Goal: Task Accomplishment & Management: Use online tool/utility

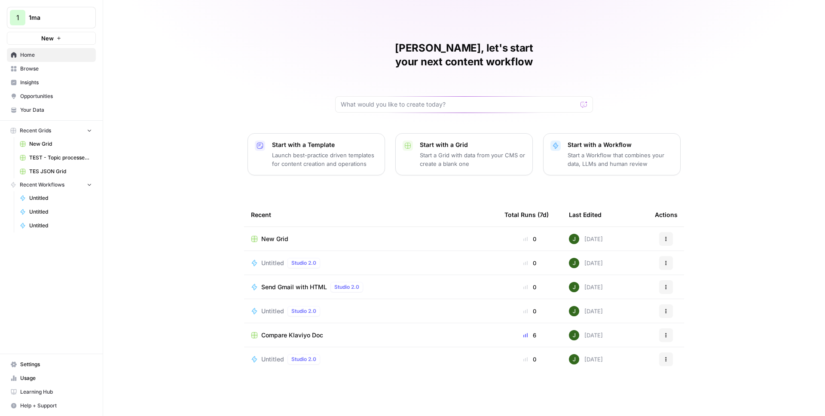
click at [46, 67] on span "Browse" at bounding box center [56, 69] width 72 height 8
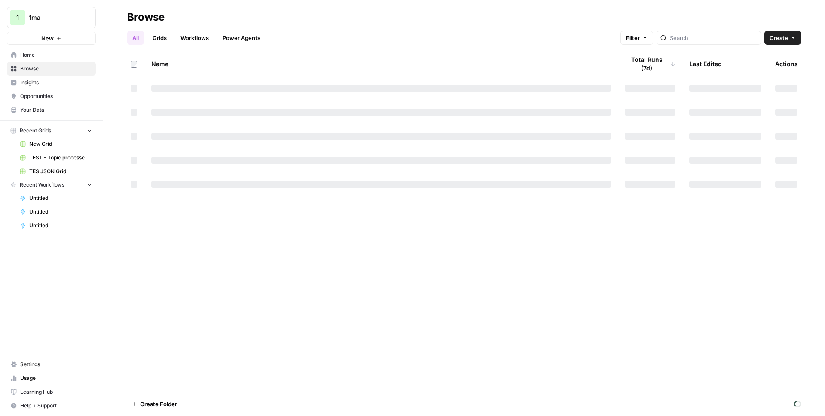
click at [162, 34] on link "Grids" at bounding box center [159, 38] width 24 height 14
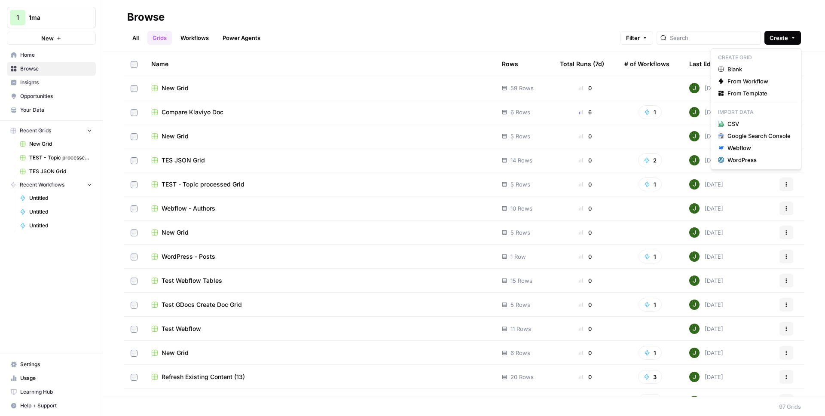
click at [780, 35] on span "Create" at bounding box center [779, 38] width 18 height 9
click at [735, 125] on span "CSV" at bounding box center [759, 123] width 63 height 9
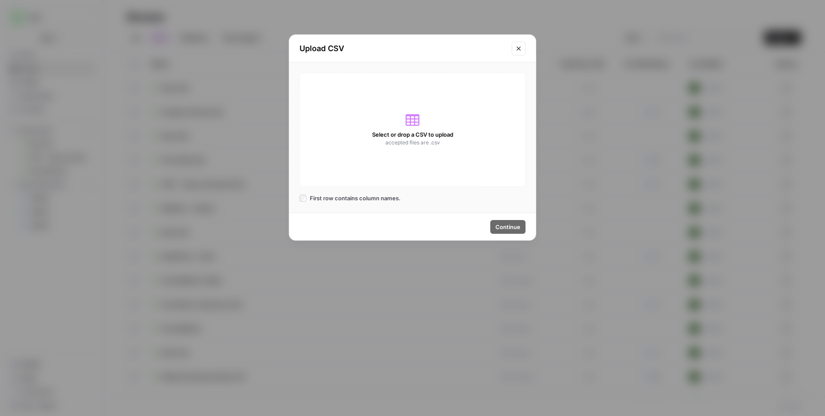
click at [521, 47] on icon "Close modal" at bounding box center [518, 48] width 7 height 7
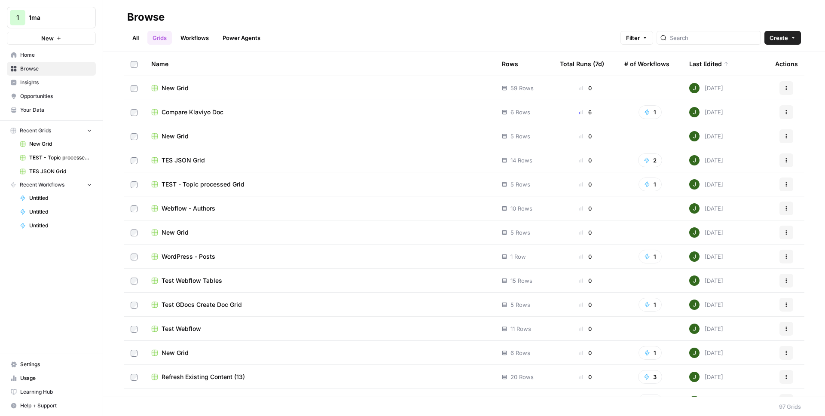
click at [197, 39] on link "Workflows" at bounding box center [194, 38] width 39 height 14
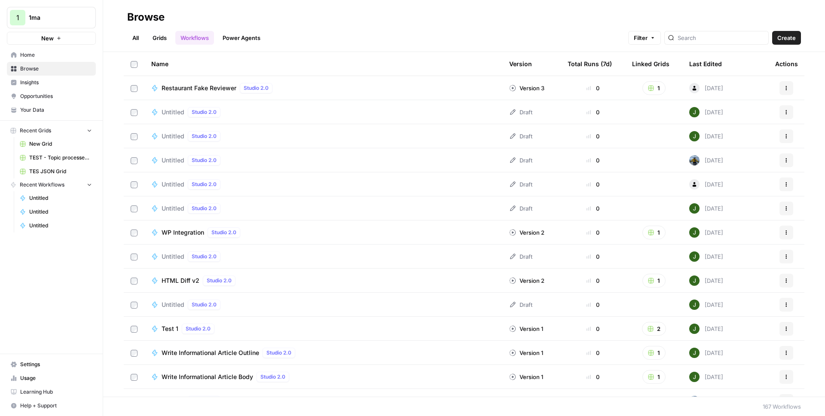
click at [176, 113] on span "Untitled" at bounding box center [173, 112] width 23 height 9
click at [184, 138] on div "Untitled Studio 2.0" at bounding box center [193, 136] width 62 height 10
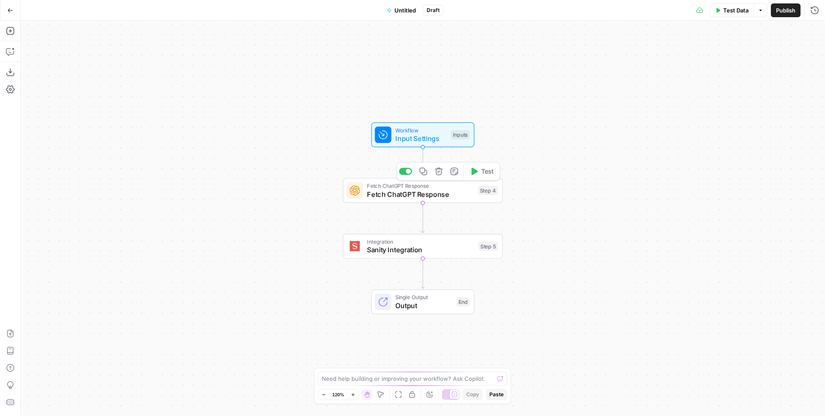
click at [436, 171] on icon "button" at bounding box center [438, 171] width 7 height 7
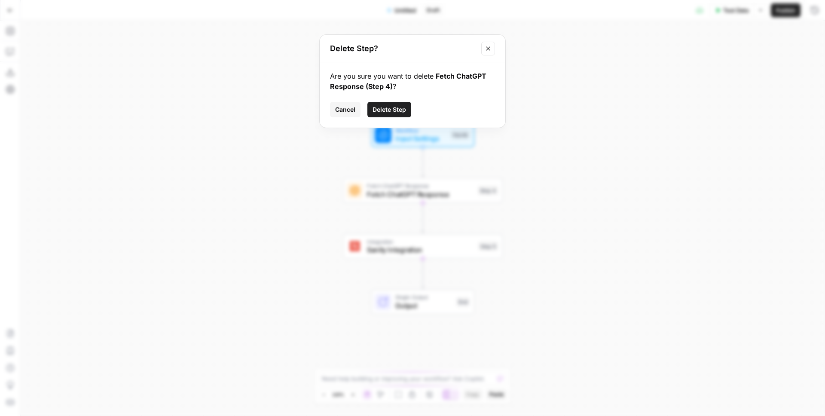
click at [395, 110] on span "Delete Step" at bounding box center [390, 109] width 34 height 9
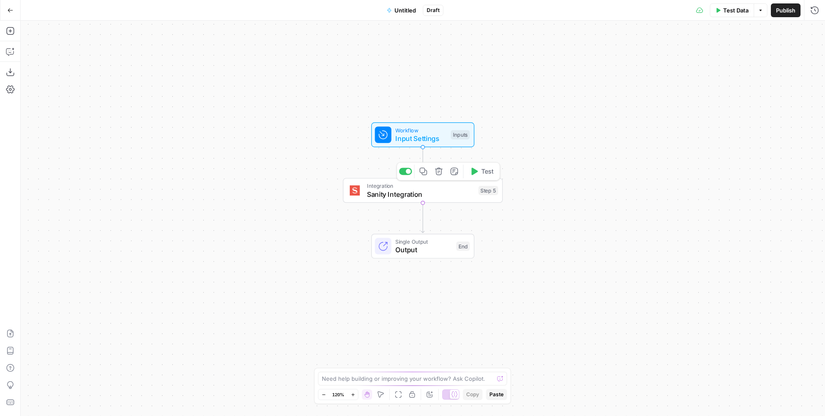
click at [440, 172] on icon "button" at bounding box center [439, 171] width 8 height 8
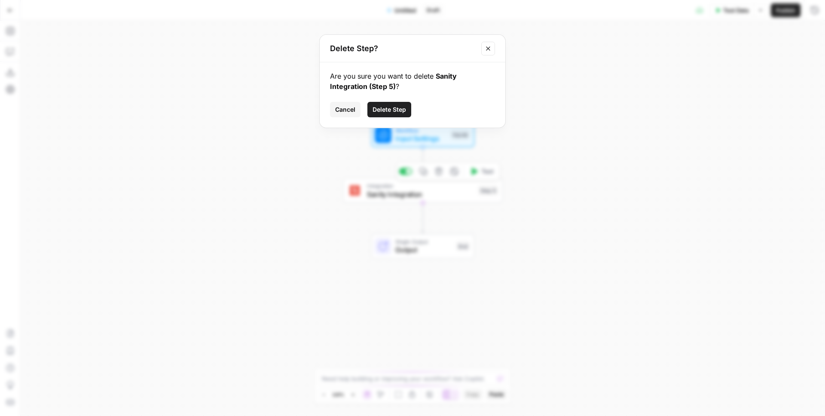
click button "Delete Step" at bounding box center [389, 109] width 44 height 15
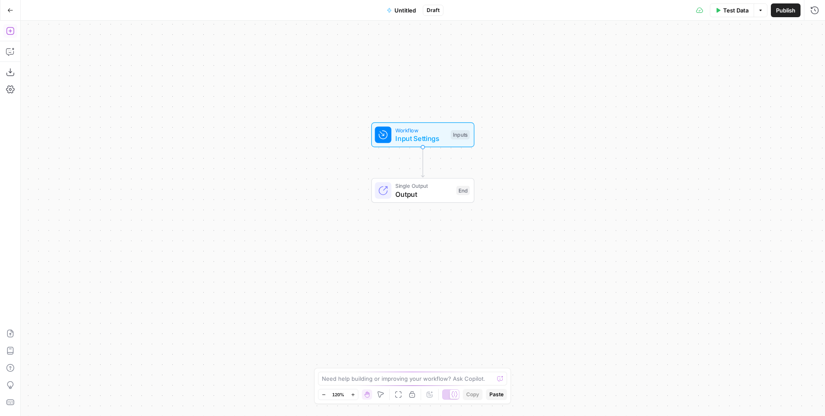
click at [8, 34] on icon "button" at bounding box center [10, 31] width 9 height 9
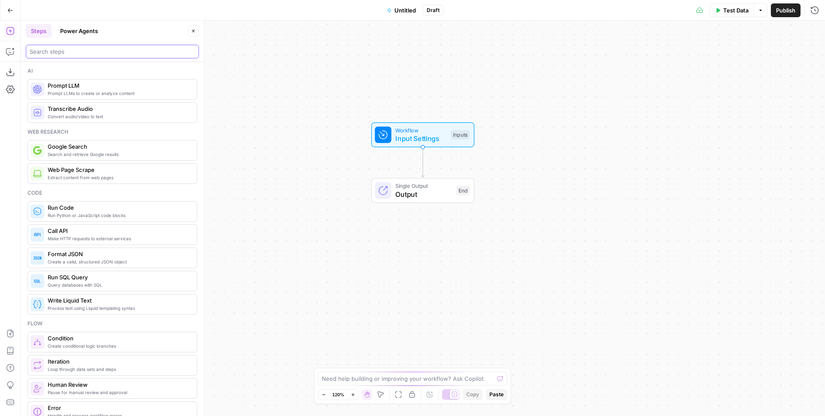
click at [48, 51] on input "search" at bounding box center [112, 51] width 165 height 9
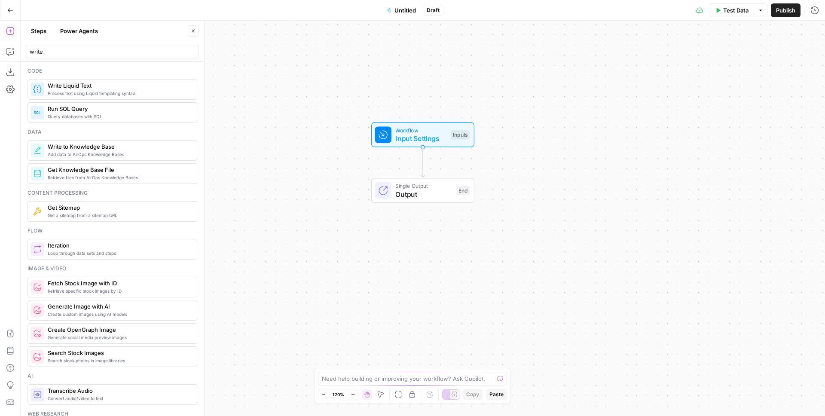
click at [90, 151] on span "Add data to AirOps Knowledge Bases" at bounding box center [119, 154] width 142 height 7
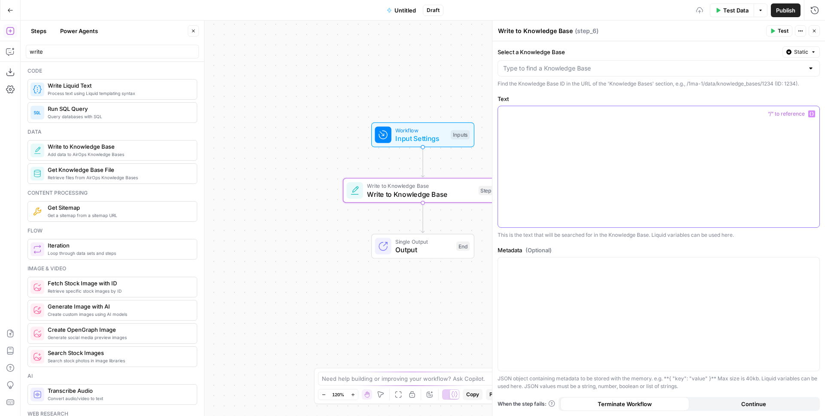
click at [580, 125] on div at bounding box center [658, 166] width 321 height 121
click at [539, 272] on div at bounding box center [658, 313] width 321 height 113
click at [552, 151] on div at bounding box center [658, 166] width 321 height 121
click at [335, 114] on div "Workflow Input Settings Inputs Write to Knowledge Base Write to Knowledge Base …" at bounding box center [423, 218] width 805 height 395
click at [69, 48] on input "write" at bounding box center [112, 51] width 165 height 9
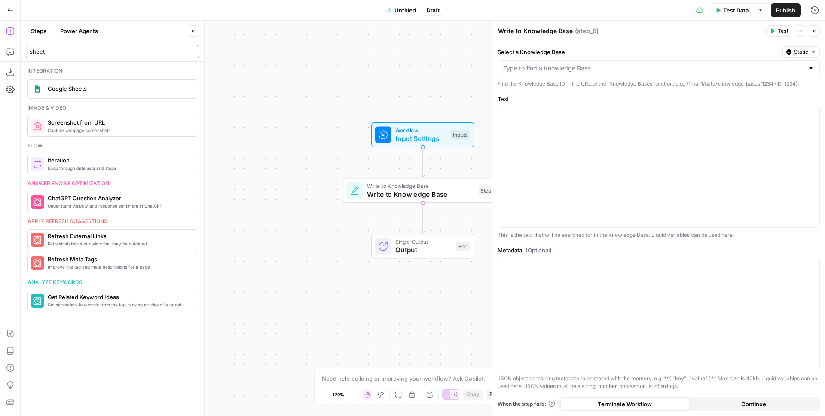
type input "sheet"
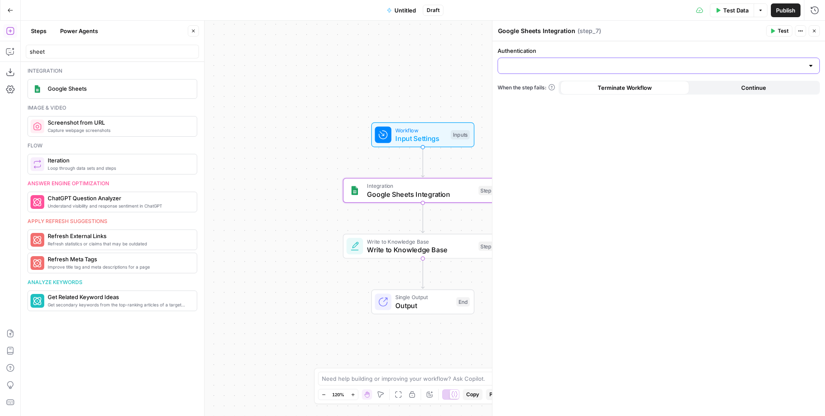
click at [537, 64] on input "Authentication" at bounding box center [653, 65] width 301 height 9
click at [536, 84] on span "Google Sheets" at bounding box center [657, 87] width 304 height 9
type input "Google Sheets"
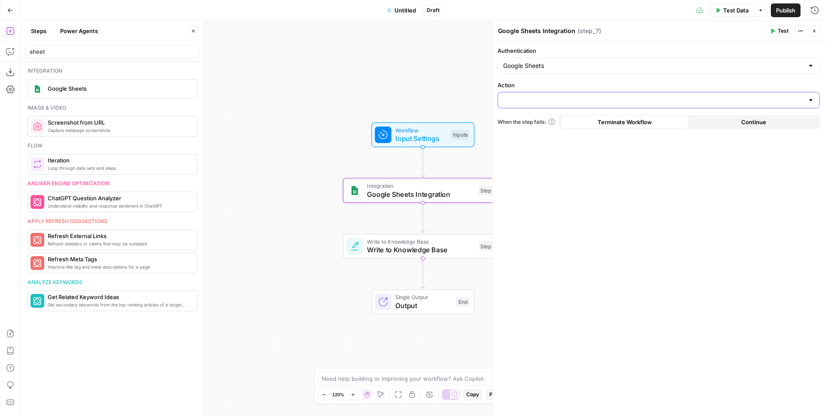
click at [534, 98] on input "Action" at bounding box center [653, 100] width 301 height 9
click at [559, 184] on div "Authentication Google Sheets Action When the step fails: Terminate Workflow Con…" at bounding box center [659, 228] width 333 height 375
click at [411, 249] on span "Write to Knowledge Base" at bounding box center [420, 250] width 107 height 10
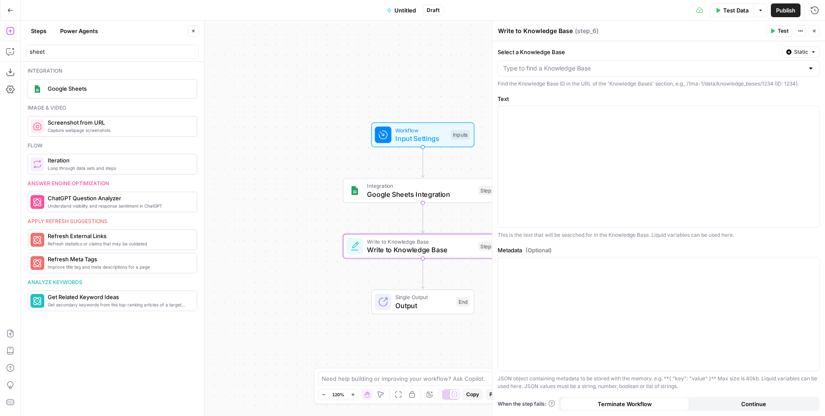
drag, startPoint x: 294, startPoint y: 85, endPoint x: 260, endPoint y: 58, distance: 43.4
click at [261, 58] on div "Workflow Input Settings Inputs Integration Google Sheets Integration Step 7 Wri…" at bounding box center [423, 218] width 805 height 395
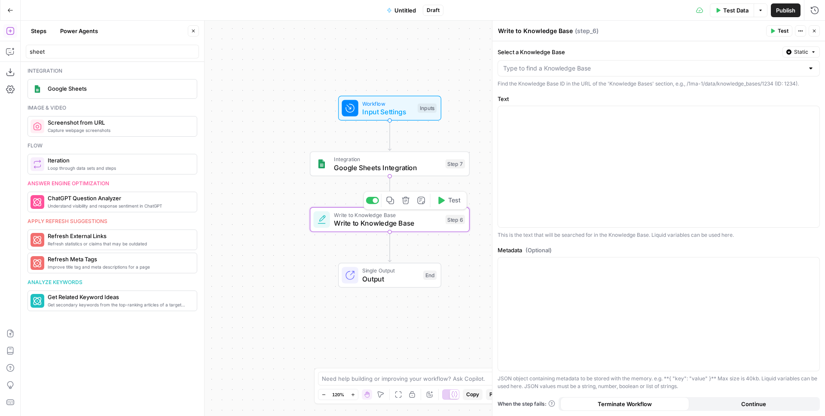
click at [374, 201] on div at bounding box center [375, 200] width 5 height 5
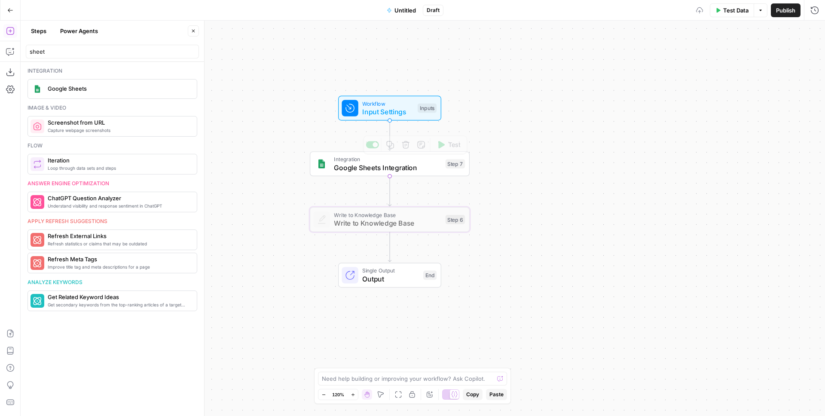
click at [372, 147] on div at bounding box center [372, 144] width 13 height 7
click at [90, 51] on input "sheet" at bounding box center [112, 51] width 165 height 9
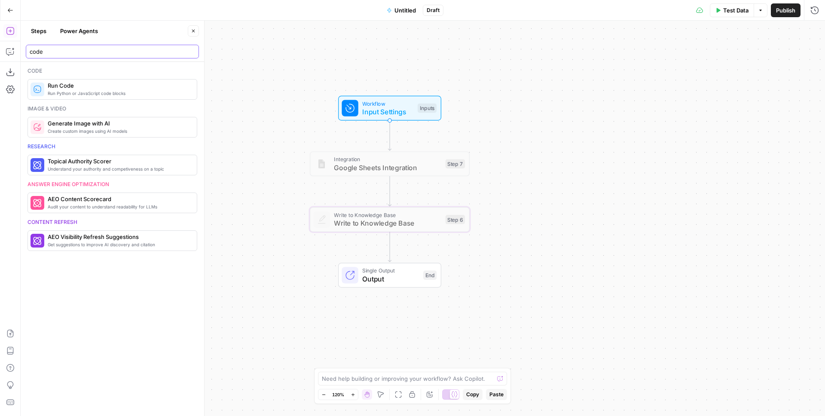
type input "code"
click at [89, 92] on span "Run Python or JavaScript code blocks" at bounding box center [119, 93] width 142 height 7
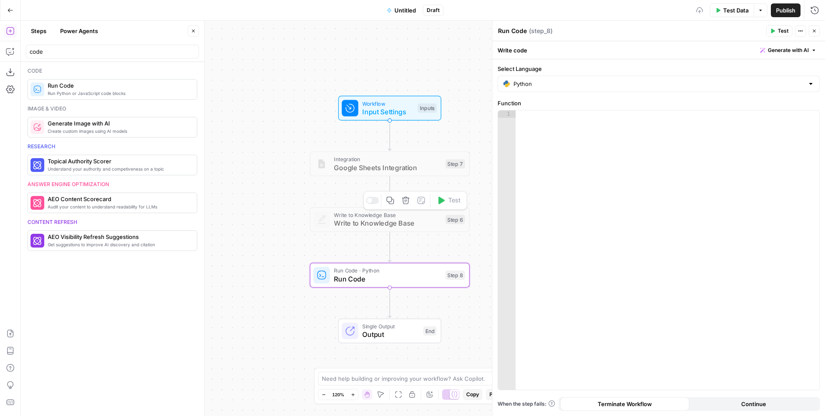
click at [576, 139] on div at bounding box center [668, 257] width 304 height 294
click at [370, 147] on div at bounding box center [372, 144] width 13 height 7
click at [355, 164] on span "Google Sheets Integration" at bounding box center [387, 167] width 107 height 10
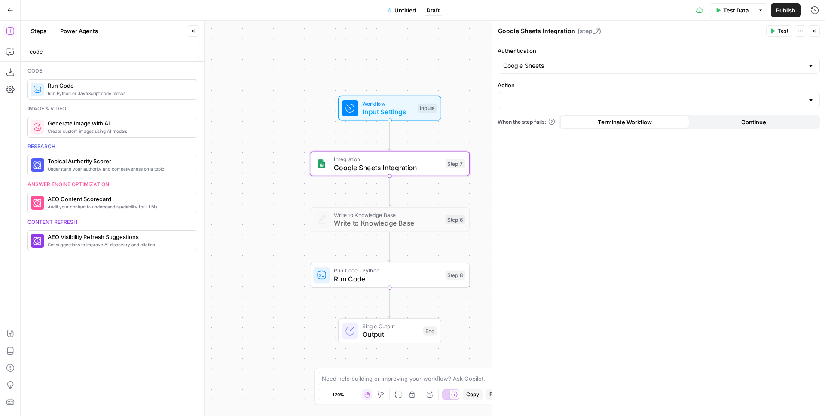
click at [526, 73] on div "Google Sheets" at bounding box center [659, 66] width 322 height 16
type input "Google Sheets"
click at [458, 62] on div "Workflow Input Settings Inputs Integration Google Sheets Integration Step 7 Wri…" at bounding box center [423, 218] width 805 height 395
click at [533, 95] on div at bounding box center [659, 100] width 322 height 16
click at [543, 119] on span "Create Spreadsheet" at bounding box center [657, 121] width 304 height 9
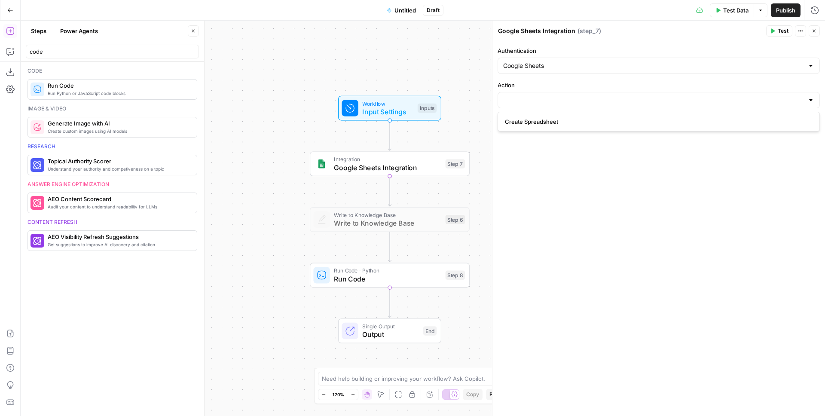
type input "Create Spreadsheet"
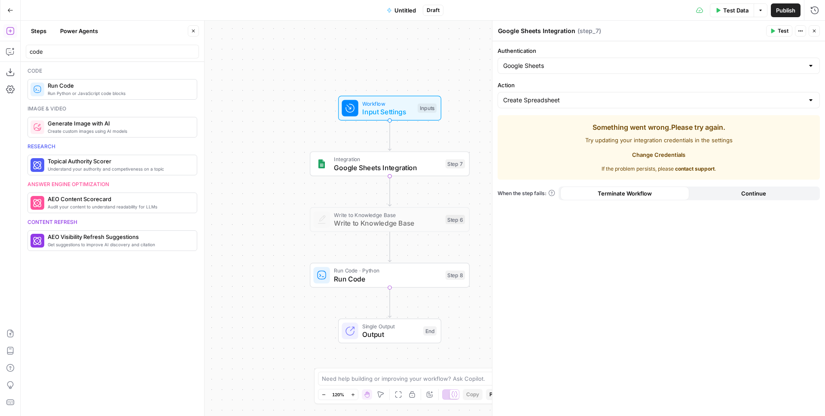
click at [672, 153] on span "Change Credentials" at bounding box center [658, 154] width 53 height 9
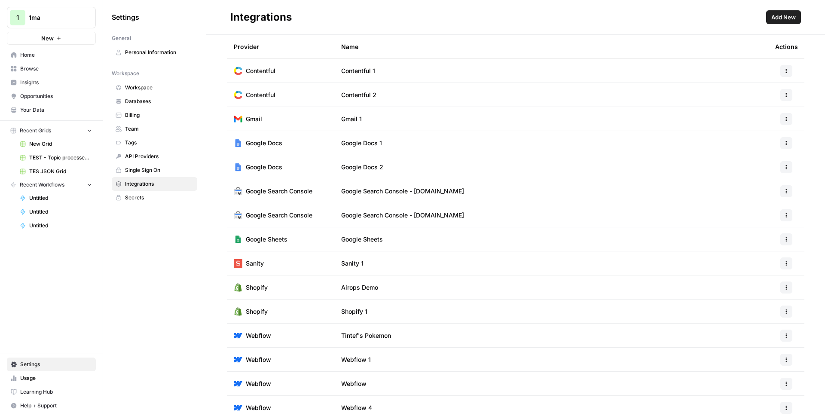
scroll to position [105, 0]
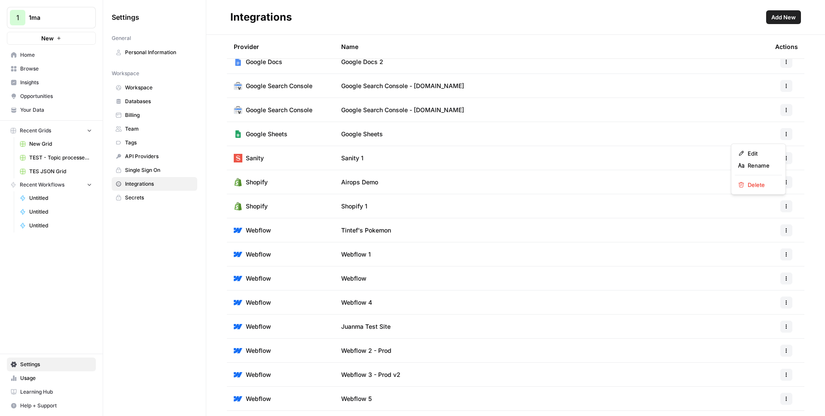
click at [786, 132] on icon "button" at bounding box center [786, 132] width 1 height 1
click at [762, 185] on span "Delete" at bounding box center [762, 185] width 28 height 9
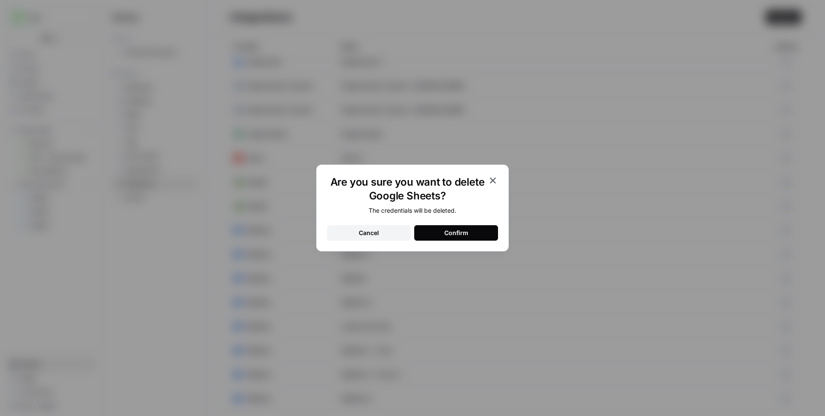
click at [443, 236] on button "Confirm" at bounding box center [456, 232] width 84 height 15
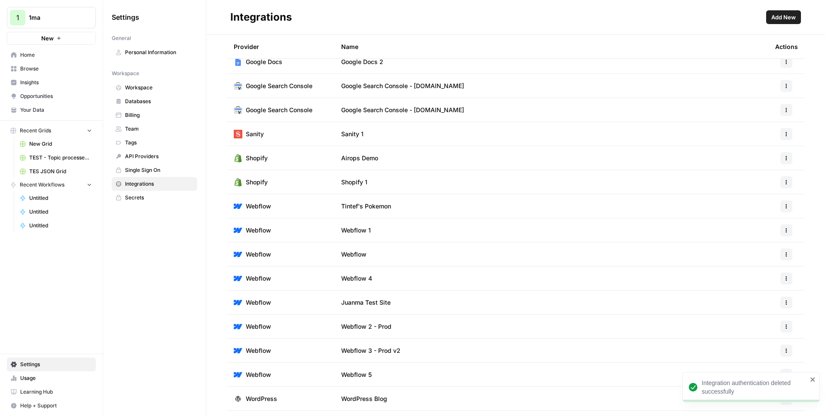
click at [784, 20] on span "Add New" at bounding box center [783, 17] width 24 height 9
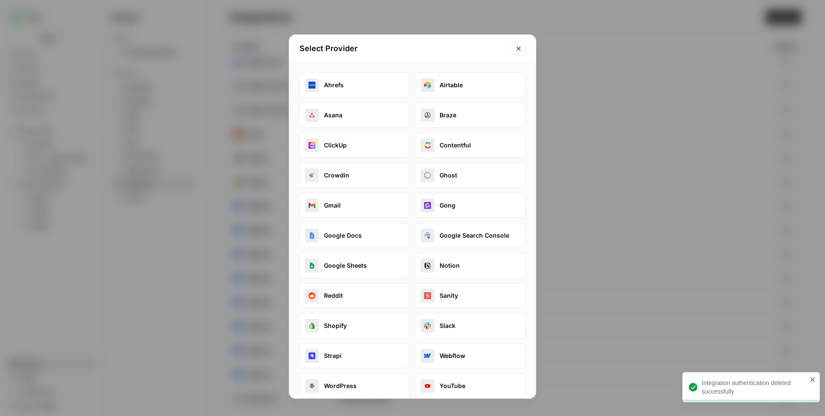
click at [360, 269] on button "Google Sheets" at bounding box center [355, 265] width 110 height 25
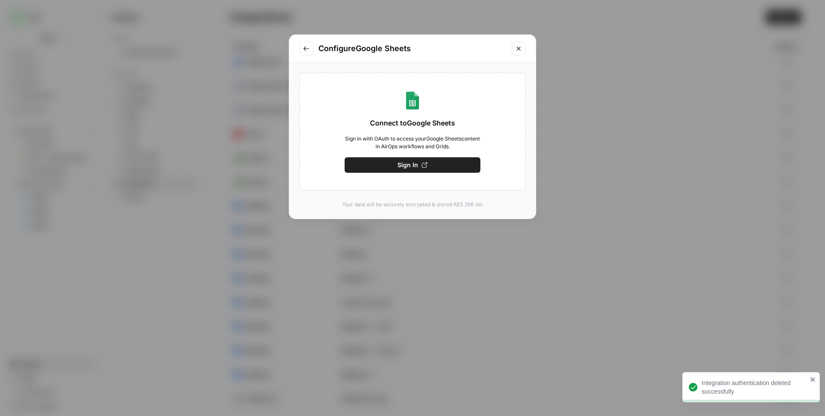
click at [399, 163] on span "Sign In" at bounding box center [408, 165] width 21 height 9
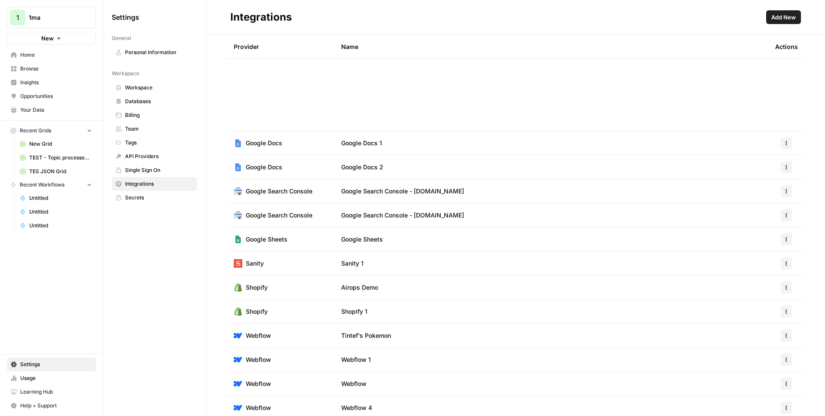
scroll to position [245, 0]
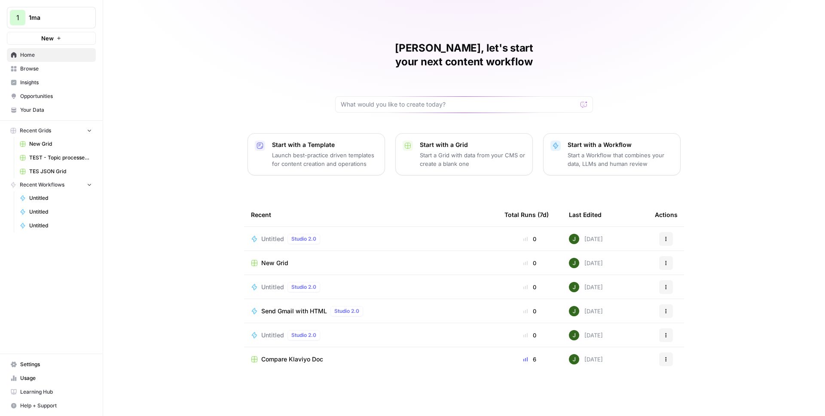
click at [42, 13] on span "1ma" at bounding box center [55, 17] width 52 height 9
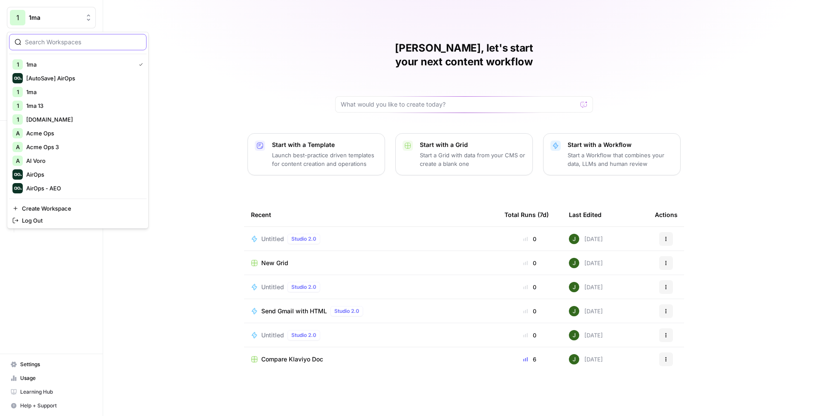
click at [68, 46] on input "search" at bounding box center [83, 42] width 116 height 9
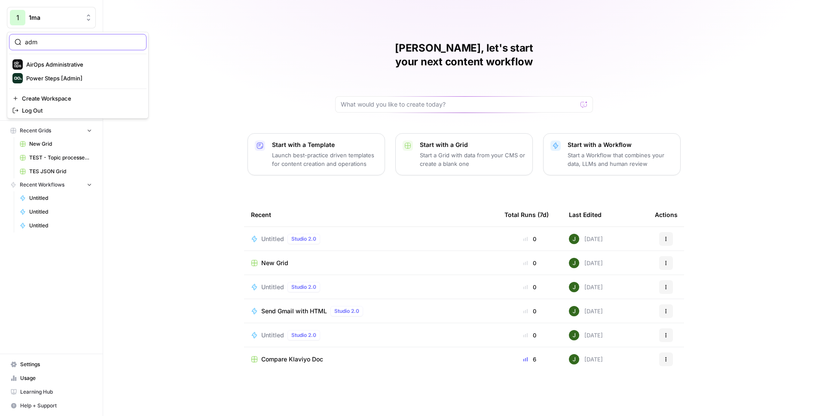
type input "adm"
click at [60, 66] on span "AirOps Administrative" at bounding box center [82, 64] width 113 height 9
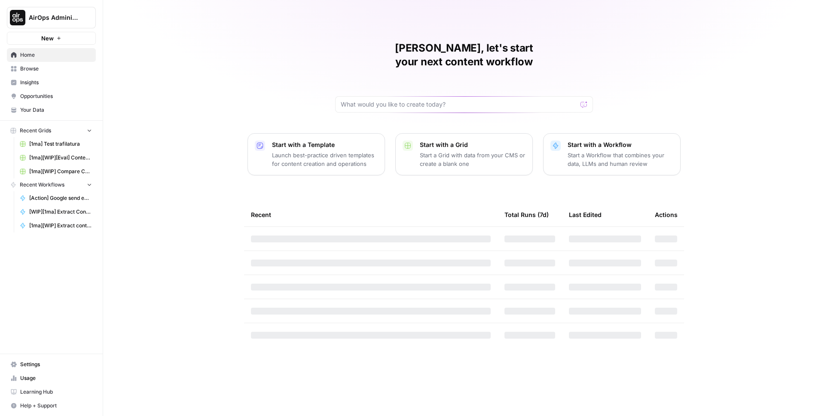
click at [45, 70] on span "Browse" at bounding box center [56, 69] width 72 height 8
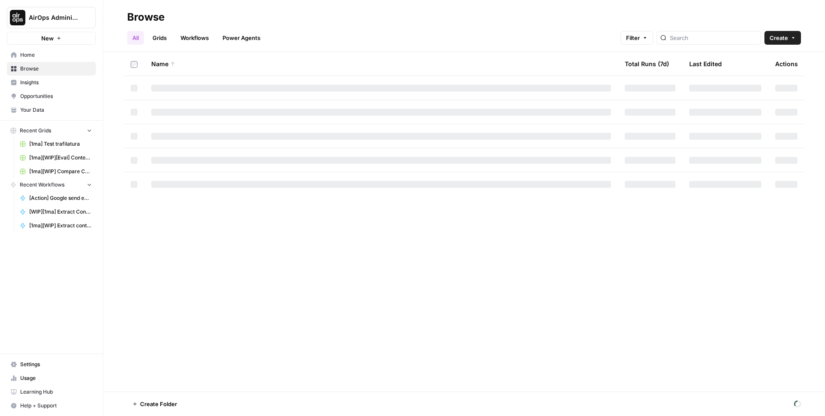
click at [190, 37] on link "Workflows" at bounding box center [194, 38] width 39 height 14
click at [719, 40] on input "search" at bounding box center [721, 38] width 87 height 9
type input "g"
type input "spreadsheet"
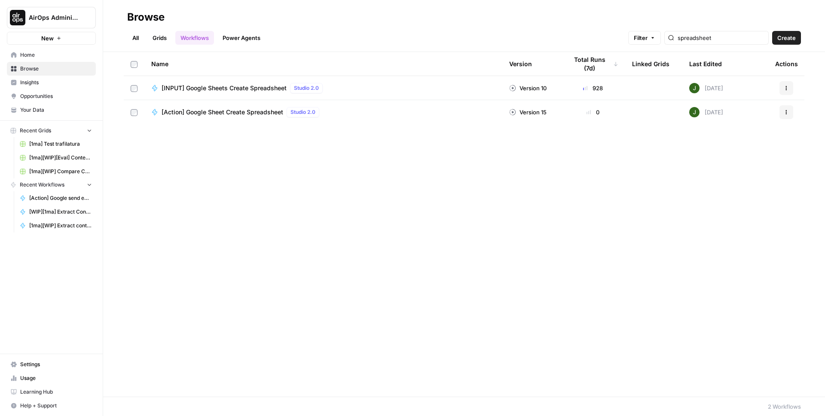
click at [236, 111] on span "[Action] Google Sheet Create Spreadsheet" at bounding box center [223, 112] width 122 height 9
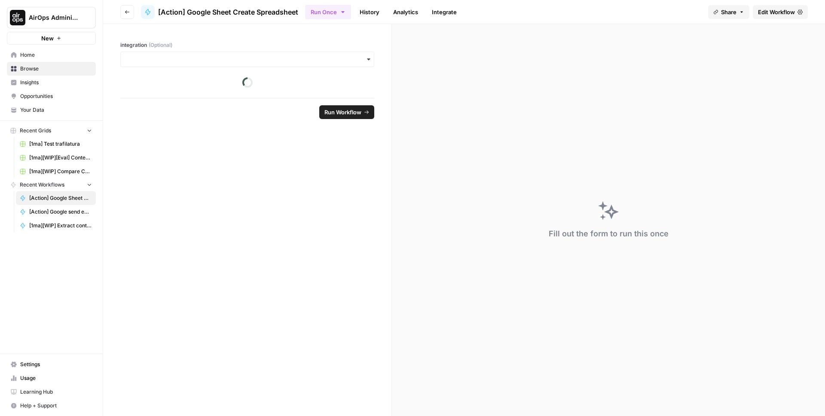
click at [793, 12] on span "Edit Workflow" at bounding box center [776, 12] width 37 height 9
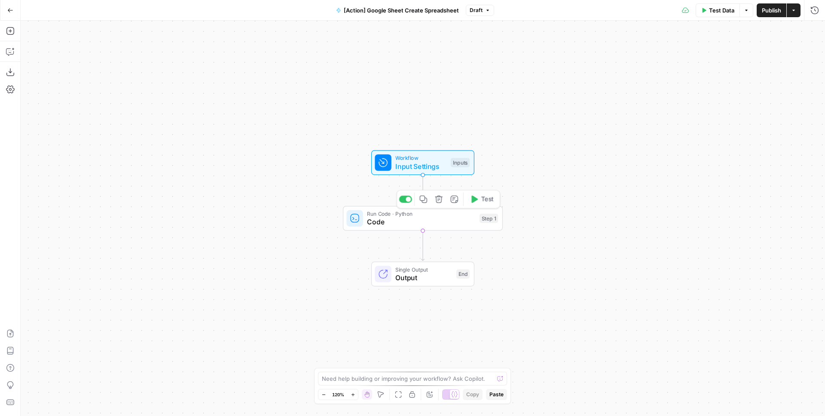
click at [373, 218] on span "Code" at bounding box center [421, 222] width 108 height 10
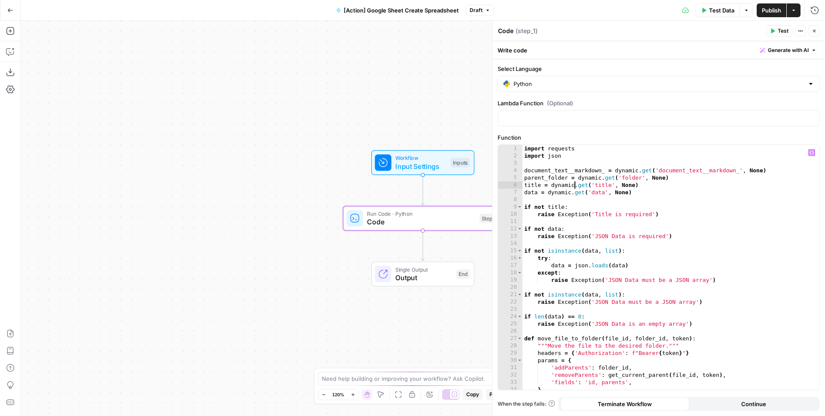
click at [575, 183] on div "import requests import json document_text__markdown_ = dynamic . get ( 'documen…" at bounding box center [668, 275] width 291 height 260
click at [563, 168] on div "import requests import json document_text__markdown_ = dynamic . get ( 'documen…" at bounding box center [668, 275] width 291 height 260
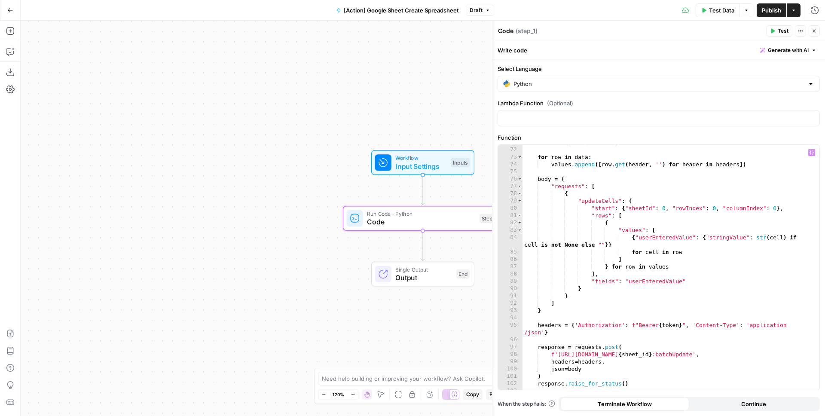
scroll to position [588, 0]
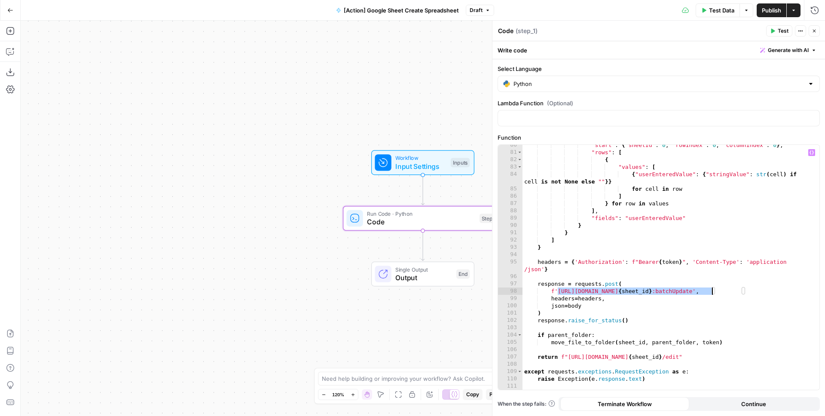
drag, startPoint x: 558, startPoint y: 291, endPoint x: 712, endPoint y: 292, distance: 153.4
click at [712, 292] on div ""start" : { "sheetId" : 0 , "rowIndex" : 0 , "columnIndex" : 0 } , "rows" : [ {…" at bounding box center [668, 271] width 291 height 260
click at [610, 209] on div ""start" : { "sheetId" : 0 , "rowIndex" : 0 , "columnIndex" : 0 } , "rows" : [ {…" at bounding box center [668, 271] width 291 height 260
click at [600, 224] on div ""start" : { "sheetId" : 0 , "rowIndex" : 0 , "columnIndex" : 0 } , "rows" : [ {…" at bounding box center [668, 271] width 291 height 260
type textarea "*"
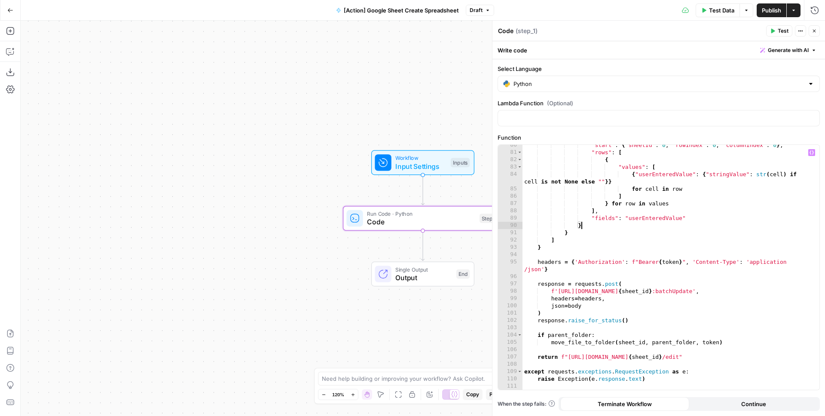
click at [815, 32] on icon "button" at bounding box center [814, 31] width 3 height 3
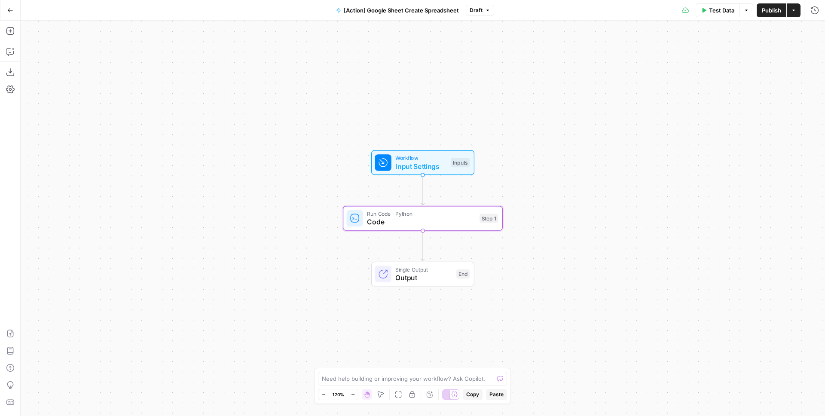
click at [12, 10] on icon "button" at bounding box center [10, 10] width 6 height 6
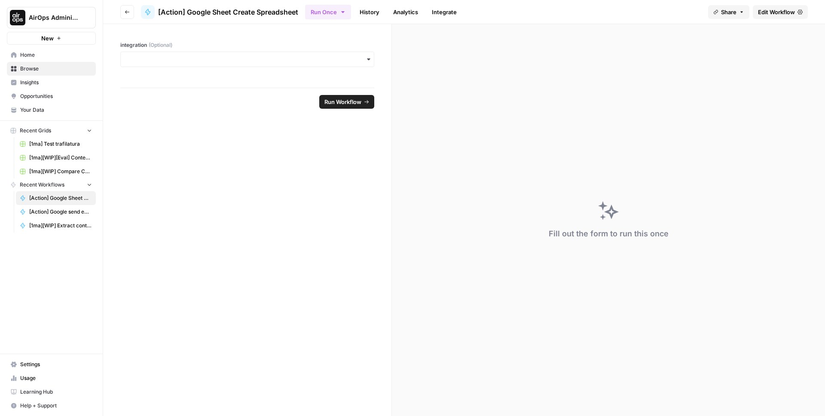
click at [133, 8] on button "Go back" at bounding box center [127, 12] width 14 height 14
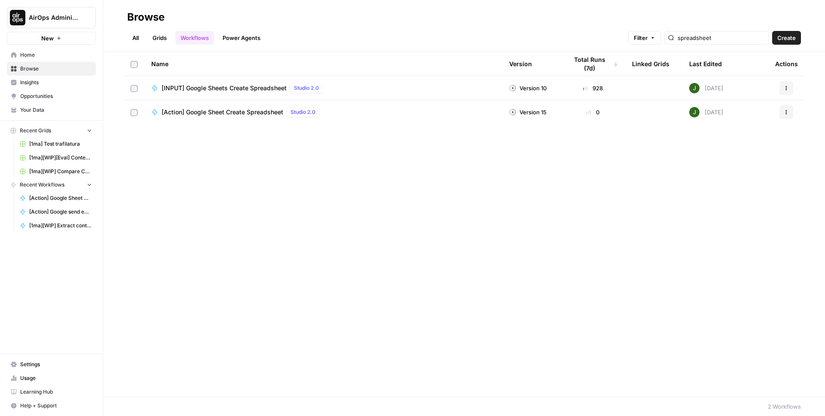
click at [206, 37] on link "Workflows" at bounding box center [194, 38] width 39 height 14
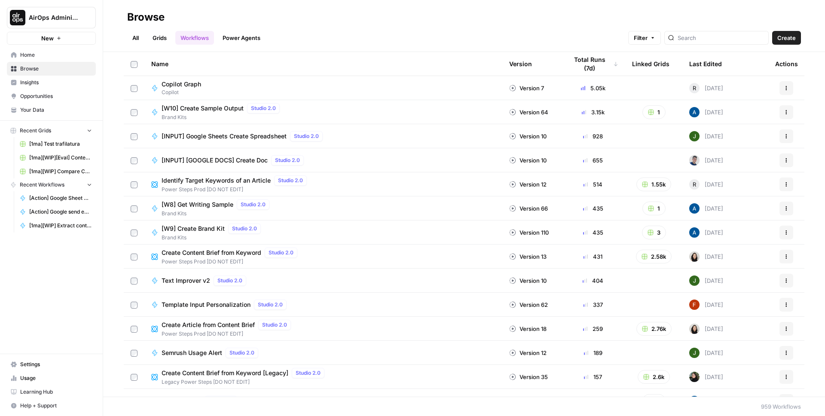
click at [695, 67] on div "Last Edited" at bounding box center [705, 64] width 33 height 24
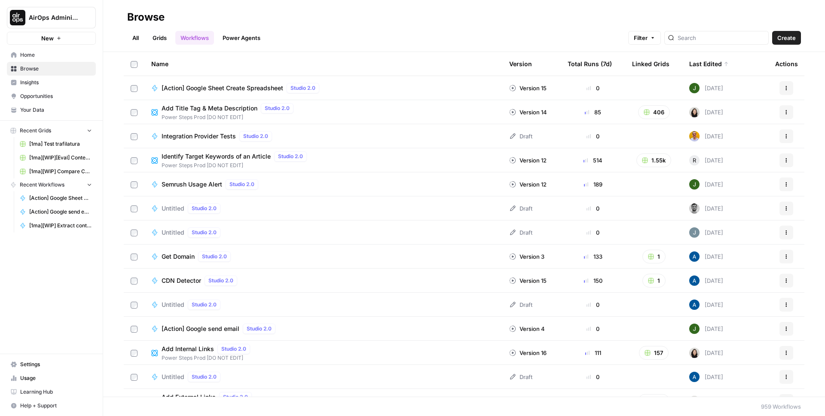
click at [692, 67] on div "Last Edited" at bounding box center [709, 64] width 40 height 24
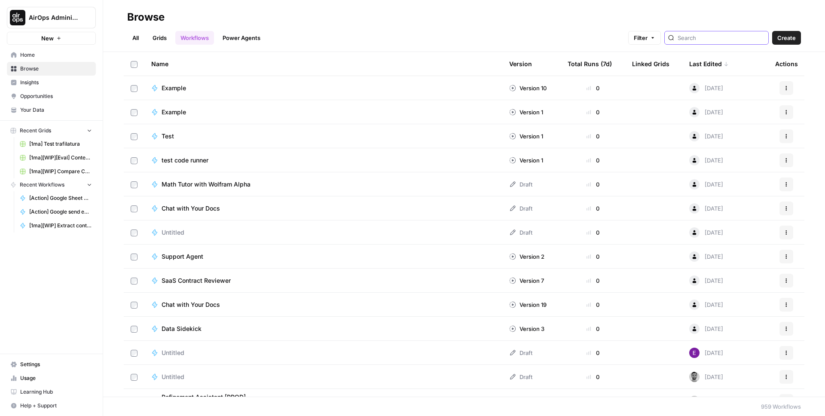
click at [705, 40] on input "search" at bounding box center [721, 38] width 87 height 9
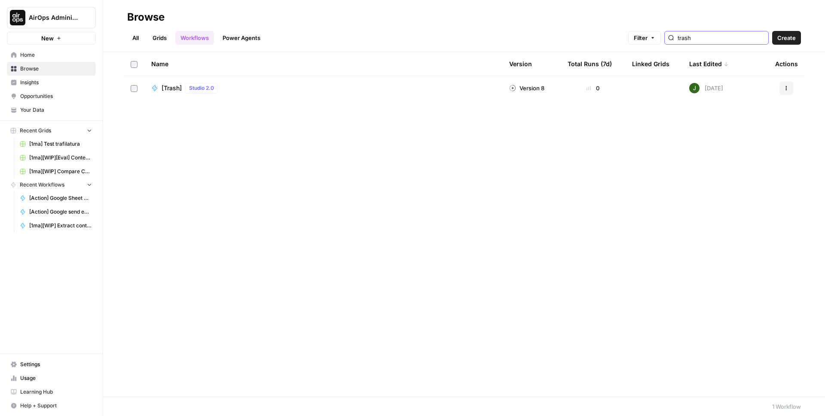
type input "trash"
click at [169, 88] on span "[Trash]" at bounding box center [172, 88] width 20 height 9
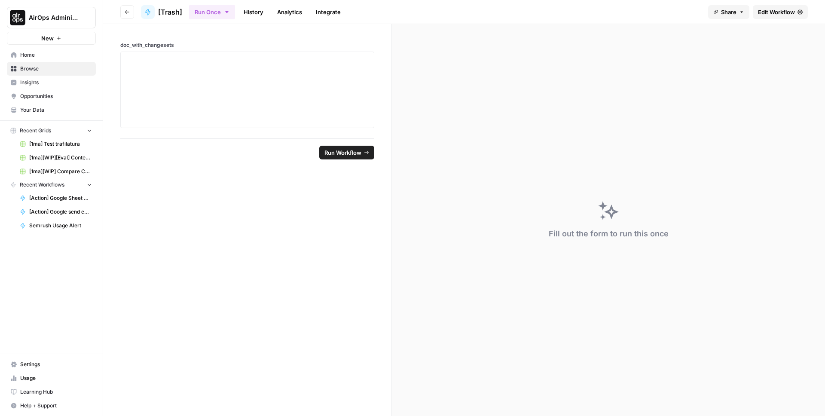
click at [775, 13] on span "Edit Workflow" at bounding box center [776, 12] width 37 height 9
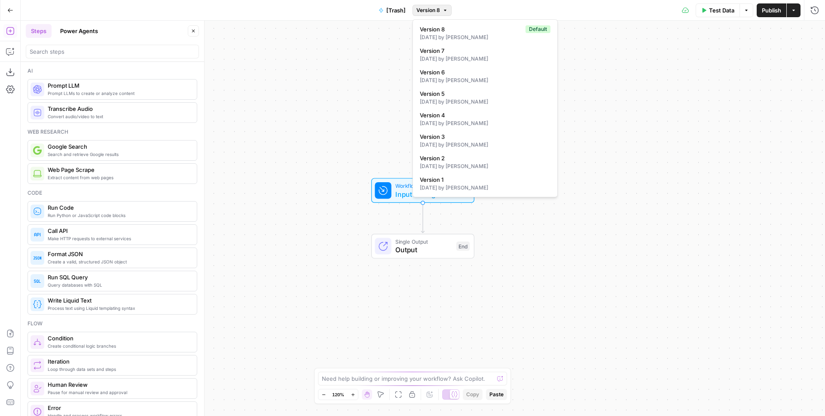
click at [428, 11] on span "Version 8" at bounding box center [428, 10] width 24 height 8
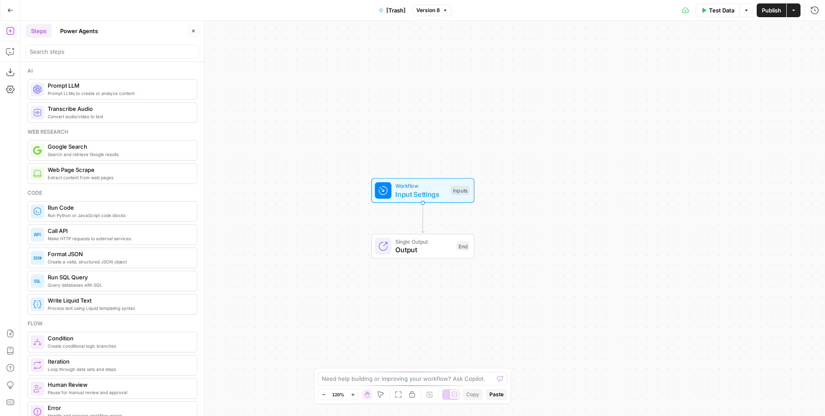
click at [428, 11] on span "Version 8" at bounding box center [428, 10] width 24 height 8
drag, startPoint x: 356, startPoint y: 87, endPoint x: 382, endPoint y: 155, distance: 72.5
click at [357, 87] on div "Workflow Input Settings Inputs Single Output Output End" at bounding box center [423, 218] width 805 height 395
click at [73, 56] on div at bounding box center [112, 52] width 173 height 14
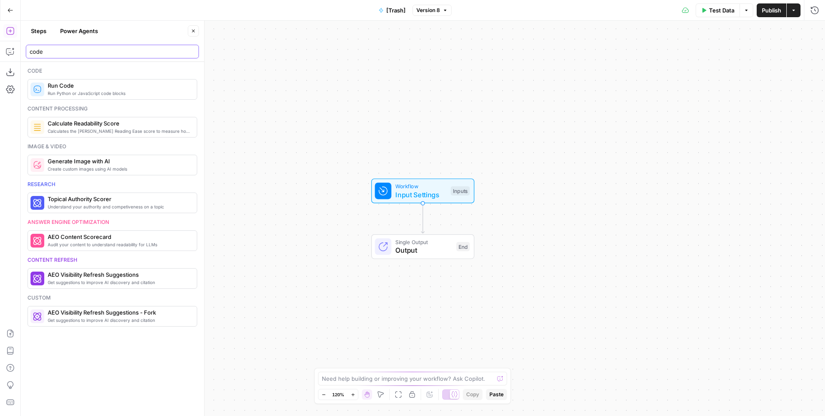
type input "code"
click at [72, 96] on span "Run Python or JavaScript code blocks" at bounding box center [119, 93] width 142 height 7
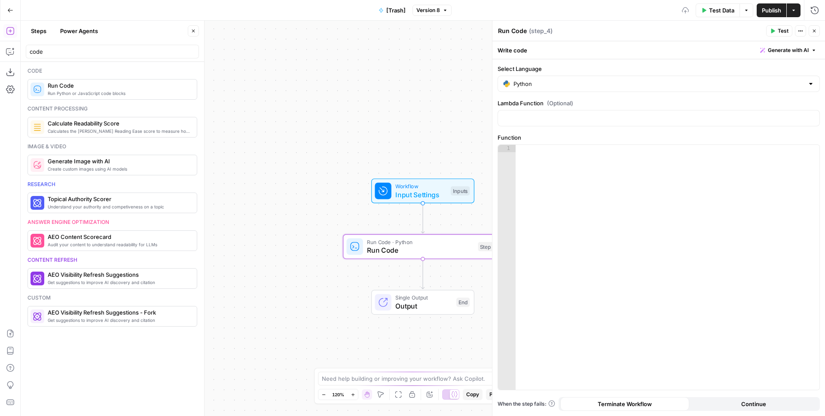
click at [407, 93] on div "Workflow Input Settings Inputs Run Code · Python Run Code Step 4 Single Output …" at bounding box center [423, 218] width 805 height 395
click at [7, 54] on icon "button" at bounding box center [10, 51] width 9 height 9
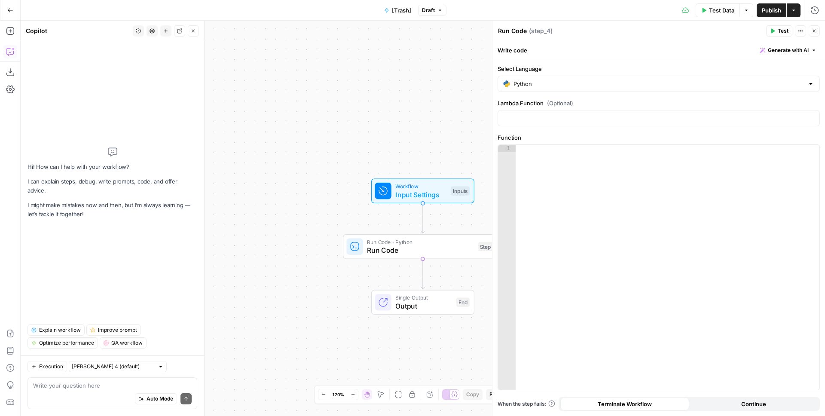
click at [93, 395] on div "Auto Mode Send" at bounding box center [112, 399] width 159 height 19
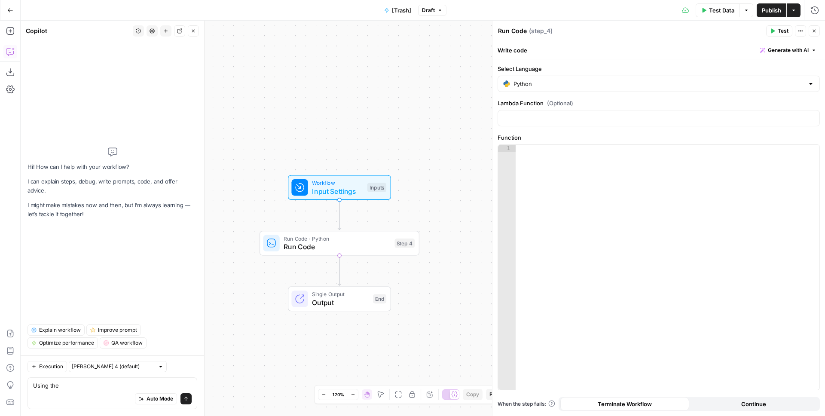
drag, startPoint x: 289, startPoint y: 227, endPoint x: 168, endPoint y: 292, distance: 137.5
click at [204, 223] on body "AirOps Administrative New Home Browse Insights Opportunities Your Data Recent G…" at bounding box center [412, 208] width 825 height 416
click at [85, 386] on textarea "Using the" at bounding box center [112, 385] width 159 height 9
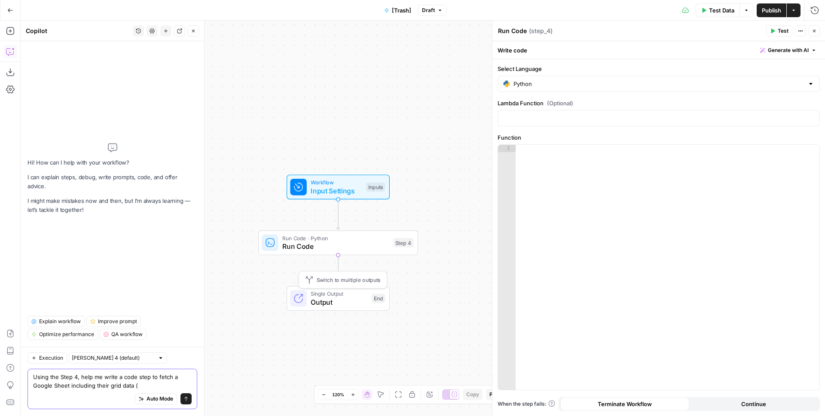
paste textarea "includeGridData"
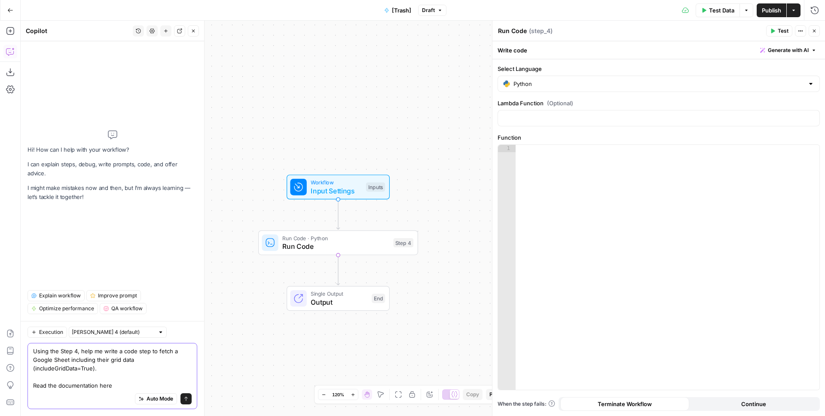
paste textarea "https://developers.google.com/workspace/sheets/api/reference/rest/v4/spreadshee…"
type textarea "Using the Step 4, help me write a code step to fetch a Google Sheet including t…"
click at [111, 328] on input "text" at bounding box center [113, 332] width 83 height 9
type input "Claude Sonnet 4 (default)"
click at [135, 378] on textarea "Using the Step 4, help me write a code step to fetch a Google Sheet including t…" at bounding box center [112, 368] width 159 height 43
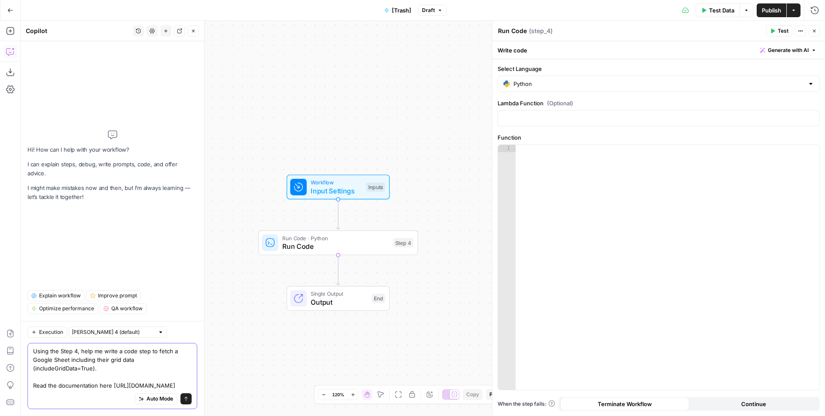
click at [121, 386] on textarea "Using the Step 4, help me write a code step to fetch a Google Sheet including t…" at bounding box center [112, 368] width 159 height 43
click at [120, 394] on div "Auto Mode Send" at bounding box center [112, 399] width 159 height 19
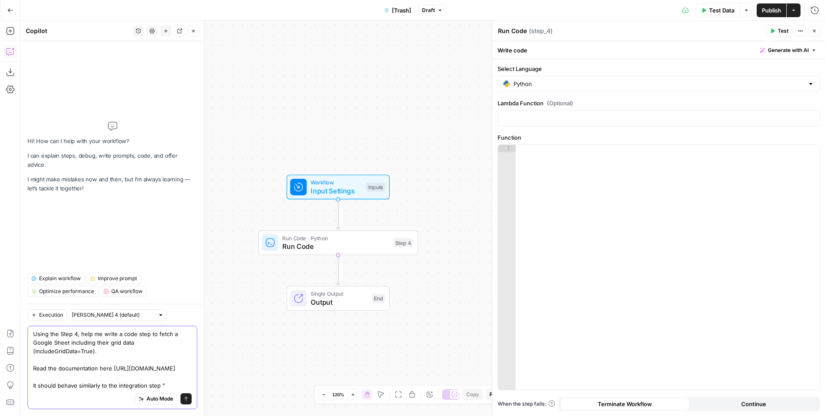
paste textarea "Google Sheet Create Spreadsheet"
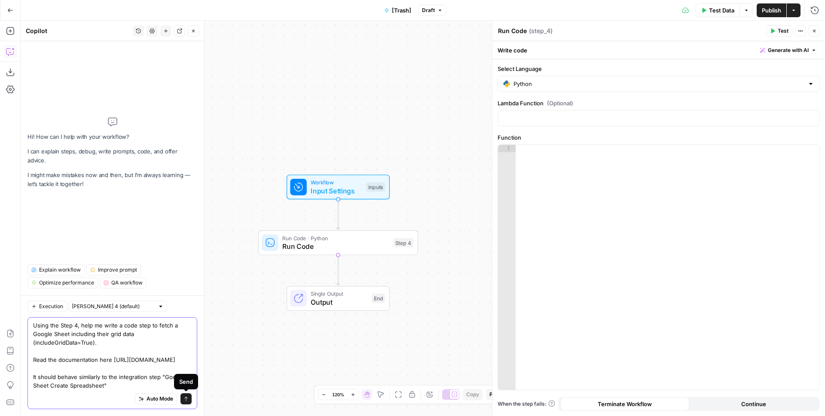
type textarea "Using the Step 4, help me write a code step to fetch a Google Sheet including t…"
click at [187, 400] on icon "submit" at bounding box center [186, 398] width 5 height 5
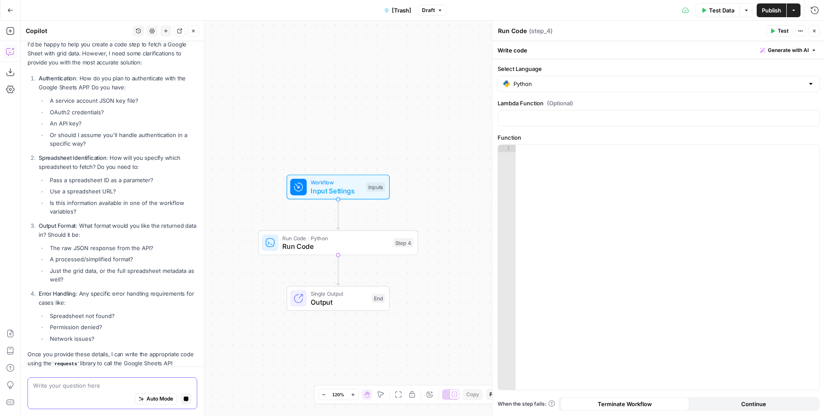
scroll to position [183, 0]
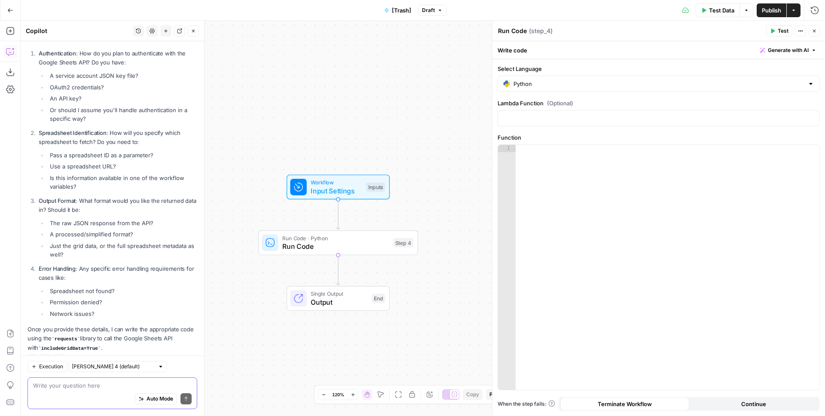
click at [95, 393] on div "Auto Mode Send" at bounding box center [112, 399] width 159 height 19
type textarea "I'll make a"
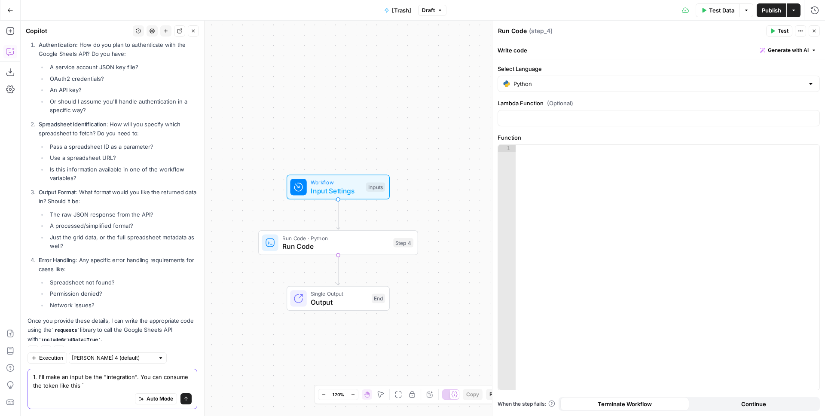
paste textarea "token = integration['token']"
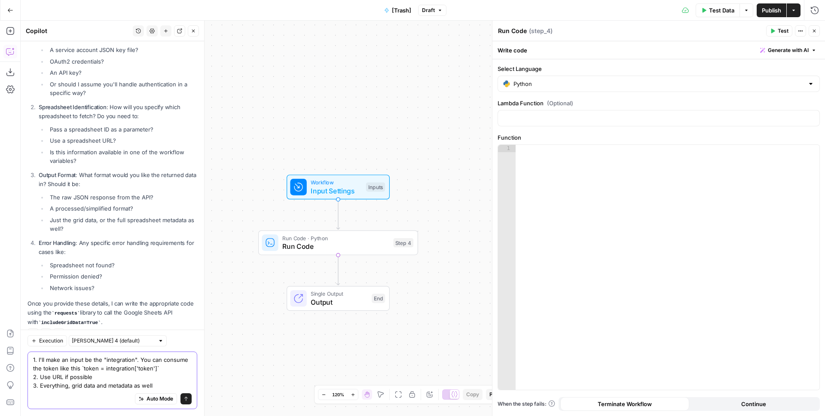
scroll to position [217, 0]
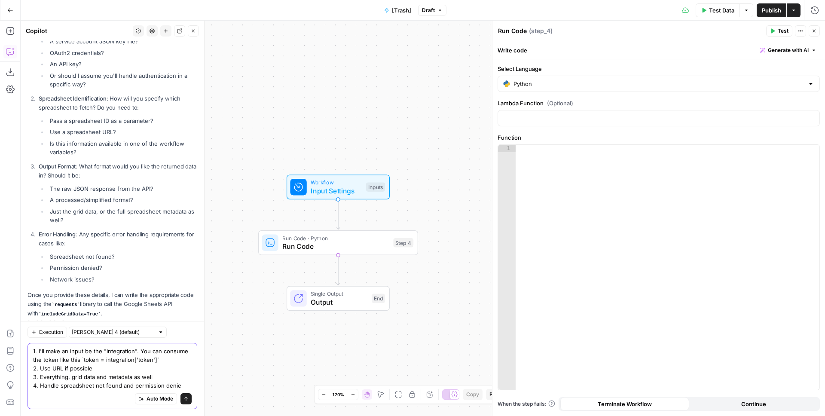
type textarea "1. I'll make an input be the "integration". You can consume the token like this…"
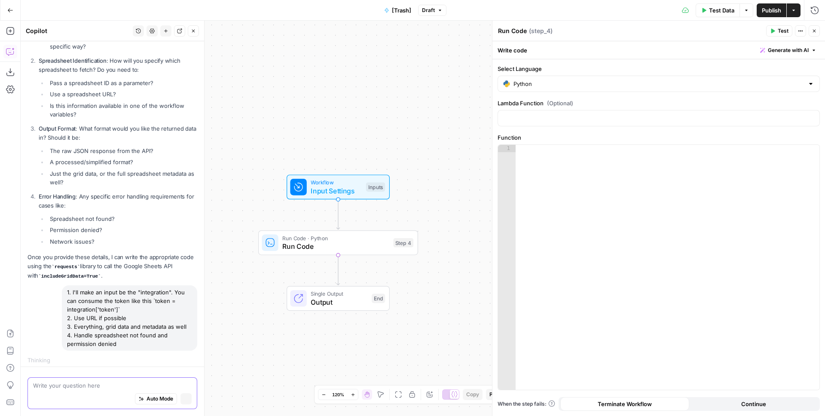
scroll to position [251, 0]
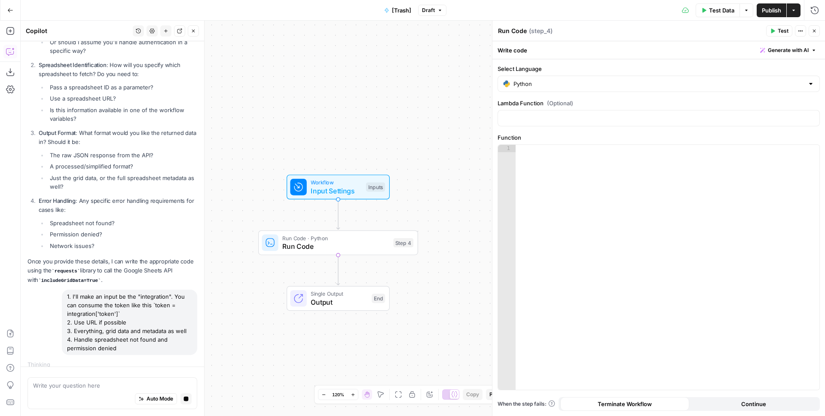
click at [344, 187] on span "Input Settings" at bounding box center [336, 191] width 51 height 10
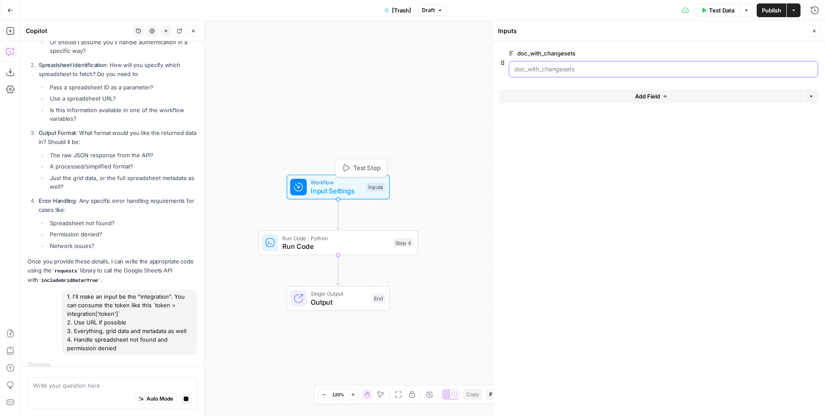
click at [569, 68] on input "doc_with_changesets" at bounding box center [663, 69] width 298 height 9
click at [627, 51] on label "doc_with_changesets" at bounding box center [639, 53] width 261 height 9
click at [627, 65] on input "doc_with_changesets" at bounding box center [663, 69] width 298 height 9
click at [816, 52] on button "Delete group" at bounding box center [813, 53] width 10 height 10
click at [702, 60] on button "Add Field" at bounding box center [651, 59] width 304 height 14
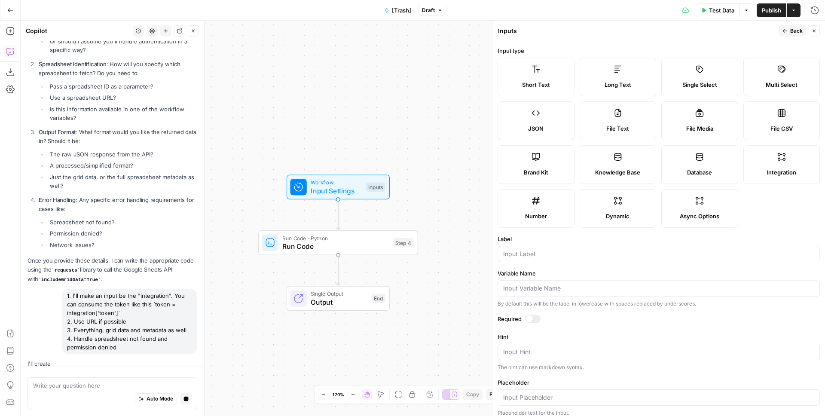
drag, startPoint x: 771, startPoint y: 168, endPoint x: 671, endPoint y: 217, distance: 110.9
click at [771, 168] on span "Integration" at bounding box center [782, 172] width 30 height 9
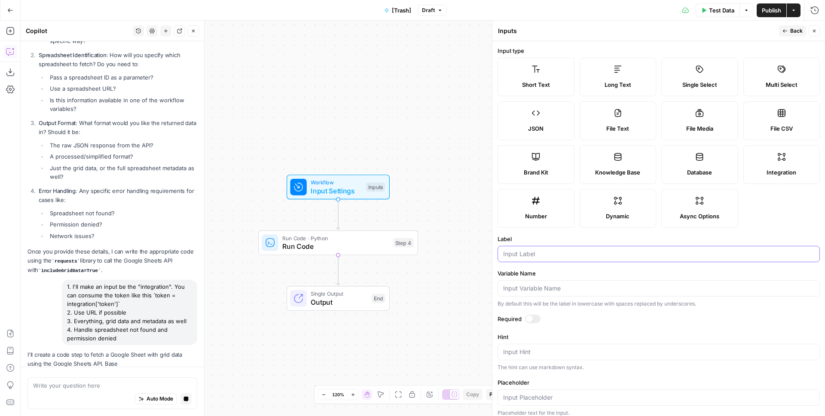
click at [545, 252] on input "Label" at bounding box center [658, 254] width 311 height 9
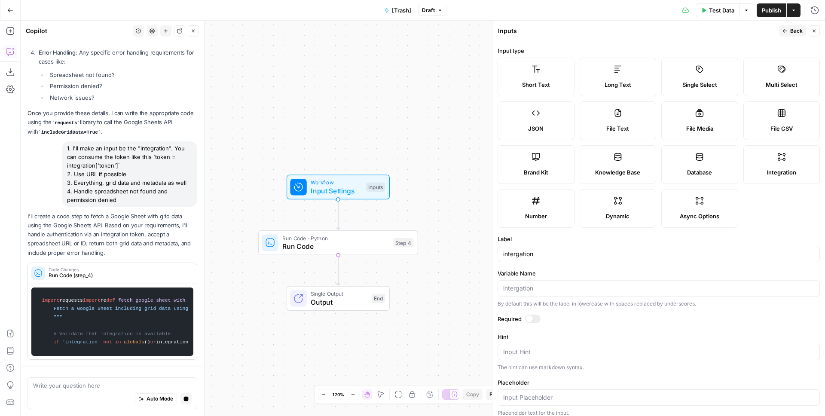
click at [530, 319] on div at bounding box center [529, 318] width 7 height 7
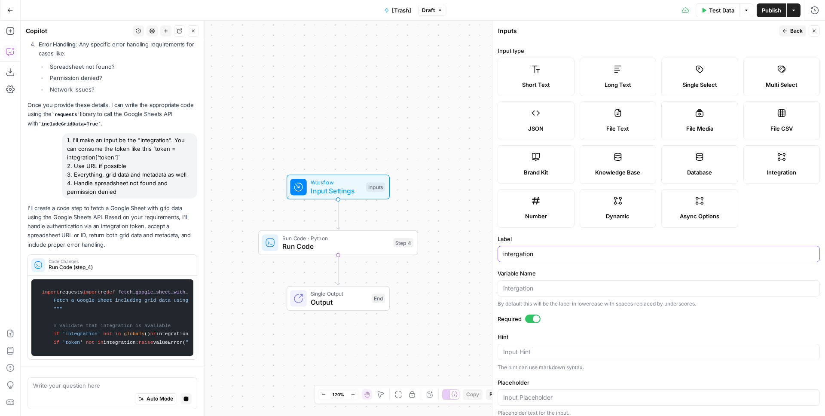
click at [505, 255] on input "intergation" at bounding box center [658, 254] width 311 height 9
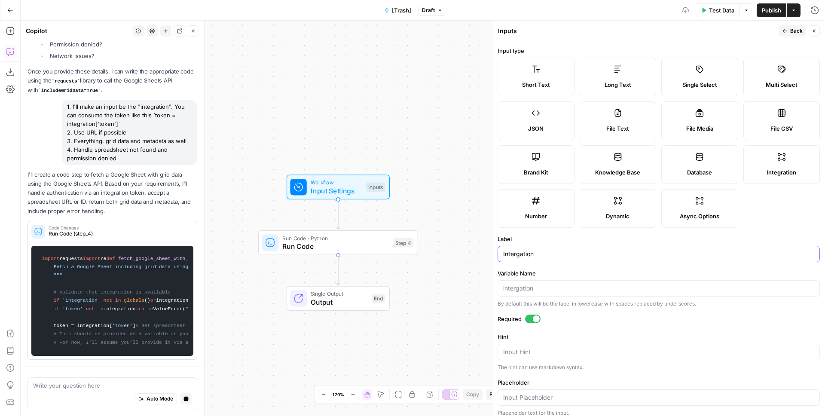
type input "Intergation"
click at [603, 270] on label "Variable Name" at bounding box center [659, 273] width 322 height 9
click at [603, 284] on input "Variable Name" at bounding box center [658, 288] width 311 height 9
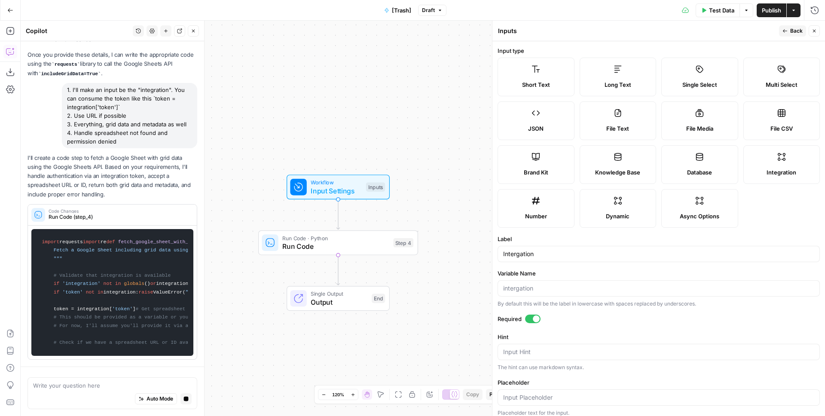
click at [792, 27] on span "Back" at bounding box center [796, 31] width 12 height 8
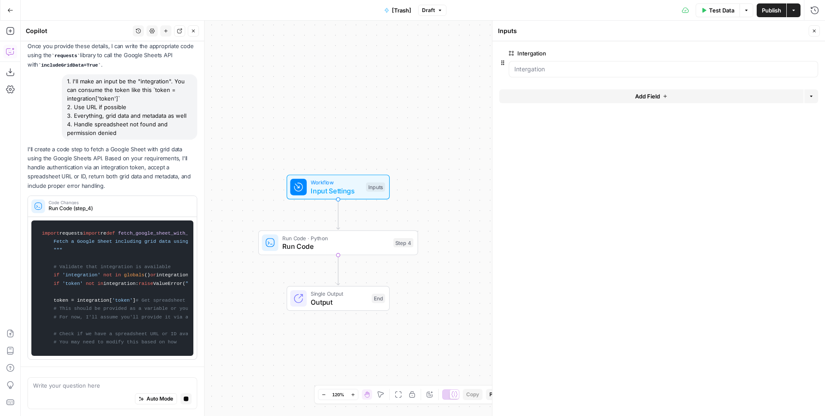
click at [819, 30] on button "Close" at bounding box center [814, 30] width 11 height 11
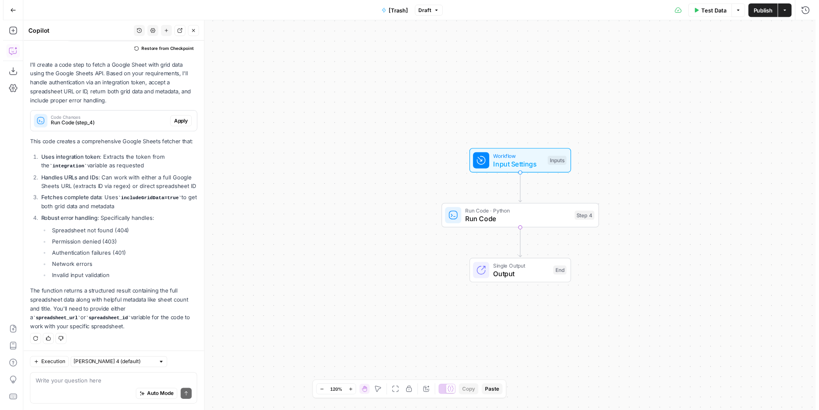
scroll to position [517, 0]
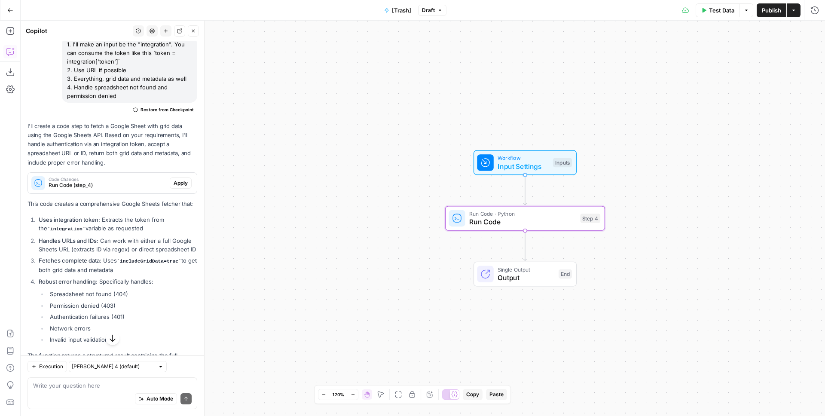
click at [174, 179] on span "Apply" at bounding box center [181, 183] width 14 height 8
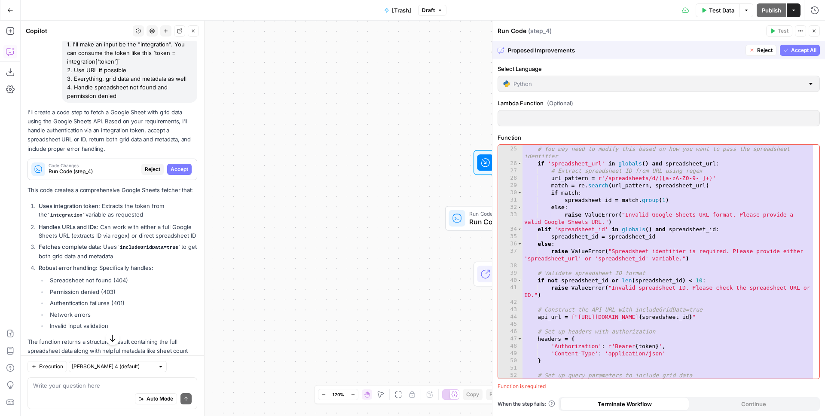
scroll to position [207, 0]
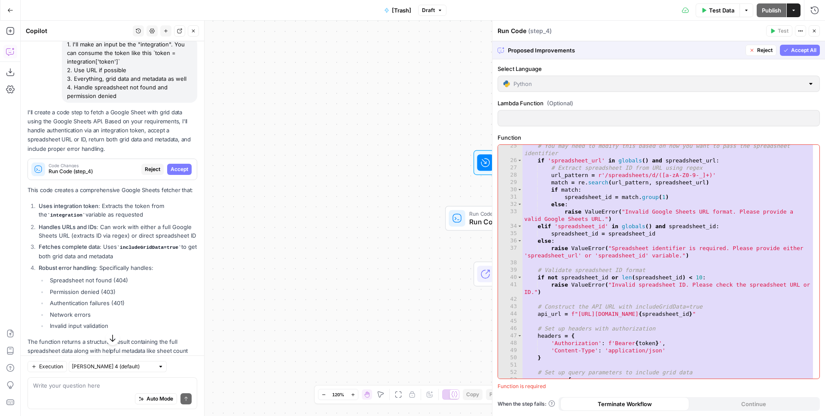
drag, startPoint x: 615, startPoint y: 218, endPoint x: 560, endPoint y: 171, distance: 71.9
click at [561, 171] on div "25 26 27 28 29 30 31 32 33 34 35 36 37 38 39 40 41 42 43 44 45 46 47 48 49 50 5…" at bounding box center [658, 262] width 321 height 234
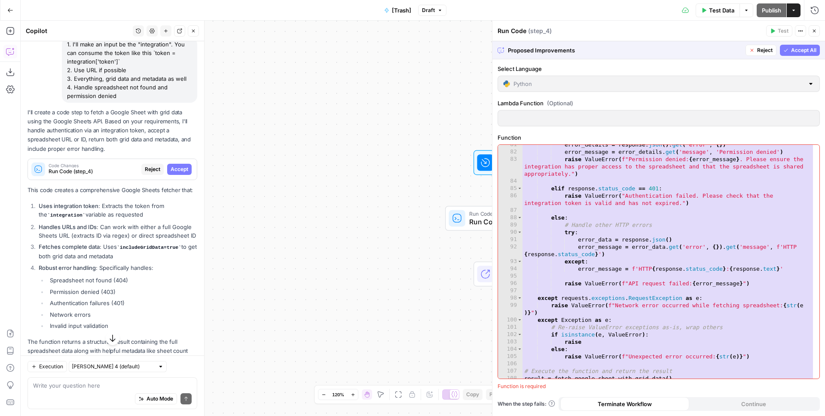
scroll to position [672, 0]
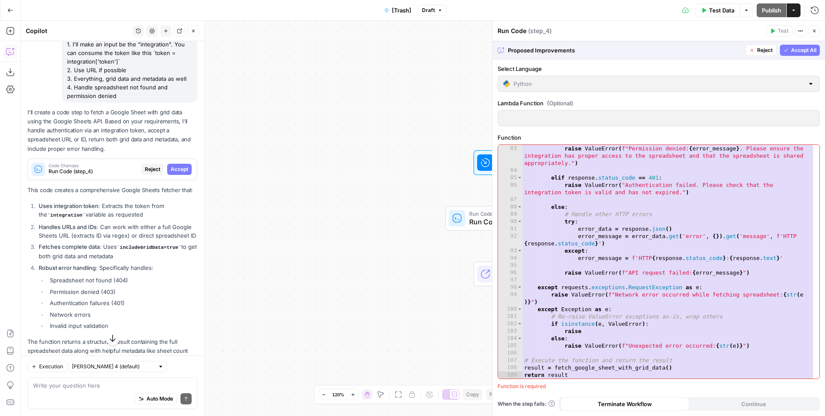
click at [789, 52] on button "Accept All" at bounding box center [800, 50] width 40 height 11
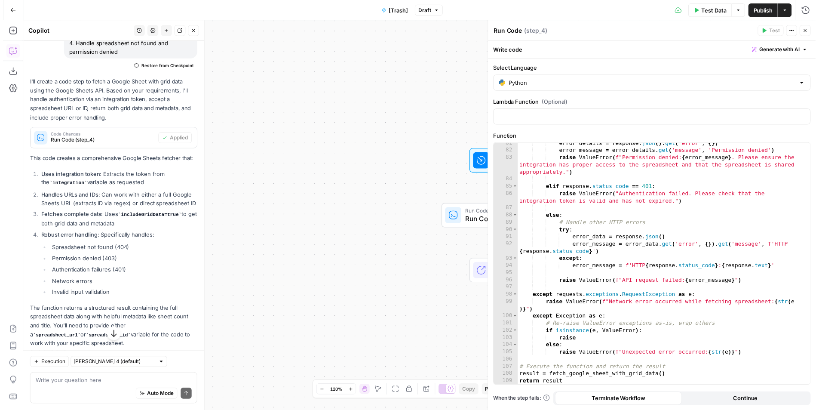
scroll to position [577, 0]
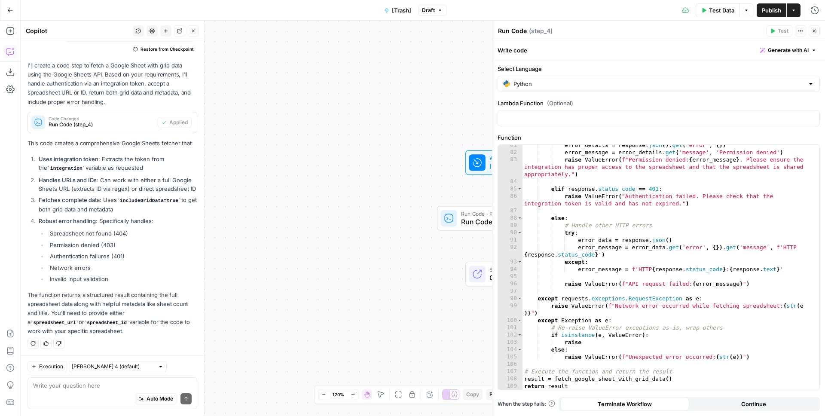
drag, startPoint x: 375, startPoint y: 204, endPoint x: 330, endPoint y: 205, distance: 45.1
click at [280, 223] on div "Workflow Input Settings Inputs Run Code · Python Run Code Step 4 Single Output …" at bounding box center [423, 218] width 805 height 395
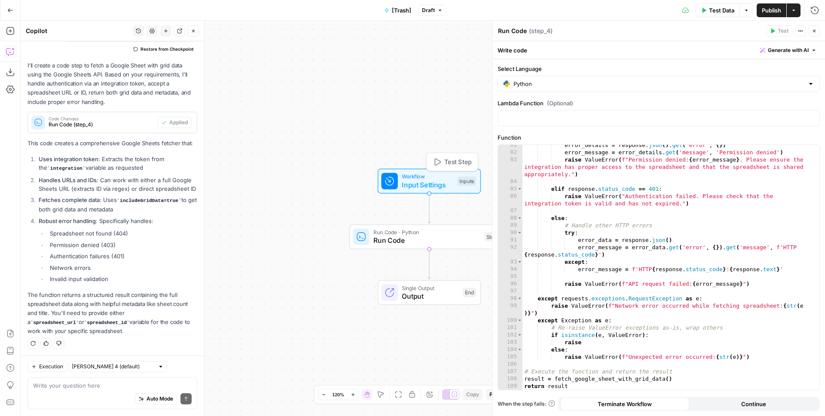
click at [445, 183] on span "Input Settings" at bounding box center [427, 185] width 51 height 10
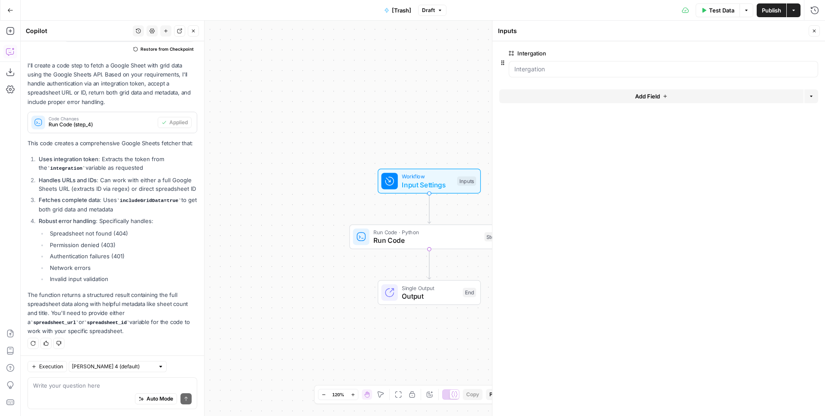
click at [92, 390] on div "Auto Mode Send" at bounding box center [112, 399] width 159 height 19
type textarea "Help me configure the inputs"
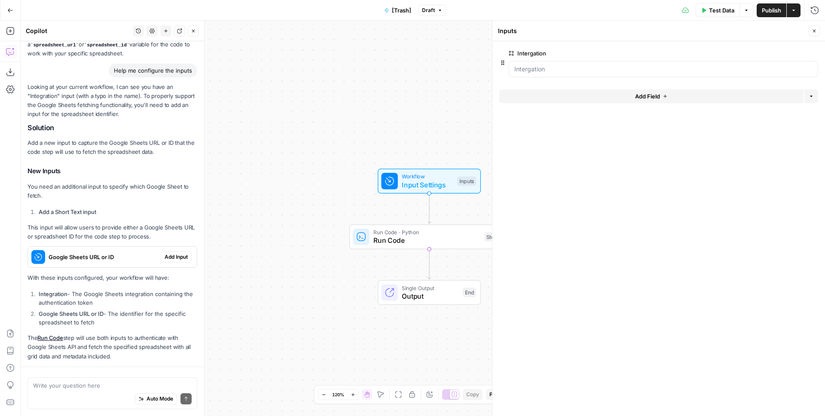
scroll to position [880, 0]
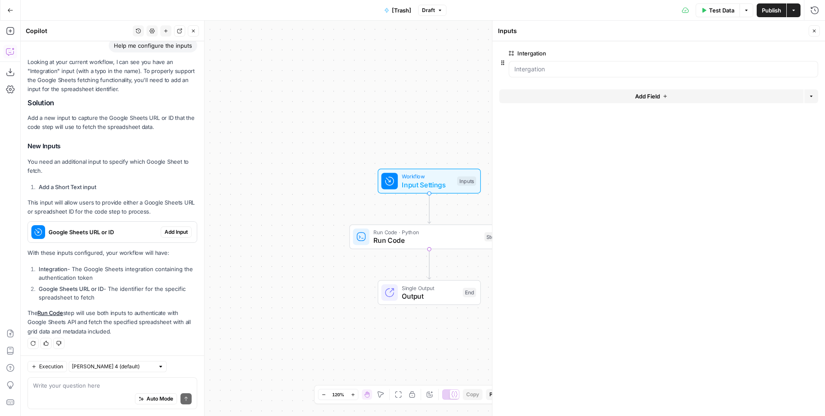
click at [111, 254] on p "With these inputs configured, your workflow will have:" at bounding box center [113, 252] width 170 height 9
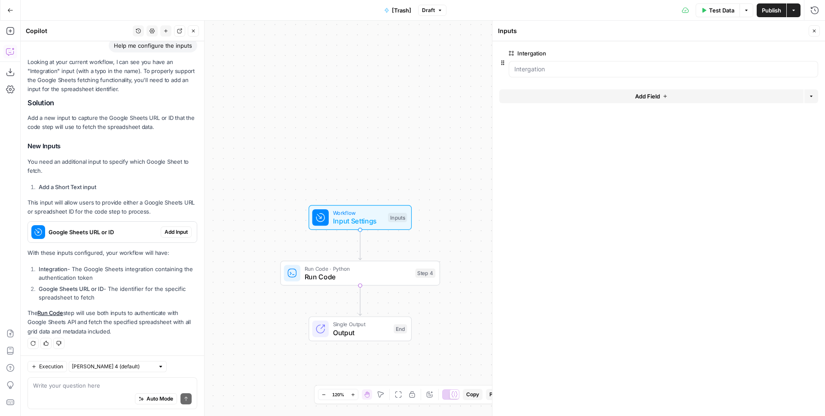
click at [168, 229] on span "Add Input" at bounding box center [176, 232] width 23 height 8
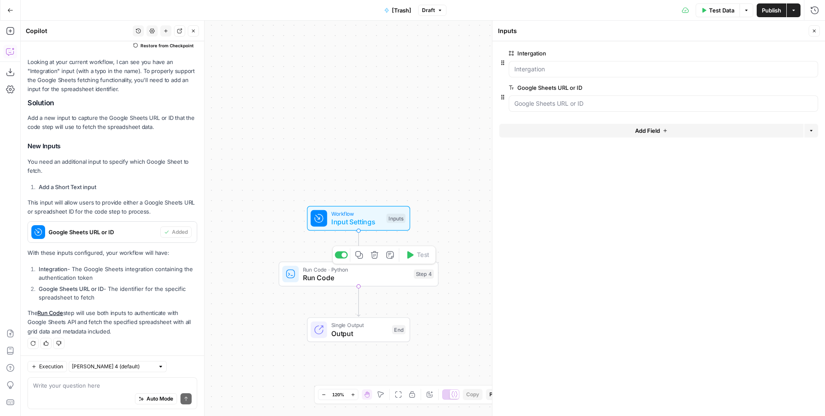
click at [350, 277] on span "Run Code" at bounding box center [356, 277] width 107 height 10
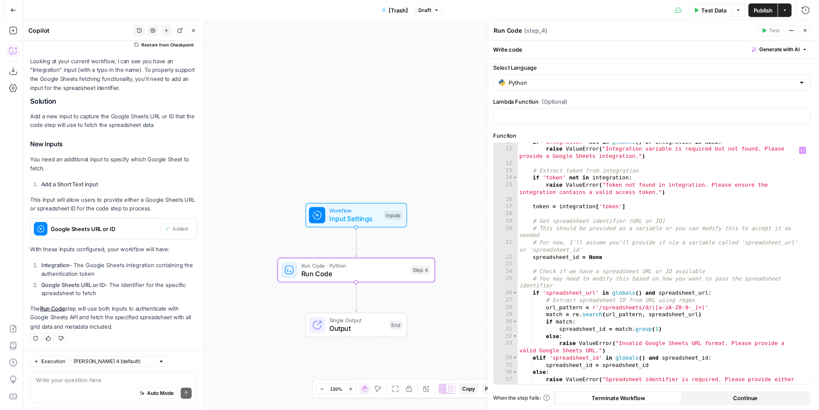
scroll to position [77, 0]
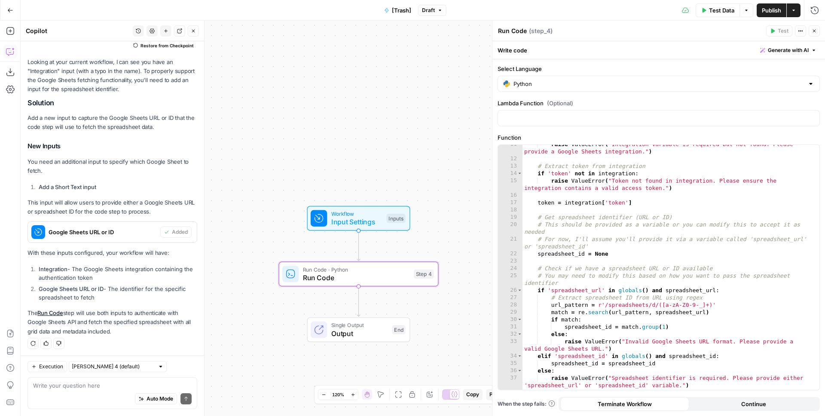
click at [366, 220] on span "Input Settings" at bounding box center [356, 222] width 51 height 10
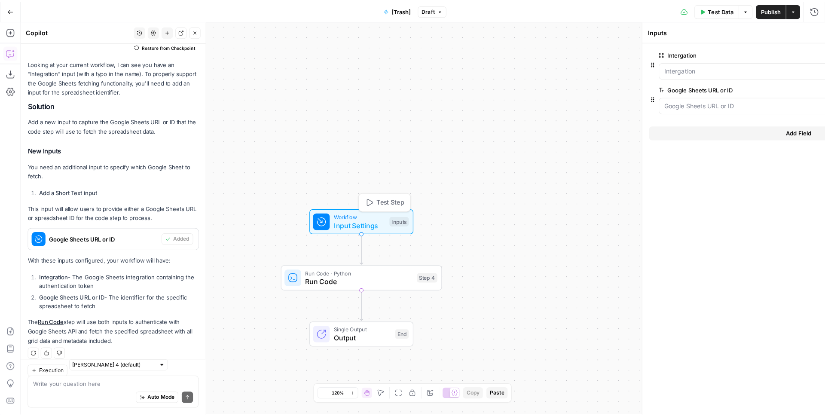
scroll to position [894, 0]
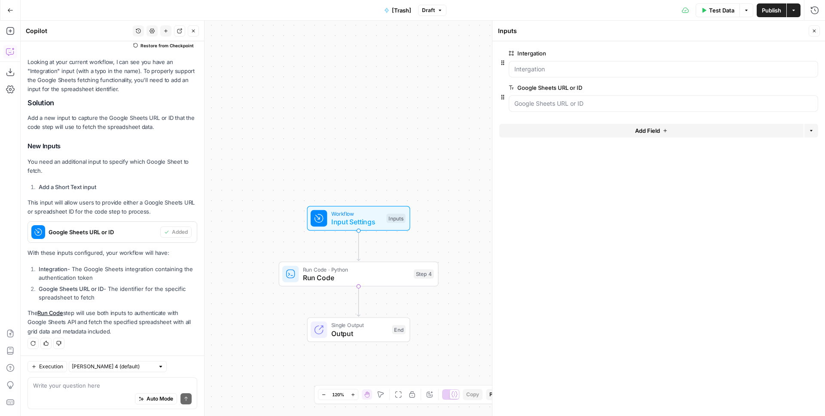
click at [784, 91] on button "edit field" at bounding box center [789, 88] width 33 height 10
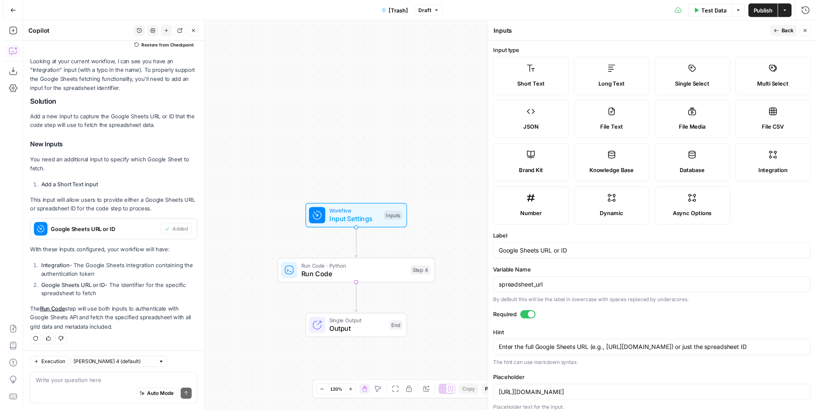
scroll to position [11, 0]
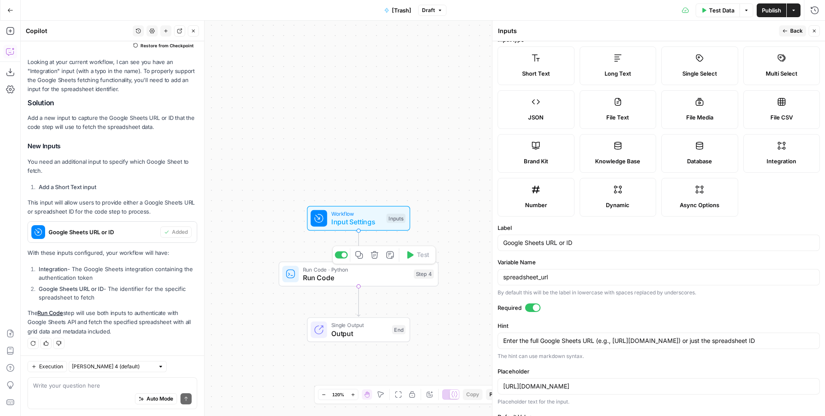
click at [373, 279] on span "Run Code" at bounding box center [356, 277] width 107 height 10
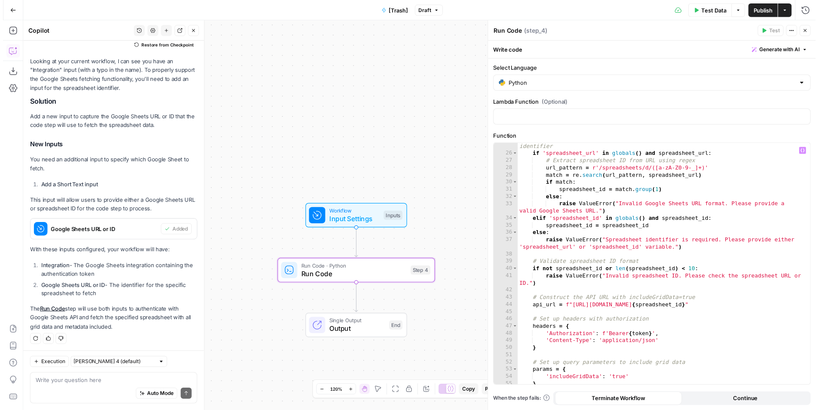
scroll to position [299, 0]
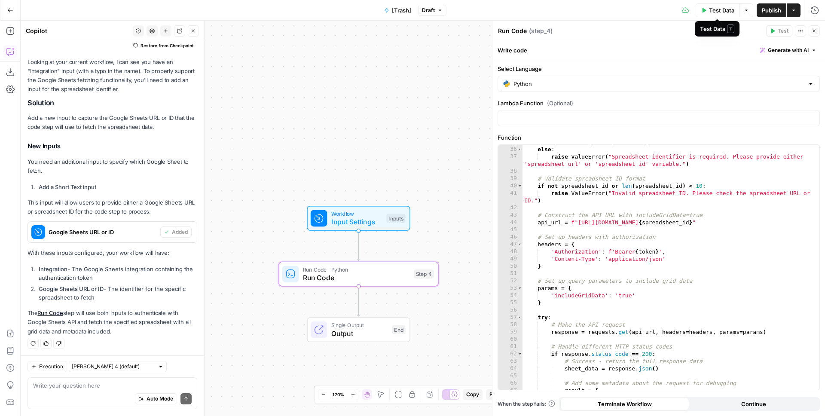
click at [712, 12] on span "Test Data" at bounding box center [721, 10] width 25 height 9
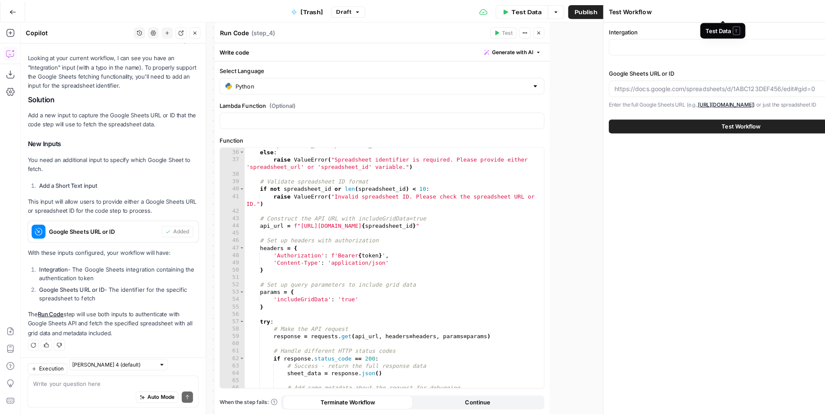
scroll to position [894, 0]
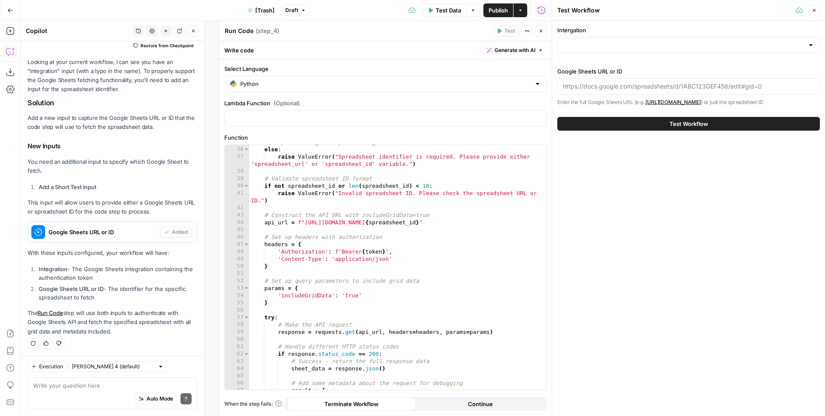
click at [606, 38] on div at bounding box center [688, 45] width 263 height 16
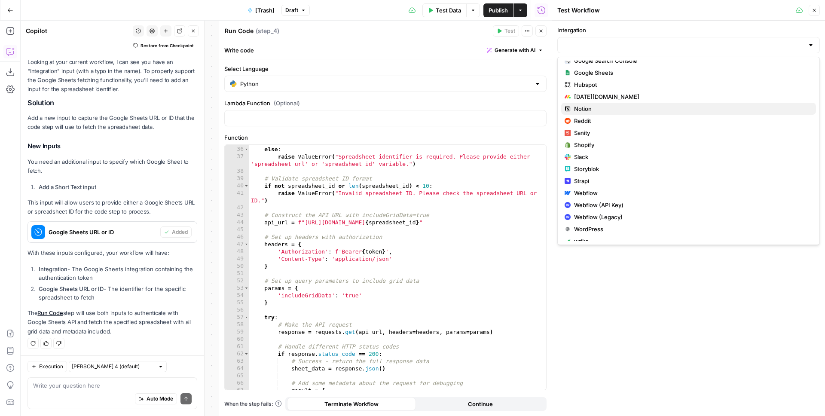
scroll to position [164, 0]
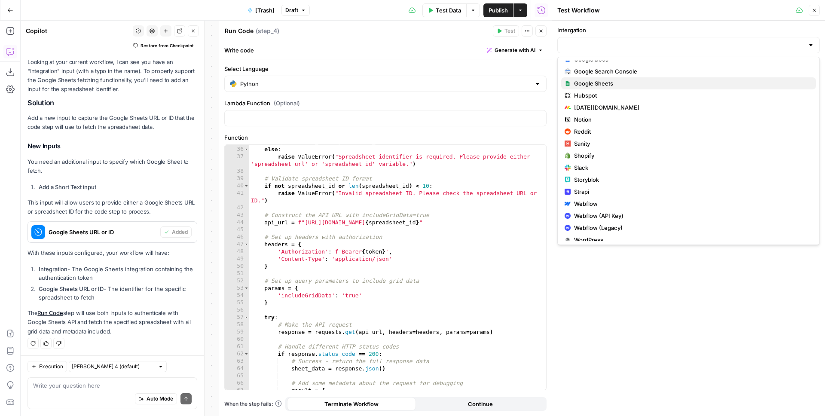
click at [597, 83] on span "Google Sheets" at bounding box center [691, 83] width 235 height 9
type input "Google Sheets"
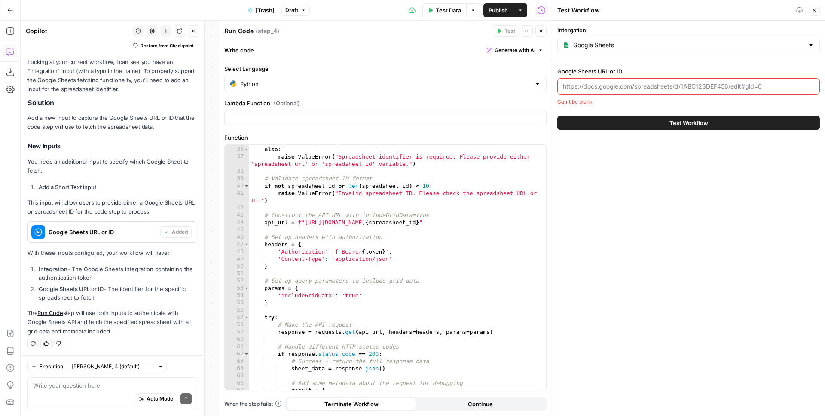
click at [603, 85] on input "Google Sheets URL or ID" at bounding box center [688, 86] width 251 height 9
click at [709, 286] on div "Intergation Google Sheets Google Sheets URL or ID Can't be blank Test Workflow" at bounding box center [688, 218] width 273 height 395
click at [618, 82] on input "Google Sheets URL or ID" at bounding box center [688, 86] width 251 height 9
click at [540, 34] on button "Close" at bounding box center [541, 30] width 11 height 11
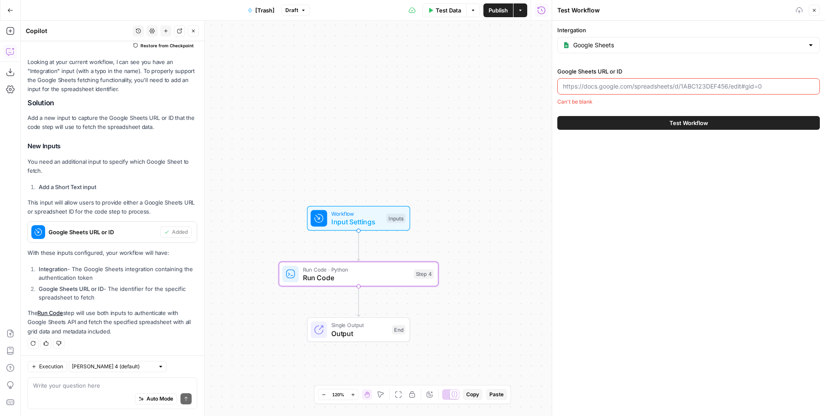
click at [354, 221] on span "Input Settings" at bounding box center [356, 222] width 51 height 10
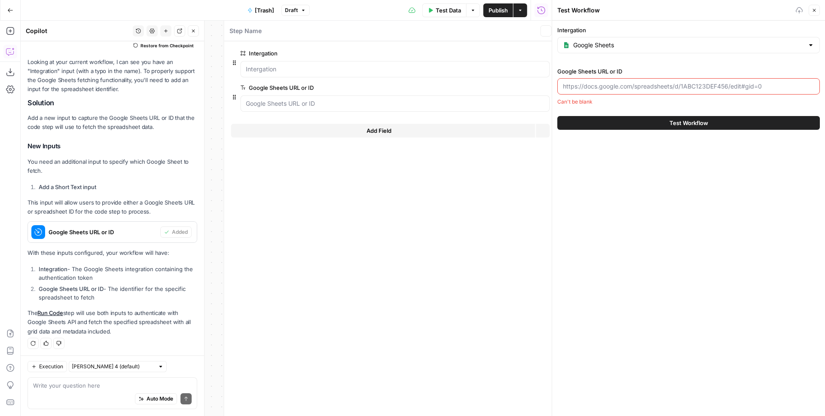
scroll to position [894, 0]
click at [511, 53] on span "edit field" at bounding box center [512, 53] width 19 height 7
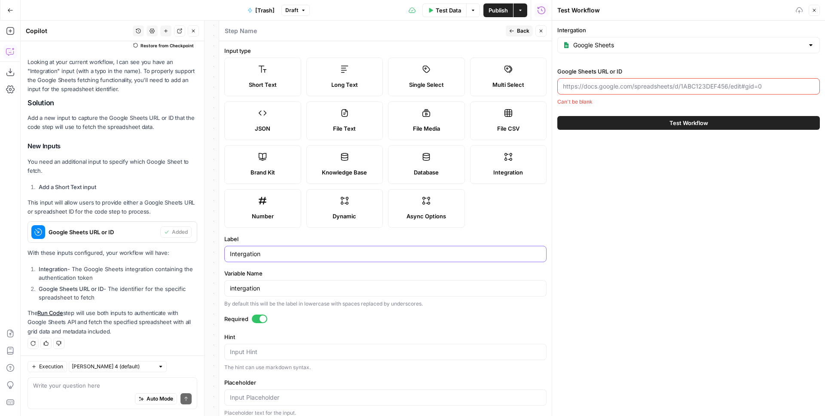
click at [244, 253] on input "Intergation" at bounding box center [385, 254] width 311 height 9
type input "Integration"
click at [237, 283] on div "intergation" at bounding box center [385, 288] width 322 height 16
click at [242, 286] on input "intergation" at bounding box center [385, 288] width 311 height 9
type input "integration"
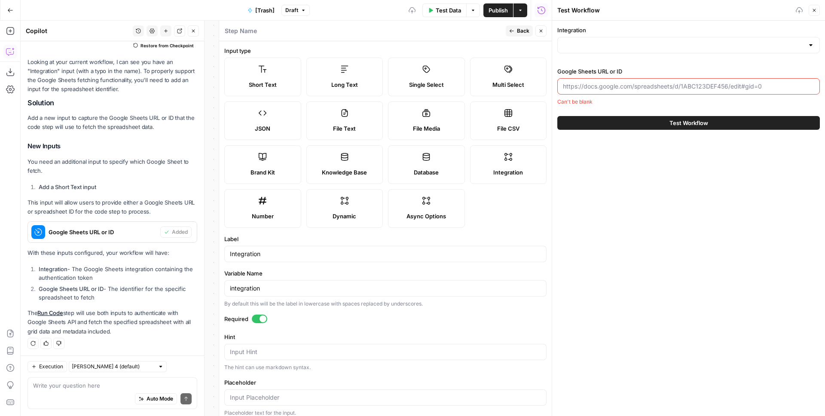
click at [510, 28] on button "Back" at bounding box center [519, 30] width 27 height 11
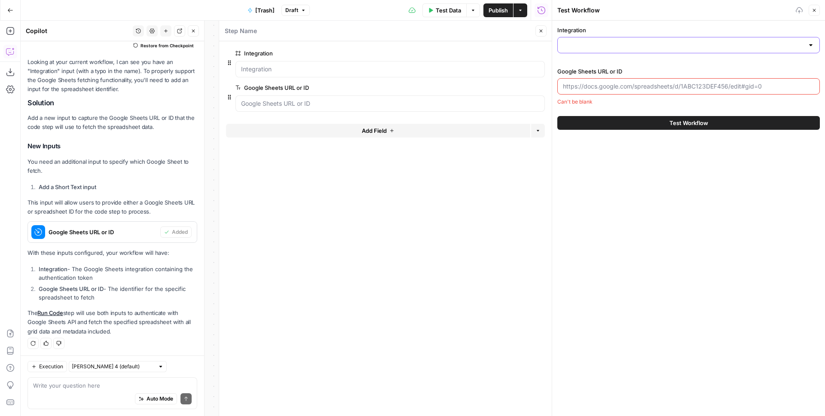
click at [598, 46] on input "Integration" at bounding box center [683, 45] width 241 height 9
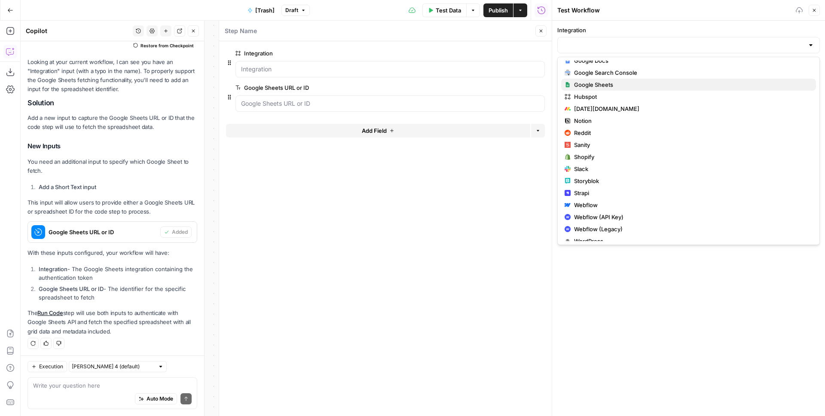
scroll to position [107, 0]
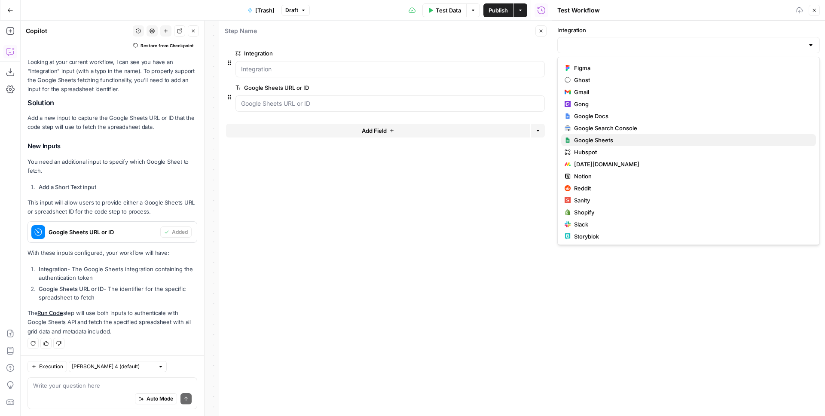
click at [600, 142] on span "Google Sheets" at bounding box center [691, 140] width 235 height 9
type input "Google Sheets"
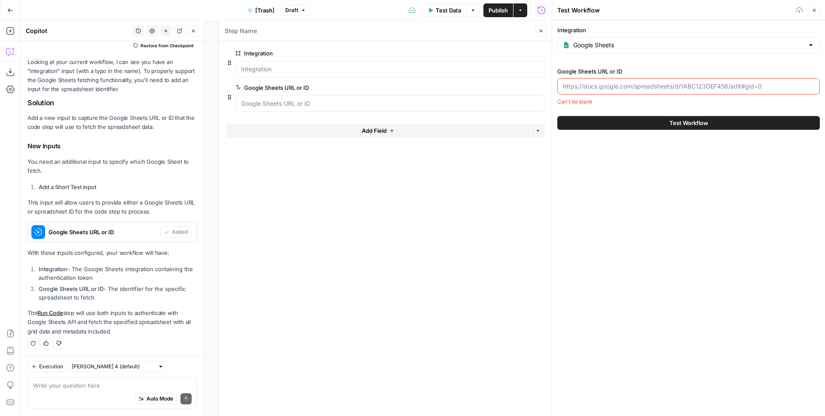
click at [617, 85] on input "Google Sheets URL or ID" at bounding box center [688, 86] width 251 height 9
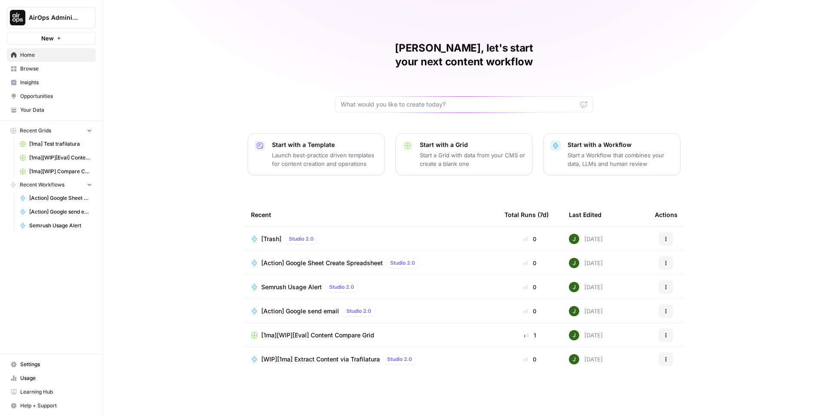
click at [310, 259] on span "[Action] Google Sheet Create Spreadsheet" at bounding box center [322, 263] width 122 height 9
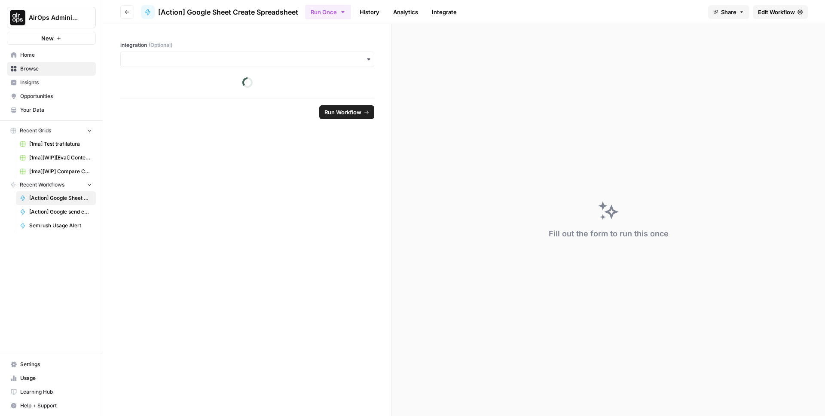
click at [778, 10] on span "Edit Workflow" at bounding box center [776, 12] width 37 height 9
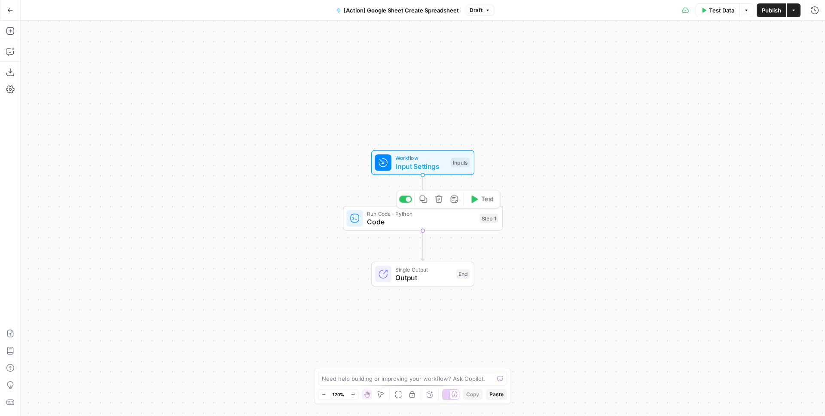
click at [392, 217] on span "Code" at bounding box center [421, 222] width 108 height 10
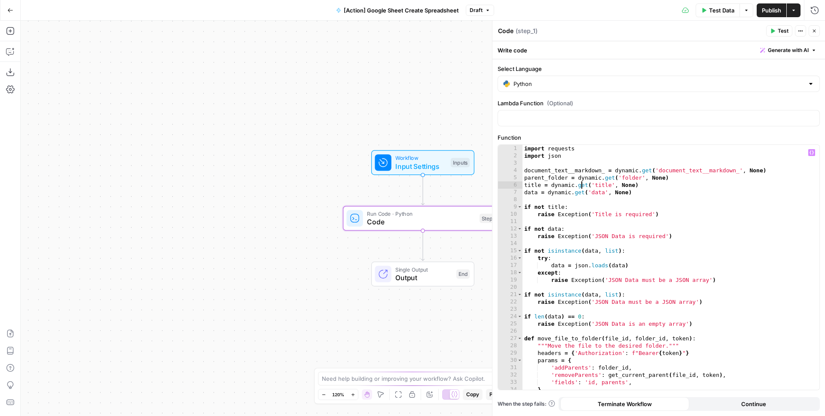
click at [582, 182] on div "import requests import json document_text__markdown_ = dynamic . get ( 'documen…" at bounding box center [668, 275] width 291 height 260
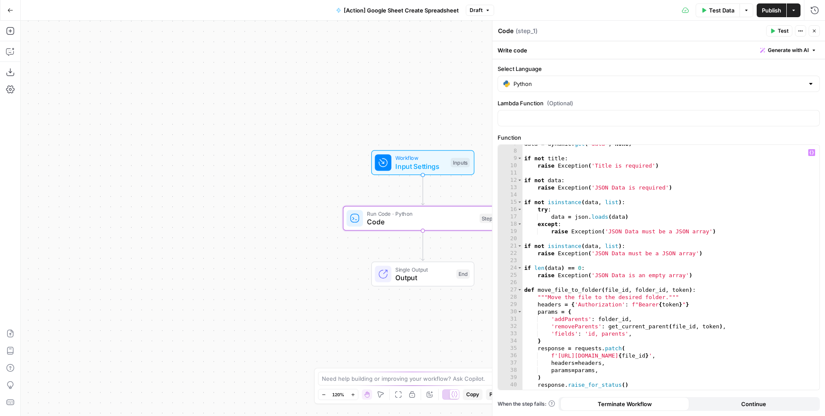
scroll to position [66, 0]
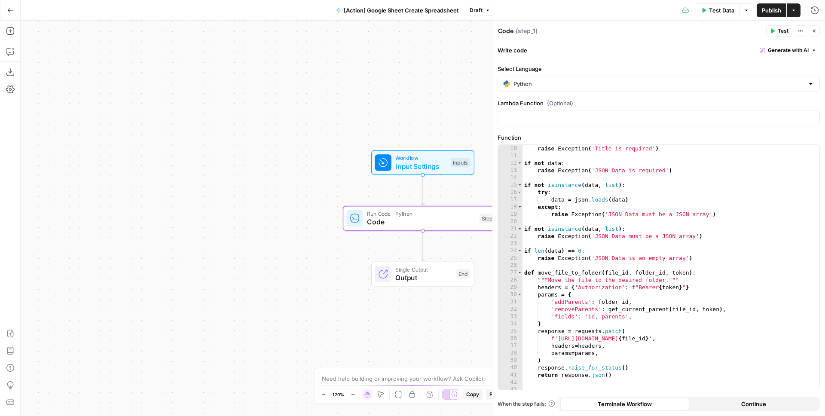
click at [457, 11] on span "[Action] Google Sheet Create Spreadsheet" at bounding box center [401, 10] width 115 height 9
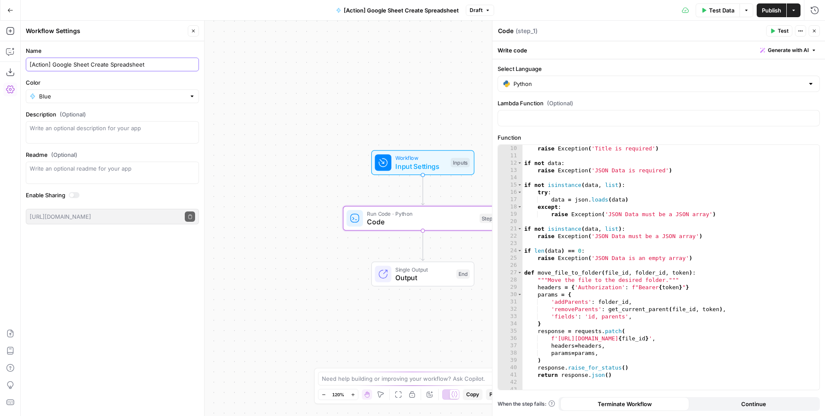
drag, startPoint x: 140, startPoint y: 63, endPoint x: 52, endPoint y: 63, distance: 87.2
click at [52, 63] on input "[Action] Google Sheet Create Spreadsheet" at bounding box center [112, 64] width 165 height 9
type textarea "**********"
click at [587, 168] on div "if not title : raise Exception ( 'Title is required' ) if not data : raise Exce…" at bounding box center [668, 268] width 291 height 260
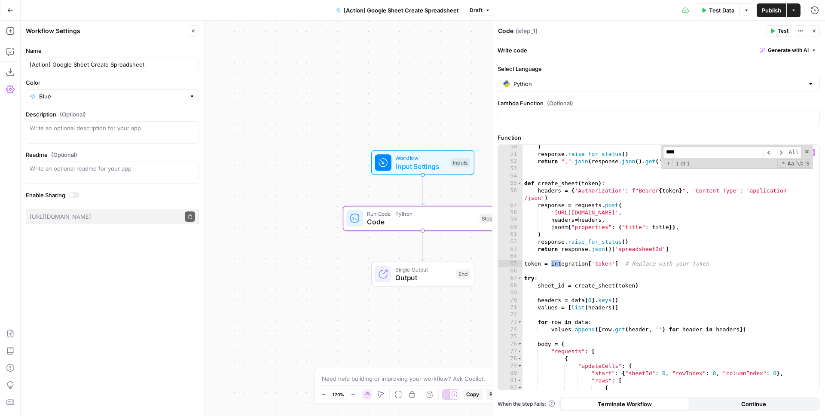
scroll to position [360, 0]
type input "**********"
type textarea "**********"
click at [620, 263] on div ") response . raise_for_status ( ) return "," . join ( response . json ( ) . get…" at bounding box center [668, 273] width 291 height 260
click at [535, 123] on div at bounding box center [659, 118] width 322 height 16
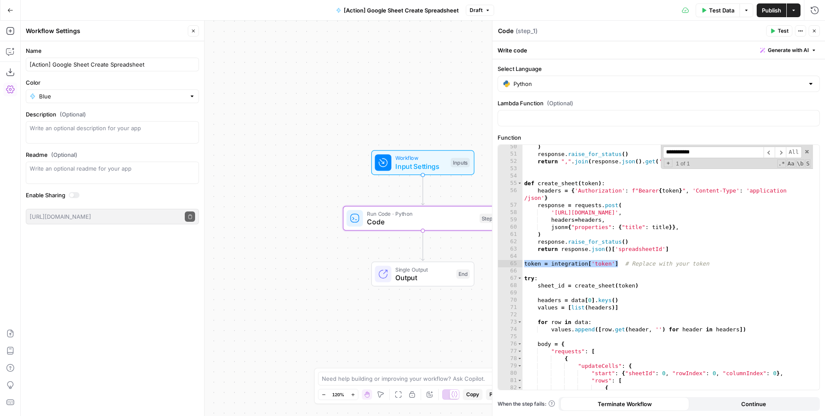
click at [193, 33] on icon "button" at bounding box center [193, 30] width 5 height 5
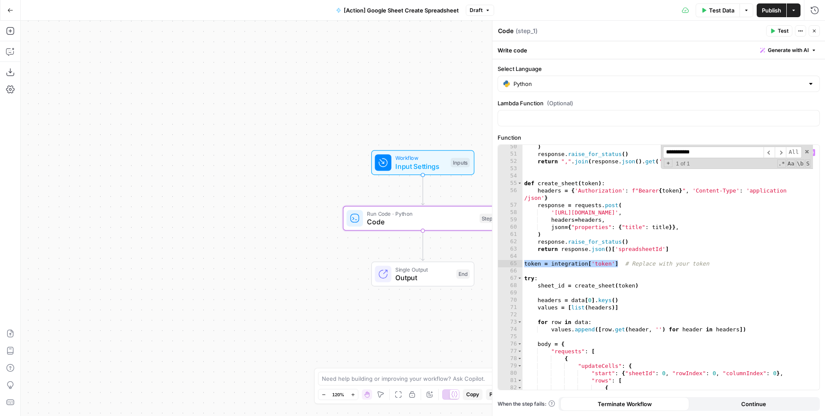
click at [442, 169] on span "Input Settings" at bounding box center [420, 166] width 51 height 10
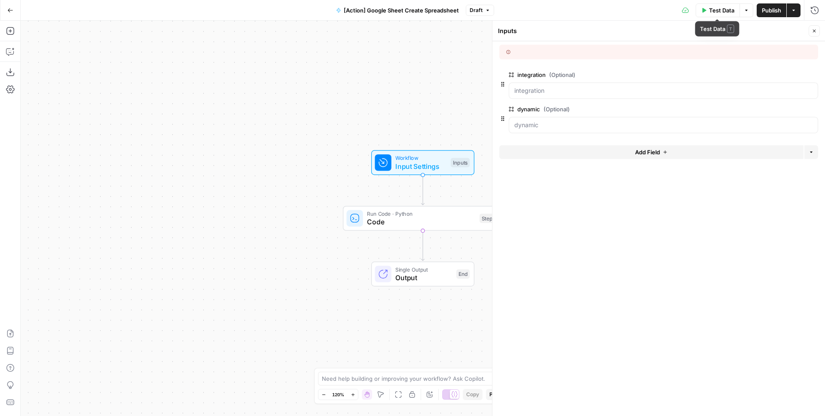
click at [703, 14] on button "Test Data" at bounding box center [718, 10] width 44 height 14
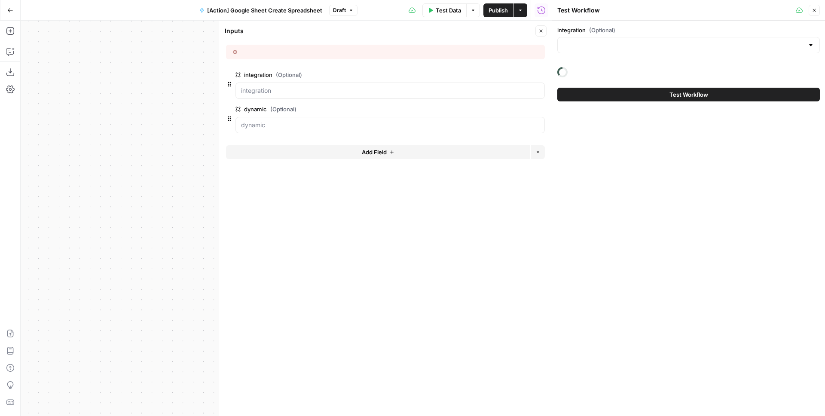
click at [810, 12] on button "Close" at bounding box center [814, 10] width 11 height 11
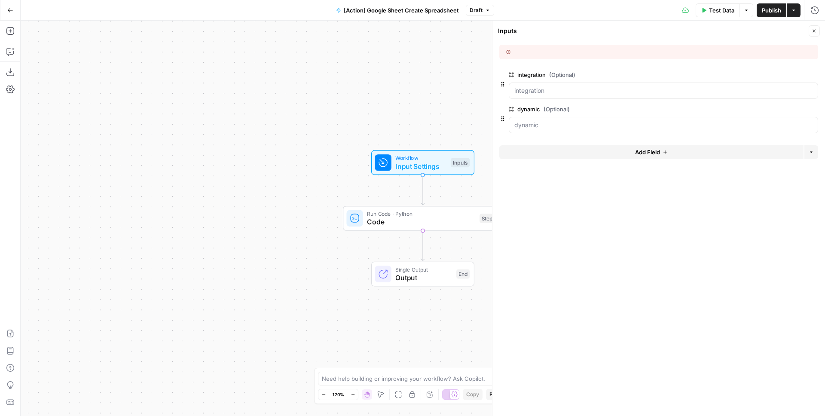
click at [5, 9] on button "Go Back" at bounding box center [10, 10] width 15 height 15
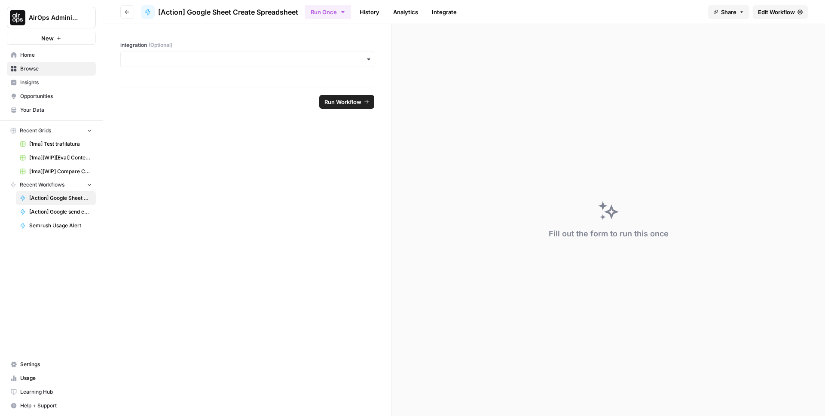
click at [36, 365] on span "Settings" at bounding box center [56, 365] width 72 height 8
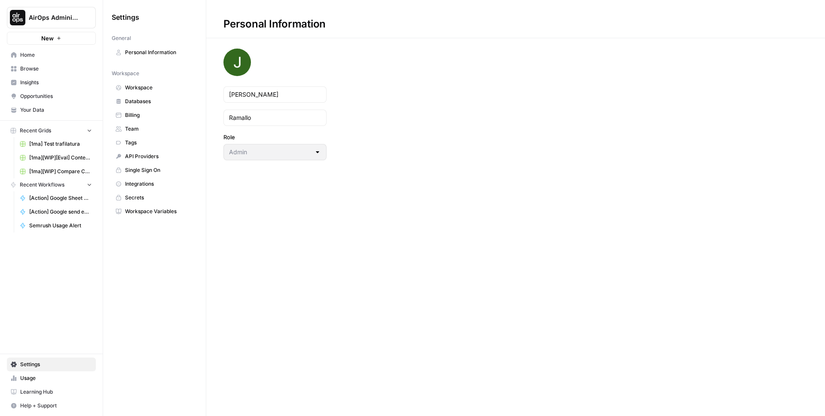
click at [145, 185] on span "Integrations" at bounding box center [159, 184] width 68 height 8
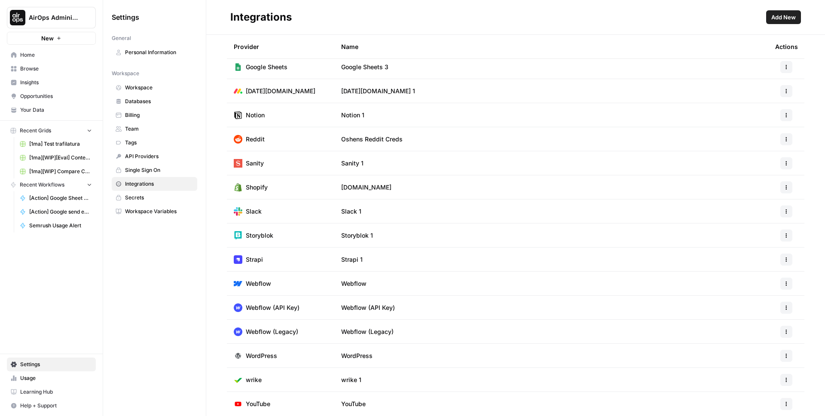
scroll to position [336, 0]
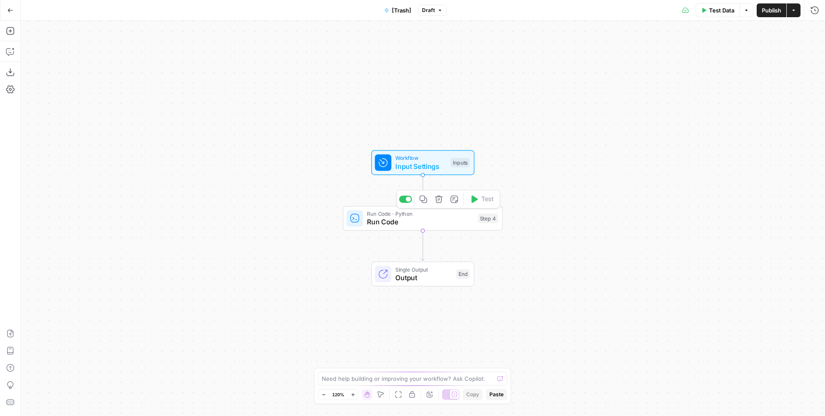
click at [399, 214] on span "Run Code · Python" at bounding box center [420, 214] width 107 height 8
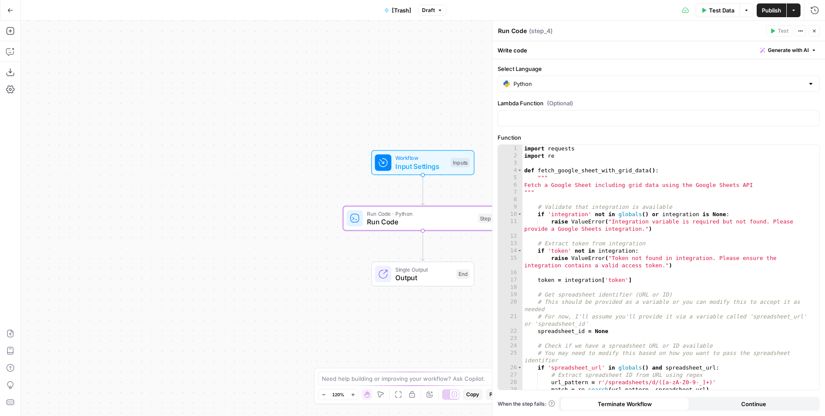
click at [430, 162] on span "Input Settings" at bounding box center [420, 166] width 51 height 10
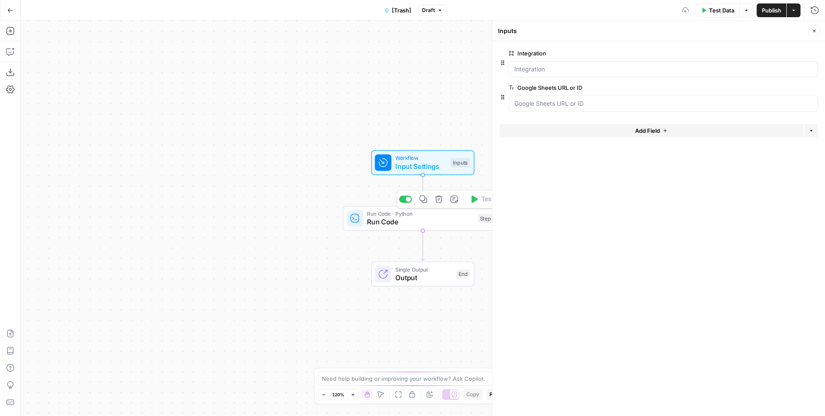
click at [406, 217] on span "Run Code" at bounding box center [420, 222] width 107 height 10
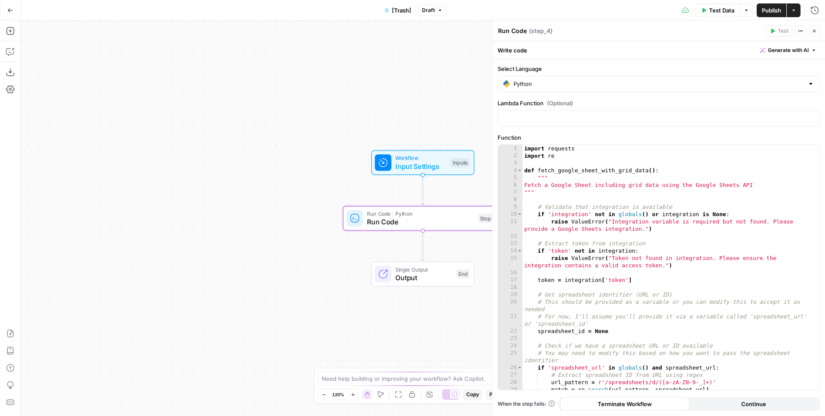
click at [728, 9] on span "Test Data" at bounding box center [721, 10] width 25 height 9
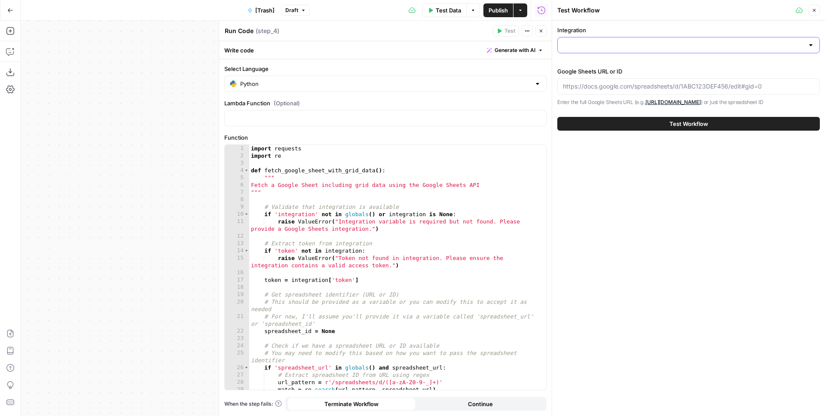
click at [604, 43] on input "Integration" at bounding box center [683, 45] width 241 height 9
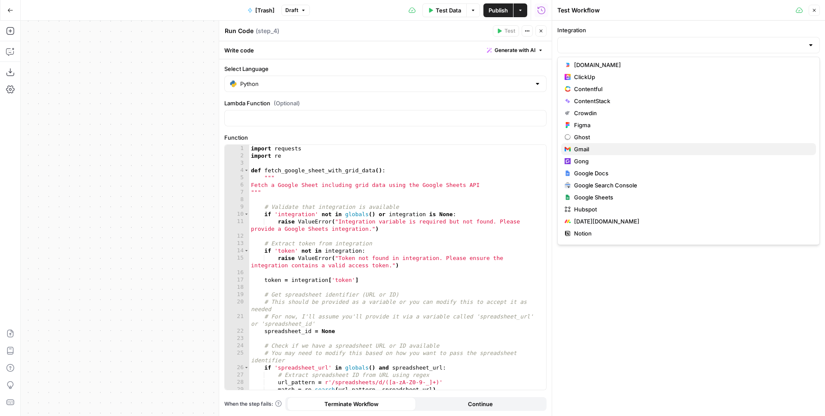
scroll to position [94, 0]
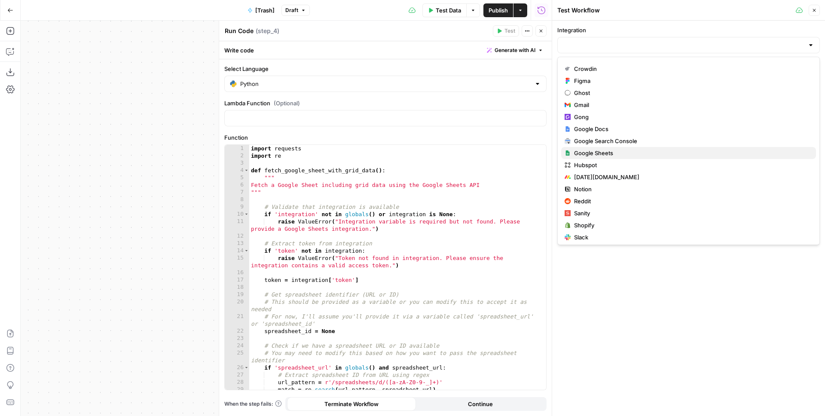
click at [594, 152] on span "Google Sheets" at bounding box center [691, 153] width 235 height 9
type input "Google Sheets"
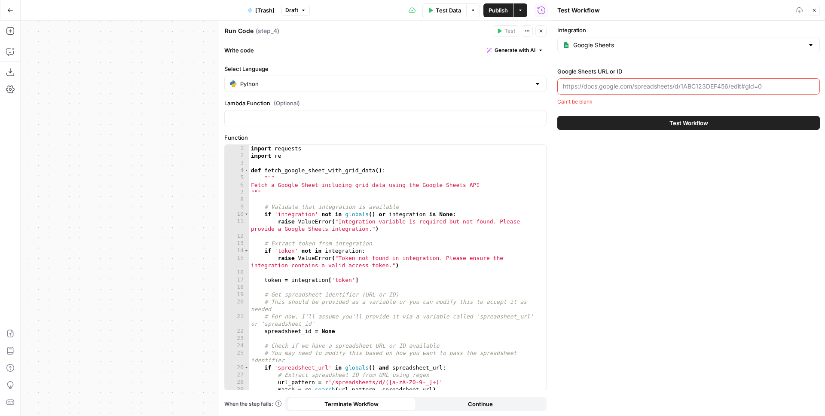
click at [601, 84] on input "Google Sheets URL or ID" at bounding box center [688, 86] width 251 height 9
paste input "[URL][DOMAIN_NAME]"
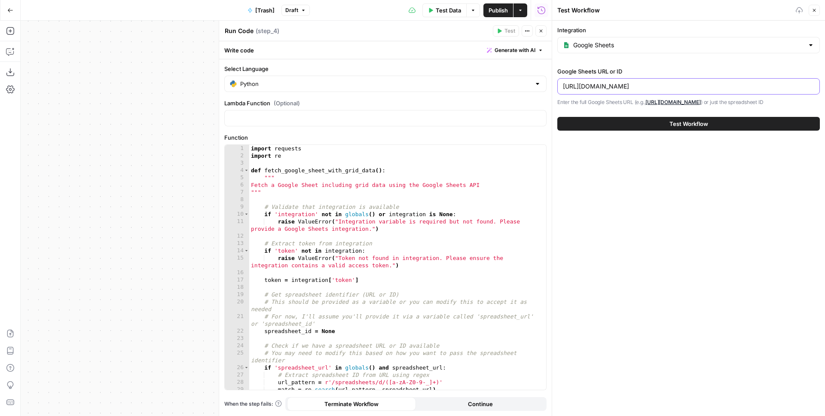
scroll to position [0, 35]
click at [651, 173] on div "Integration Google Sheets Google Sheets URL or ID https://docs.google.com/sprea…" at bounding box center [688, 218] width 273 height 395
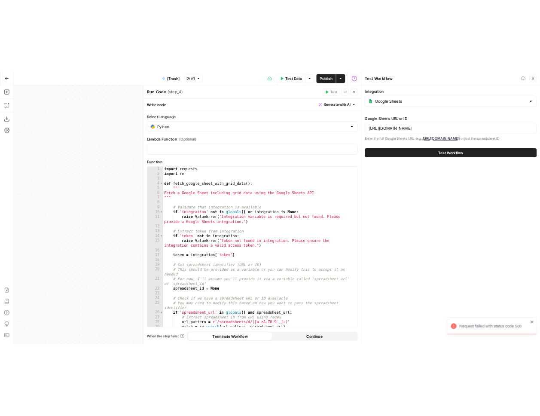
scroll to position [0, 0]
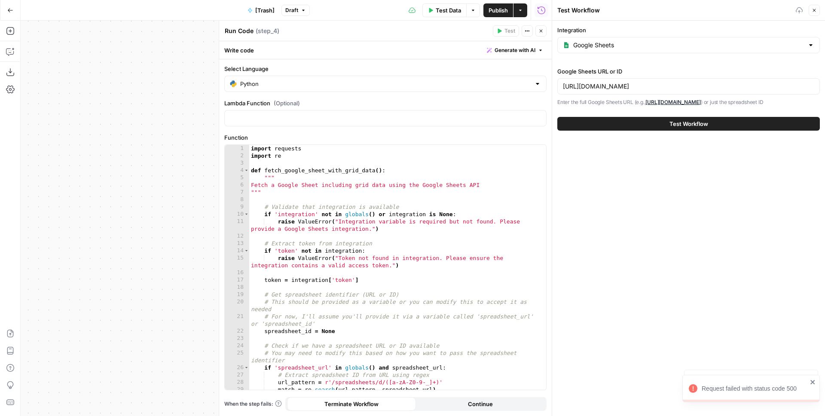
click at [651, 131] on button "Test Workflow" at bounding box center [688, 124] width 263 height 14
click at [815, 381] on icon "close" at bounding box center [813, 382] width 6 height 7
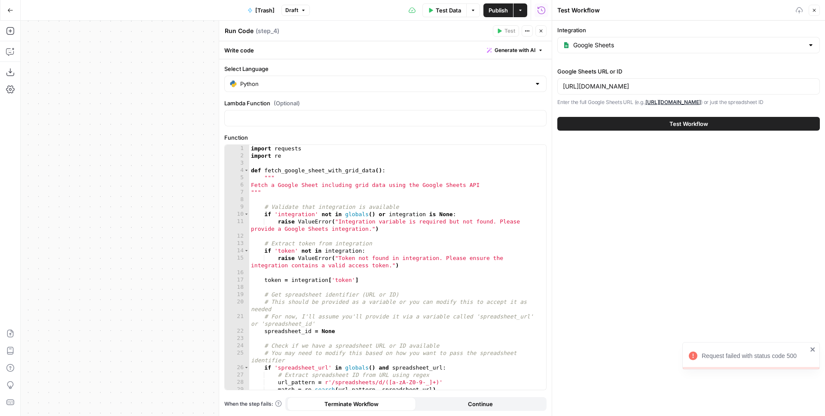
click at [813, 349] on icon "close" at bounding box center [813, 349] width 4 height 4
click at [707, 283] on div "Integration Google Sheets Google Sheets URL or ID https://docs.google.com/sprea…" at bounding box center [688, 218] width 273 height 395
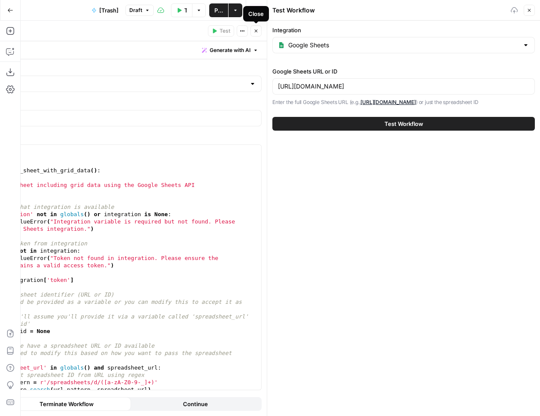
click at [257, 33] on icon "button" at bounding box center [256, 30] width 5 height 5
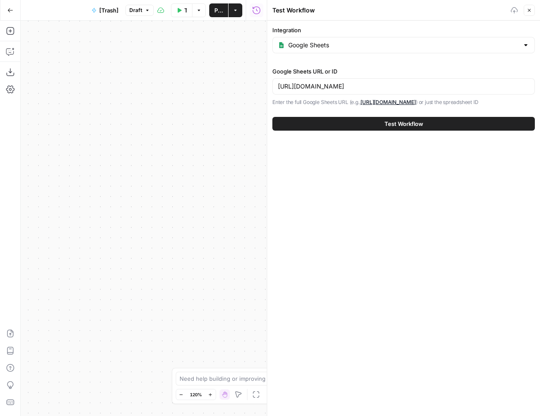
click at [429, 130] on button "Test Workflow" at bounding box center [403, 124] width 263 height 14
click at [383, 129] on button "Test Workflow" at bounding box center [403, 124] width 263 height 14
click at [393, 84] on input "[URL][DOMAIN_NAME]" at bounding box center [403, 86] width 251 height 9
click at [397, 85] on input "[URL][DOMAIN_NAME]" at bounding box center [403, 86] width 251 height 9
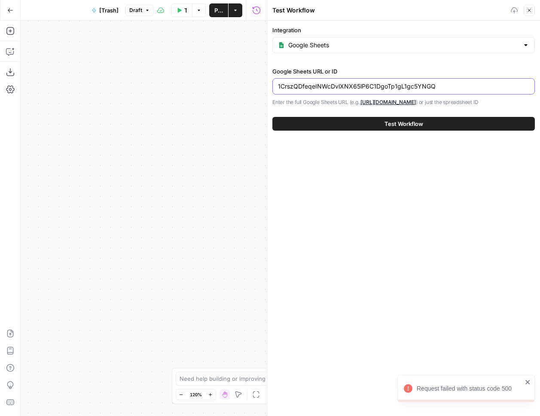
type input "1CrszQDfeqeINWcDvlXNX65lP6C1DgoTp1gL1gc5YNGQ"
click at [407, 156] on div "Integration Google Sheets Google Sheets URL or ID 1CrszQDfeqeINWcDvlXNX65lP6C1D…" at bounding box center [403, 218] width 273 height 395
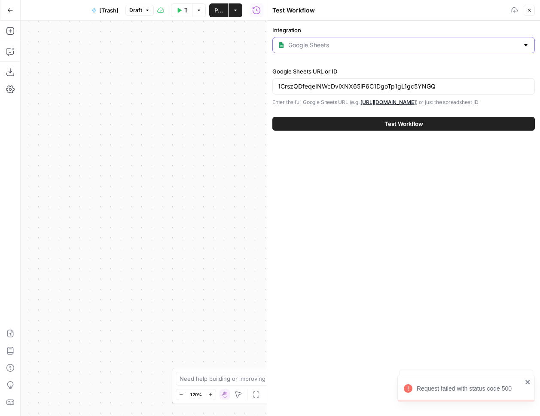
click at [337, 42] on input "Integration" at bounding box center [403, 45] width 231 height 9
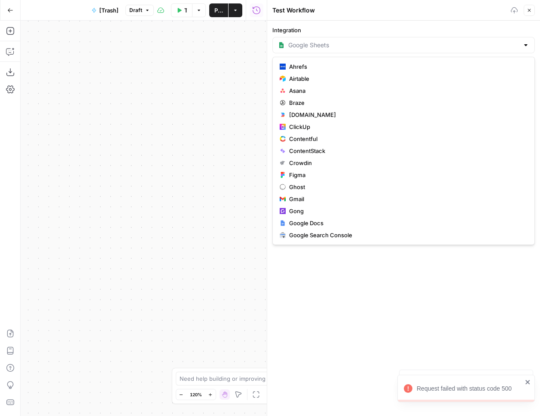
type input "Google Sheets"
click at [425, 29] on label "Integration" at bounding box center [403, 30] width 263 height 9
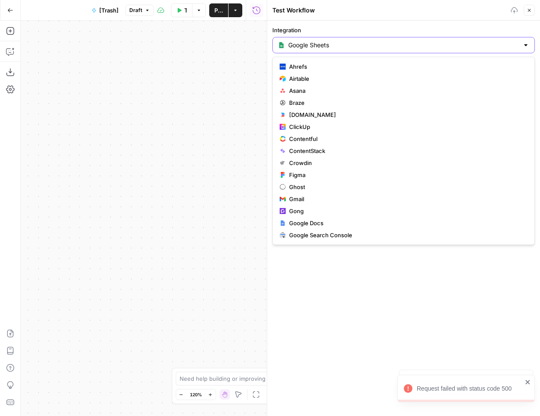
click at [425, 41] on input "Google Sheets" at bounding box center [403, 45] width 231 height 9
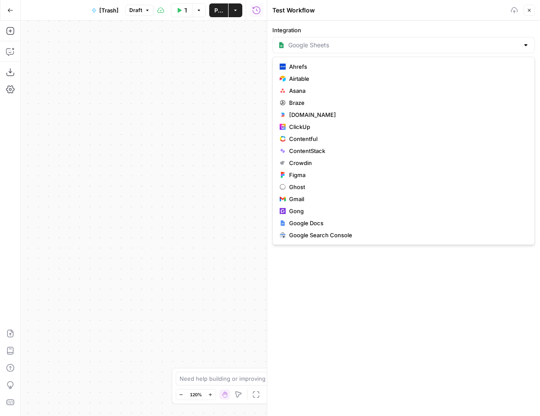
type input "Google Sheets"
click at [504, 28] on label "Integration" at bounding box center [403, 30] width 263 height 9
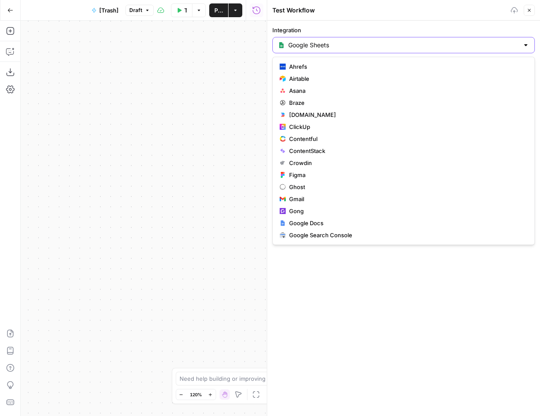
click at [504, 41] on input "Google Sheets" at bounding box center [403, 45] width 231 height 9
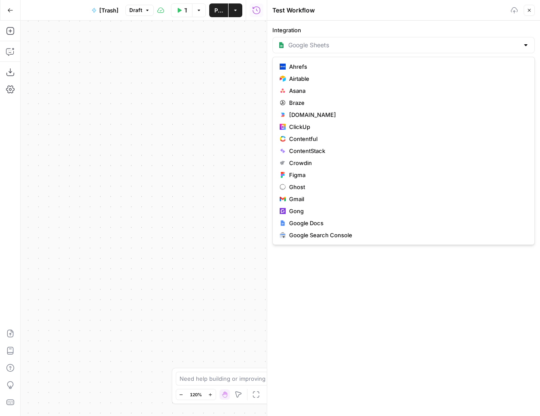
type input "Google Sheets"
click at [413, 14] on div "Test Workflow" at bounding box center [390, 10] width 236 height 9
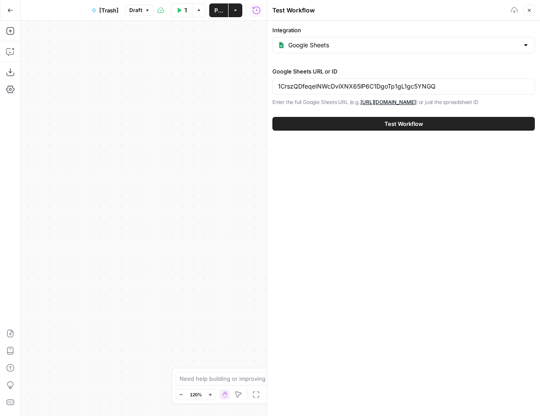
click at [527, 12] on icon "button" at bounding box center [529, 10] width 5 height 5
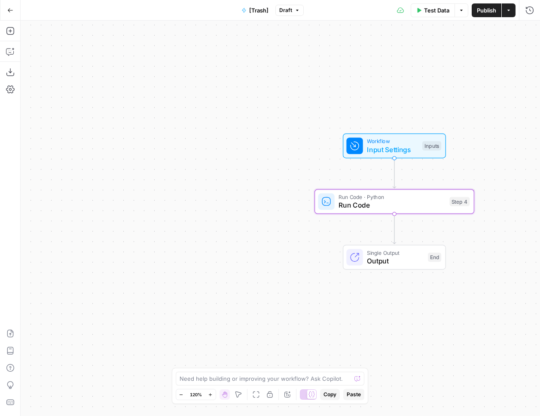
drag, startPoint x: 220, startPoint y: 188, endPoint x: 171, endPoint y: 161, distance: 56.5
click at [161, 159] on div "Workflow Input Settings Inputs Run Code · Python Run Code Step 4 Single Output …" at bounding box center [281, 218] width 520 height 395
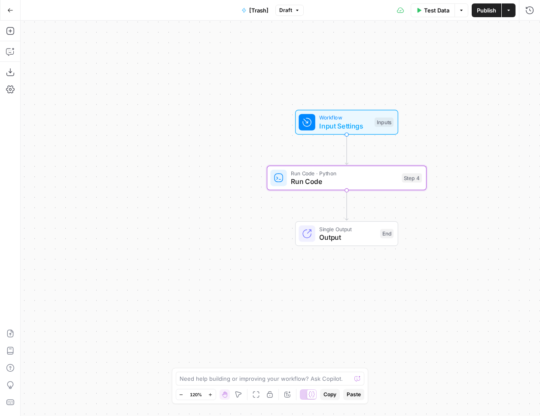
click at [317, 190] on div "Run Code · Python Run Code Step 4 Copy step Delete step Add Note Test" at bounding box center [347, 177] width 160 height 25
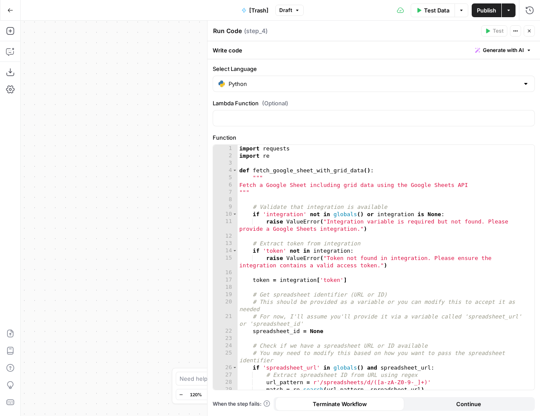
click at [352, 189] on div "import requests import re def fetch_google_sheet_with_grid_data ( ) : """ Fetch…" at bounding box center [383, 275] width 291 height 260
type textarea "**********"
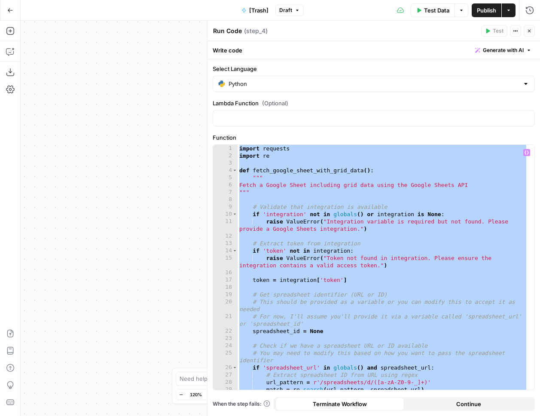
drag, startPoint x: 121, startPoint y: 99, endPoint x: 49, endPoint y: 128, distance: 76.9
click at [62, 123] on div "Workflow Input Settings Inputs Run Code · Python Run Code Step 4 Single Output …" at bounding box center [281, 218] width 520 height 395
drag, startPoint x: 124, startPoint y: 113, endPoint x: 69, endPoint y: 106, distance: 55.6
click at [70, 107] on div "Workflow Input Settings Inputs Run Code · Python Run Code Step 4 Single Output …" at bounding box center [281, 218] width 520 height 395
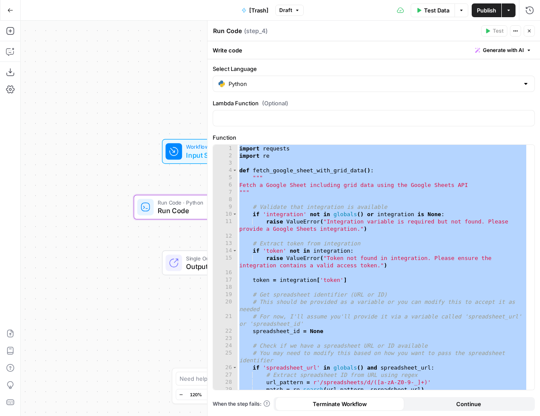
drag, startPoint x: 125, startPoint y: 103, endPoint x: 91, endPoint y: 147, distance: 55.2
click at [98, 142] on div "Workflow Input Settings Inputs Run Code · Python Run Code Step 4 Single Output …" at bounding box center [281, 218] width 520 height 395
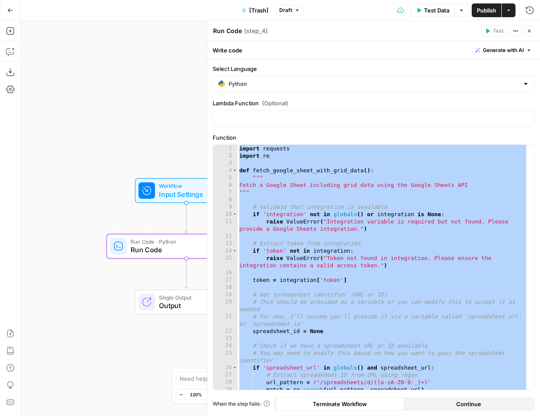
click at [178, 188] on span "Workflow" at bounding box center [184, 186] width 51 height 8
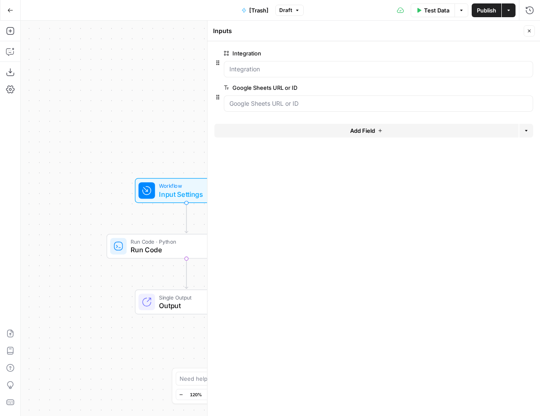
click at [283, 90] on label "Google Sheets URL or ID" at bounding box center [354, 87] width 261 height 9
click at [283, 99] on ID "Google Sheets URL or ID" at bounding box center [379, 103] width 298 height 9
click at [502, 86] on span "edit field" at bounding box center [501, 87] width 19 height 7
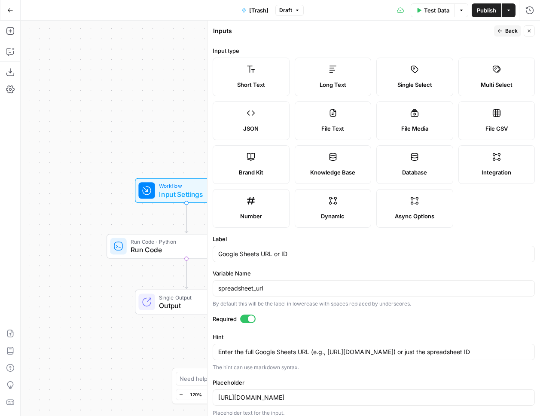
click at [272, 294] on div "spreadsheet_url" at bounding box center [374, 288] width 322 height 16
click at [266, 259] on div "Google Sheets URL or ID" at bounding box center [374, 254] width 322 height 16
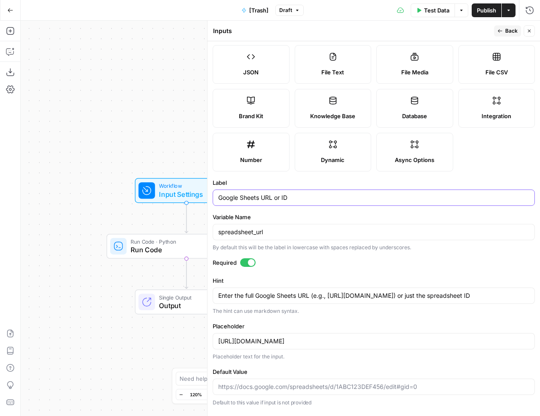
scroll to position [95, 0]
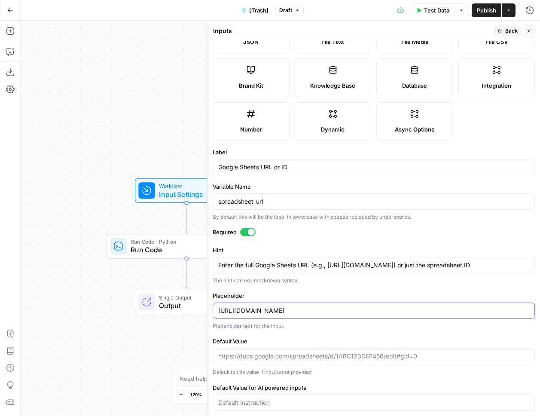
click at [321, 307] on input "https://docs.google.com/spreadsheets/d/1ABC123DEF456/edit#gid=0" at bounding box center [373, 310] width 311 height 9
drag, startPoint x: 132, startPoint y: 107, endPoint x: 61, endPoint y: 79, distance: 76.4
click at [86, 88] on div "Workflow Input Settings Inputs Run Code · Python Run Code Step 4 Single Output …" at bounding box center [281, 218] width 520 height 395
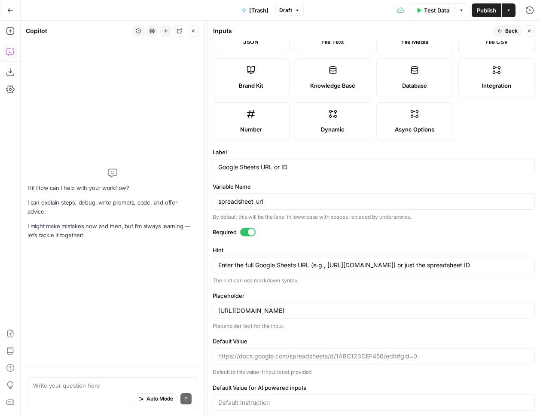
click at [528, 28] on button "Close" at bounding box center [529, 30] width 11 height 11
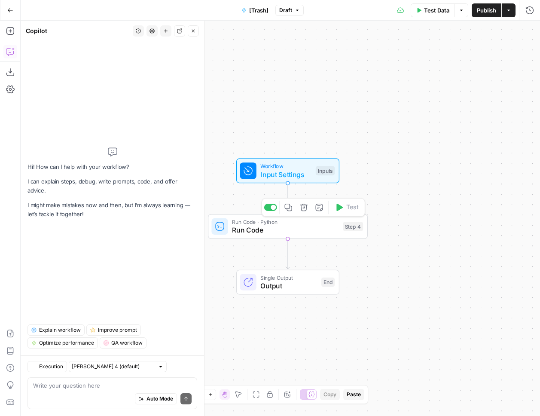
click at [250, 224] on span "Run Code · Python" at bounding box center [285, 222] width 107 height 8
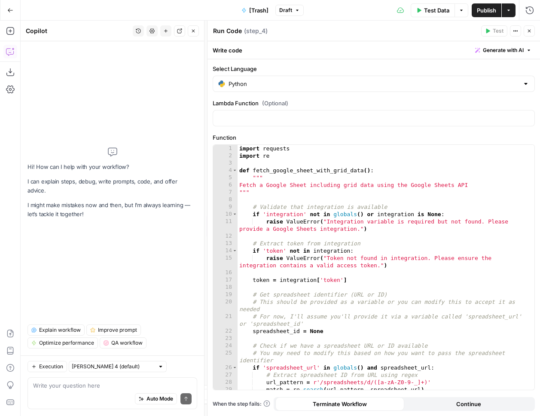
click at [530, 30] on icon "button" at bounding box center [529, 30] width 5 height 5
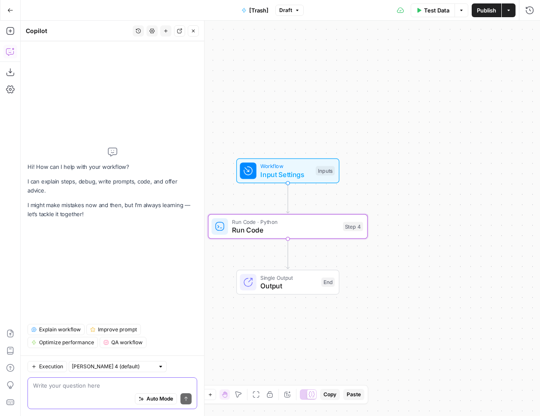
click at [116, 386] on textarea at bounding box center [112, 385] width 159 height 9
paste textarea "https://developers.google.com/workspace/sheets/api/reference/rest/v4/spreadshee…"
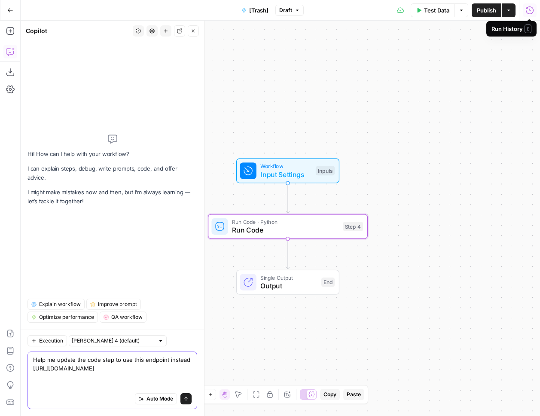
scroll to position [0, 0]
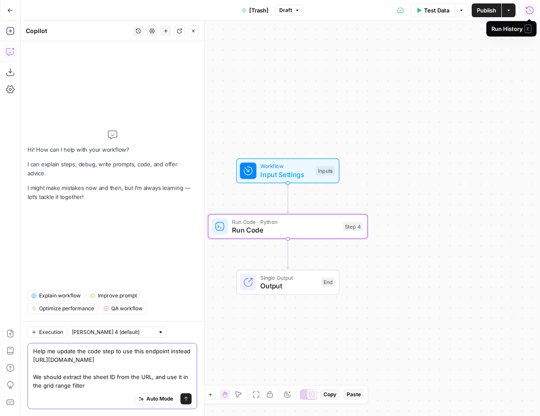
paste textarea "https://developers.google.com/workspace/sheets/api/reference/rest/v4/spreadshee…"
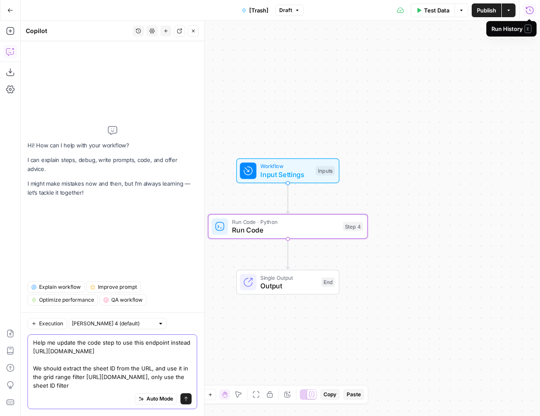
type textarea "Help me update the code step to use this endpoint instead https://developers.go…"
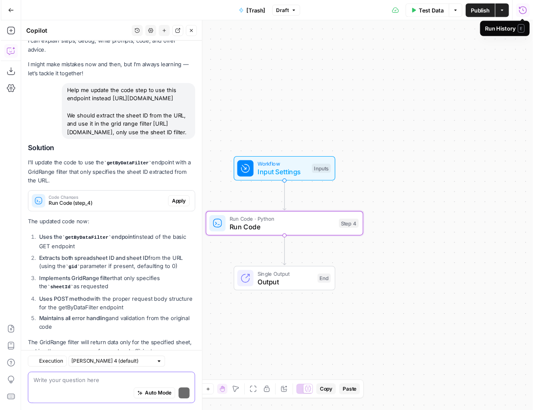
scroll to position [51, 0]
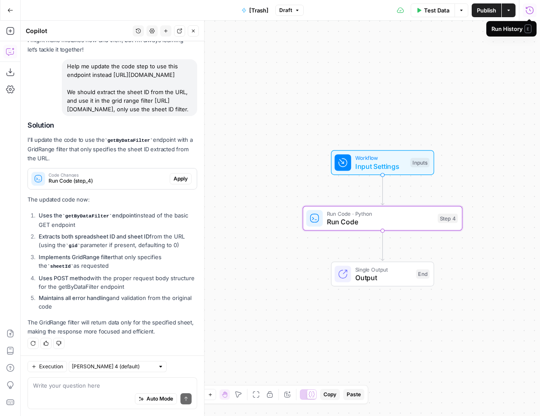
click at [177, 176] on span "Apply" at bounding box center [181, 179] width 14 height 8
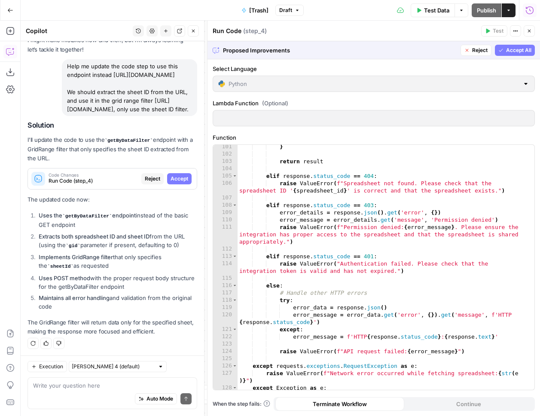
scroll to position [869, 0]
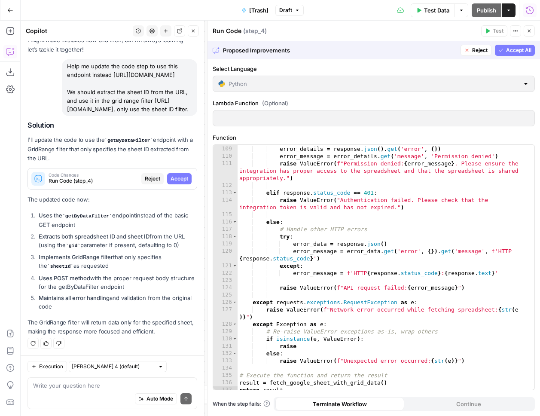
click at [520, 52] on span "Accept All" at bounding box center [518, 50] width 25 height 8
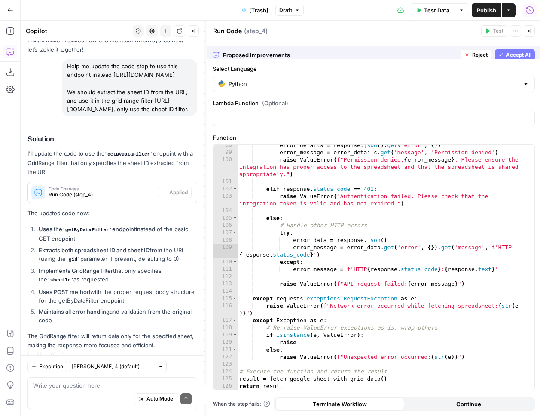
scroll to position [771, 0]
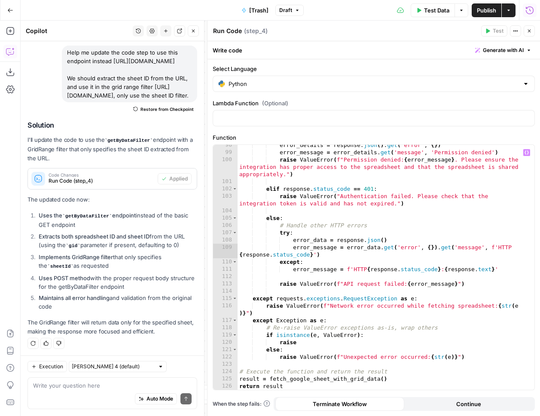
type textarea "*******"
click at [357, 258] on div "error_details = response . json ( ) . get ( 'error' , { }) error_message = erro…" at bounding box center [383, 271] width 291 height 260
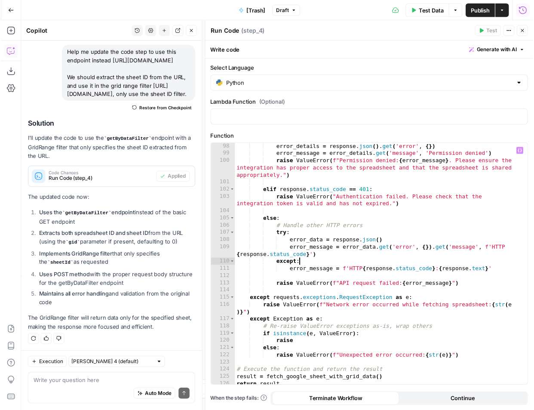
scroll to position [764, 0]
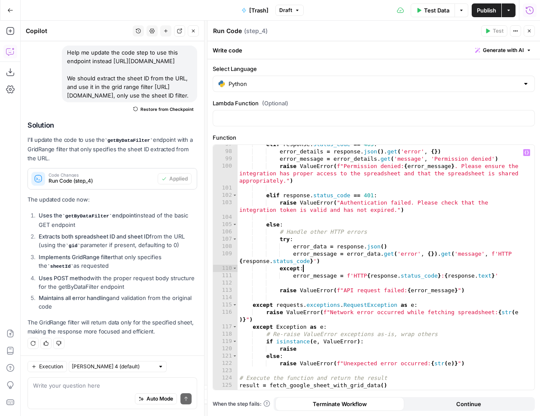
click at [440, 9] on span "Test Data" at bounding box center [436, 10] width 25 height 9
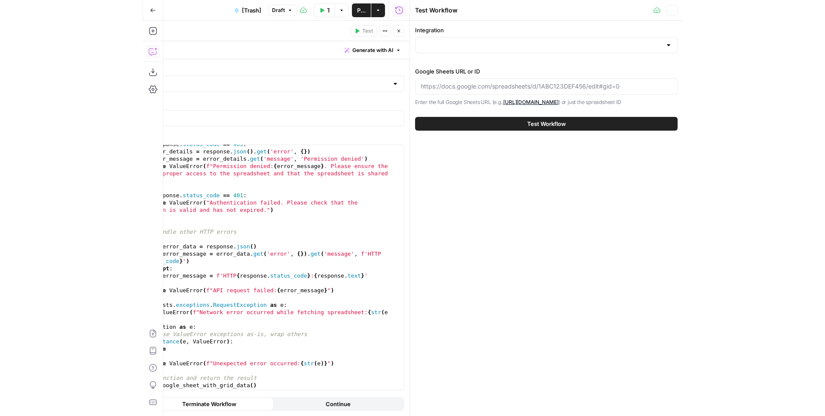
scroll to position [64, 0]
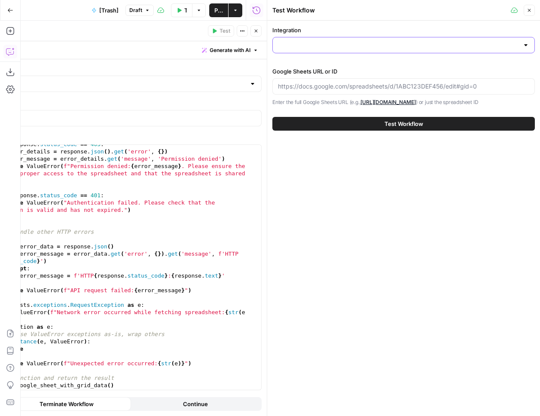
click at [331, 45] on input "Integration" at bounding box center [398, 45] width 241 height 9
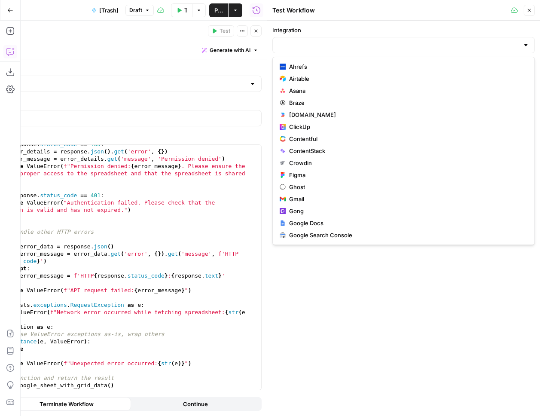
click at [360, 310] on div "Integration Google Sheets URL or ID Enter the full Google Sheets URL (e.g., htt…" at bounding box center [403, 218] width 273 height 395
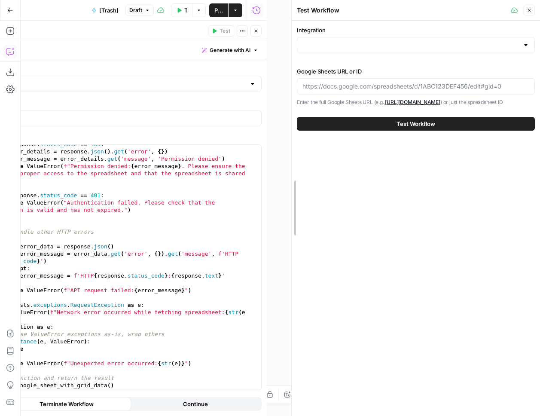
drag, startPoint x: 266, startPoint y: 89, endPoint x: 439, endPoint y: 61, distance: 175.3
click at [296, 86] on div at bounding box center [292, 208] width 9 height 416
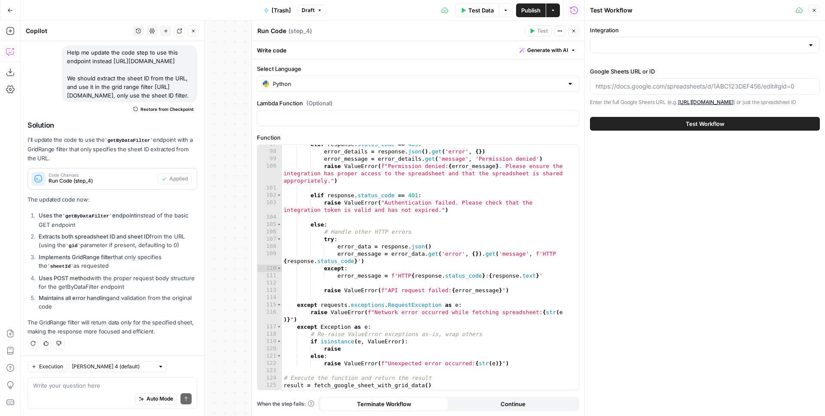
click at [394, 300] on div "elif response . status_code == 403 : error_details = response . json ( ) . get …" at bounding box center [427, 271] width 291 height 260
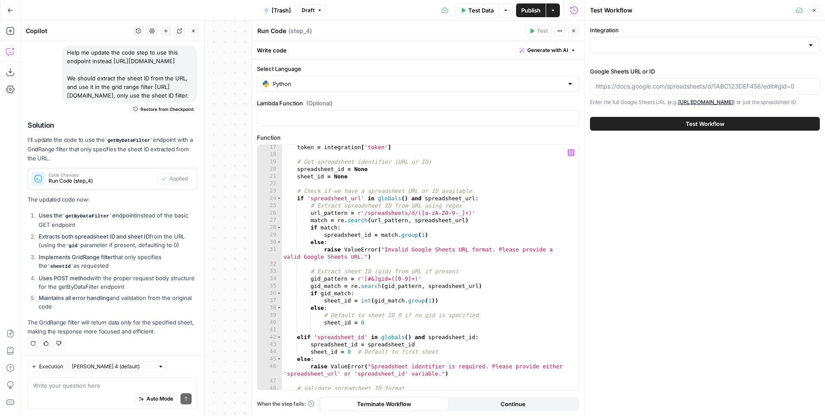
scroll to position [0, 0]
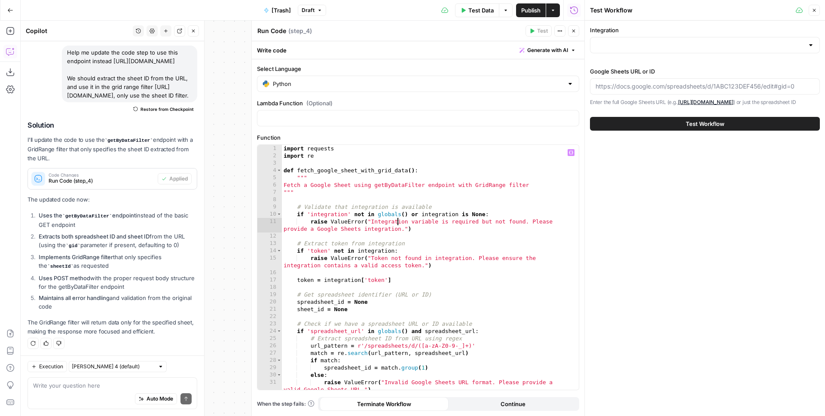
click at [398, 219] on div "import requests import re def fetch_google_sheet_with_grid_data ( ) : """ Fetch…" at bounding box center [427, 275] width 291 height 260
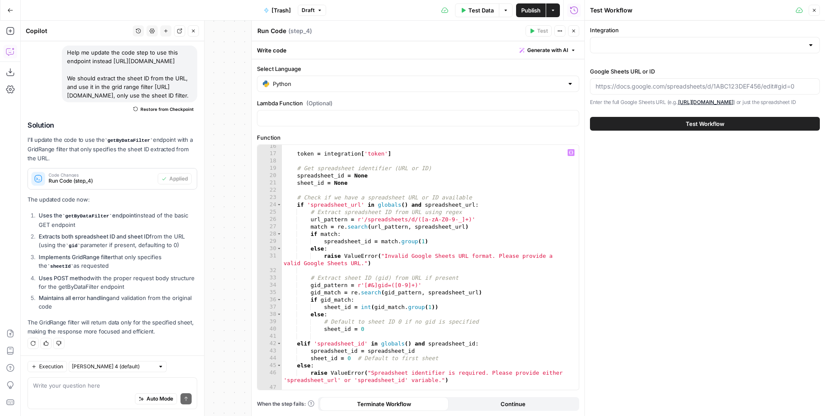
scroll to position [153, 0]
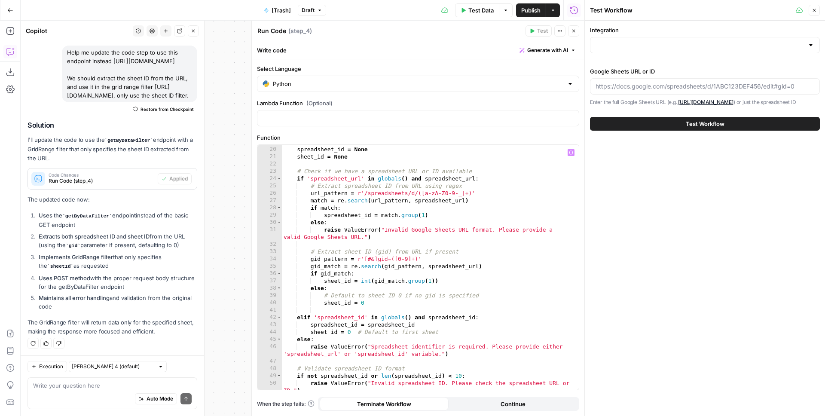
click at [357, 267] on div "# Get spreadsheet identifier (URL or ID) spreadsheet_id = None sheet_id = None …" at bounding box center [427, 271] width 291 height 267
type textarea "**********"
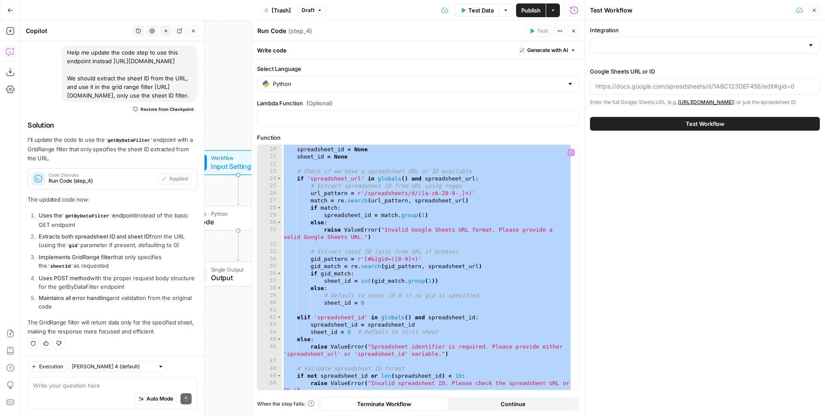
click at [71, 399] on div "Auto Mode Send" at bounding box center [112, 399] width 159 height 19
click at [74, 385] on textarea at bounding box center [112, 385] width 159 height 9
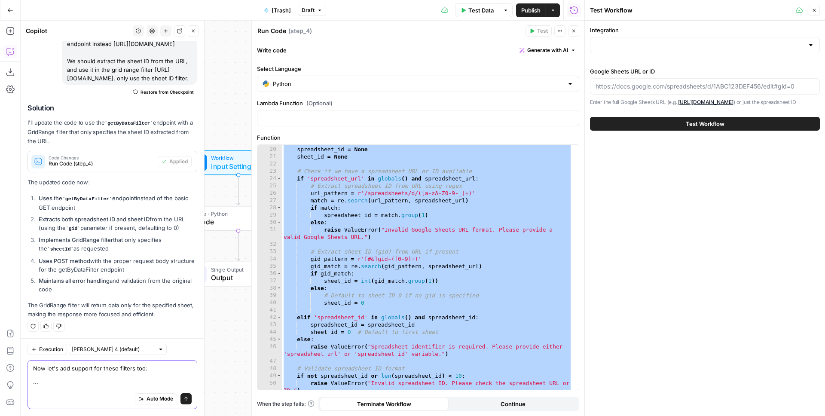
paste textarea ""startRowIndex": integer, "endRowIndex": integer, "startColumnIndex": integer, …"
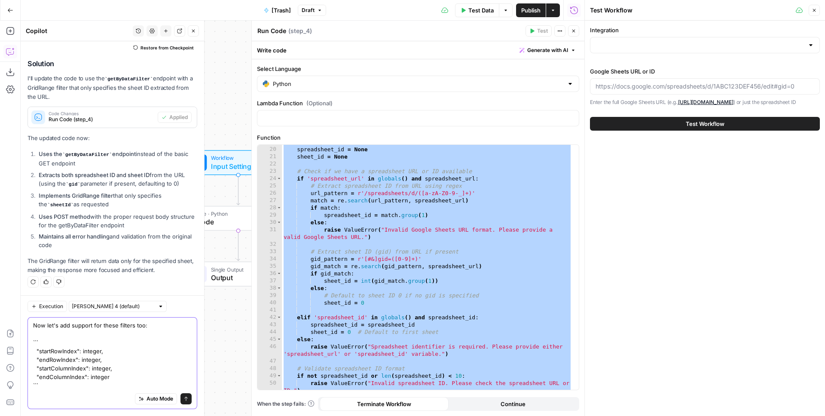
scroll to position [142, 0]
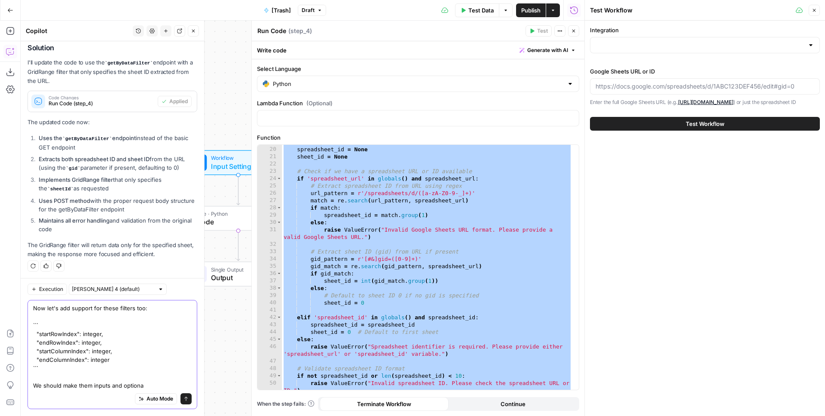
type textarea "Now let's add support for these filters too: ``` "startRowIndex": integer, "end…"
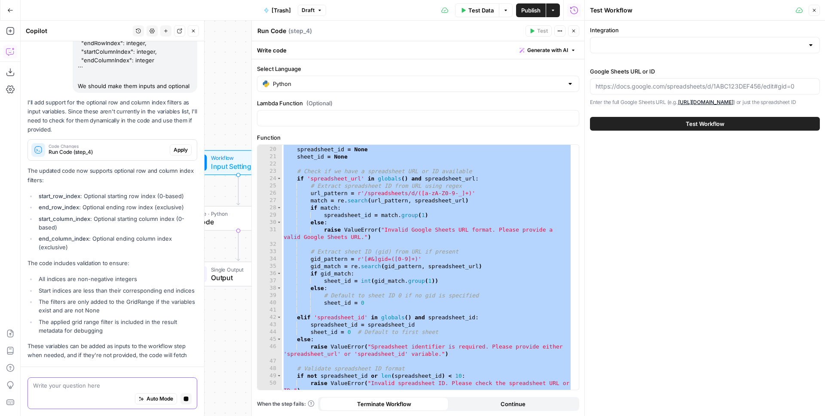
scroll to position [344, 0]
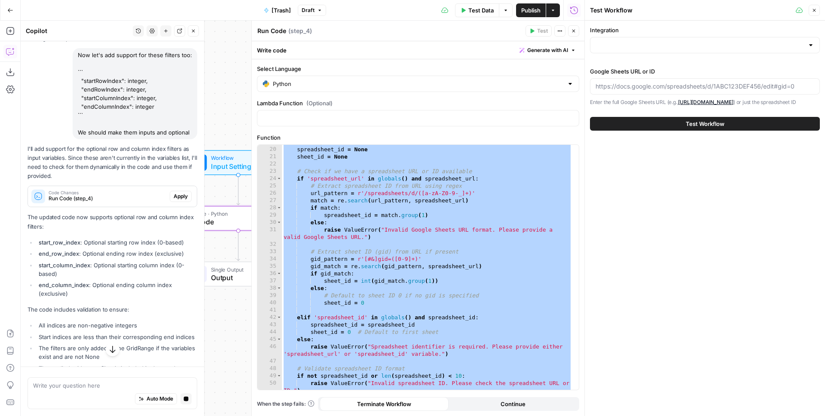
click at [174, 196] on span "Apply" at bounding box center [181, 197] width 14 height 8
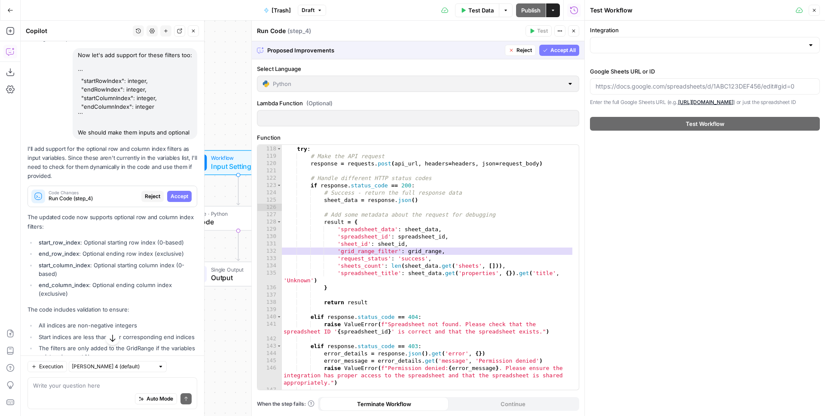
scroll to position [899, 0]
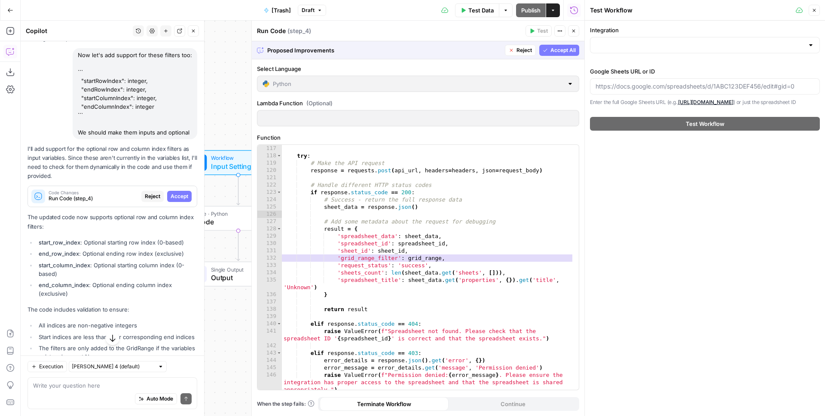
click at [556, 52] on span "Accept All" at bounding box center [563, 50] width 25 height 8
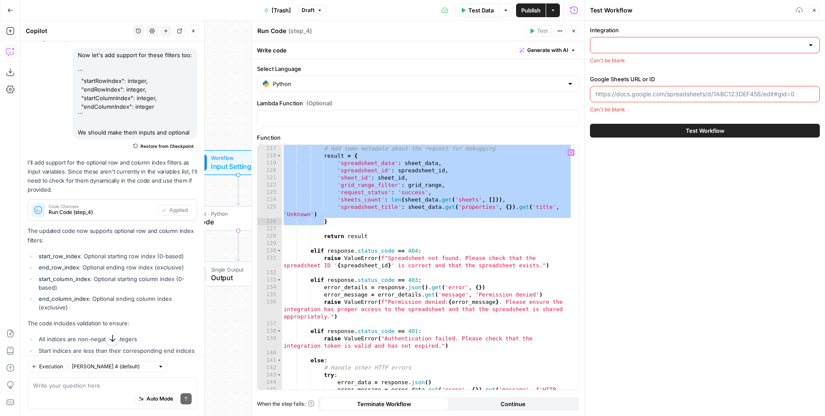
scroll to position [459, 0]
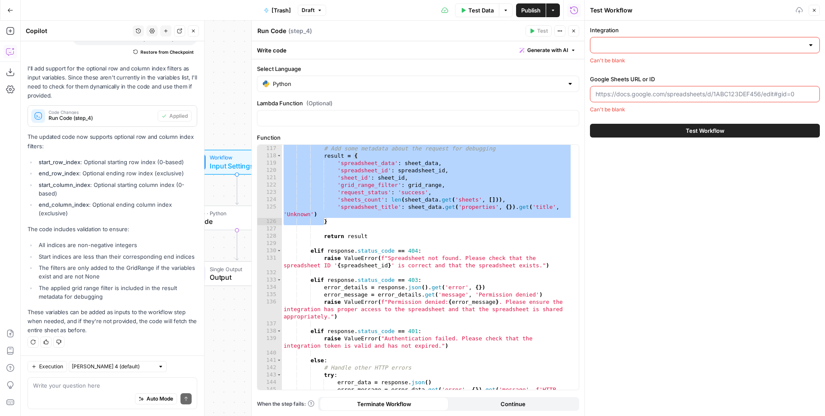
drag, startPoint x: 238, startPoint y: 122, endPoint x: 233, endPoint y: 119, distance: 5.0
click at [234, 120] on div "Workflow Input Settings Inputs Run Code · Python Run Code Step 4 Single Output …" at bounding box center [303, 218] width 564 height 395
click at [230, 166] on span "Input Settings" at bounding box center [233, 164] width 51 height 10
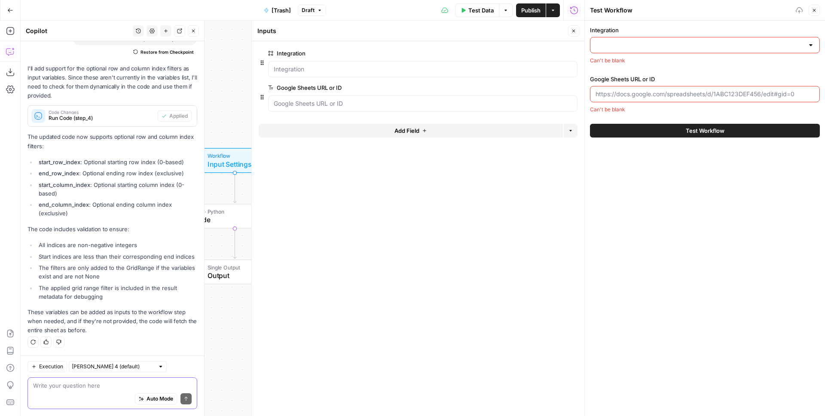
click at [68, 389] on textarea at bounding box center [112, 385] width 159 height 9
type textarea "Add the inputs"
click at [184, 398] on icon "submit" at bounding box center [185, 399] width 3 height 4
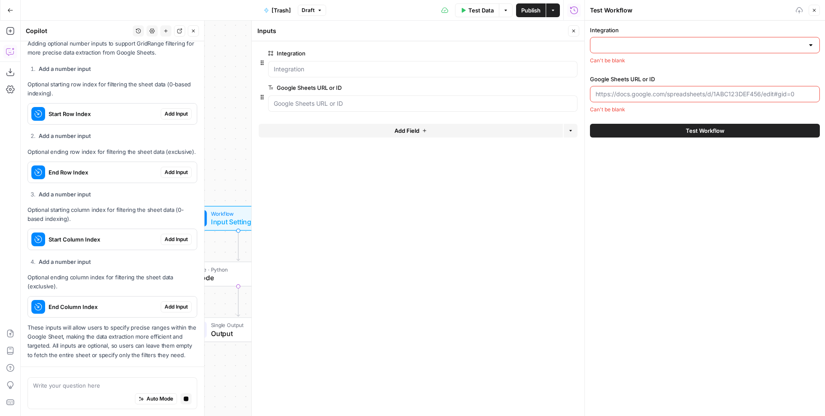
scroll to position [871, 0]
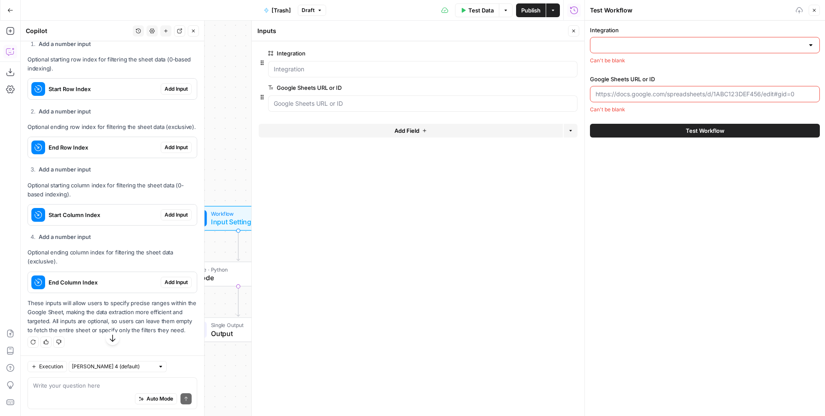
click at [169, 86] on span "Add Input" at bounding box center [176, 89] width 23 height 8
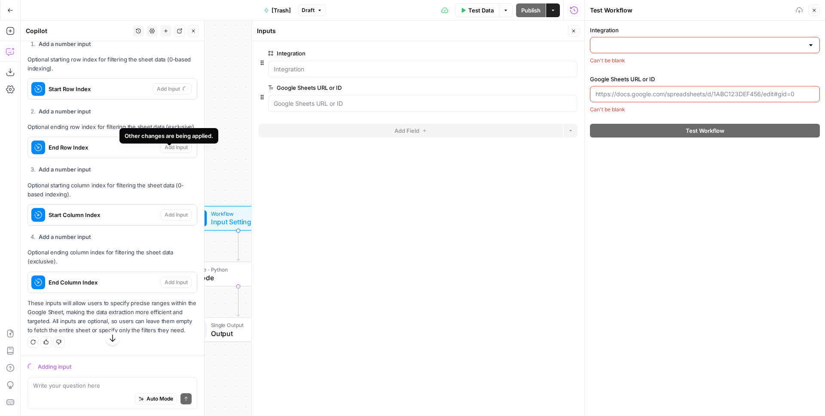
scroll to position [879, 0]
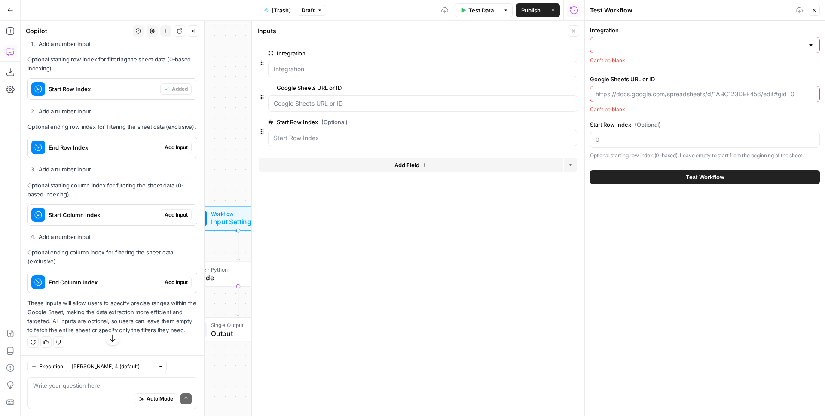
click at [165, 151] on span "Add Input" at bounding box center [176, 148] width 23 height 8
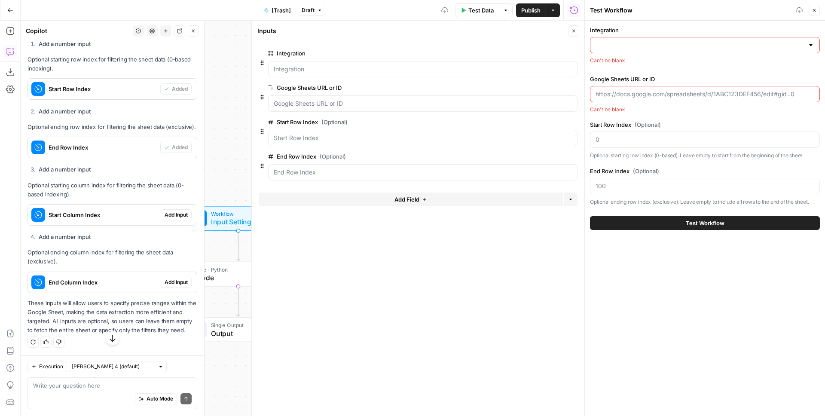
click at [165, 219] on span "Add Input" at bounding box center [176, 215] width 23 height 8
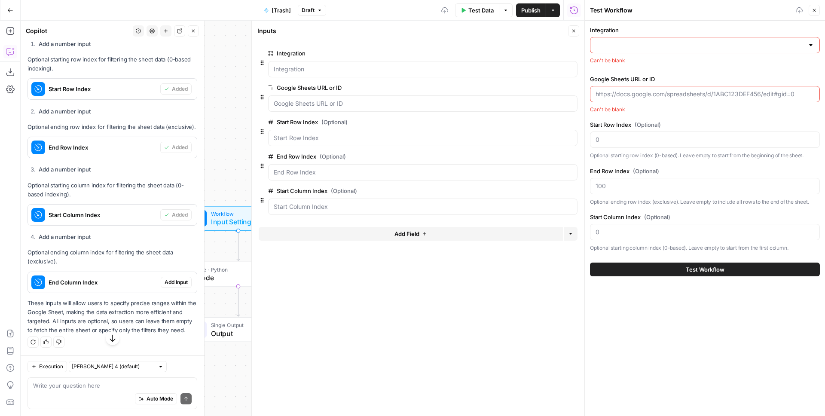
click at [170, 286] on span "Add Input" at bounding box center [176, 283] width 23 height 8
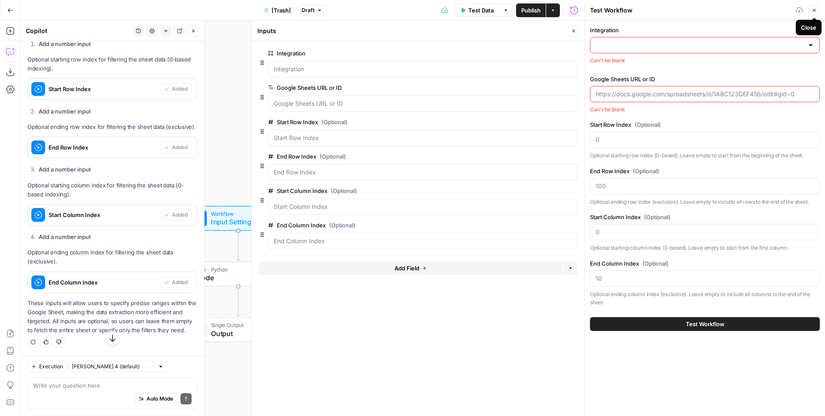
click at [815, 11] on icon "button" at bounding box center [814, 10] width 5 height 5
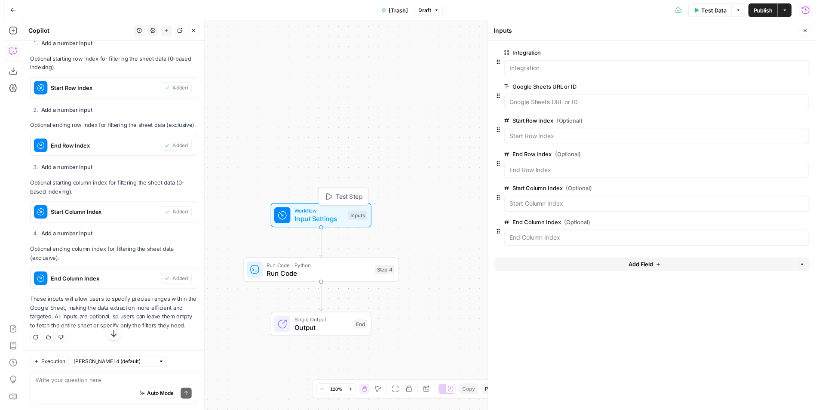
scroll to position [885, 0]
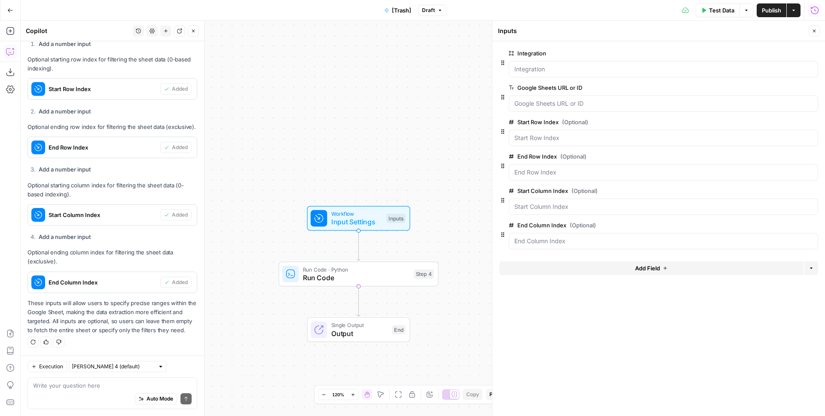
click at [349, 270] on span "Run Code · Python" at bounding box center [356, 269] width 107 height 8
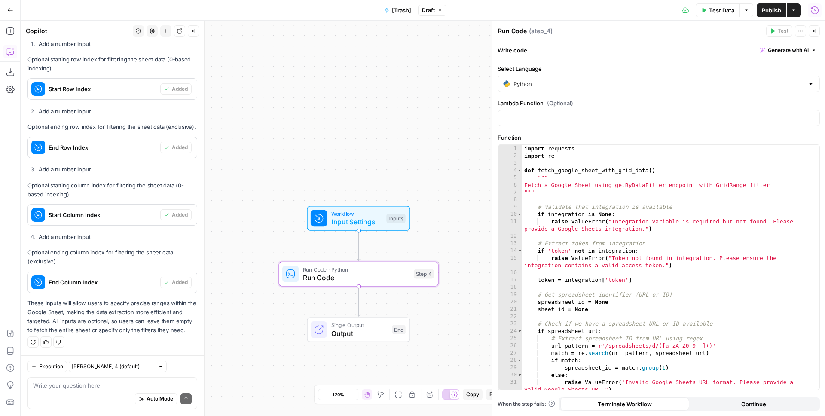
click at [588, 232] on div "import requests import re def fetch_google_sheet_with_grid_data ( ) : """ Fetch…" at bounding box center [668, 275] width 291 height 260
type textarea "**********"
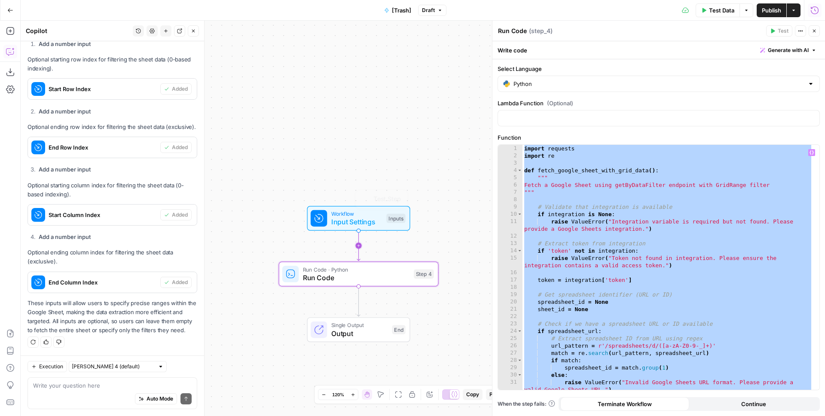
click at [355, 213] on span "Workflow" at bounding box center [356, 214] width 51 height 8
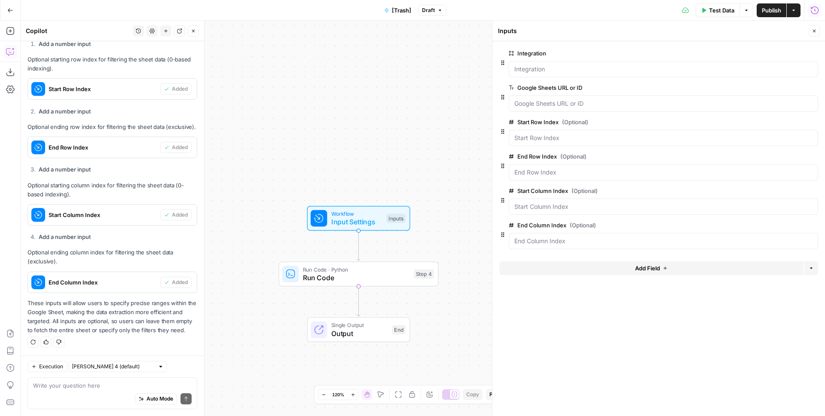
click at [788, 120] on span "edit field" at bounding box center [786, 122] width 19 height 7
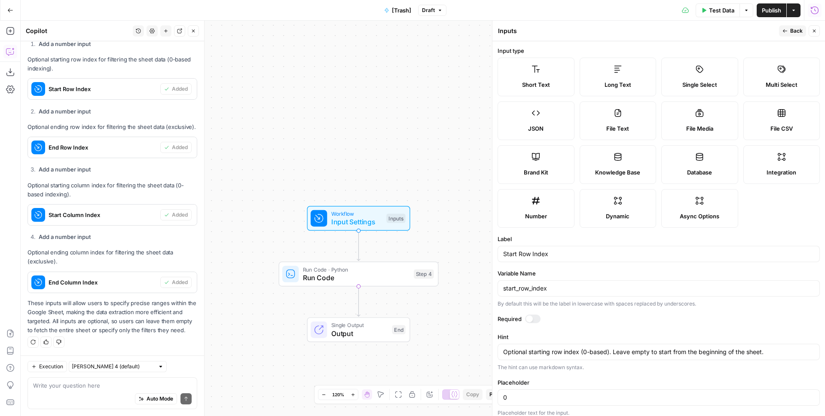
click at [787, 24] on header "Inputs Inputs Back Close" at bounding box center [659, 31] width 333 height 21
click at [785, 28] on icon "button" at bounding box center [785, 30] width 5 height 5
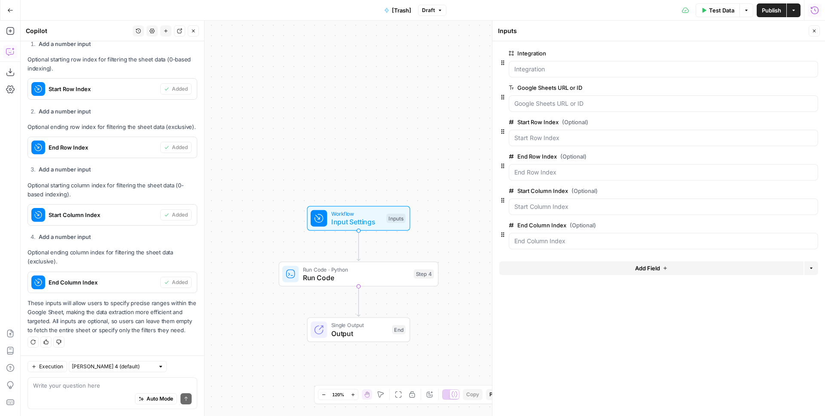
click at [794, 223] on span "edit field" at bounding box center [786, 225] width 19 height 7
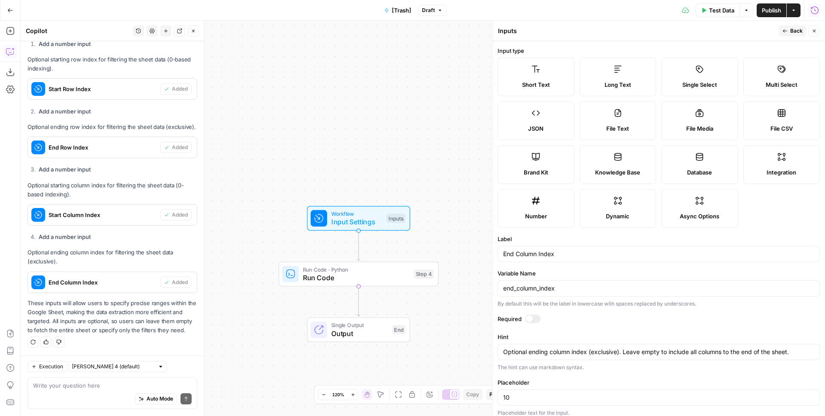
click at [773, 11] on span "Publish" at bounding box center [771, 10] width 19 height 9
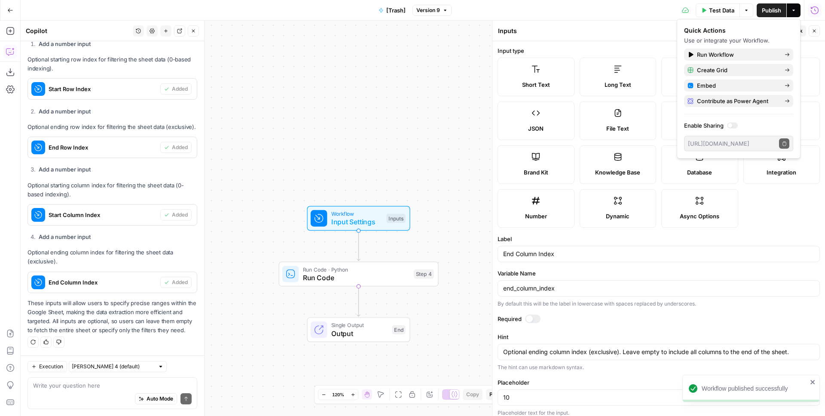
click at [635, 26] on div "Inputs Inputs" at bounding box center [637, 30] width 279 height 9
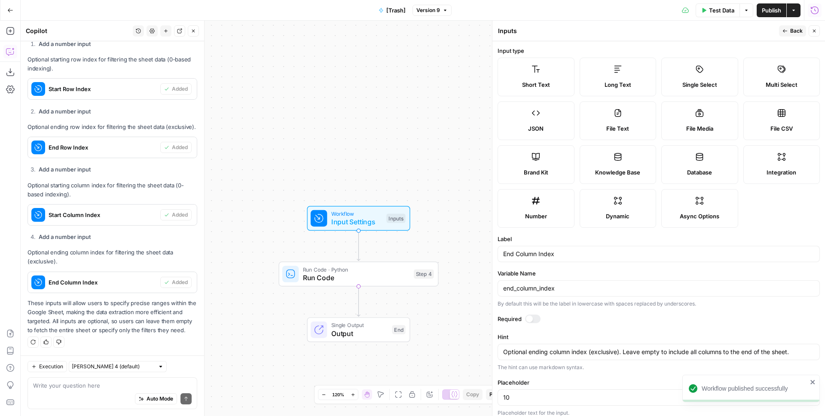
click at [392, 12] on span "[Trash]" at bounding box center [395, 10] width 19 height 9
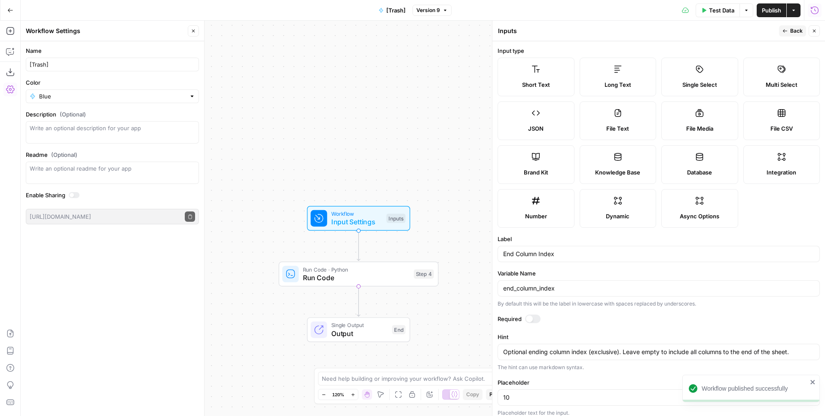
click at [66, 55] on label "Name" at bounding box center [112, 50] width 173 height 9
click at [66, 60] on input "[Trash]" at bounding box center [112, 64] width 165 height 9
click at [71, 63] on input "[Trash]" at bounding box center [112, 64] width 165 height 9
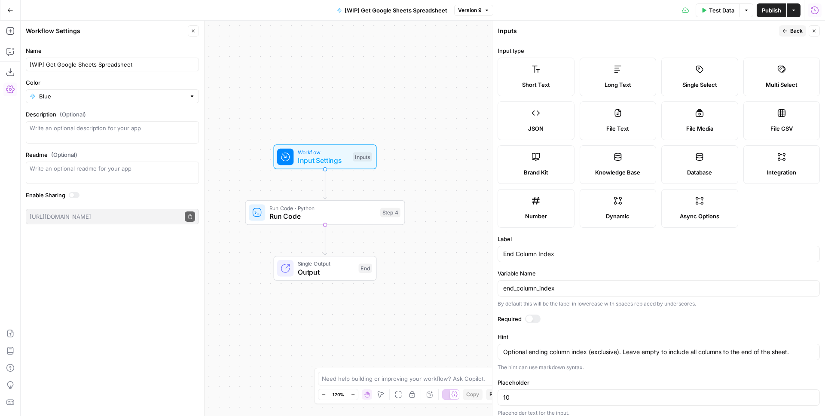
drag, startPoint x: 421, startPoint y: 150, endPoint x: 387, endPoint y: 87, distance: 71.6
click at [387, 87] on div "Workflow Input Settings Inputs Run Code · Python Run Code Step 4 Single Output …" at bounding box center [423, 218] width 805 height 395
click at [814, 30] on span "E" at bounding box center [812, 28] width 7 height 9
click at [811, 31] on button "Close" at bounding box center [814, 30] width 11 height 11
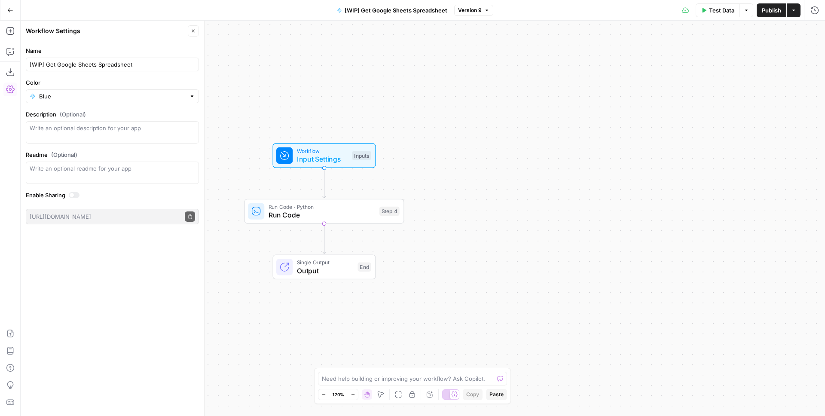
click at [349, 215] on span "Run Code" at bounding box center [322, 215] width 107 height 10
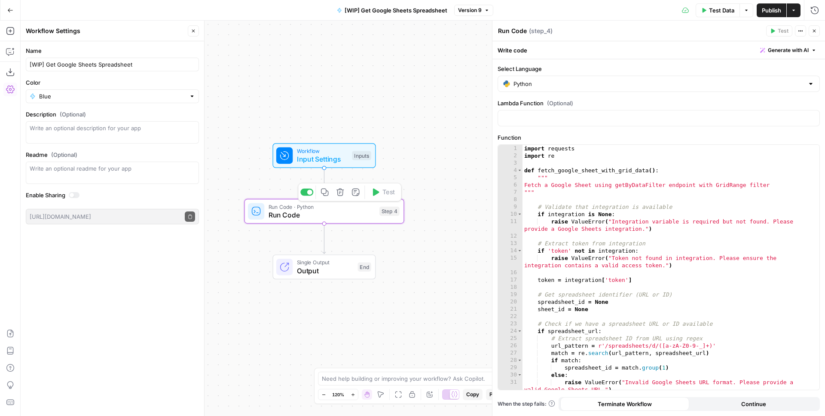
click at [315, 211] on span "Run Code" at bounding box center [322, 215] width 107 height 10
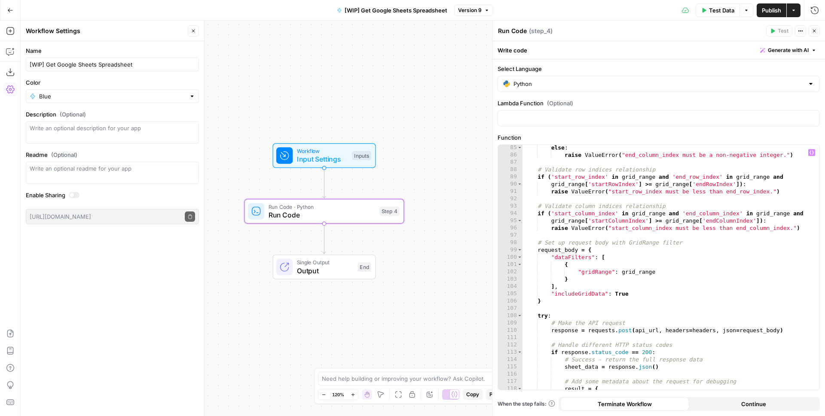
scroll to position [768, 0]
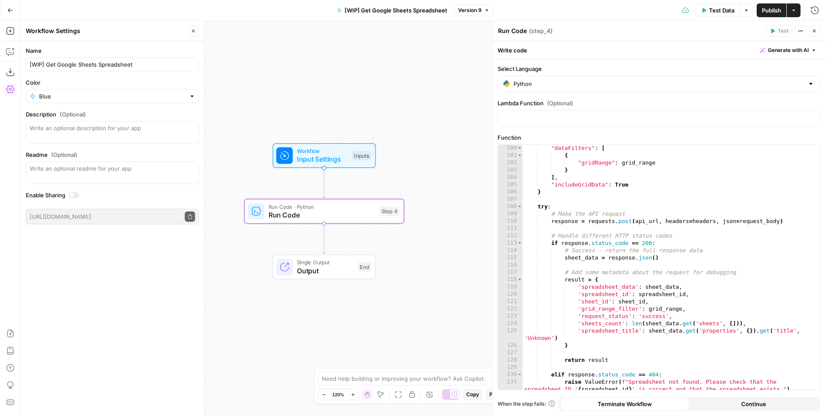
click at [473, 12] on span "Version 9" at bounding box center [470, 10] width 24 height 8
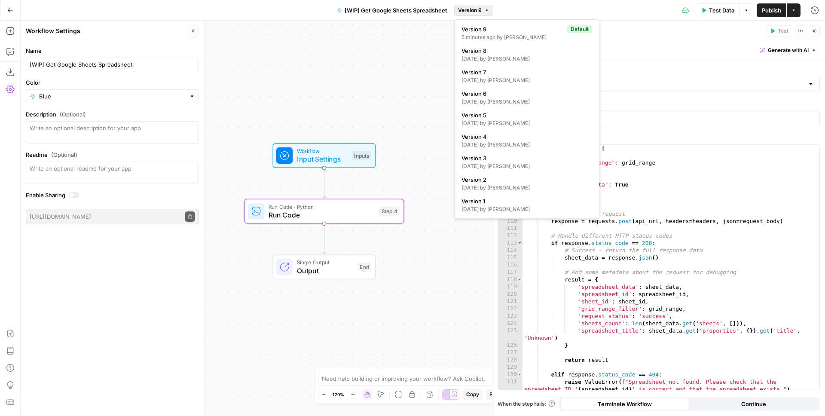
click at [547, 4] on div "Test Data Options Publish Actions Run History" at bounding box center [659, 10] width 332 height 20
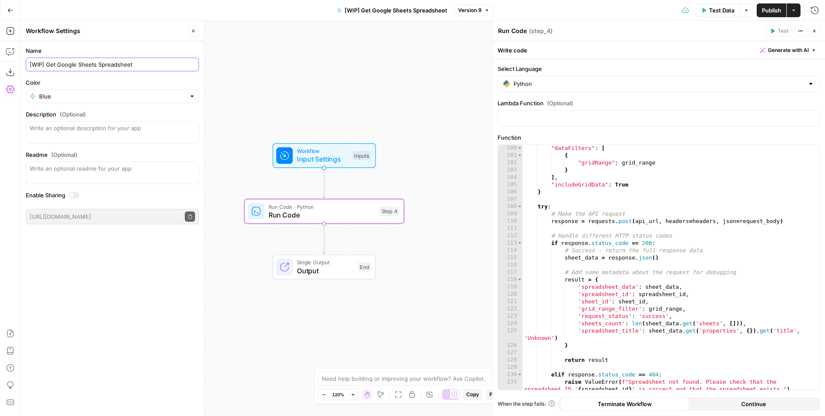
click at [35, 66] on input "[WIP] Get Google Sheets Spreadsheet" at bounding box center [112, 64] width 165 height 9
click at [112, 67] on input "[ACTION] Get spreadsheet" at bounding box center [112, 64] width 165 height 9
click at [64, 63] on input "[ACTION] Get spreadsheet" at bounding box center [112, 64] width 165 height 9
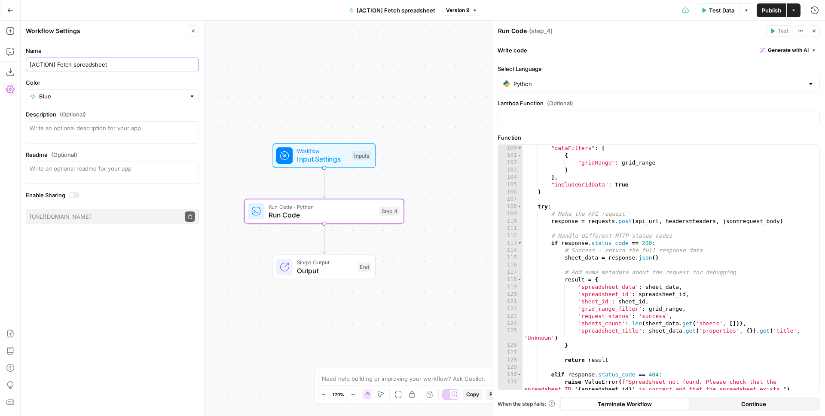
click at [126, 61] on input "[ACTION] Fetch spreadsheet" at bounding box center [112, 64] width 165 height 9
type input "[ACTION] Fetch spreadsheet data"
click at [156, 42] on form "Name [ACTION] Fetch spreadsheet data Color Blue Description (Optional) Readme (…" at bounding box center [113, 135] width 184 height 188
click at [768, 11] on span "Publish" at bounding box center [771, 10] width 19 height 9
click at [330, 159] on span "Input Settings" at bounding box center [322, 159] width 51 height 10
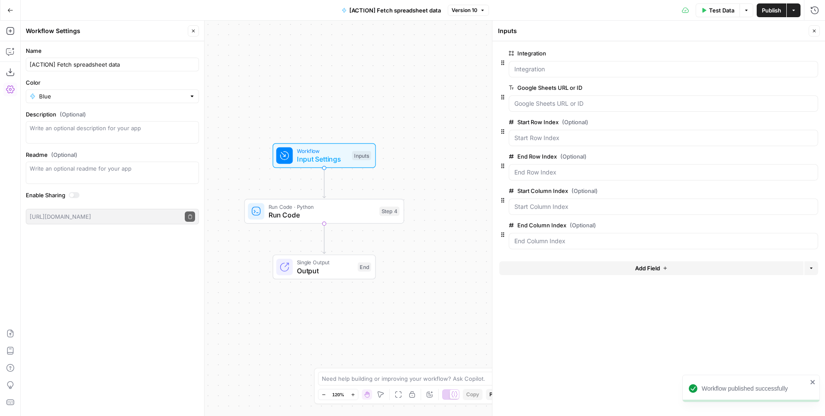
click at [190, 30] on button "Close" at bounding box center [193, 30] width 11 height 11
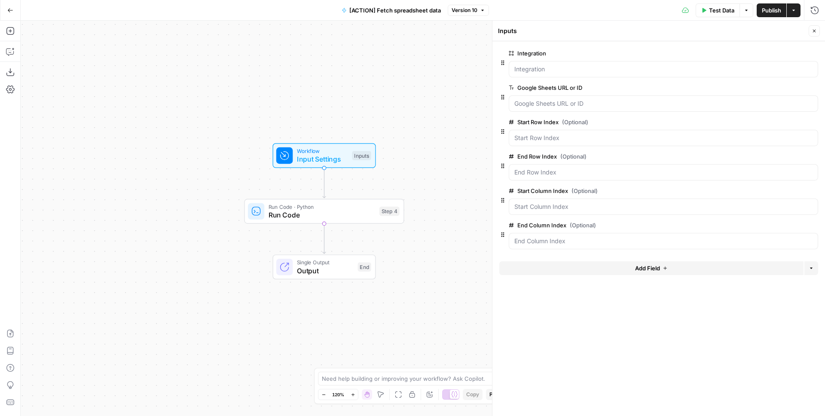
click at [781, 88] on span "edit field" at bounding box center [786, 87] width 19 height 7
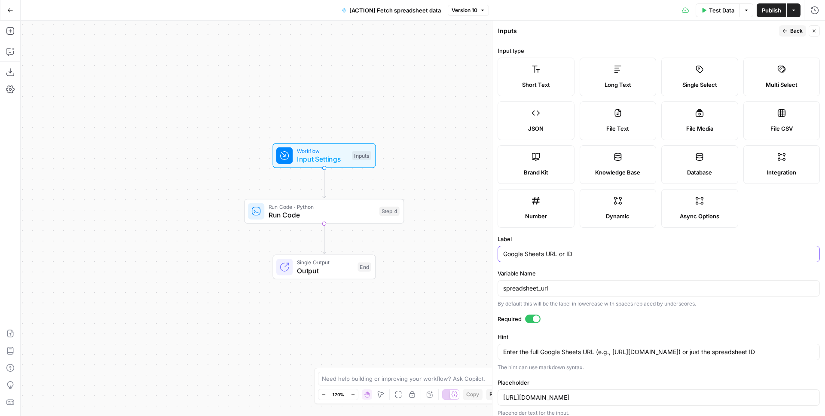
drag, startPoint x: 557, startPoint y: 252, endPoint x: 626, endPoint y: 261, distance: 69.3
click at [626, 261] on div "Google Sheets URL or ID" at bounding box center [659, 254] width 322 height 16
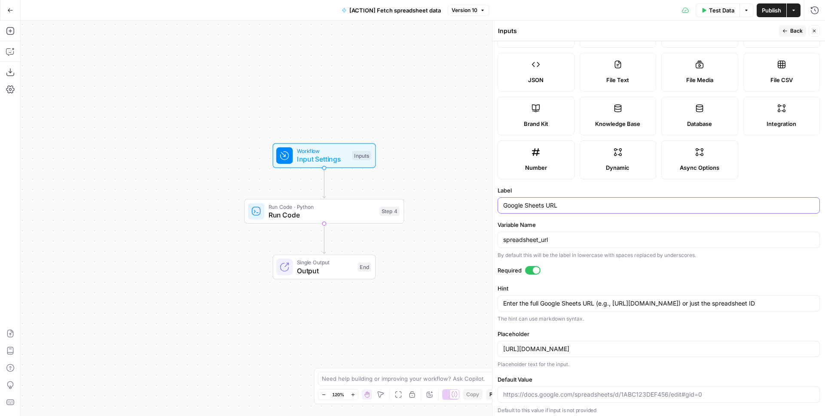
type input "Google Sheets URL"
drag, startPoint x: 613, startPoint y: 315, endPoint x: 777, endPoint y: 303, distance: 164.6
click at [777, 303] on textarea "Enter the full Google Sheets URL (e.g., https://docs.google.com/spreadsheets/d/…" at bounding box center [658, 303] width 311 height 9
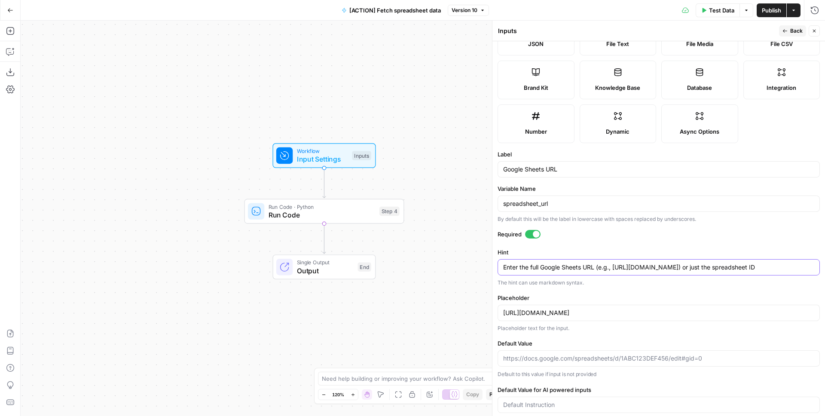
scroll to position [95, 0]
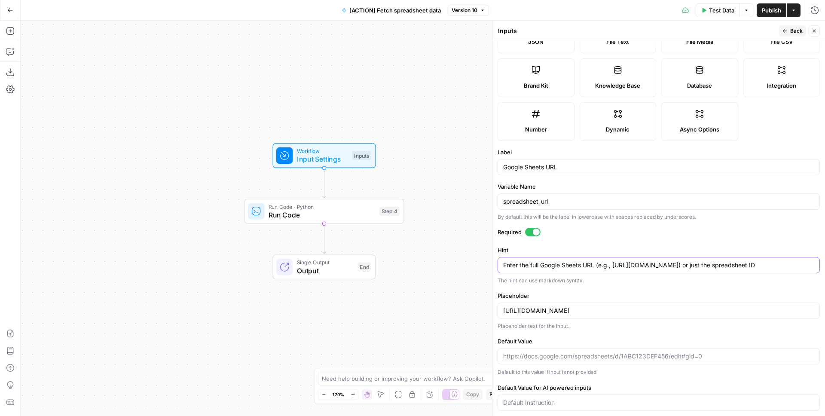
click at [575, 267] on textarea "Enter the full Google Sheets URL (e.g., https://docs.google.com/spreadsheets/d/…" at bounding box center [658, 265] width 311 height 9
drag, startPoint x: 778, startPoint y: 265, endPoint x: 779, endPoint y: 259, distance: 6.5
click at [779, 261] on textarea "Enter the full Google Sheets URL (e.g., https://docs.google.com/spreadsheets/d/…" at bounding box center [658, 265] width 311 height 9
click at [774, 261] on textarea "Enter the full Google Sheets URL (e.g., https://docs.google.com/spreadsheets/d/…" at bounding box center [658, 265] width 311 height 9
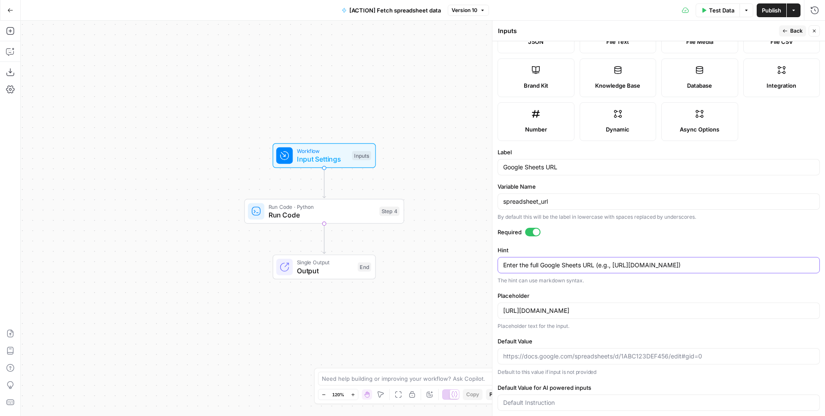
type textarea "Enter the full Google Sheets URL (e.g., https://docs.google.com/spreadsheets/d/…"
click at [812, 33] on icon "button" at bounding box center [814, 30] width 5 height 5
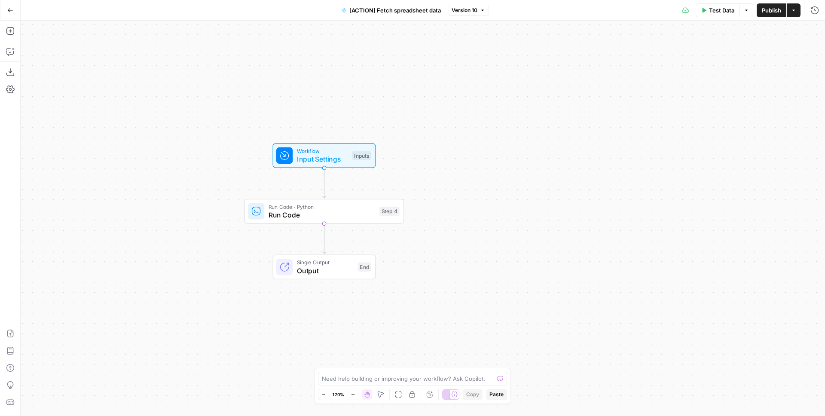
click at [770, 11] on span "Publish" at bounding box center [771, 10] width 19 height 9
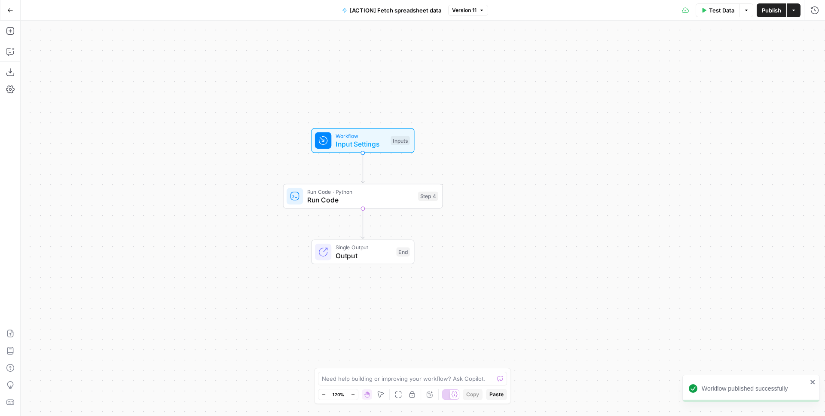
drag, startPoint x: 231, startPoint y: 107, endPoint x: 273, endPoint y: 91, distance: 45.0
click at [273, 91] on div "Workflow Input Settings Inputs Run Code · Python Run Code Step 4 Single Output …" at bounding box center [423, 218] width 805 height 395
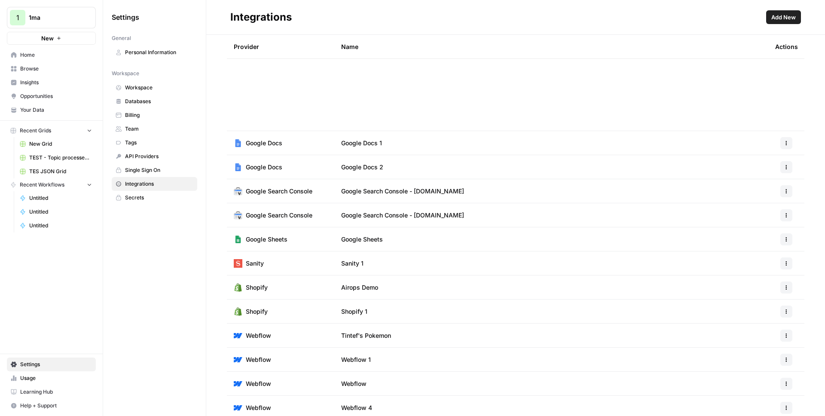
scroll to position [245, 0]
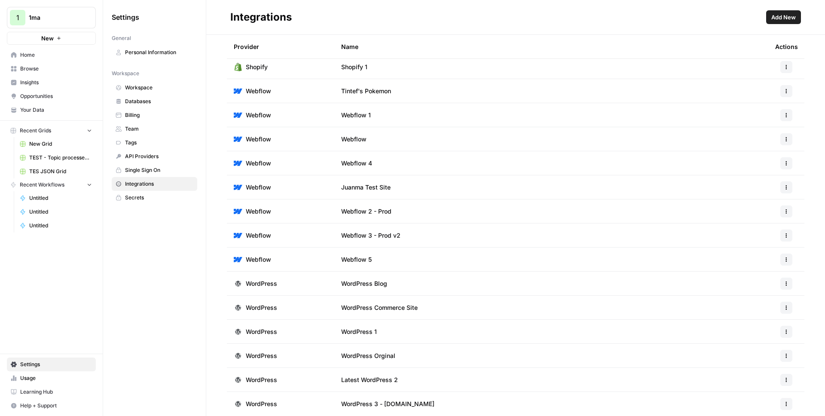
click at [28, 66] on span "Browse" at bounding box center [56, 69] width 72 height 8
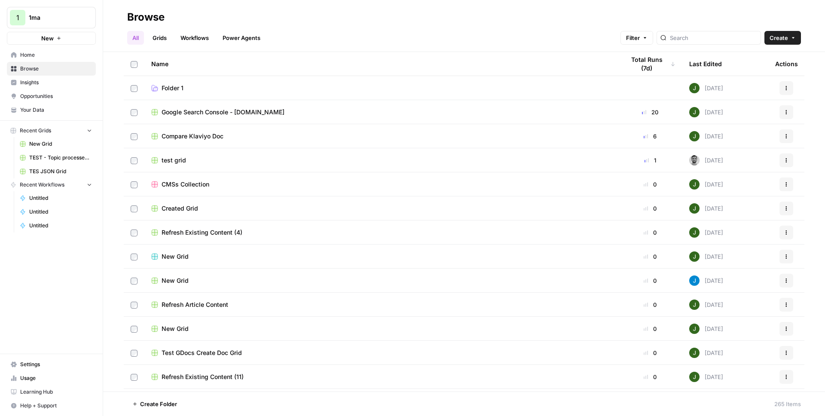
click at [188, 39] on link "Workflows" at bounding box center [194, 38] width 39 height 14
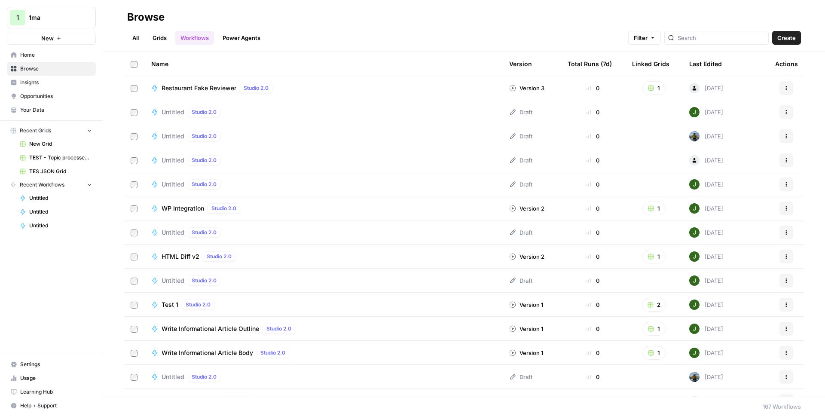
click at [713, 61] on div "Last Edited" at bounding box center [705, 64] width 33 height 24
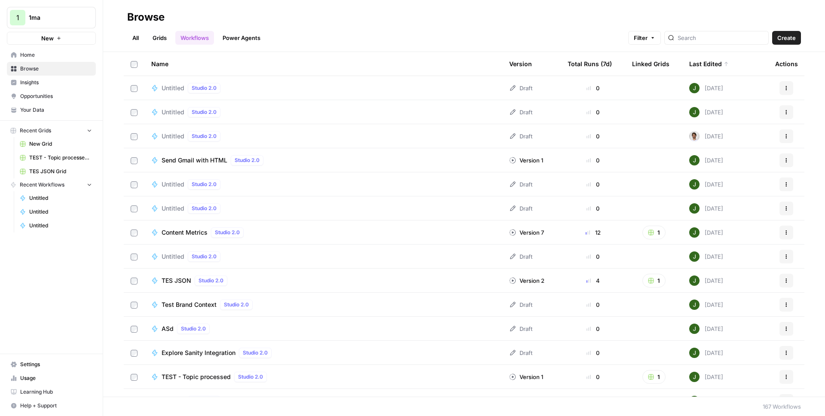
click at [174, 91] on span "Untitled" at bounding box center [173, 88] width 23 height 9
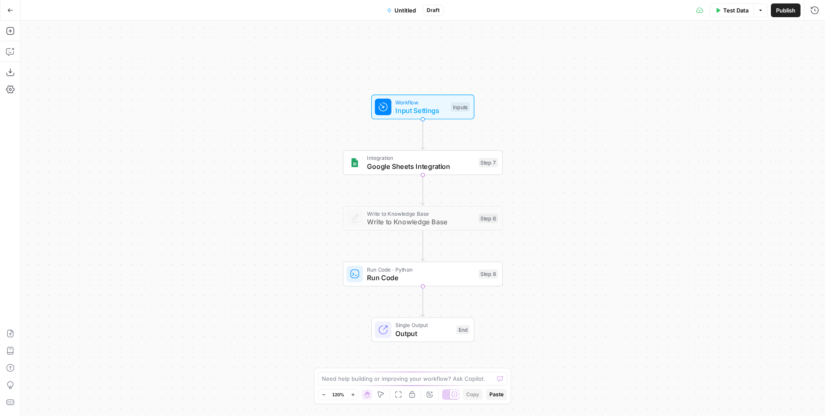
click at [404, 147] on div "Workflow Input Settings Inputs Integration Google Sheets Integration Step 7 Cop…" at bounding box center [423, 218] width 805 height 395
click at [406, 145] on div at bounding box center [408, 143] width 5 height 5
click at [394, 278] on span "Run Code" at bounding box center [420, 277] width 107 height 10
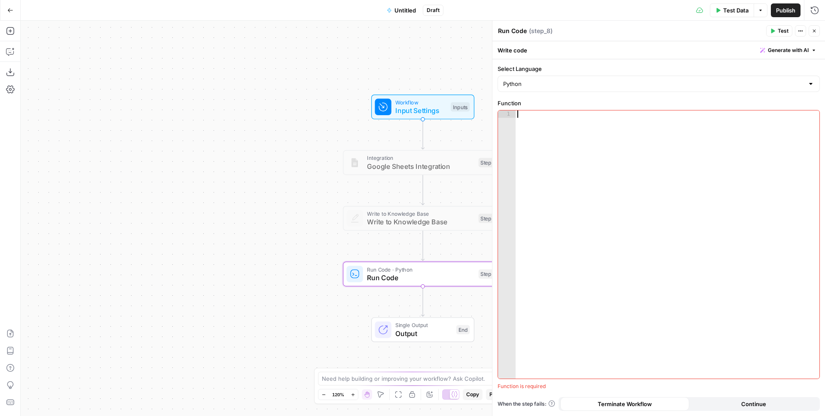
click at [590, 147] on div at bounding box center [668, 251] width 304 height 283
paste textarea "**********"
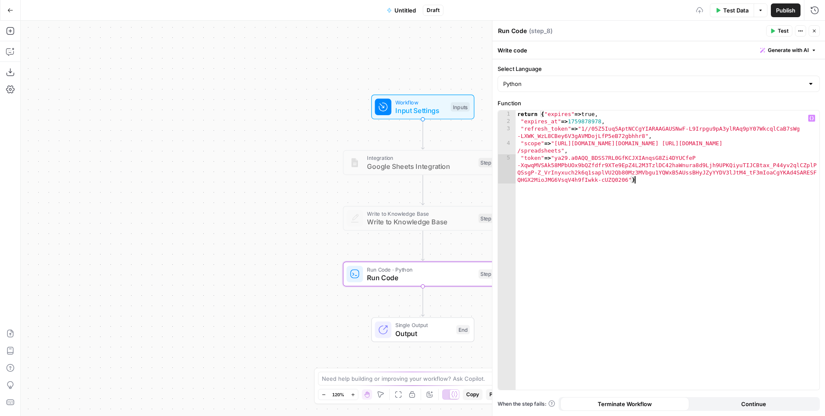
click at [584, 115] on div "return { "expires" => true , "expires_at" => 1759878978 , "refresh_token" => "1…" at bounding box center [668, 268] width 304 height 316
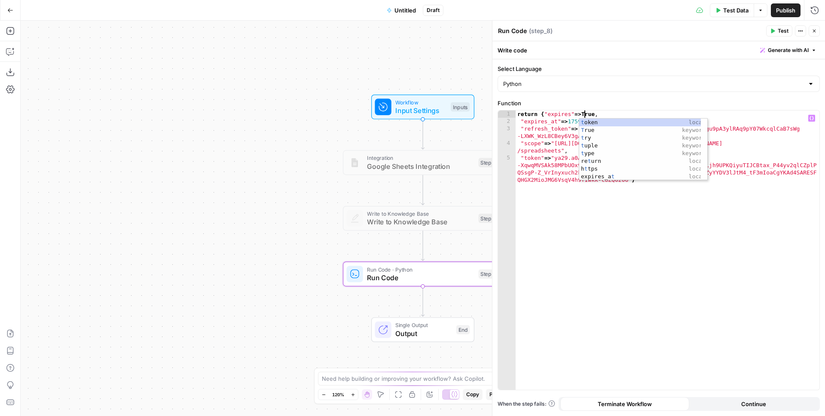
scroll to position [0, 5]
click at [558, 229] on div "return { "expires" => True , "expires_at" => 1759878978 , "refresh_token" => "1…" at bounding box center [668, 268] width 304 height 316
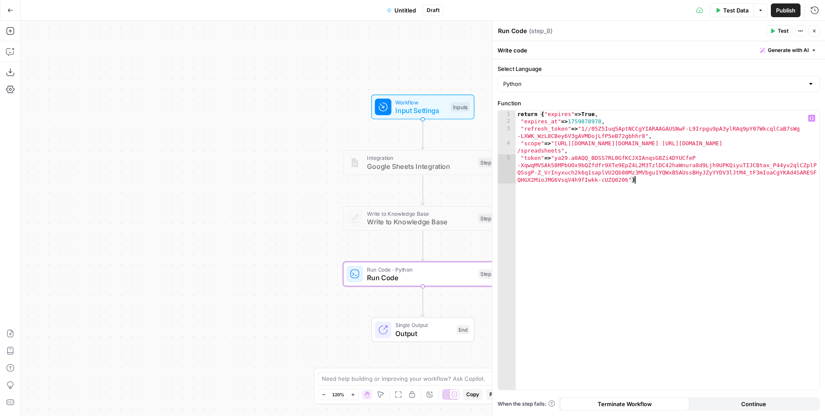
click at [780, 31] on span "Test" at bounding box center [783, 31] width 11 height 8
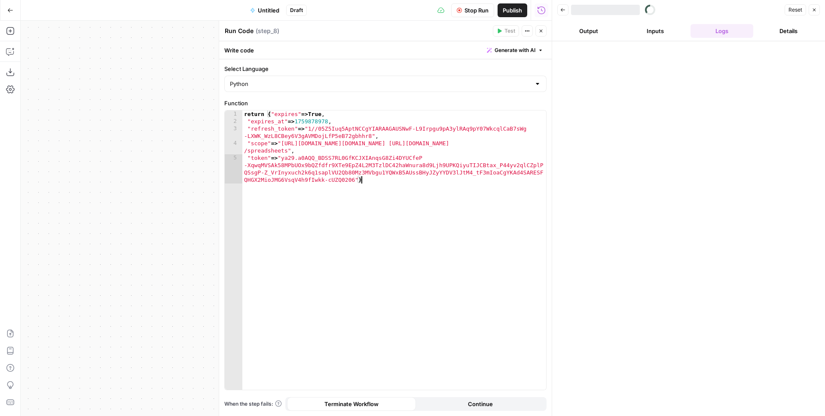
drag, startPoint x: 262, startPoint y: 239, endPoint x: 216, endPoint y: 228, distance: 46.8
click at [241, 221] on div "**********" at bounding box center [385, 249] width 321 height 279
drag, startPoint x: 153, startPoint y: 231, endPoint x: 113, endPoint y: 188, distance: 58.7
click at [114, 190] on div "Workflow Input Settings Inputs Integration Google Sheets Integration Step 7 Wri…" at bounding box center [286, 218] width 531 height 395
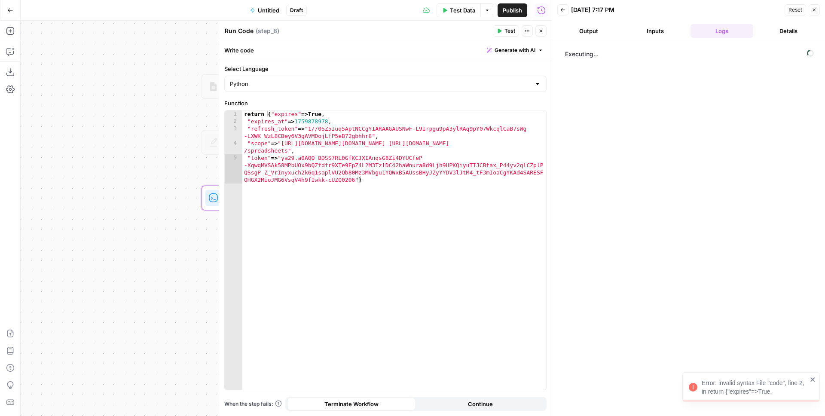
drag, startPoint x: 168, startPoint y: 195, endPoint x: 61, endPoint y: 162, distance: 112.1
click at [61, 162] on div "Workflow Input Settings Inputs Integration Google Sheets Integration Step 7 Wri…" at bounding box center [286, 218] width 531 height 395
drag, startPoint x: 123, startPoint y: 181, endPoint x: 57, endPoint y: 146, distance: 74.2
click at [82, 156] on div "Workflow Input Settings Inputs Integration Google Sheets Integration Step 7 Wri…" at bounding box center [286, 218] width 531 height 395
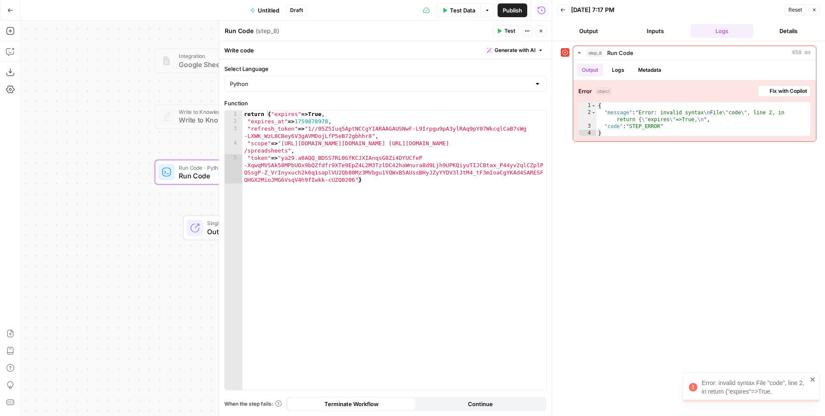
drag, startPoint x: 103, startPoint y: 165, endPoint x: 62, endPoint y: 133, distance: 51.5
click at [64, 135] on div "Workflow Input Settings Inputs Integration Google Sheets Integration Step 7 Wri…" at bounding box center [286, 218] width 531 height 395
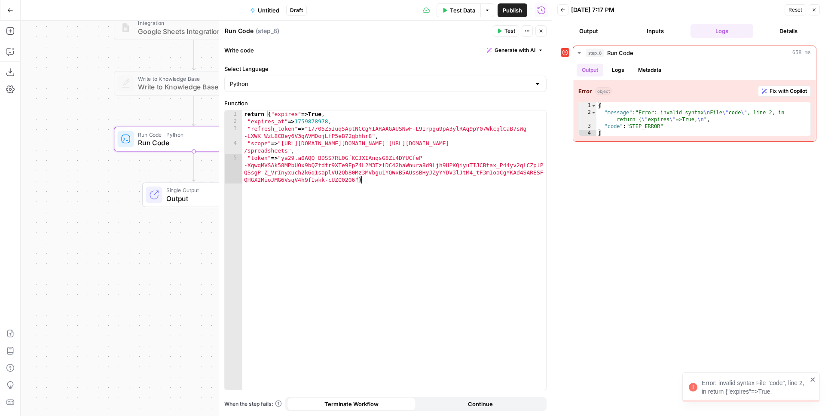
click at [396, 209] on div "return { "expires" => True , "expires_at" => 1759878978 , "refresh_token" => "1…" at bounding box center [394, 268] width 304 height 316
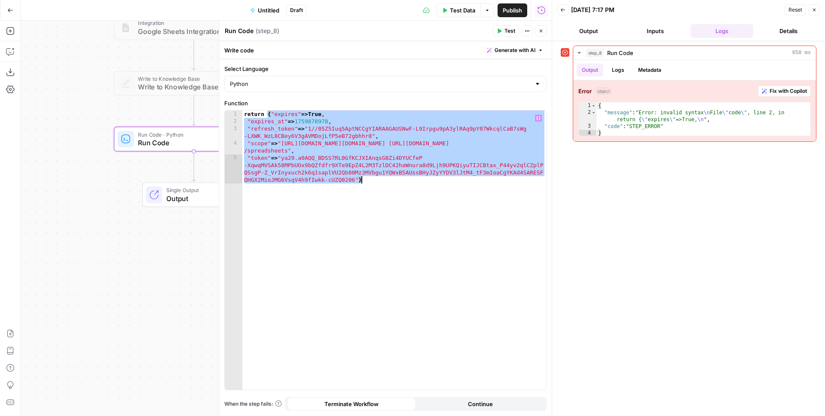
drag, startPoint x: 268, startPoint y: 113, endPoint x: 391, endPoint y: 185, distance: 142.3
click at [391, 185] on div "return { "expires" => True , "expires_at" => 1759878978 , "refresh_token" => "1…" at bounding box center [394, 268] width 304 height 316
type textarea "**********"
paste textarea
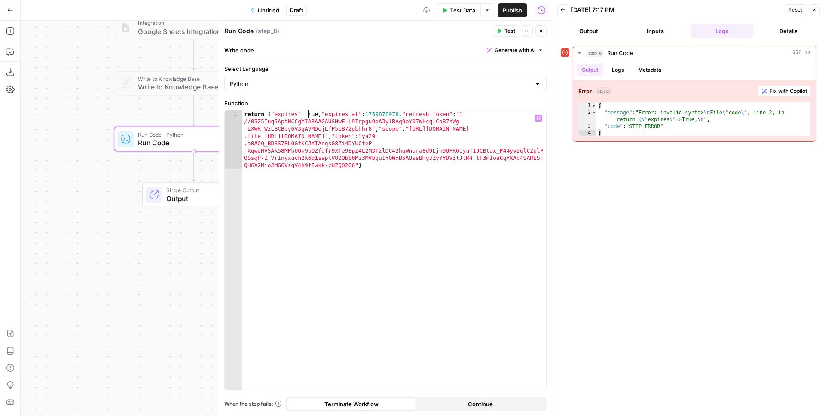
click at [306, 111] on div "return { "expires" : true , "expires_at" : 1759878978 , "refresh_token" : "1 //…" at bounding box center [394, 308] width 304 height 396
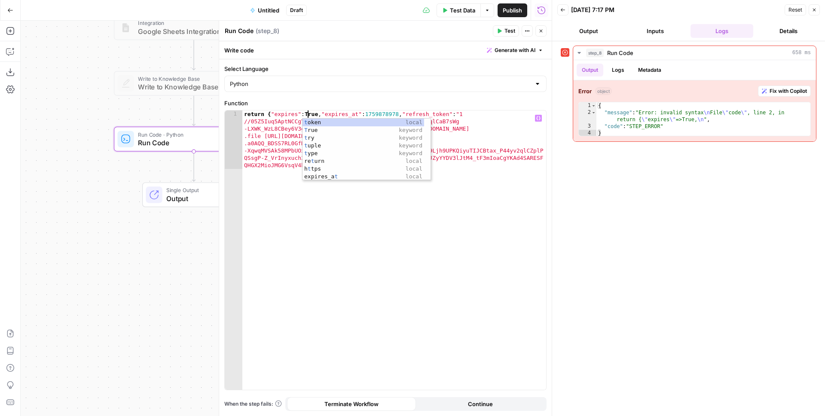
scroll to position [0, 5]
type textarea "**********"
click at [497, 34] on button "Test" at bounding box center [506, 30] width 26 height 11
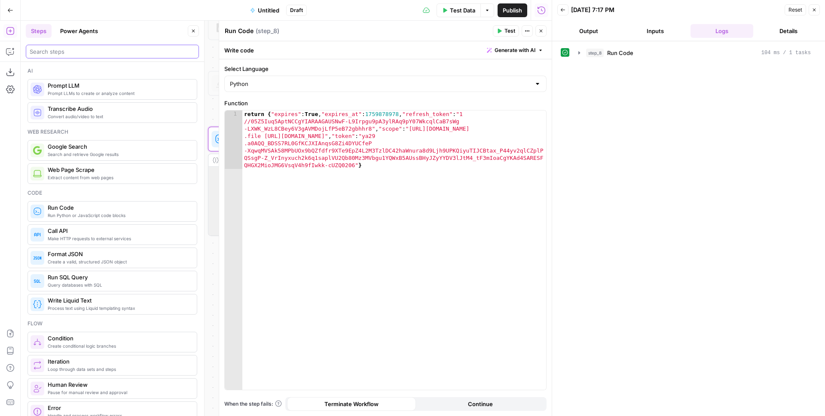
click at [42, 52] on input "search" at bounding box center [112, 51] width 165 height 9
type input "code"
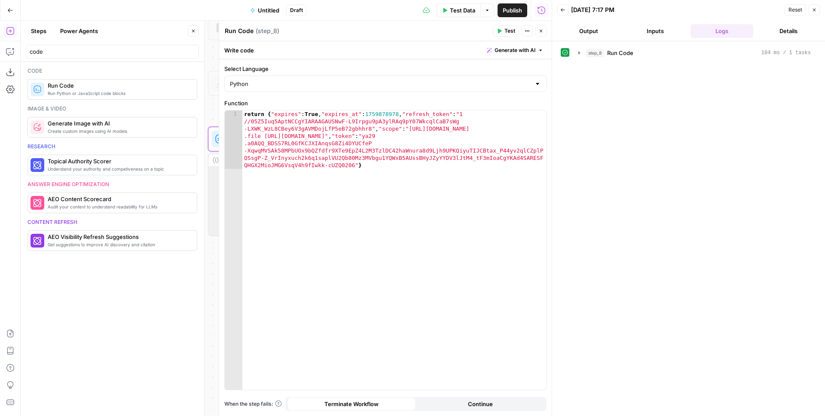
click at [66, 81] on div "Run Python or JavaScript code blocks Run Code" at bounding box center [113, 89] width 170 height 21
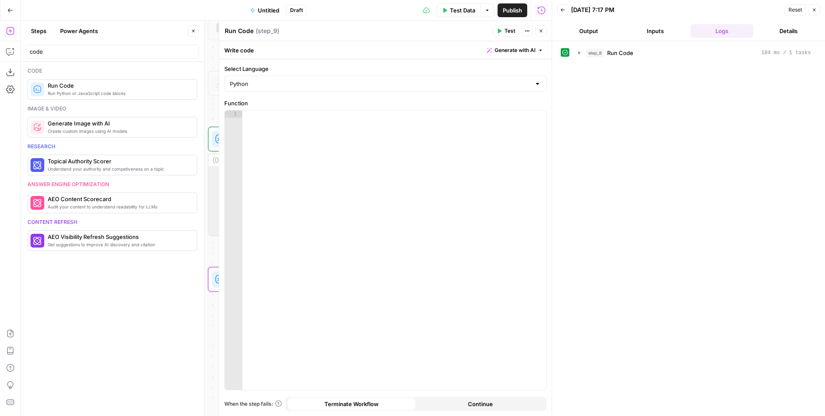
click at [193, 31] on icon "button" at bounding box center [193, 31] width 3 height 3
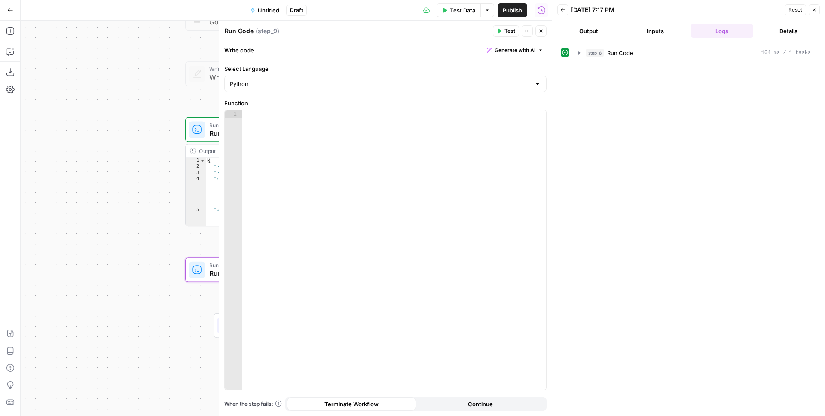
drag, startPoint x: 170, startPoint y: 164, endPoint x: 52, endPoint y: 113, distance: 128.6
click at [52, 113] on div "Workflow Input Settings Inputs Integration Google Sheets Integration Step 7 Wri…" at bounding box center [286, 218] width 531 height 395
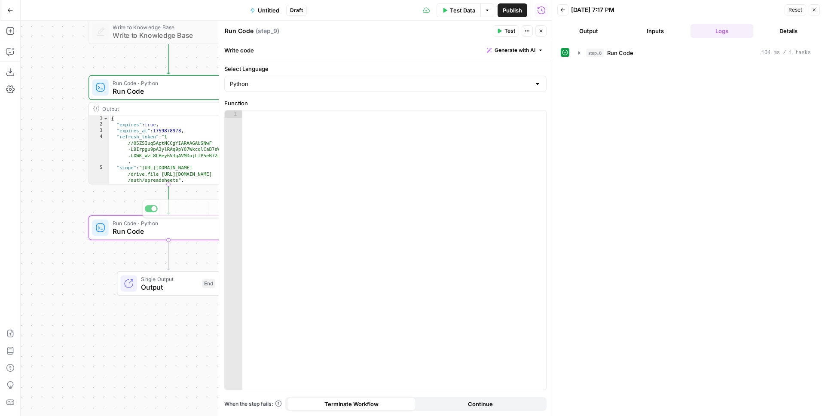
click at [373, 179] on div at bounding box center [394, 257] width 304 height 294
click at [321, 201] on div at bounding box center [394, 257] width 304 height 294
paste textarea "**********"
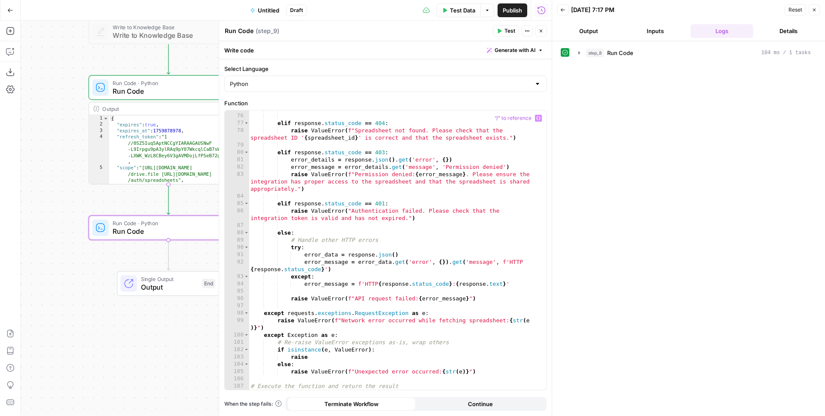
scroll to position [612, 0]
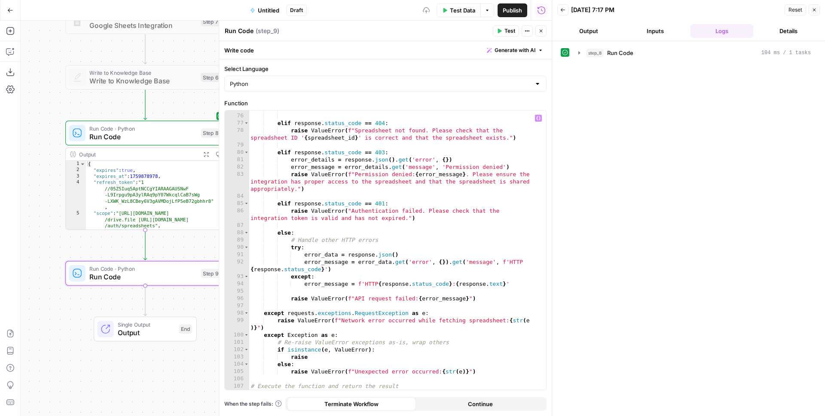
drag, startPoint x: 60, startPoint y: 113, endPoint x: 49, endPoint y: 158, distance: 47.0
click at [41, 157] on div "Workflow Input Settings Inputs Integration Google Sheets Integration Step 7 Wri…" at bounding box center [286, 218] width 531 height 395
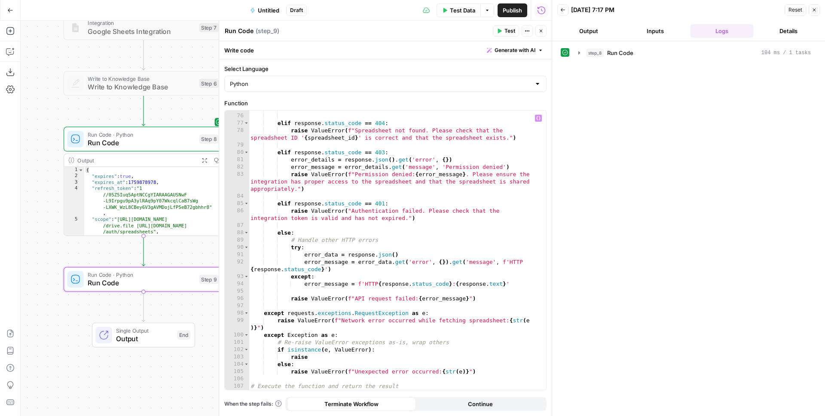
click at [334, 211] on div "return result elif response . status_code == 404 : raise ValueError ( f"Spreads…" at bounding box center [394, 252] width 291 height 294
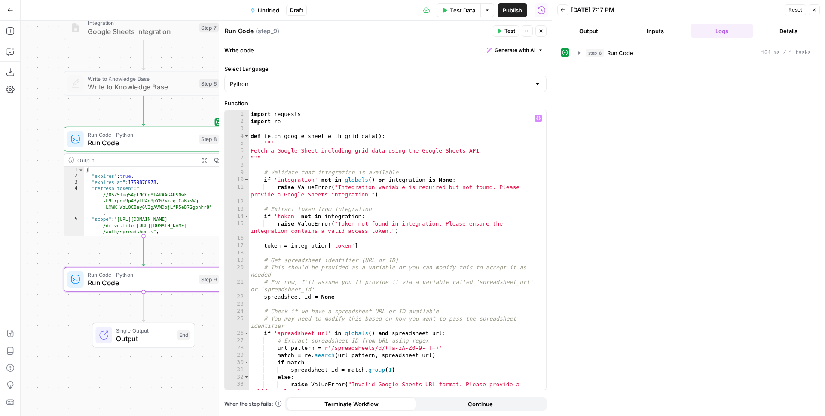
scroll to position [0, 0]
click at [309, 279] on div "import requests import re def fetch_google_sheet_with_grid_data ( ) : """ Fetch…" at bounding box center [394, 257] width 291 height 294
click at [308, 243] on div "import requests import re def fetch_google_sheet_with_grid_data ( ) : """ Fetch…" at bounding box center [394, 257] width 291 height 294
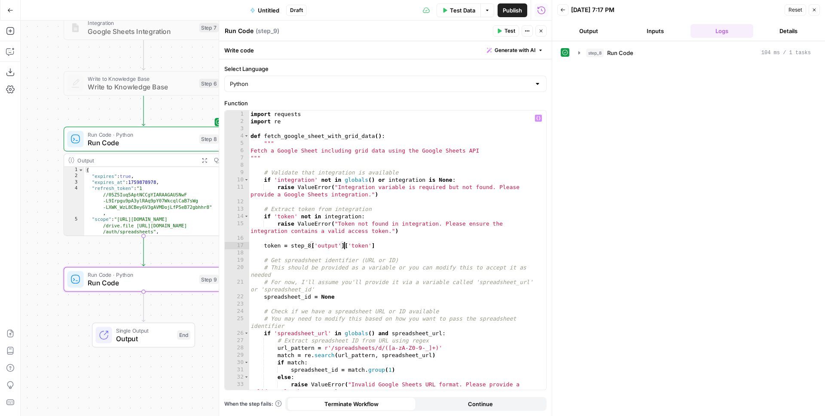
click at [344, 224] on div "import requests import re def fetch_google_sheet_with_grid_data ( ) : """ Fetch…" at bounding box center [394, 257] width 291 height 294
click at [347, 218] on div "import requests import re def fetch_google_sheet_with_grid_data ( ) : """ Fetch…" at bounding box center [394, 257] width 291 height 294
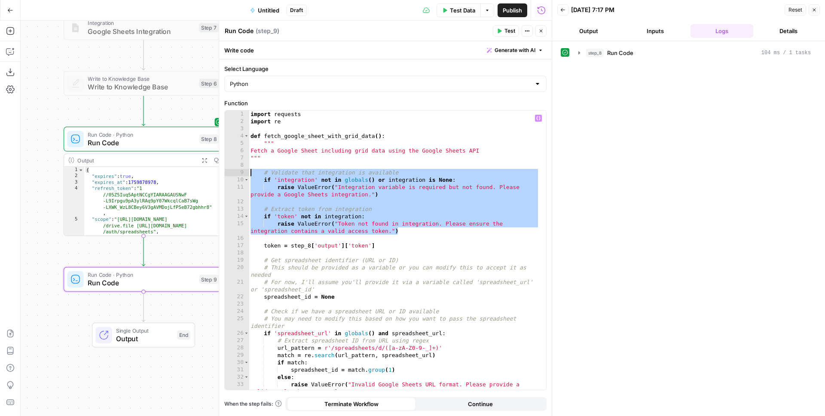
drag, startPoint x: 398, startPoint y: 231, endPoint x: 302, endPoint y: 193, distance: 103.4
click at [253, 177] on div "import requests import re def fetch_google_sheet_with_grid_data ( ) : """ Fetch…" at bounding box center [394, 257] width 291 height 294
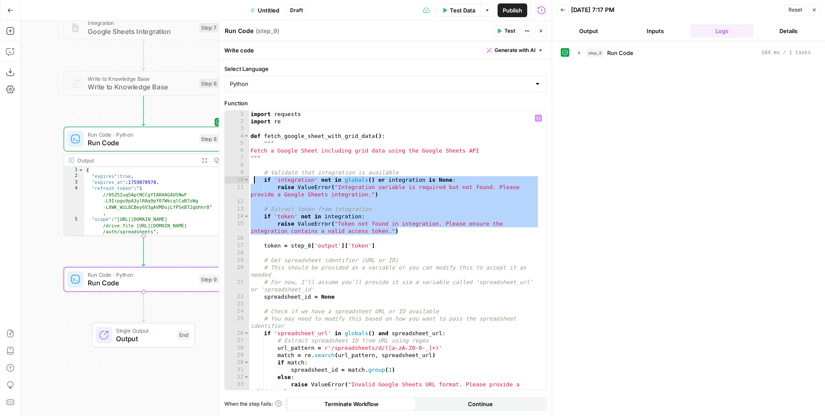
click at [325, 193] on div "import requests import re def fetch_google_sheet_with_grid_data ( ) : """ Fetch…" at bounding box center [394, 257] width 291 height 294
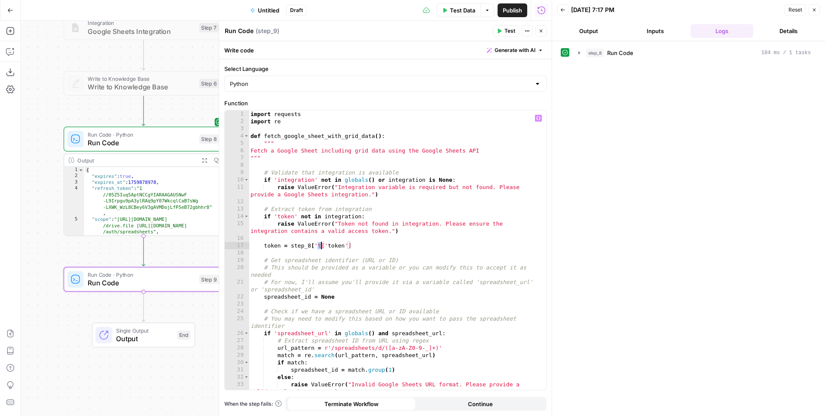
scroll to position [0, 6]
click at [295, 124] on div "import requests import re def fetch_google_sheet_with_grid_data ( ) : """ Fetch…" at bounding box center [394, 257] width 291 height 294
type textarea "*********"
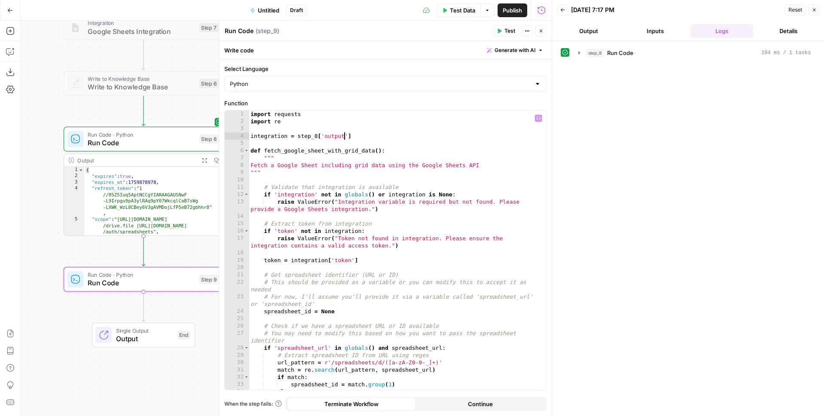
click at [344, 193] on div "import requests import re integration = step_8 [ 'output' ] def fetch_google_sh…" at bounding box center [394, 260] width 291 height 301
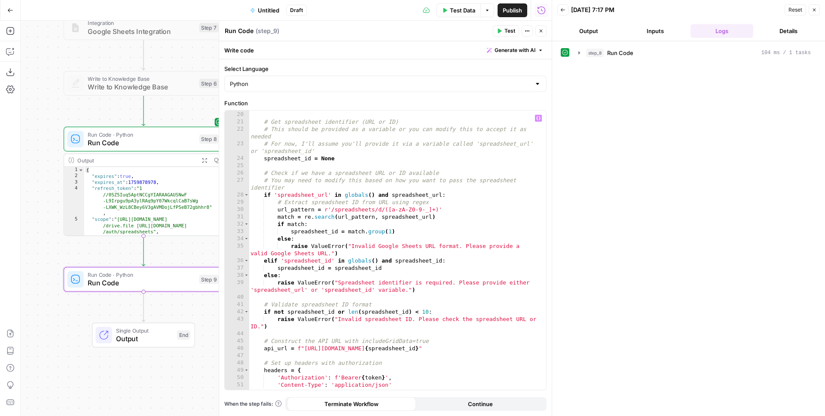
scroll to position [129, 0]
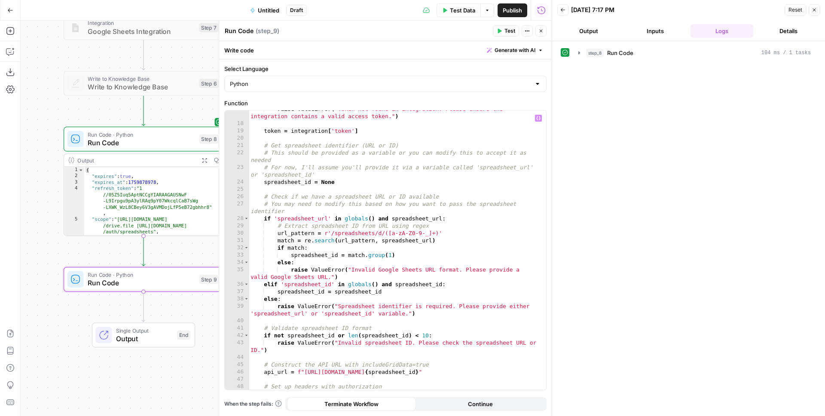
type textarea "**********"
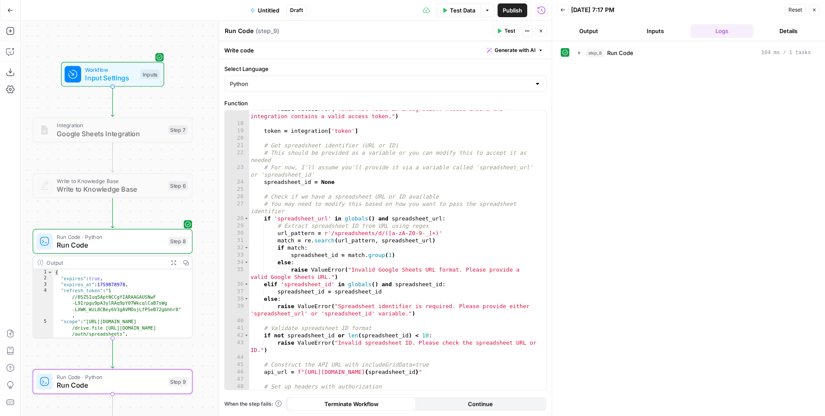
drag, startPoint x: 52, startPoint y: 64, endPoint x: 21, endPoint y: 166, distance: 106.9
click at [21, 166] on div "Workflow Input Settings Inputs Integration Google Sheets Integration Step 7 Wri…" at bounding box center [286, 218] width 531 height 395
click at [89, 85] on div "Workflow Input Settings Inputs" at bounding box center [112, 74] width 103 height 25
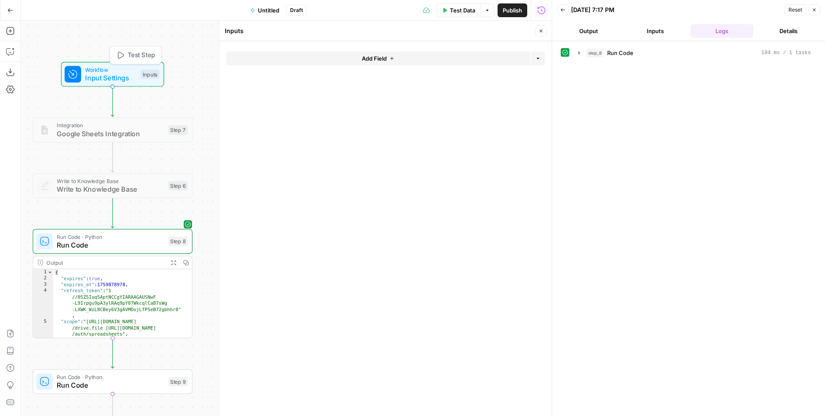
click at [406, 60] on button "Add Field" at bounding box center [378, 59] width 304 height 14
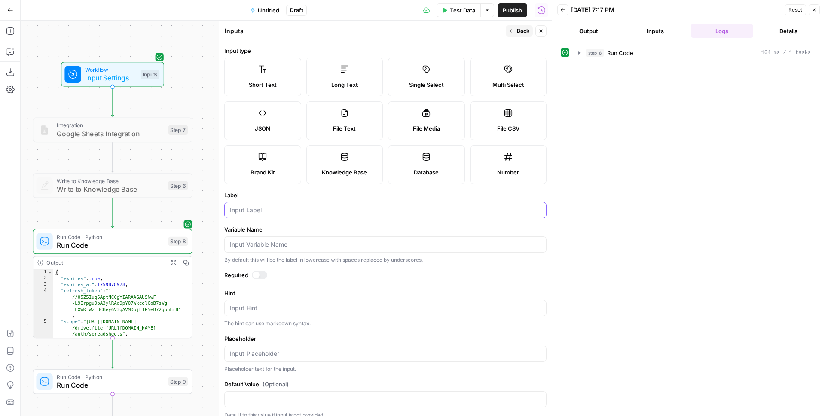
click at [281, 206] on input "Label" at bounding box center [385, 210] width 311 height 9
paste input "spreadsheet_url"
type input "spreadsheet_url"
click at [269, 248] on input "Variable Name" at bounding box center [385, 244] width 311 height 9
paste input "spreadsheet_url"
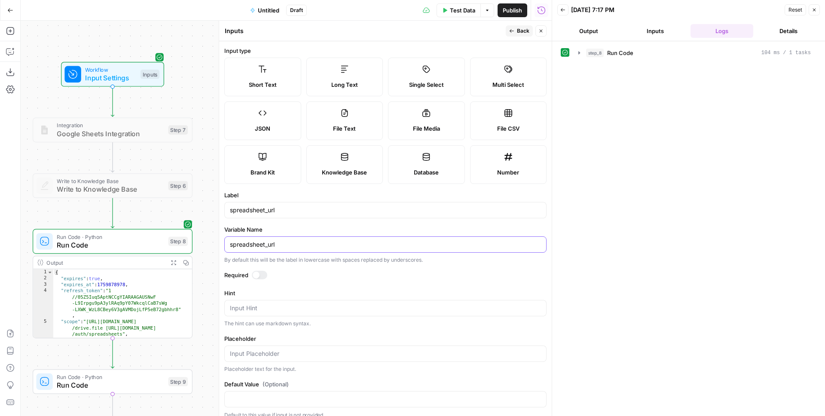
type input "spreadsheet_url"
click at [265, 197] on label "Label" at bounding box center [385, 195] width 322 height 9
click at [265, 206] on input "spreadsheet_url" at bounding box center [385, 210] width 311 height 9
click at [267, 210] on input "spreadsheet_url" at bounding box center [385, 210] width 311 height 9
paste input "Google Sheets URL or ID"
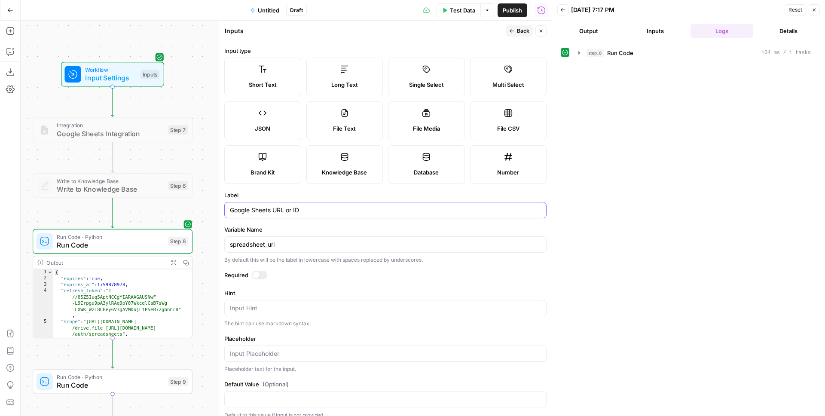
type input "Google Sheets URL or ID"
click at [257, 278] on div at bounding box center [256, 275] width 7 height 7
click at [515, 32] on button "Back" at bounding box center [519, 30] width 27 height 11
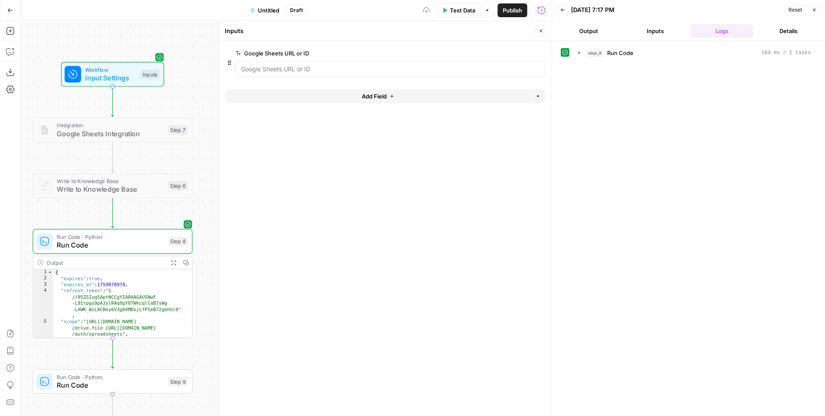
click at [538, 31] on button "Close" at bounding box center [541, 30] width 11 height 11
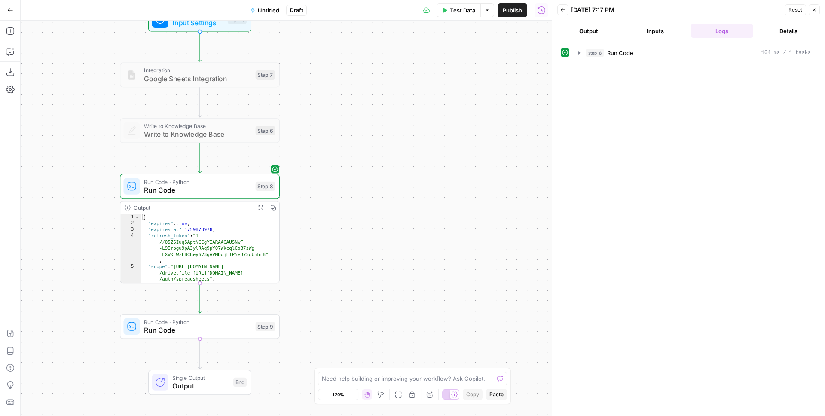
drag, startPoint x: 340, startPoint y: 122, endPoint x: 475, endPoint y: 68, distance: 145.2
click at [494, 42] on div "Workflow Input Settings Inputs Integration Google Sheets Integration Step 7 Wri…" at bounding box center [286, 218] width 531 height 395
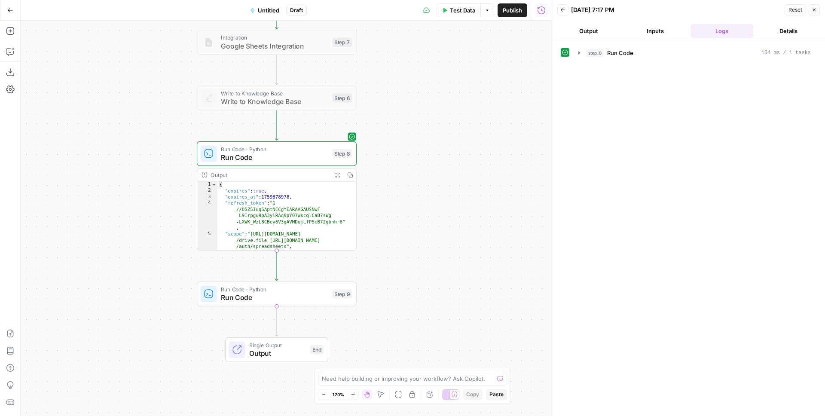
click at [286, 295] on span "Run Code" at bounding box center [274, 297] width 107 height 10
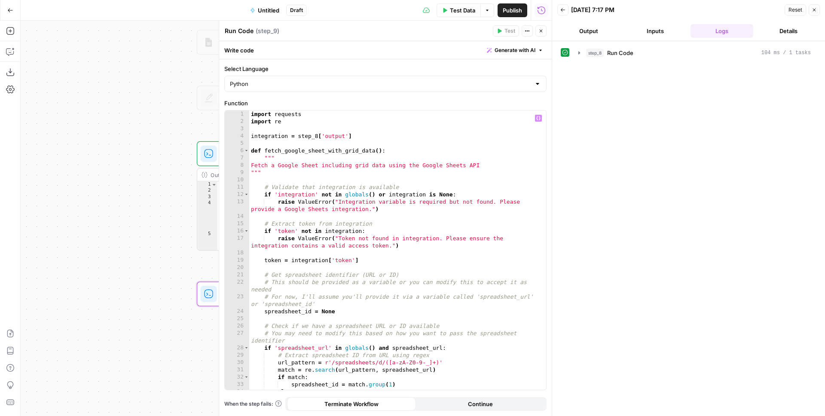
type textarea "**********"
click at [413, 189] on div "import requests import re integration = step_8 [ 'output' ] def fetch_google_sh…" at bounding box center [394, 260] width 291 height 301
click at [462, 9] on span "Test Data" at bounding box center [462, 10] width 25 height 9
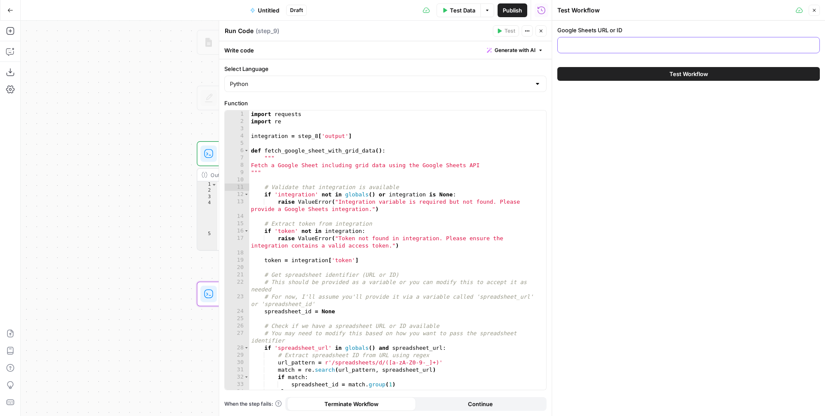
click at [591, 49] on input "Google Sheets URL or ID" at bounding box center [688, 45] width 251 height 9
click at [632, 46] on input "Google Sheets URL or ID" at bounding box center [688, 45] width 251 height 9
paste input "[URL][DOMAIN_NAME]"
type input "[URL][DOMAIN_NAME]"
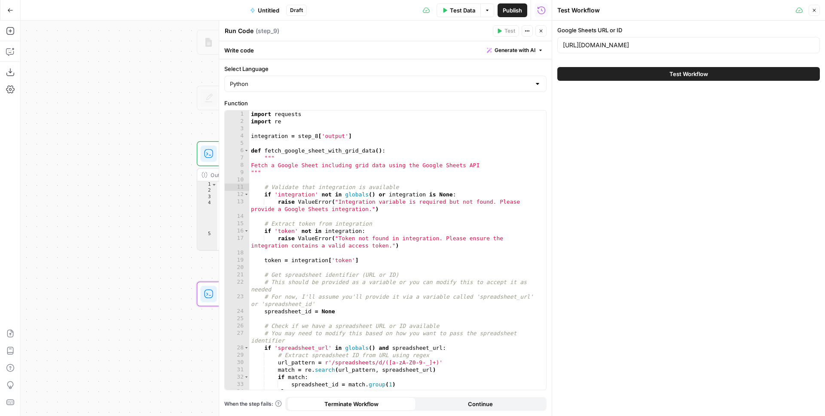
click at [667, 77] on button "Test Workflow" at bounding box center [688, 74] width 263 height 14
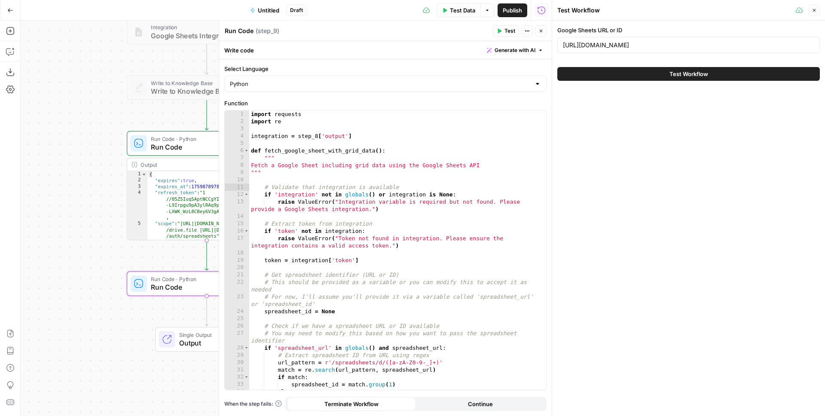
drag, startPoint x: 147, startPoint y: 123, endPoint x: 72, endPoint y: 118, distance: 75.0
click at [72, 118] on div "Workflow Input Settings Inputs Integration Google Sheets Integration Step 7 Wri…" at bounding box center [286, 218] width 531 height 395
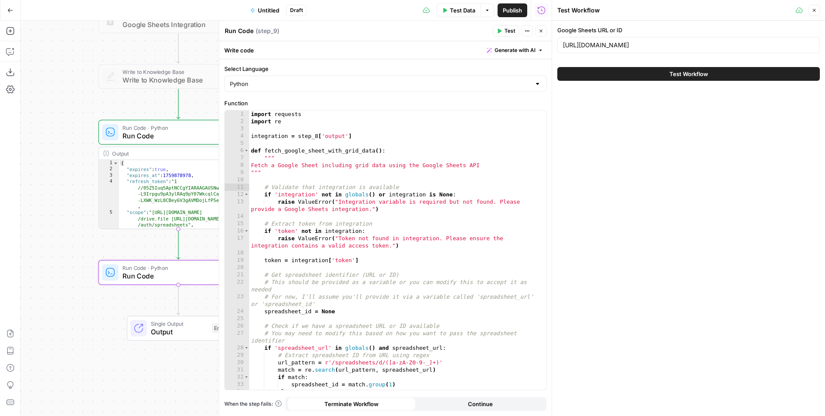
drag, startPoint x: 83, startPoint y: 128, endPoint x: 53, endPoint y: 104, distance: 38.9
click at [42, 98] on div "Workflow Input Settings Inputs Integration Google Sheets Integration Step 7 Wri…" at bounding box center [286, 218] width 531 height 395
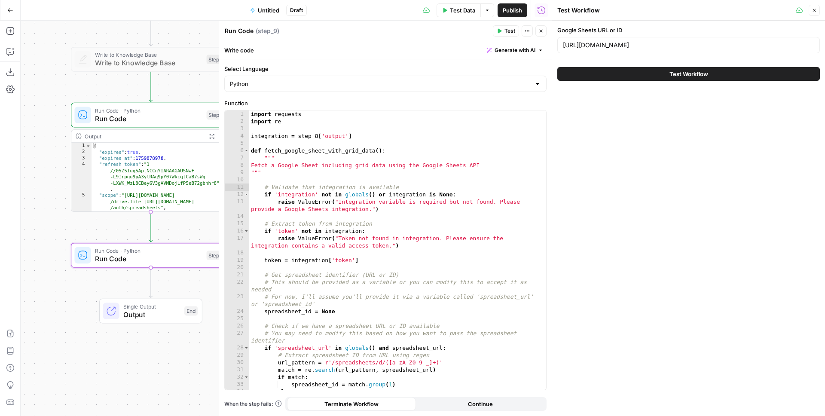
click at [668, 130] on div "Google Sheets URL or ID [URL][DOMAIN_NAME] Test Workflow" at bounding box center [688, 218] width 273 height 395
click at [707, 70] on span "Test Workflow" at bounding box center [689, 74] width 39 height 9
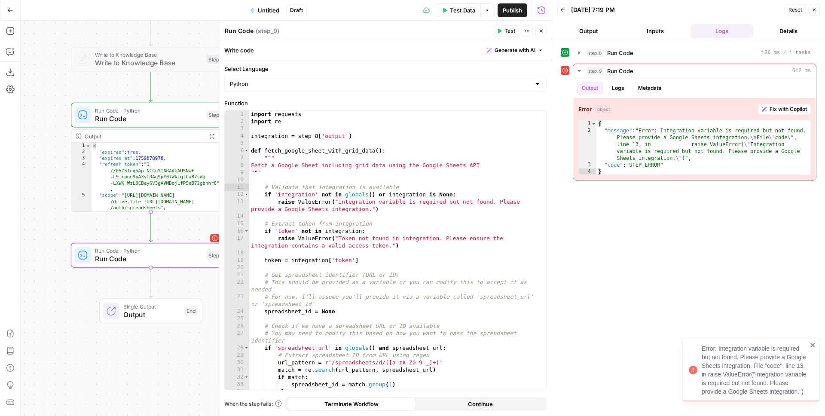
click at [121, 251] on span "Run Code · Python" at bounding box center [148, 251] width 107 height 8
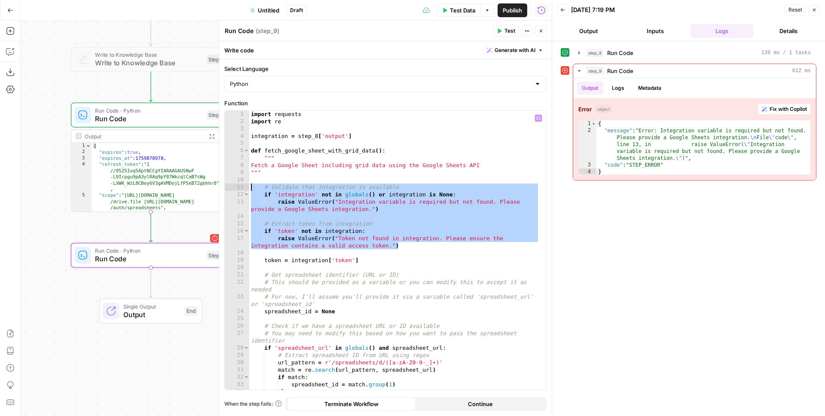
drag, startPoint x: 419, startPoint y: 245, endPoint x: 252, endPoint y: 187, distance: 177.7
click at [252, 187] on div "import requests import re integration = step_8 [ 'output' ] def fetch_google_sh…" at bounding box center [394, 260] width 291 height 301
click at [294, 192] on div "import requests import re integration = step_8 [ 'output' ] def fetch_google_sh…" at bounding box center [394, 260] width 291 height 301
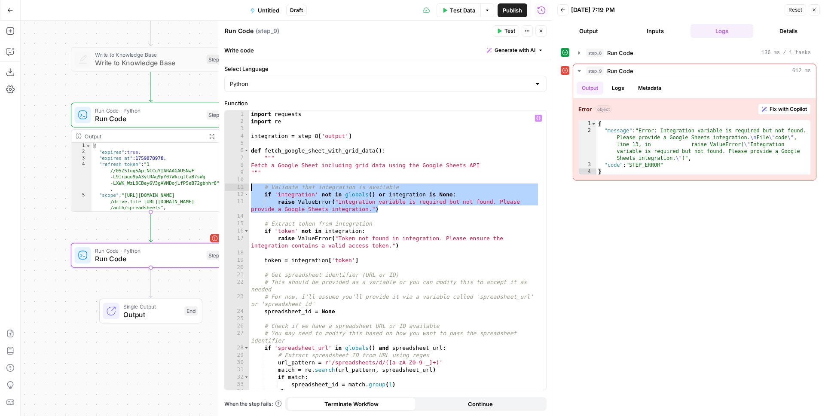
drag, startPoint x: 387, startPoint y: 208, endPoint x: 224, endPoint y: 190, distance: 164.4
click at [224, 190] on div "**********" at bounding box center [385, 250] width 322 height 280
type textarea "**********"
click at [508, 29] on span "Test" at bounding box center [510, 31] width 11 height 8
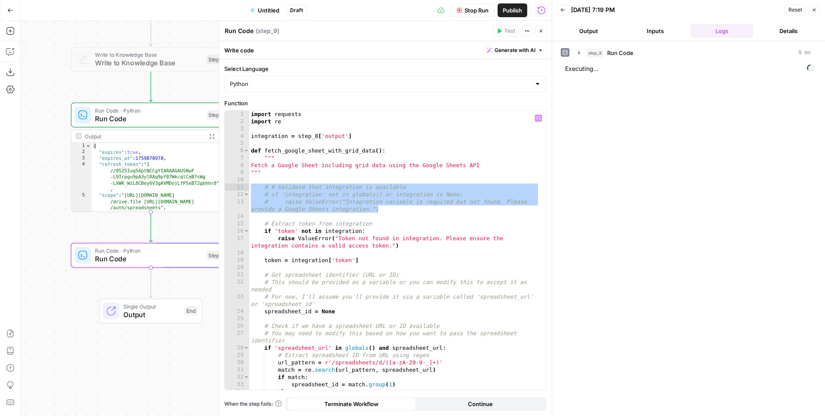
click at [387, 183] on div "import requests import re integration = step_8 [ 'output' ] def fetch_google_sh…" at bounding box center [394, 260] width 291 height 301
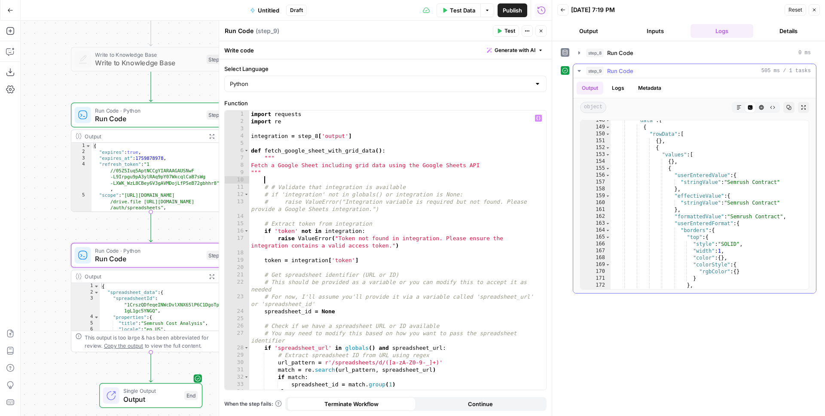
scroll to position [178, 0]
type textarea "***"
click at [707, 165] on div ""data" : [ { "rowData" : [ { } , { "values" : [ { } , { "userEnteredValue" : { …" at bounding box center [707, 208] width 192 height 183
click at [466, 13] on span "Test Data" at bounding box center [462, 10] width 25 height 9
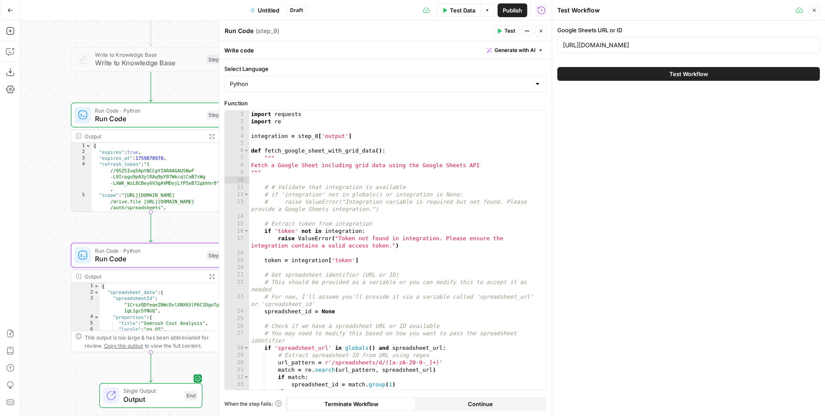
click at [599, 37] on div "[URL][DOMAIN_NAME]" at bounding box center [688, 45] width 263 height 16
paste input "lLLavSleotIXGFfFONamLqtx6sERrxmJVfLS0PbFFCc/edit?gid=0#gid=0"
type input "[URL][DOMAIN_NAME]"
click at [674, 116] on div "Google Sheets URL or ID [URL][DOMAIN_NAME] Test Workflow" at bounding box center [688, 218] width 273 height 395
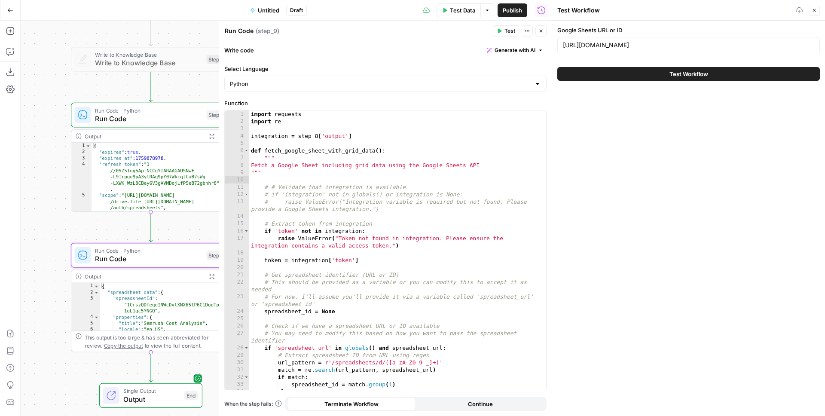
scroll to position [0, 0]
click at [658, 70] on button "Test Workflow" at bounding box center [688, 74] width 263 height 14
click at [693, 74] on span "Test Workflow" at bounding box center [689, 74] width 39 height 9
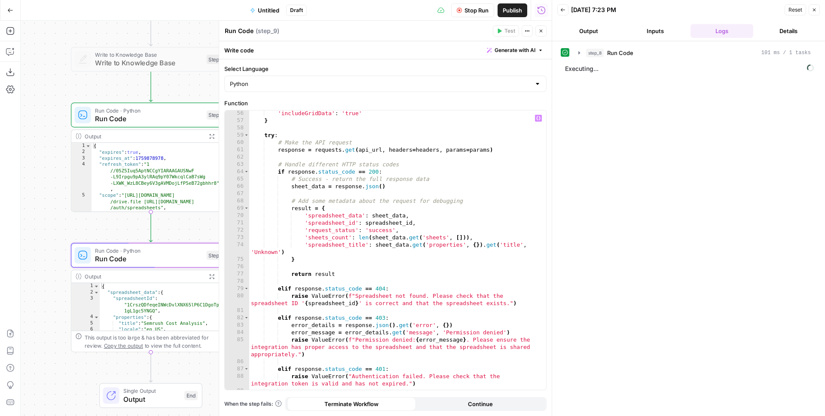
scroll to position [435, 0]
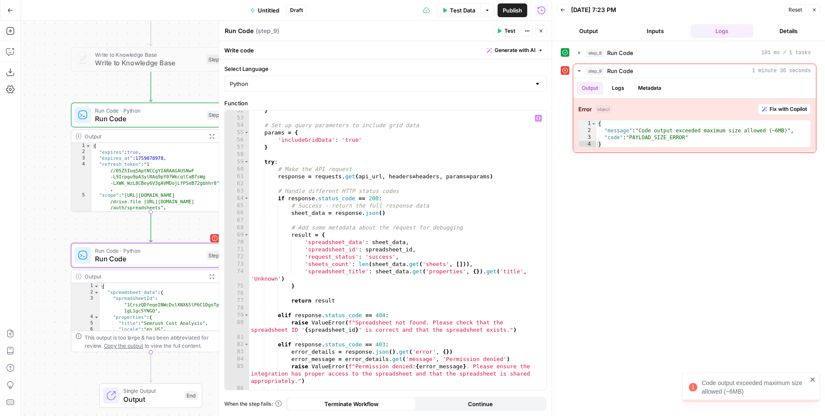
click at [444, 220] on div "} # Set up query parameters to include grid data params = { 'includeGridData' :…" at bounding box center [394, 254] width 291 height 294
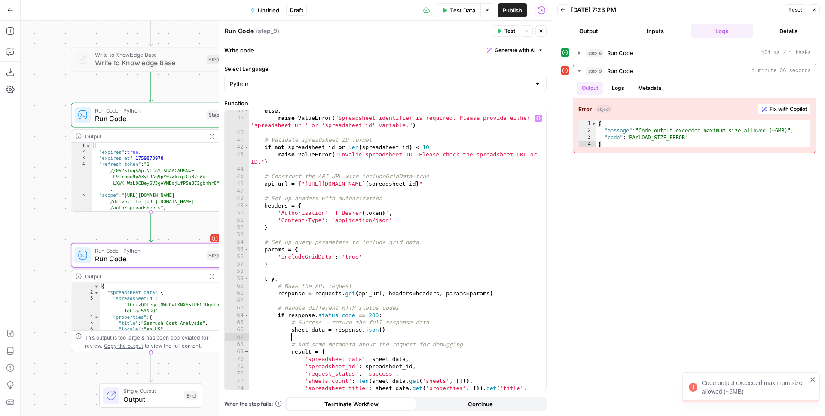
scroll to position [258, 0]
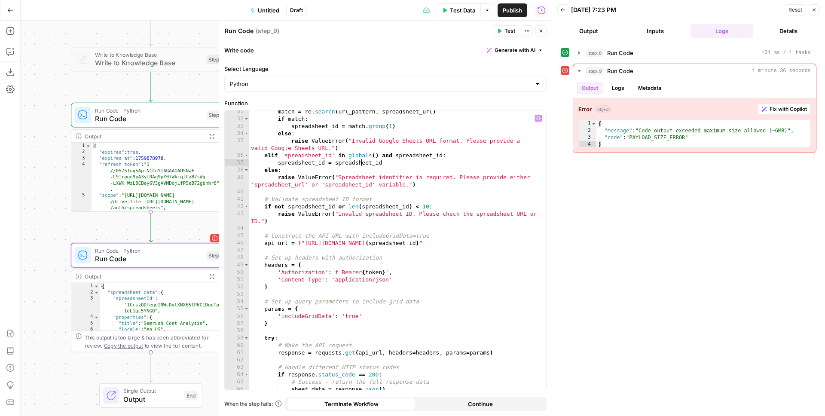
click at [361, 164] on div "match = re . search ( url_pattern , spreadsheet_url ) if match : spreadsheet_id…" at bounding box center [394, 255] width 291 height 294
type textarea "**********"
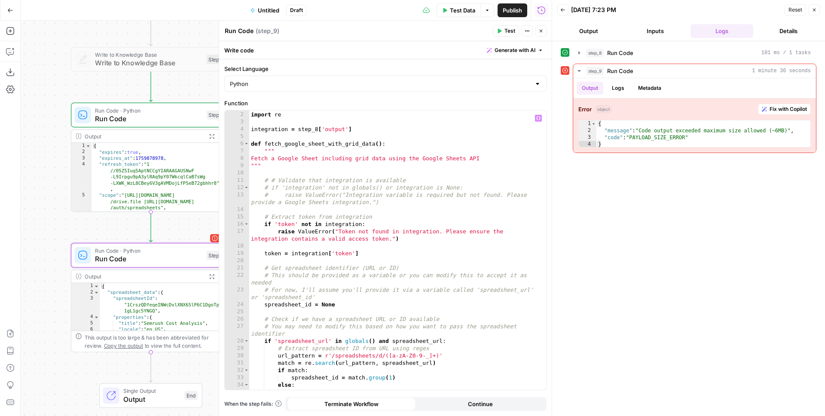
scroll to position [0, 0]
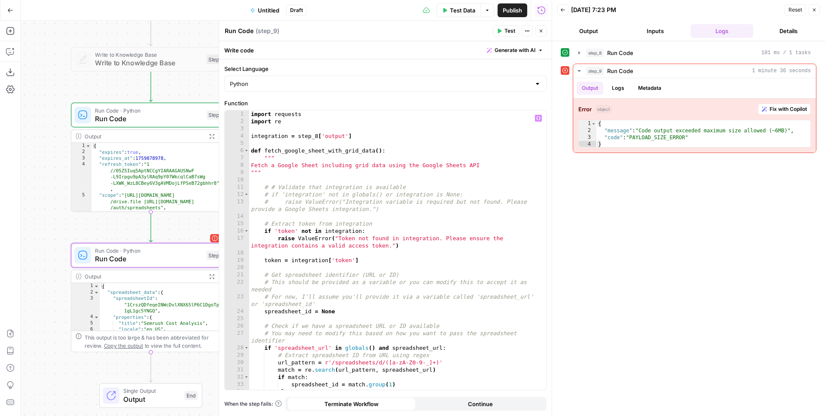
click at [297, 141] on div "import requests import re integration = step_8 [ 'output' ] def fetch_google_sh…" at bounding box center [394, 260] width 291 height 301
type textarea "**********"
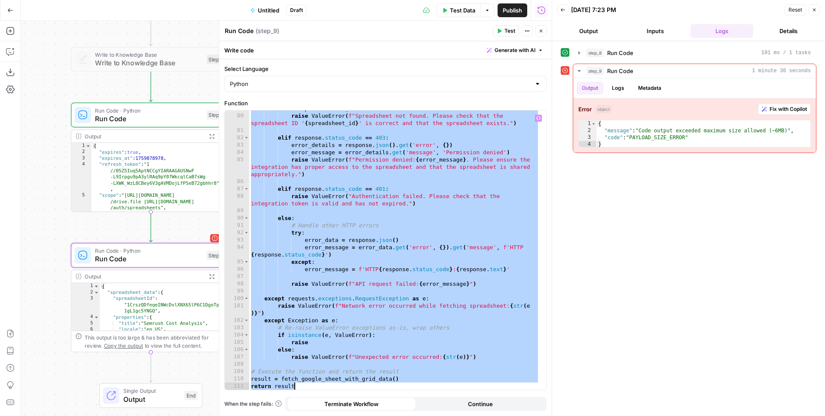
scroll to position [641, 0]
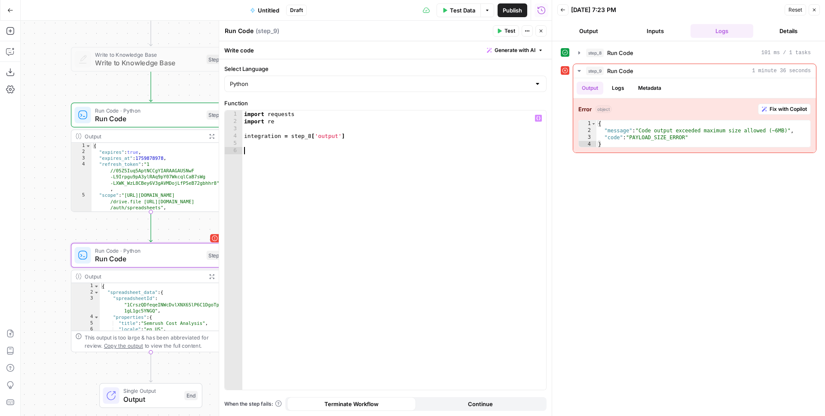
paste textarea "**********"
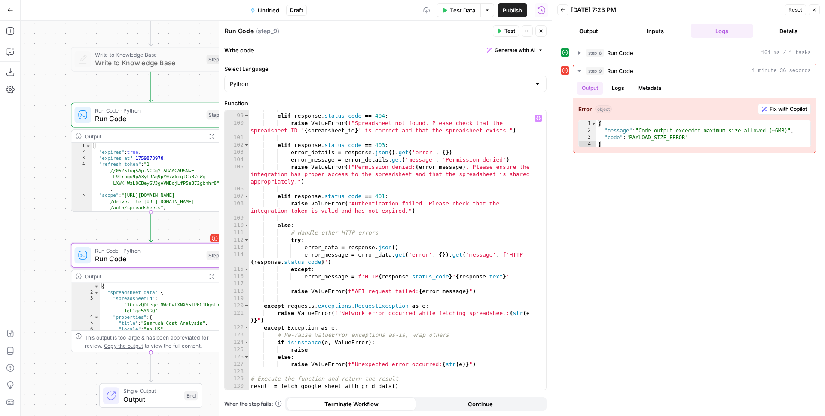
scroll to position [0, 0]
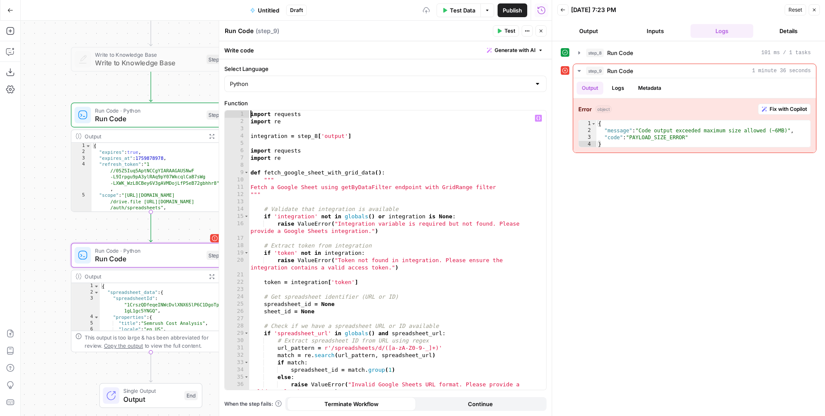
type textarea "*********"
type textarea "**********"
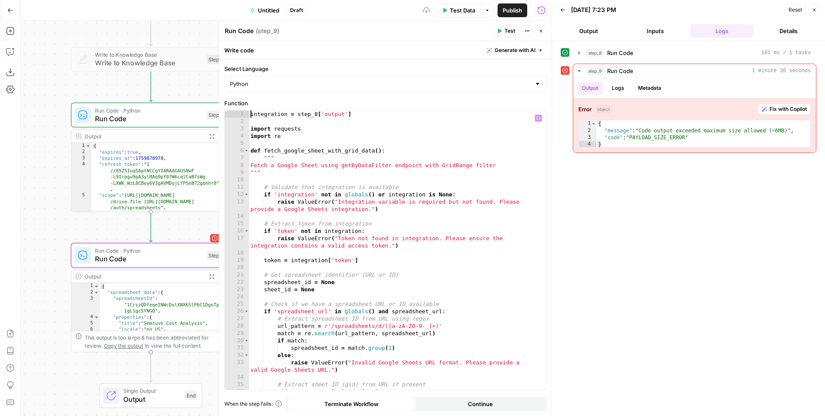
click at [349, 151] on div "integration = step_8 [ 'output' ] import requests import re def fetch_google_sh…" at bounding box center [394, 257] width 291 height 294
click at [466, 6] on span "Test Data" at bounding box center [462, 10] width 25 height 9
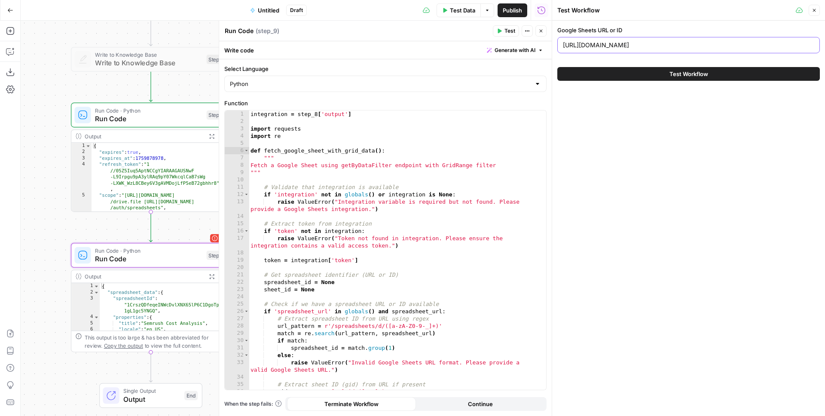
click at [744, 48] on input "[URL][DOMAIN_NAME]" at bounding box center [688, 45] width 251 height 9
click at [684, 74] on span "Test Workflow" at bounding box center [689, 74] width 39 height 9
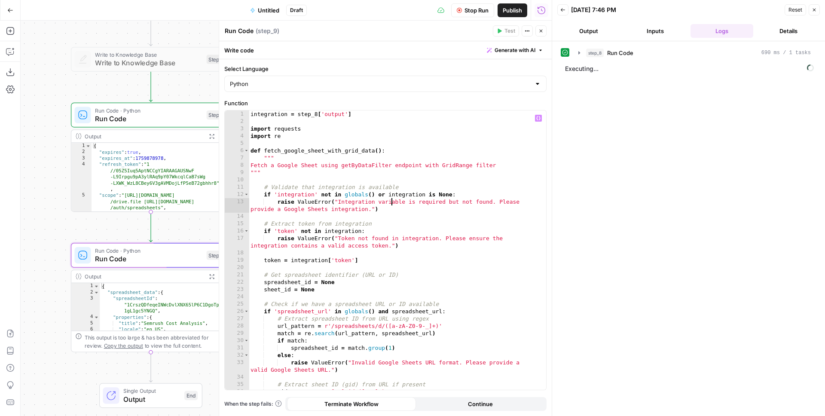
click at [390, 205] on div "integration = step_8 [ 'output' ] import requests import re def fetch_google_sh…" at bounding box center [394, 257] width 291 height 294
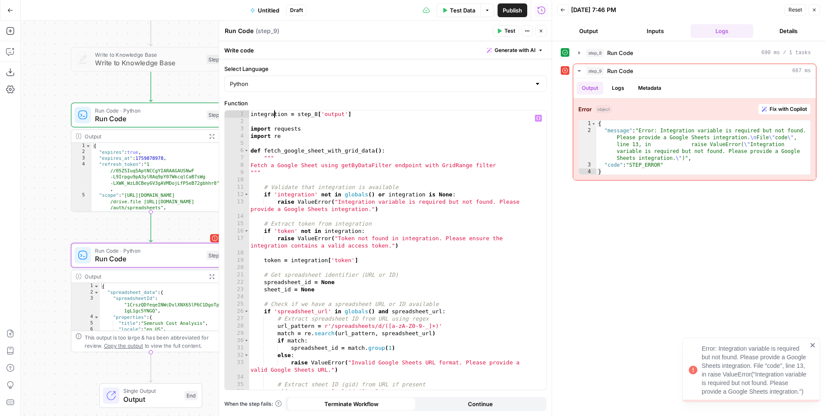
click at [275, 115] on div "integration = step_8 [ 'output' ] import requests import re def fetch_google_sh…" at bounding box center [394, 257] width 291 height 294
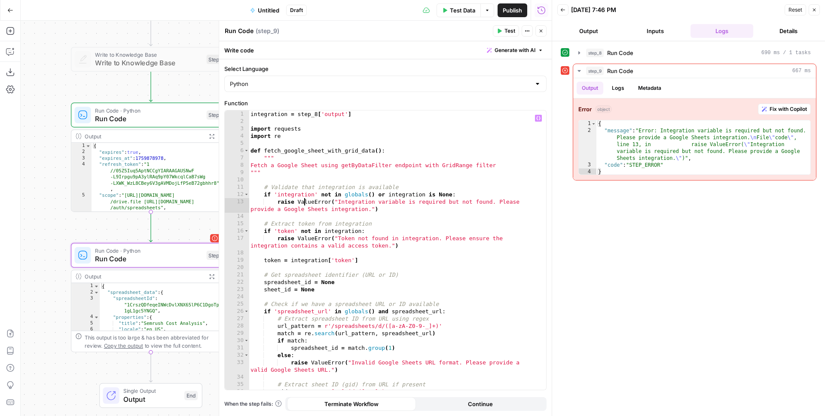
click at [306, 199] on div "integration = step_8 [ 'output' ] import requests import re def fetch_google_sh…" at bounding box center [394, 257] width 291 height 294
click at [305, 193] on div "integration = step_8 [ 'output' ] import requests import re def fetch_google_sh…" at bounding box center [394, 257] width 291 height 294
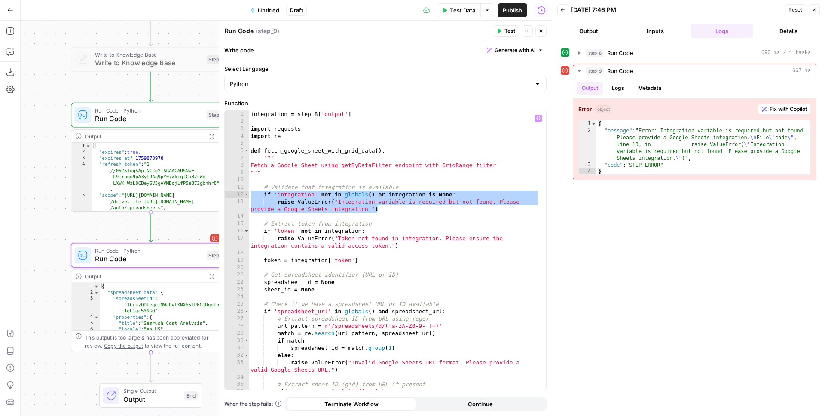
drag, startPoint x: 387, startPoint y: 208, endPoint x: 249, endPoint y: 192, distance: 138.9
click at [249, 192] on div "**********" at bounding box center [385, 249] width 321 height 279
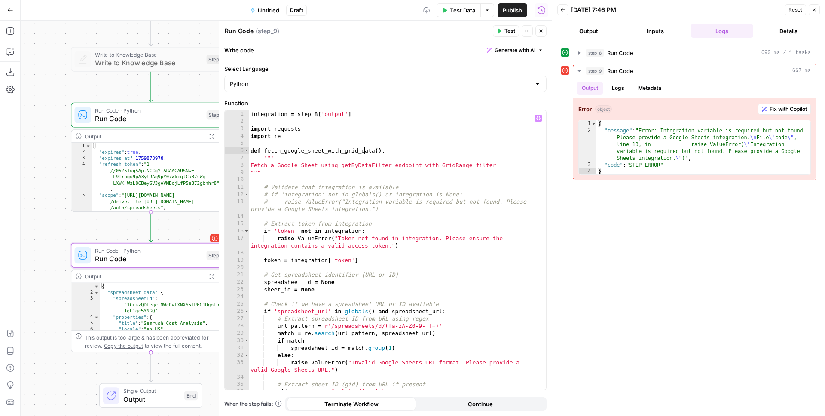
click at [363, 152] on div "integration = step_8 [ 'output' ] import requests import re def fetch_google_sh…" at bounding box center [394, 257] width 291 height 294
click at [503, 31] on div "Publish P" at bounding box center [511, 28] width 27 height 9
click at [421, 37] on header "Run Code Run Code ( step_9 ) Test Actions Close" at bounding box center [385, 31] width 333 height 21
click at [505, 31] on span "Test" at bounding box center [510, 31] width 11 height 8
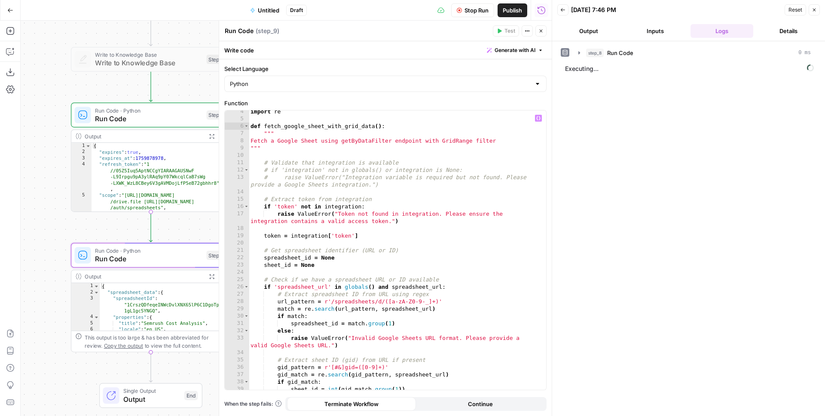
scroll to position [24, 0]
click at [329, 262] on div "import re def fetch_google_sheet_with_grid_data ( ) : """ Fetch a Google Sheet …" at bounding box center [394, 255] width 291 height 294
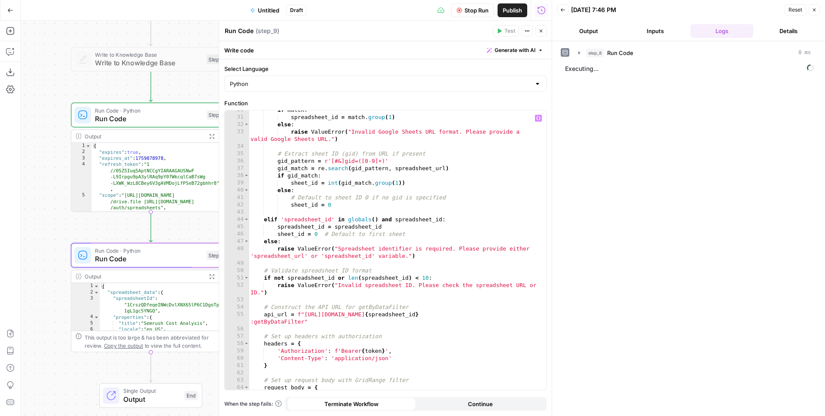
scroll to position [291, 0]
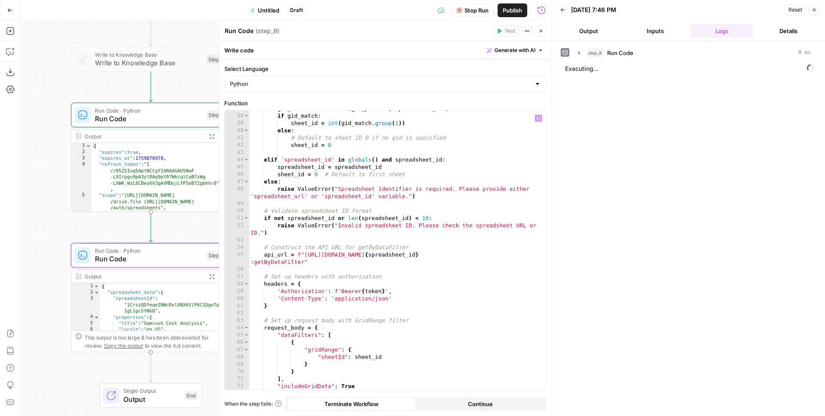
click at [354, 258] on div "gid_match = re . search ( gid_pattern , spreadsheet_url ) if gid_match : sheet_…" at bounding box center [394, 252] width 291 height 294
type textarea "**********"
click at [335, 265] on div "gid_match = re . search ( gid_pattern , spreadsheet_url ) if gid_match : sheet_…" at bounding box center [394, 252] width 291 height 294
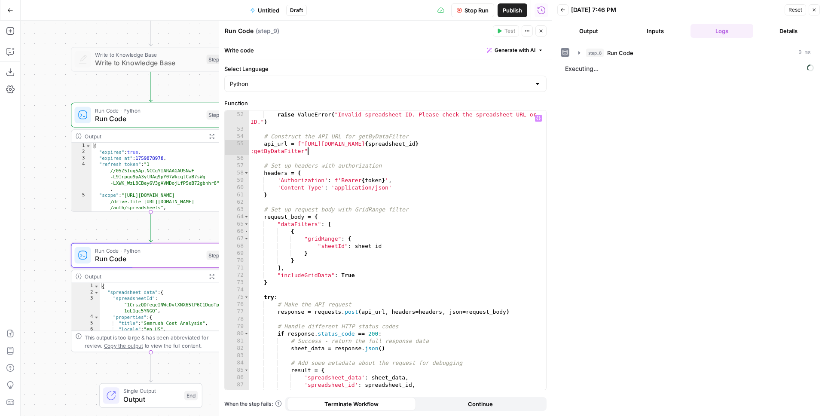
scroll to position [408, 0]
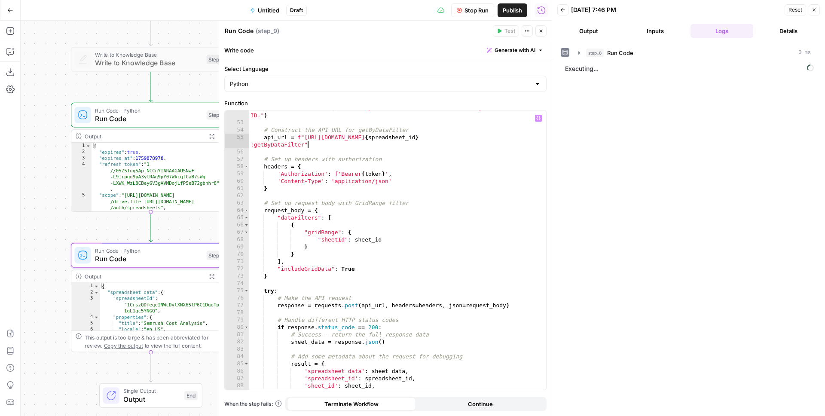
click at [314, 280] on div "raise ValueError ( "Invalid spreadsheet ID. Please check the spreadsheet URL or…" at bounding box center [394, 254] width 291 height 301
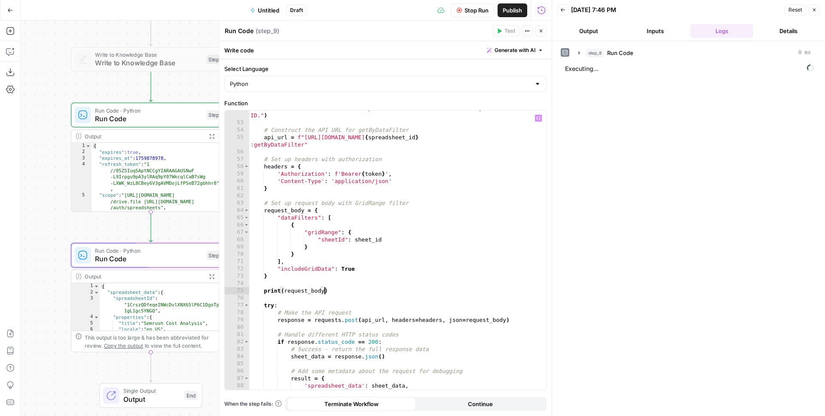
scroll to position [0, 5]
type textarea "**********"
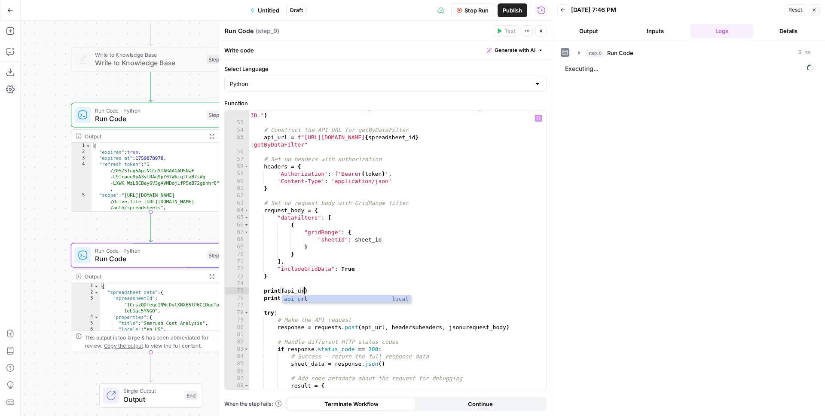
scroll to position [0, 4]
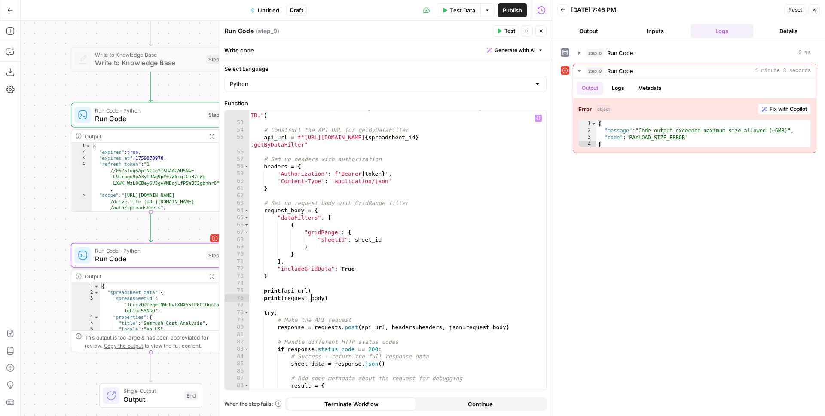
click at [331, 191] on div "raise ValueError ( "Invalid spreadsheet ID. Please check the spreadsheet URL or…" at bounding box center [394, 254] width 291 height 301
type textarea "**********"
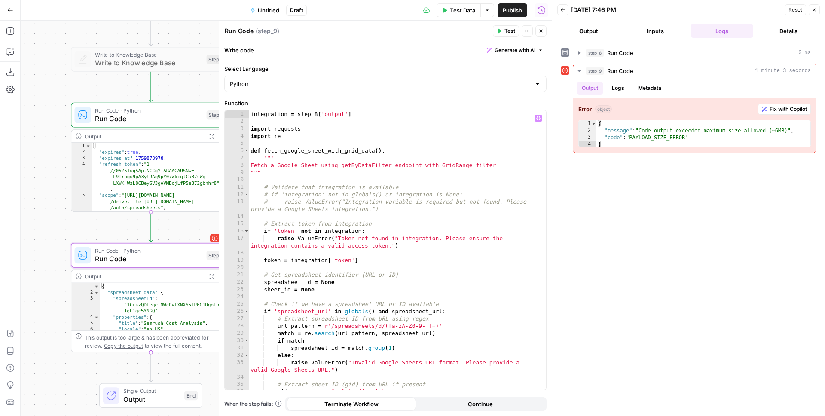
scroll to position [0, 0]
type textarea "**********"
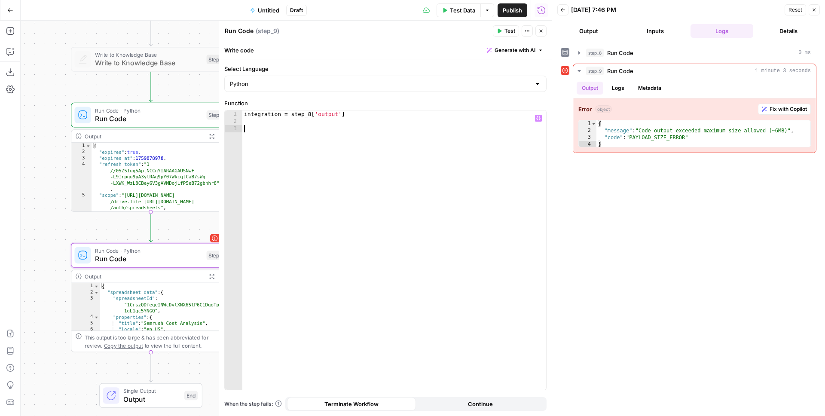
paste textarea "**********"
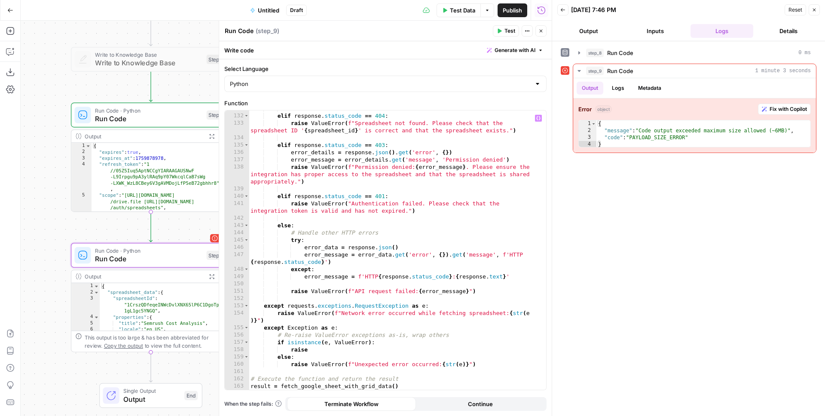
scroll to position [1007, 0]
type textarea "**********"
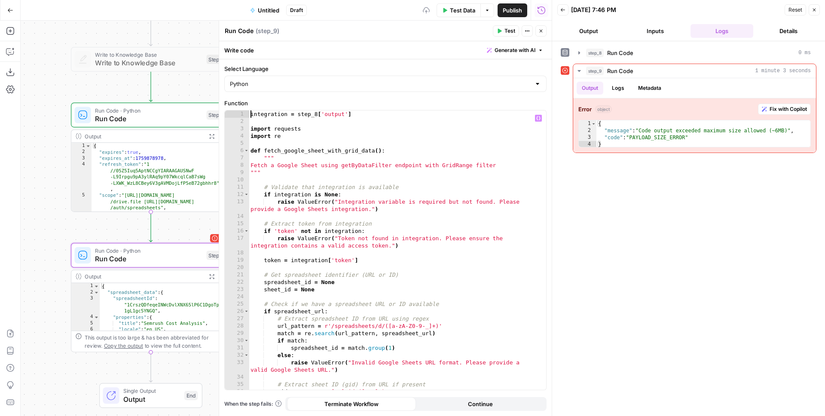
scroll to position [0, 0]
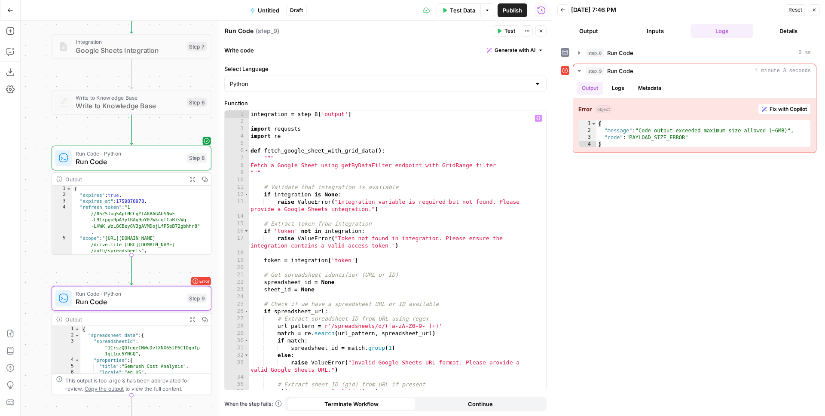
drag, startPoint x: 29, startPoint y: 108, endPoint x: 25, endPoint y: 158, distance: 50.0
click at [7, 171] on div "Add Steps Copilot Download as JSON Settings Import JSON AirOps Academy Help Giv…" at bounding box center [276, 218] width 552 height 395
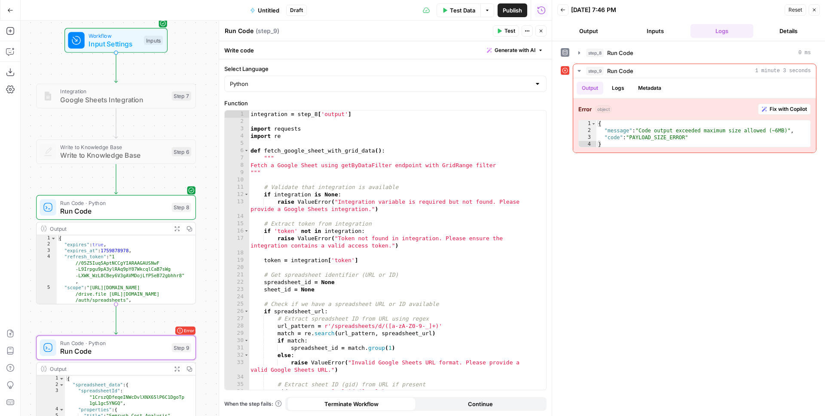
click at [141, 38] on div "Workflow Input Settings Inputs Test Step" at bounding box center [115, 40] width 95 height 18
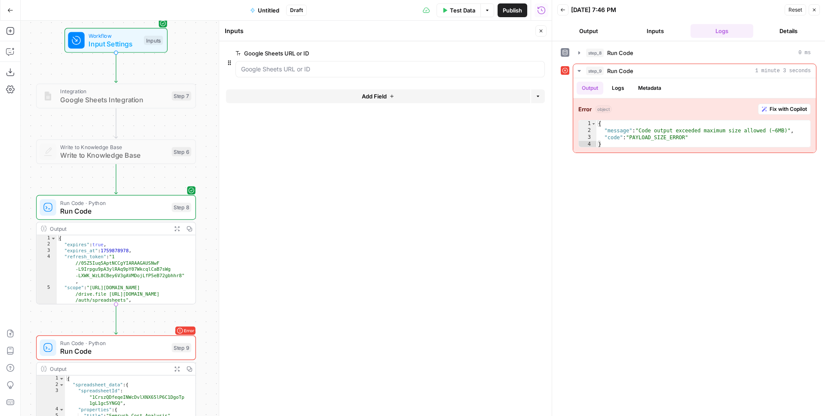
click at [340, 89] on form "Google Sheets URL or ID edit field Delete group Add Field Options" at bounding box center [385, 228] width 333 height 375
click at [352, 98] on button "Add Field" at bounding box center [378, 96] width 304 height 14
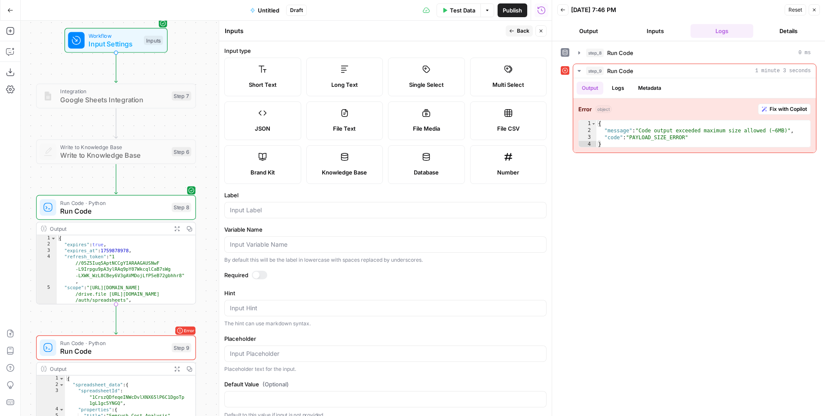
click at [262, 204] on div at bounding box center [385, 210] width 322 height 16
type input "start_row_index"
click at [510, 34] on button "Back" at bounding box center [519, 30] width 27 height 11
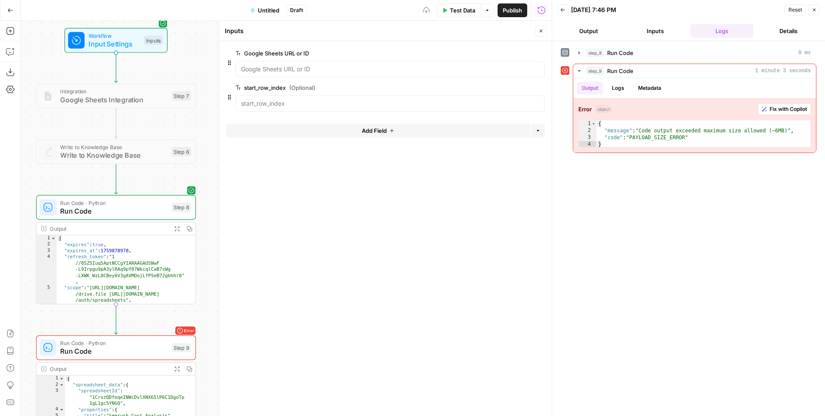
click at [356, 128] on button "Add Field" at bounding box center [378, 131] width 304 height 14
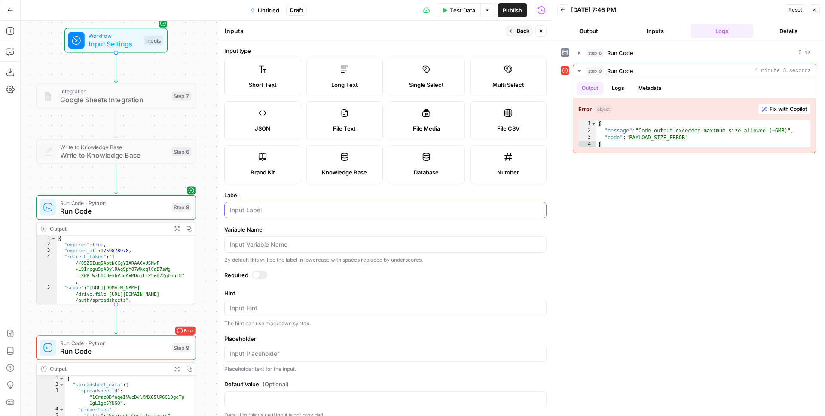
click at [257, 212] on input "Label" at bounding box center [385, 210] width 311 height 9
type input "end_row_index"
click at [526, 30] on span "Back" at bounding box center [523, 31] width 12 height 8
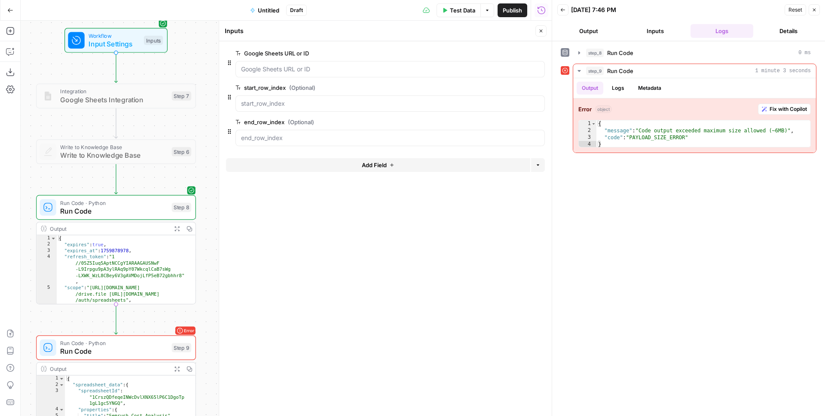
click at [392, 164] on icon "button" at bounding box center [391, 164] width 5 height 5
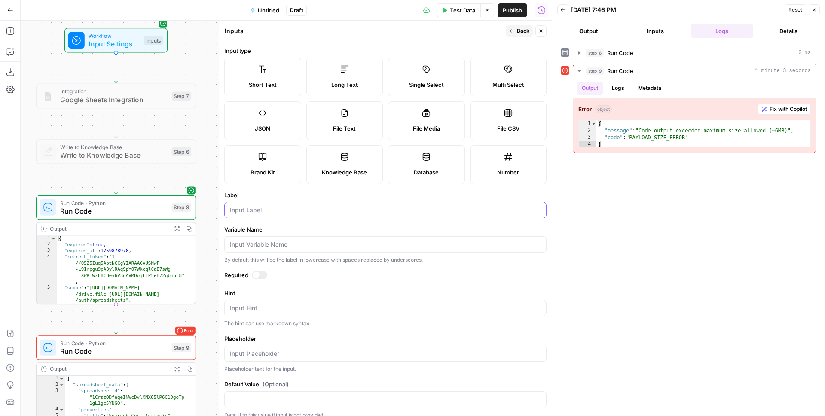
click at [254, 208] on input "Label" at bounding box center [385, 210] width 311 height 9
type input "start_column_index"
click at [531, 30] on button "Back" at bounding box center [519, 30] width 27 height 11
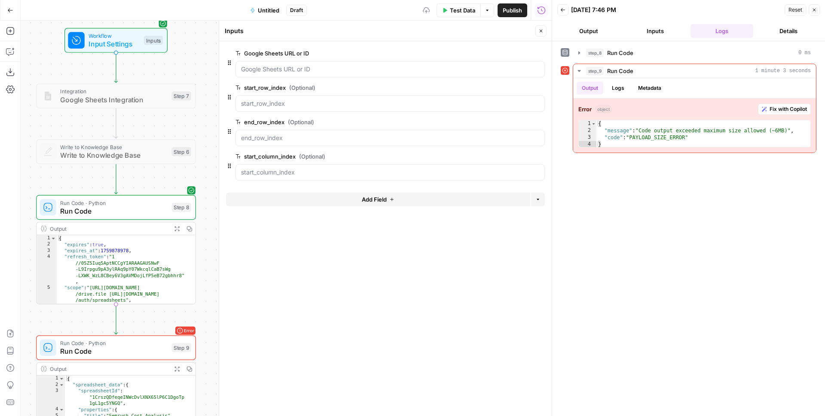
click at [352, 204] on button "Add Field" at bounding box center [378, 200] width 304 height 14
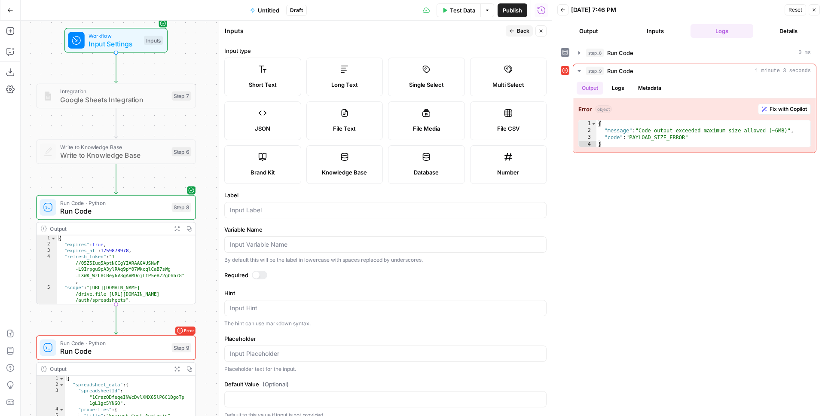
click at [269, 205] on div at bounding box center [385, 210] width 322 height 16
type input "end_column_index"
click at [523, 28] on span "Back" at bounding box center [523, 31] width 12 height 8
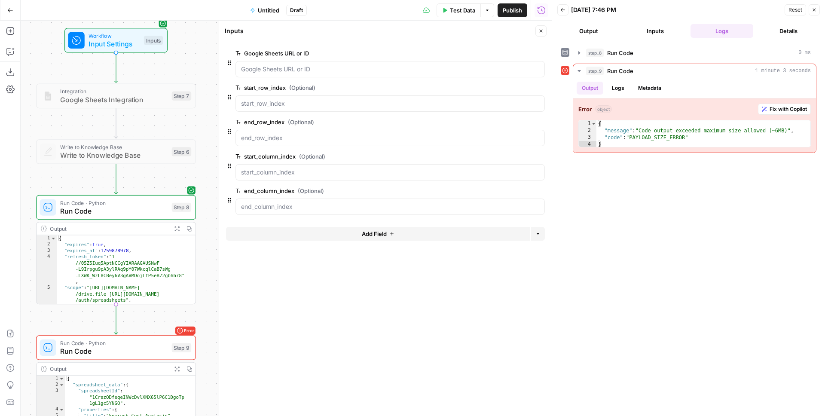
click at [465, 10] on span "Test Data" at bounding box center [462, 10] width 25 height 9
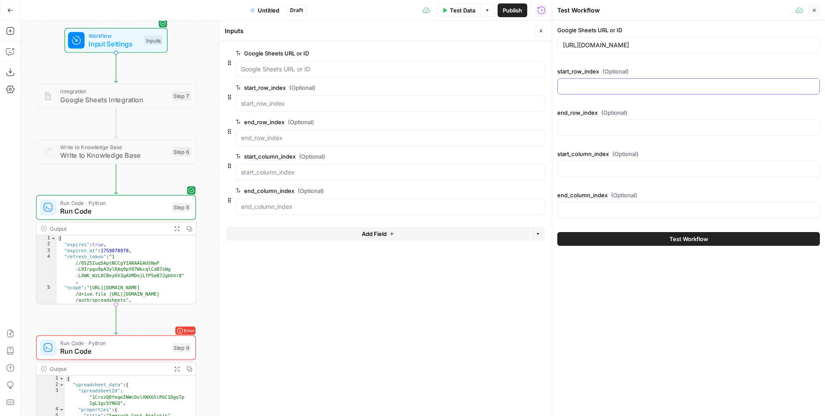
click at [601, 82] on input "start_row_index (Optional)" at bounding box center [688, 86] width 251 height 9
type input "0"
click at [608, 135] on div at bounding box center [688, 127] width 263 height 16
type input "235"
click at [641, 241] on button "Test Workflow" at bounding box center [688, 239] width 263 height 14
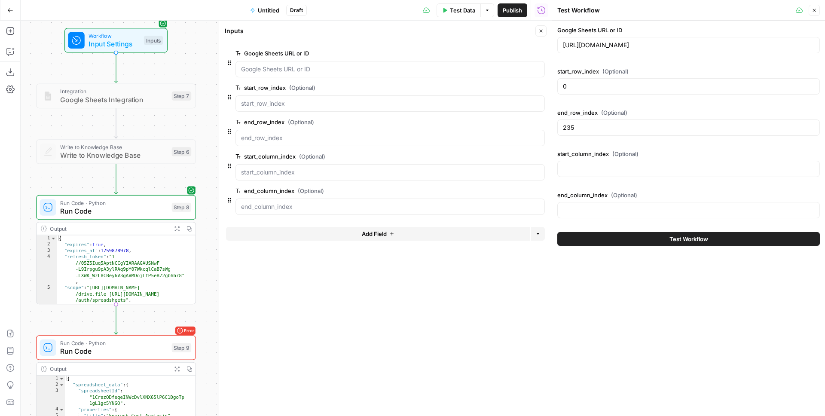
click at [663, 236] on button "Test Workflow" at bounding box center [688, 239] width 263 height 14
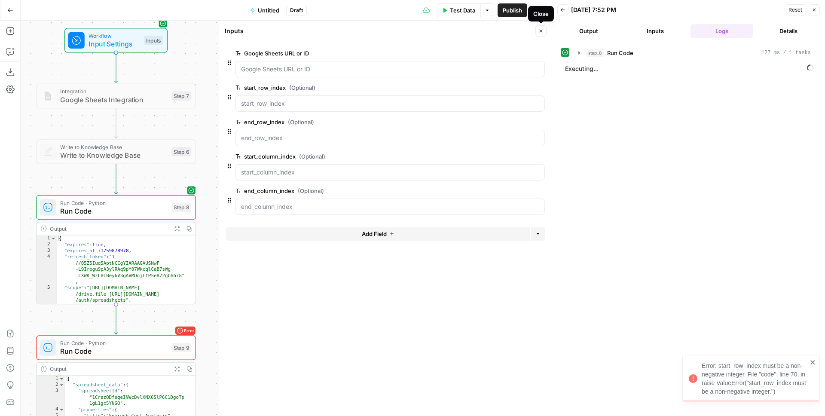
click at [540, 31] on icon "button" at bounding box center [541, 30] width 5 height 5
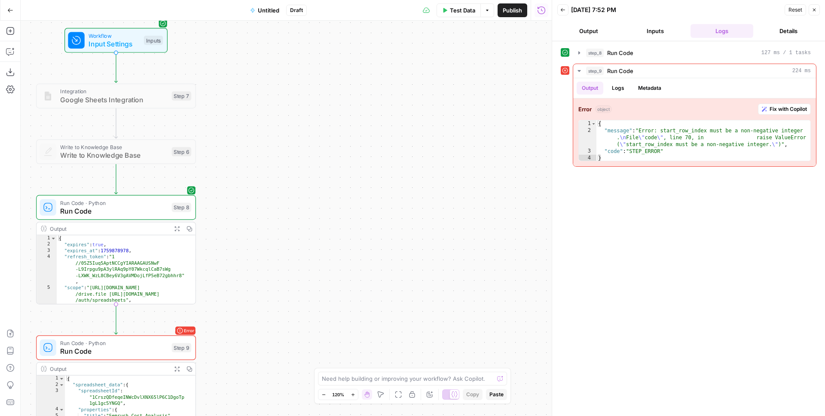
click at [446, 11] on icon "button" at bounding box center [444, 10] width 5 height 5
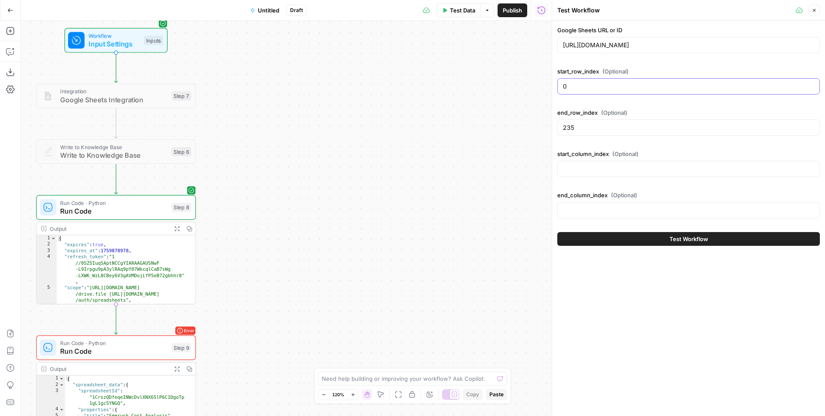
click at [581, 84] on input "0" at bounding box center [688, 86] width 251 height 9
type input "1"
click at [673, 243] on button "Test Workflow" at bounding box center [688, 239] width 263 height 14
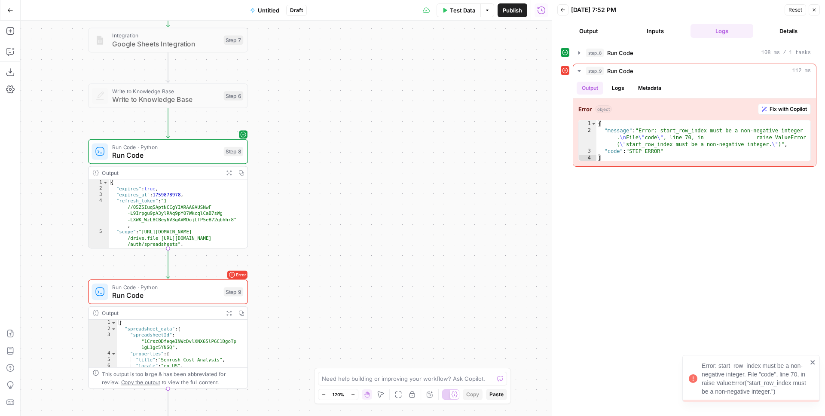
drag, startPoint x: 471, startPoint y: 143, endPoint x: 496, endPoint y: 113, distance: 38.7
click at [496, 113] on div "Workflow Input Settings Inputs Integration Google Sheets Integration Step 7 Wri…" at bounding box center [286, 218] width 531 height 395
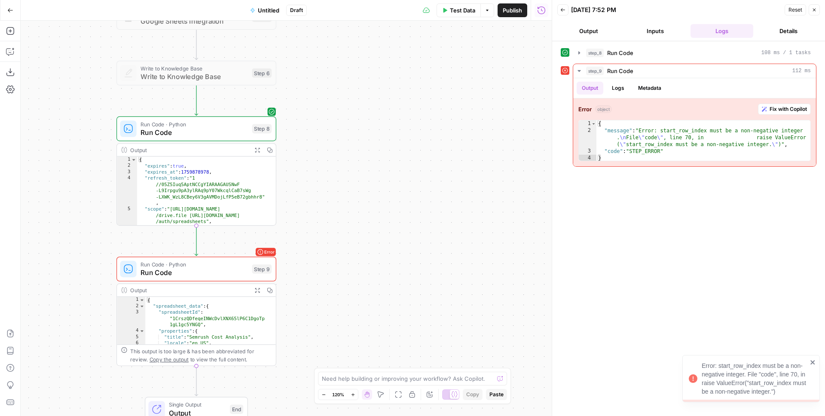
drag, startPoint x: 410, startPoint y: 138, endPoint x: 450, endPoint y: 104, distance: 52.4
click at [450, 104] on div "Workflow Input Settings Inputs Integration Google Sheets Integration Step 7 Wri…" at bounding box center [286, 218] width 531 height 395
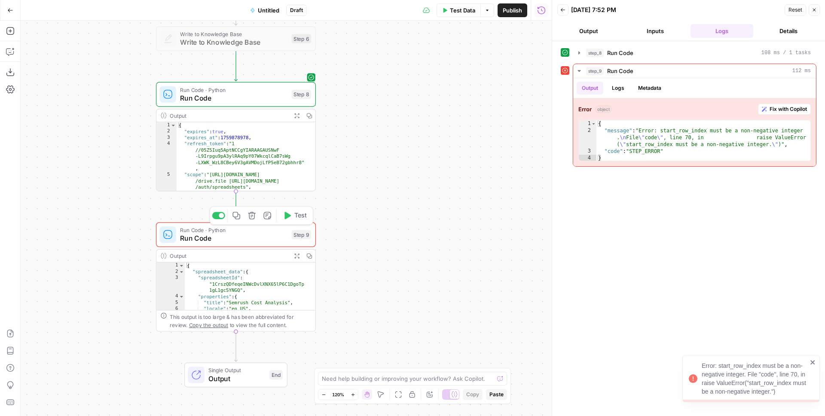
click at [245, 235] on span "Run Code" at bounding box center [233, 238] width 107 height 10
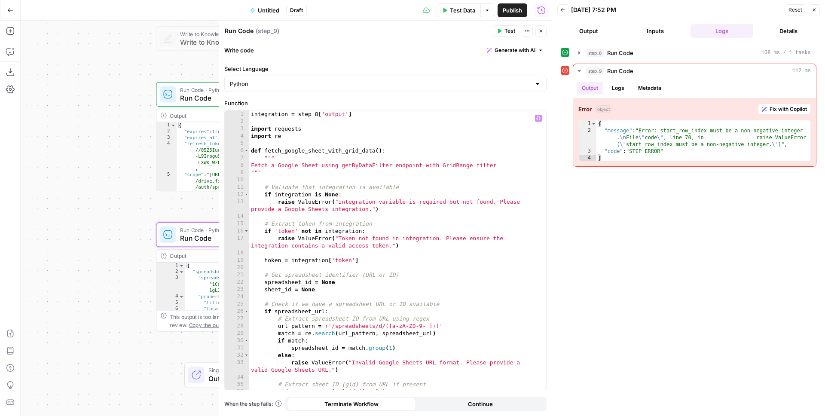
type textarea "**********"
click at [377, 209] on div "integration = step_8 [ 'output' ] import requests import re def fetch_google_sh…" at bounding box center [394, 257] width 291 height 294
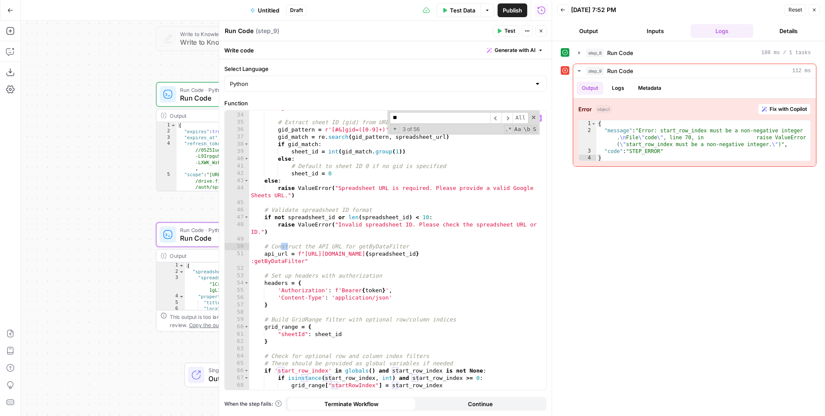
scroll to position [262, 0]
type input "**********"
click at [383, 207] on div "raise ValueError ( "Invalid Google Sheets URL format. Please provide a valid Go…" at bounding box center [394, 247] width 291 height 301
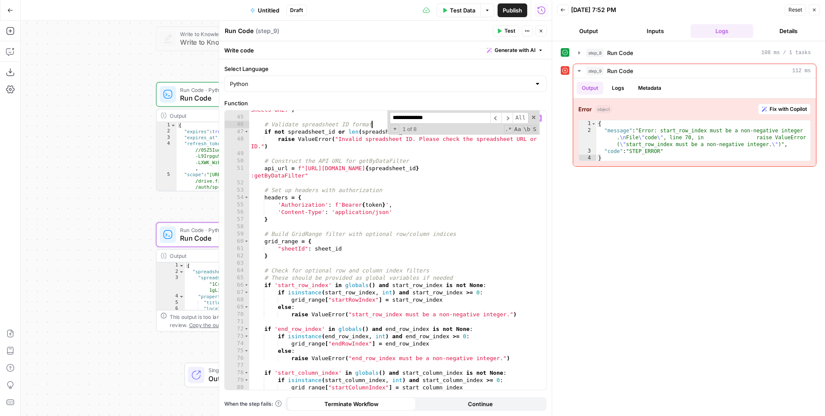
scroll to position [401, 0]
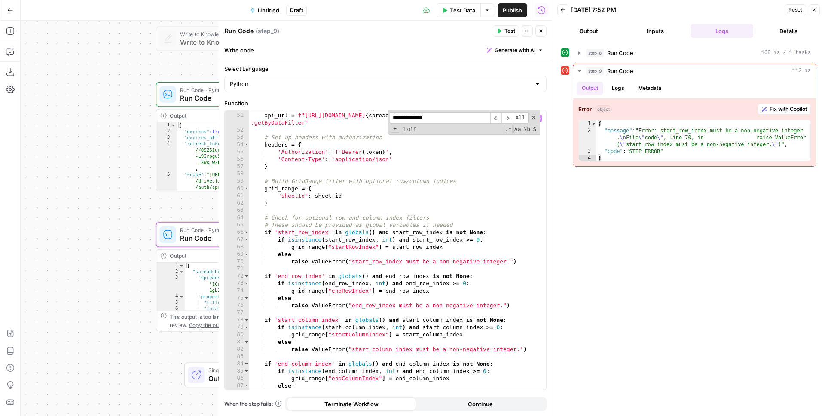
click at [337, 240] on div "# Construct the API URL for getByDataFilter api_url = f"[URL][DOMAIN_NAME] { sp…" at bounding box center [394, 251] width 291 height 294
type textarea "**********"
click at [337, 240] on div "# Construct the API URL for getByDataFilter api_url = f"[URL][DOMAIN_NAME] { sp…" at bounding box center [394, 251] width 291 height 294
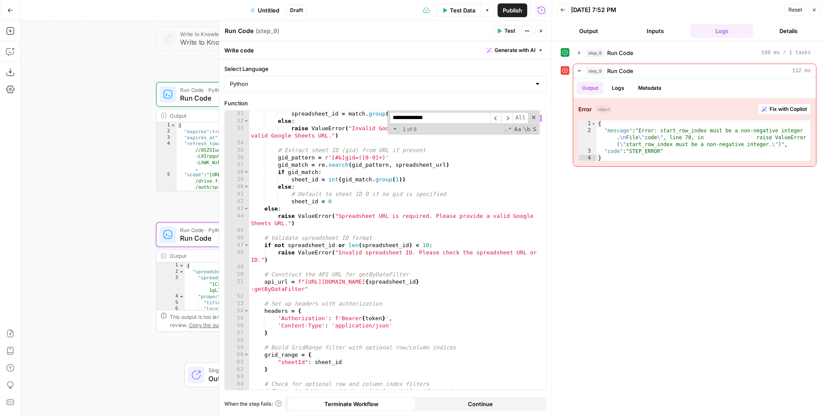
scroll to position [90, 0]
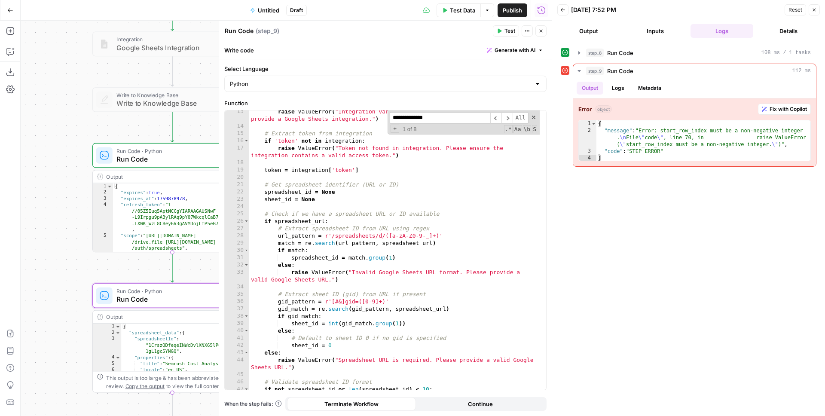
drag, startPoint x: 104, startPoint y: 166, endPoint x: 63, endPoint y: 222, distance: 68.9
click at [63, 222] on div "Workflow Input Settings Inputs Integration Google Sheets Integration Step 7 Wri…" at bounding box center [286, 218] width 531 height 395
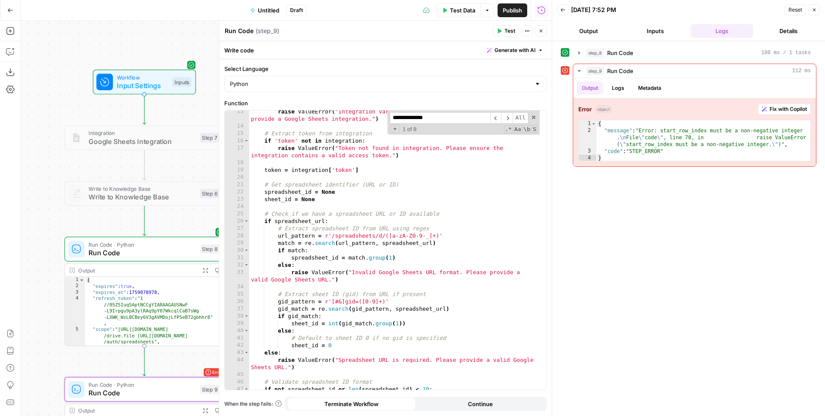
drag, startPoint x: 59, startPoint y: 153, endPoint x: 49, endPoint y: 210, distance: 58.1
click at [49, 210] on div "Workflow Input Settings Inputs Integration Google Sheets Integration Step 7 Wri…" at bounding box center [286, 218] width 531 height 395
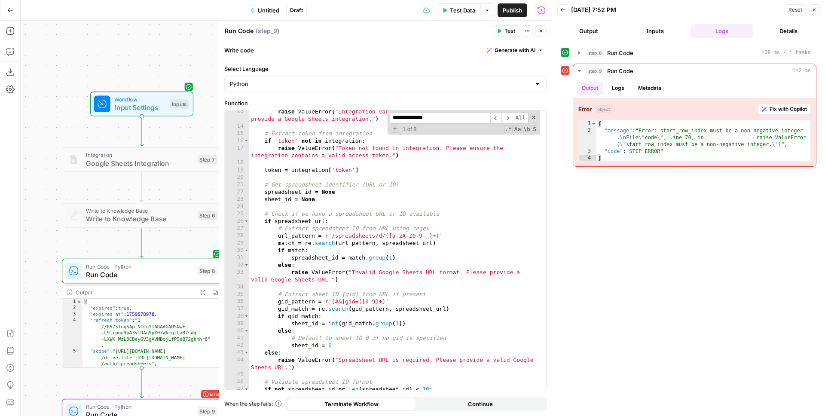
click at [136, 107] on span "Input Settings" at bounding box center [139, 107] width 51 height 10
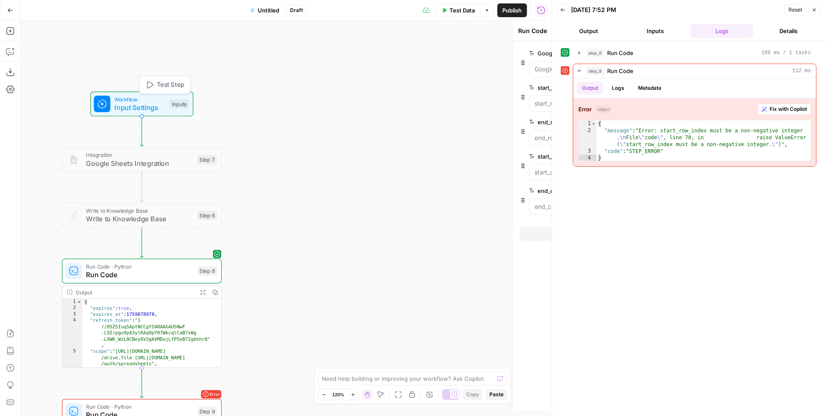
type textarea "Inputs"
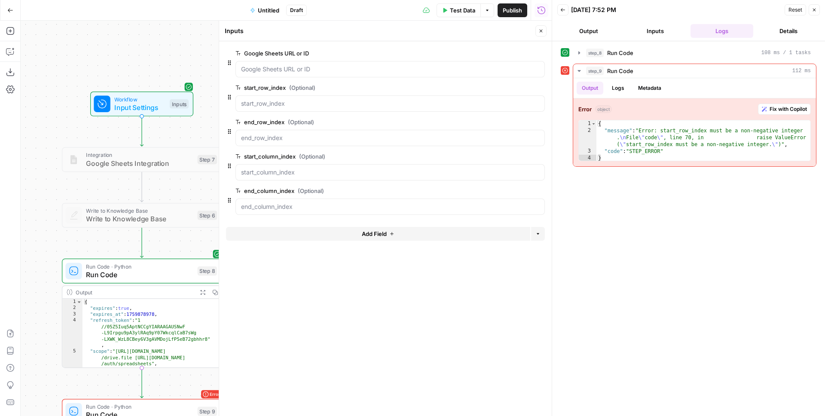
click at [511, 87] on span "edit field" at bounding box center [512, 87] width 19 height 7
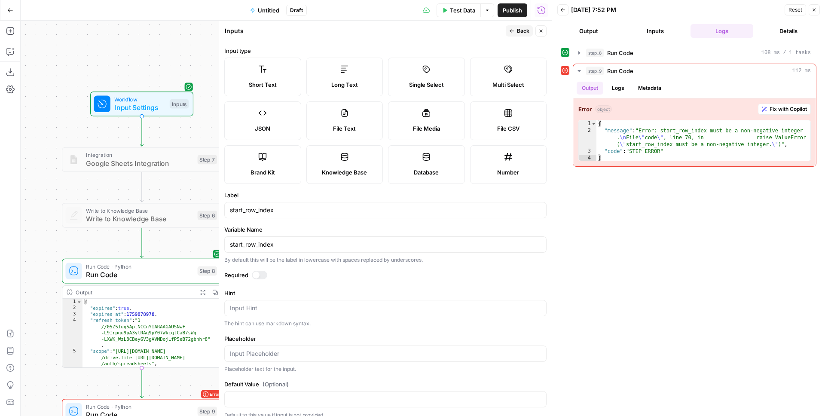
click at [508, 159] on label "Number" at bounding box center [508, 164] width 77 height 39
click at [517, 29] on span "Back" at bounding box center [523, 31] width 12 height 8
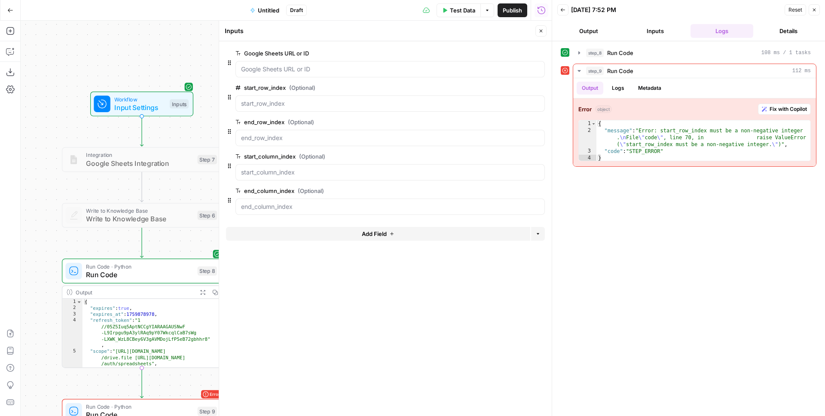
click at [510, 119] on span "edit field" at bounding box center [512, 122] width 19 height 7
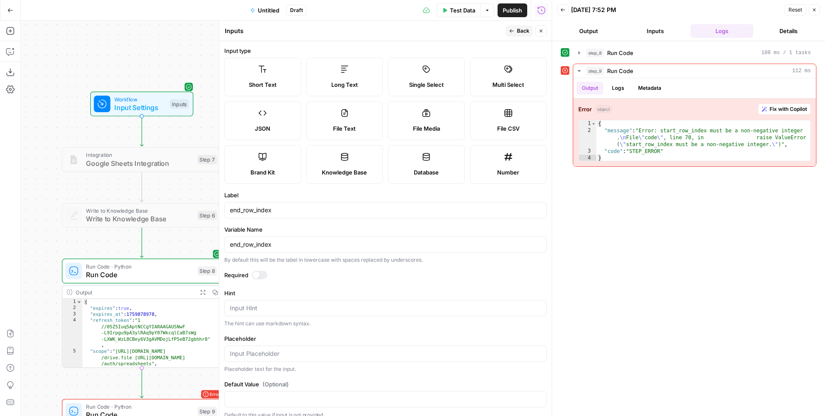
click at [512, 157] on label "Number" at bounding box center [508, 164] width 77 height 39
click at [514, 30] on icon "button" at bounding box center [511, 30] width 5 height 5
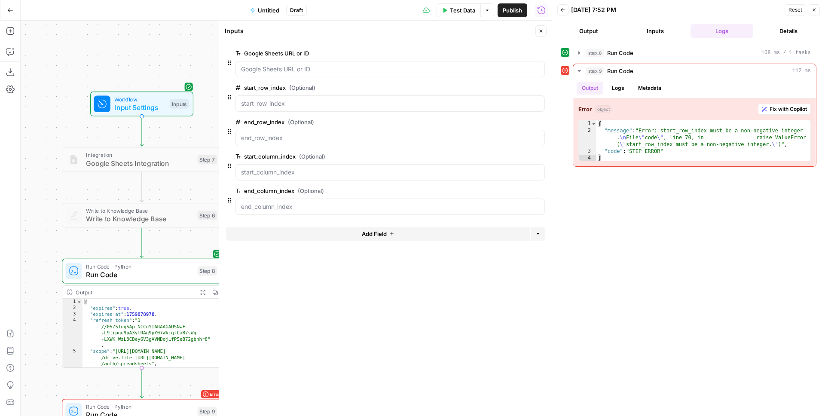
click at [517, 155] on span "edit field" at bounding box center [512, 156] width 19 height 7
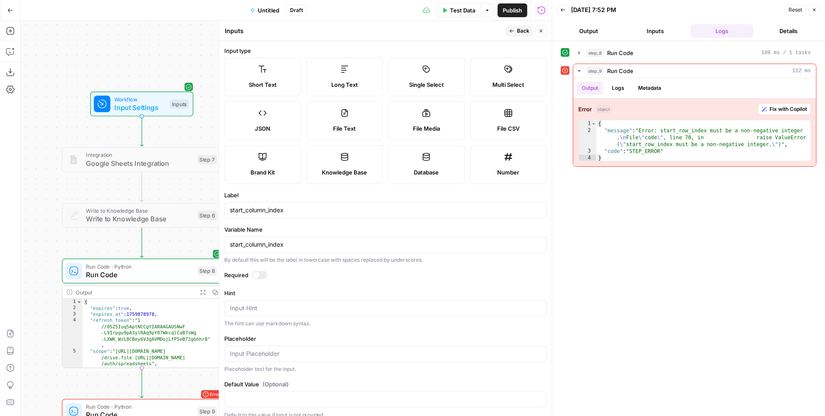
click at [510, 167] on label "Number" at bounding box center [508, 164] width 77 height 39
click at [517, 31] on span "Back" at bounding box center [523, 31] width 12 height 8
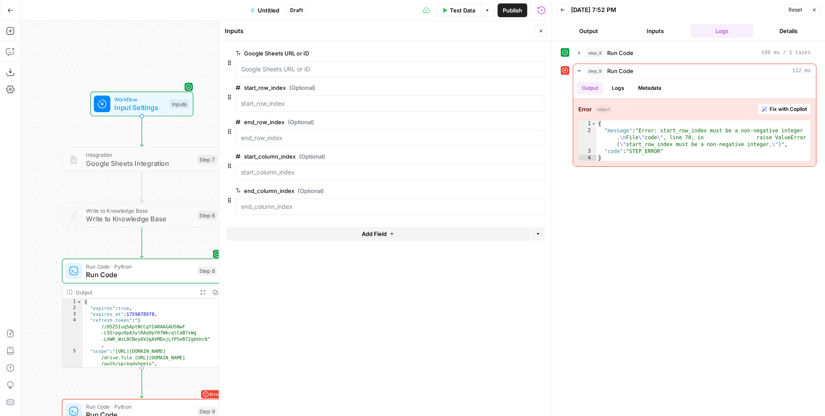
click at [508, 190] on span "edit field" at bounding box center [512, 190] width 19 height 7
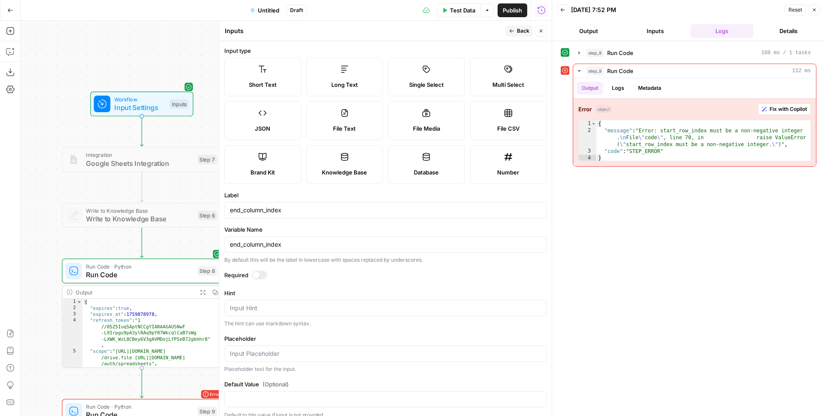
click at [500, 162] on label "Number" at bounding box center [508, 164] width 77 height 39
click at [519, 32] on span "Back" at bounding box center [523, 31] width 12 height 8
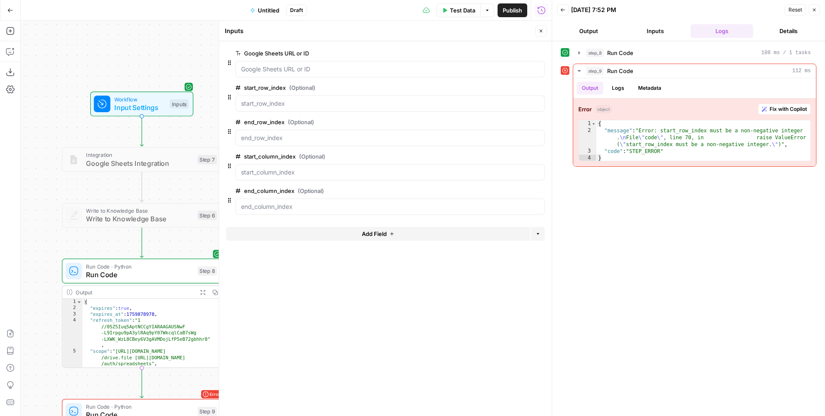
click at [462, 9] on span "Test Data" at bounding box center [462, 10] width 25 height 9
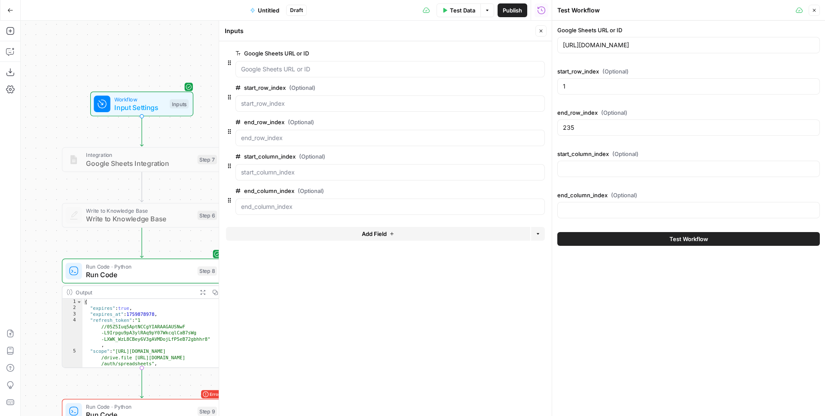
click at [623, 239] on button "Test Workflow" at bounding box center [688, 239] width 263 height 14
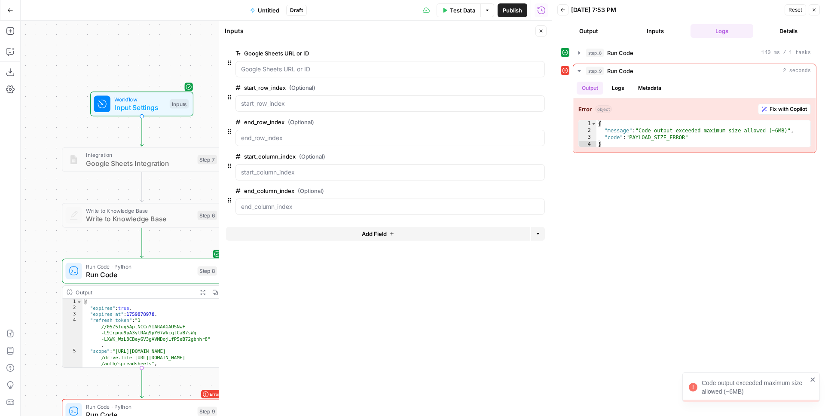
click at [458, 9] on span "Test Data" at bounding box center [462, 10] width 25 height 9
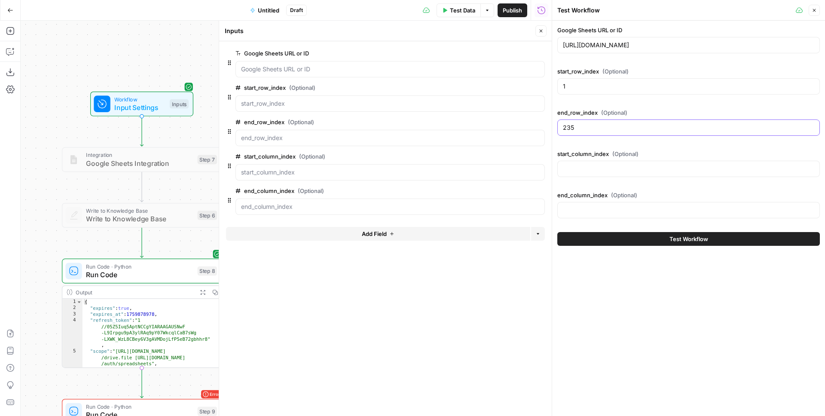
drag, startPoint x: 587, startPoint y: 130, endPoint x: 553, endPoint y: 127, distance: 34.1
click at [553, 127] on div "Test Workflow Close Google Sheets URL or ID [URL][DOMAIN_NAME] start_row_index …" at bounding box center [688, 208] width 273 height 416
type input "100"
click at [666, 285] on div "Google Sheets URL or ID [URL][DOMAIN_NAME] start_row_index (Optional) 1 end_row…" at bounding box center [688, 218] width 273 height 395
click at [670, 242] on span "Test Workflow" at bounding box center [689, 239] width 39 height 9
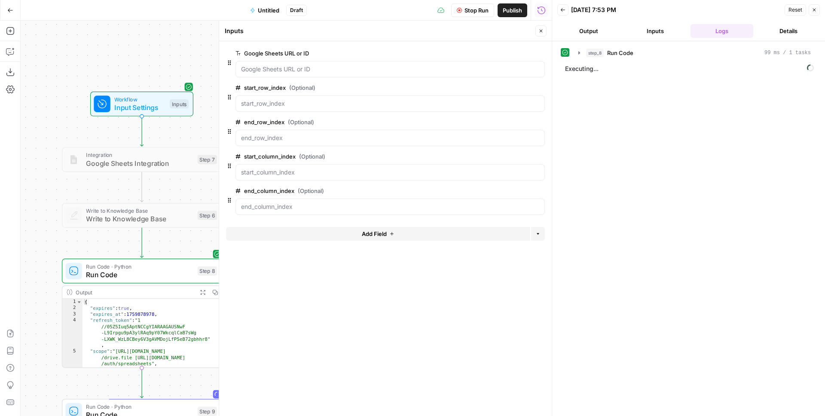
click at [541, 28] on icon "button" at bounding box center [541, 30] width 5 height 5
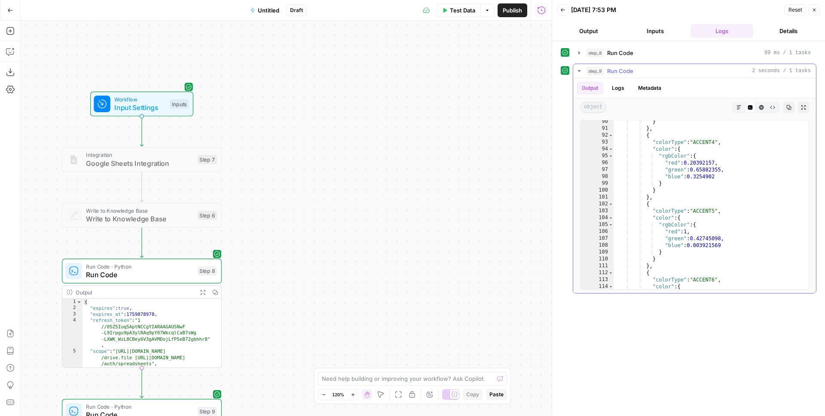
scroll to position [5, 0]
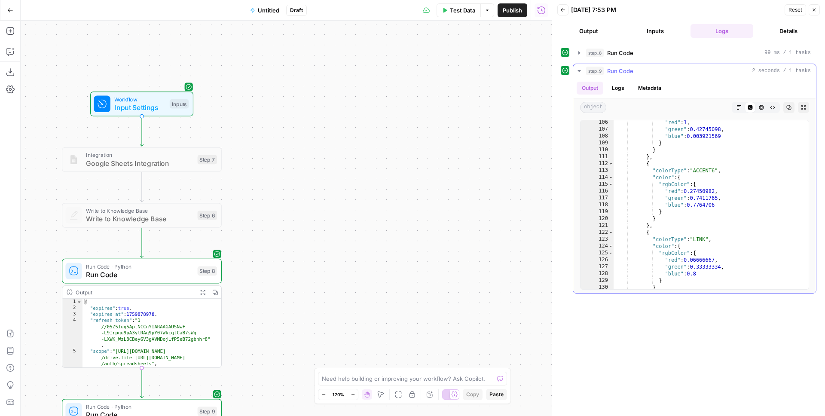
type textarea "*"
click at [686, 140] on div ""red" : 1 , "green" : 0.42745098 , "blue" : 0.003921569 } } } , { "colorType" :…" at bounding box center [708, 210] width 189 height 183
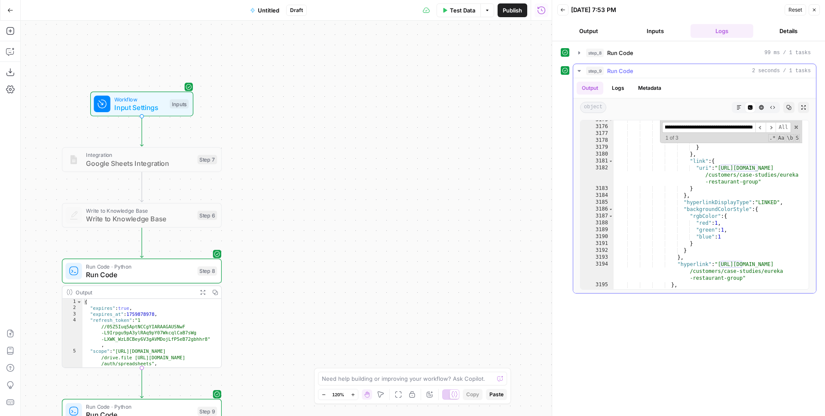
scroll to position [153, 0]
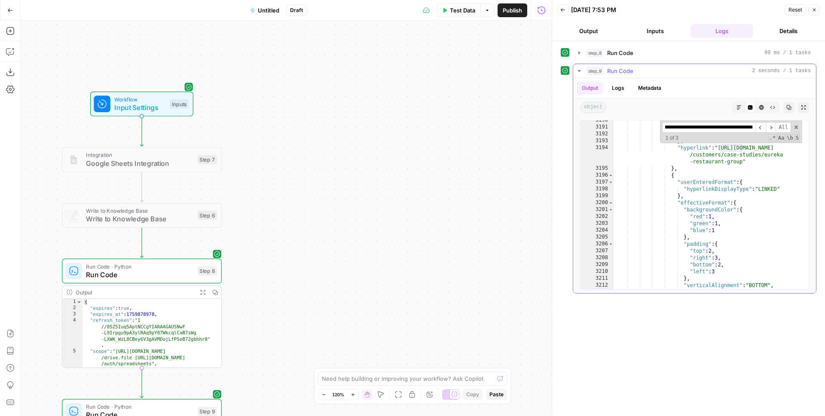
type input "**********"
click at [743, 183] on div ""blue" : 1 } } } , "hyperlink" : "[URL][DOMAIN_NAME] /customers/case-studies/eu…" at bounding box center [708, 208] width 189 height 183
click at [796, 126] on span at bounding box center [796, 127] width 6 height 6
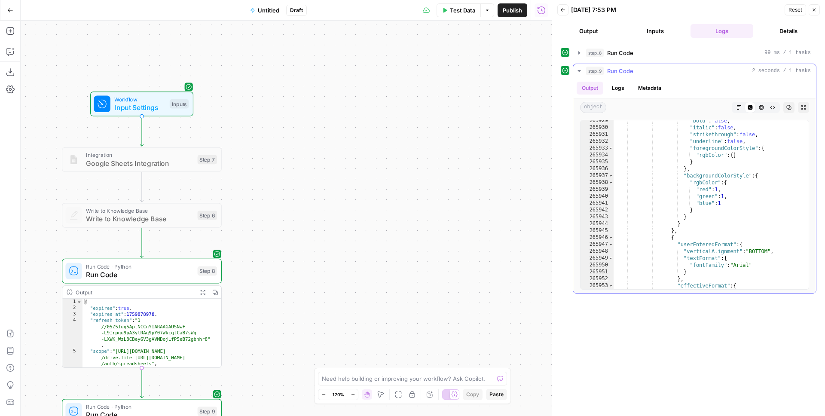
scroll to position [13915, 0]
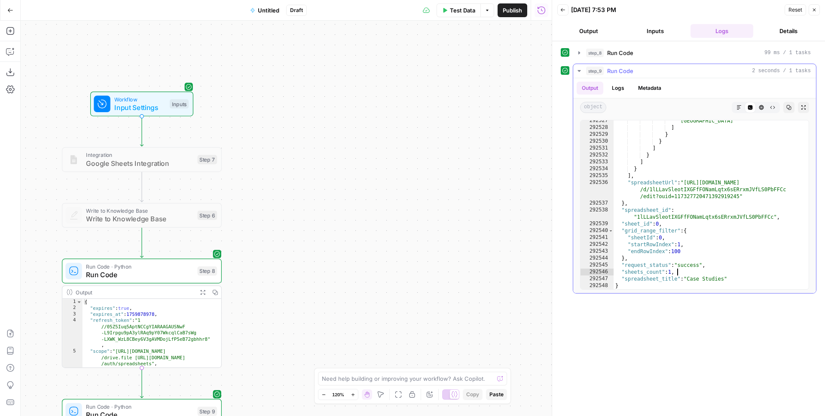
click at [718, 272] on div ""[GEOGRAPHIC_DATA]" ] } } ] } ] } ] , "spreadsheetUrl" : "[URL][DOMAIN_NAME] /d…" at bounding box center [708, 208] width 189 height 183
click at [686, 257] on div ""[GEOGRAPHIC_DATA]" ] } } ] } ] } ] , "spreadsheetUrl" : "[URL][DOMAIN_NAME] /d…" at bounding box center [708, 208] width 189 height 183
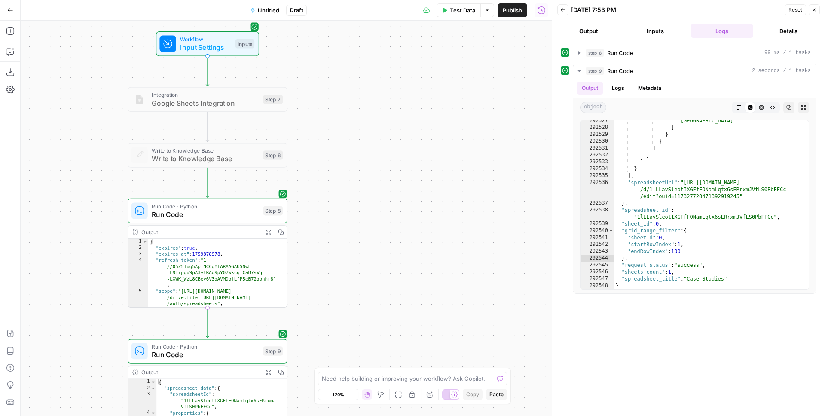
drag, startPoint x: 342, startPoint y: 183, endPoint x: 410, endPoint y: 120, distance: 92.8
click at [407, 122] on div "Workflow Input Settings Inputs Integration Google Sheets Integration Step 7 Wri…" at bounding box center [286, 218] width 531 height 395
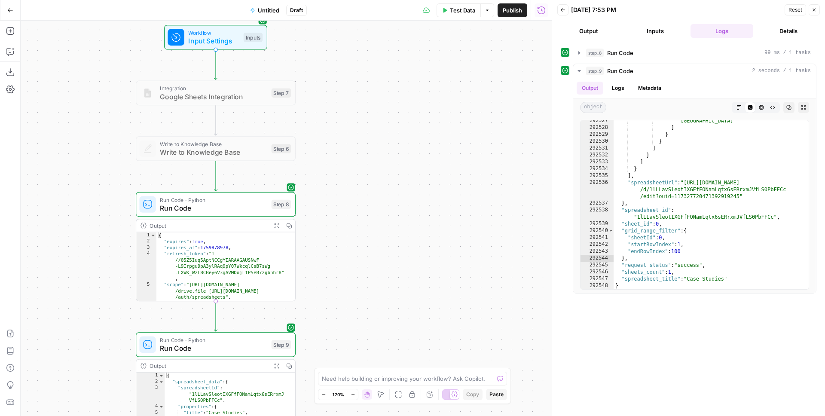
drag, startPoint x: 385, startPoint y: 175, endPoint x: 419, endPoint y: 120, distance: 64.1
click at [419, 121] on div "Workflow Input Settings Inputs Integration Google Sheets Integration Step 7 Wri…" at bounding box center [286, 218] width 531 height 395
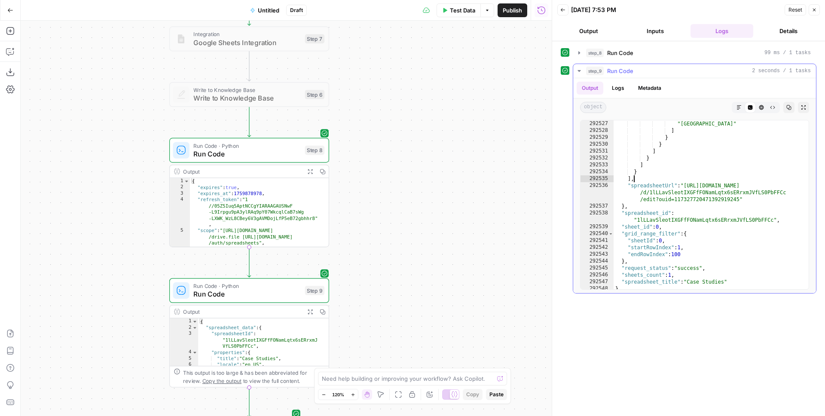
click at [697, 182] on div ""LAT AM" , "[GEOGRAPHIC_DATA]" ] } } ] } ] } ] , "spreadsheetUrl" : "[URL][DOMA…" at bounding box center [708, 204] width 189 height 183
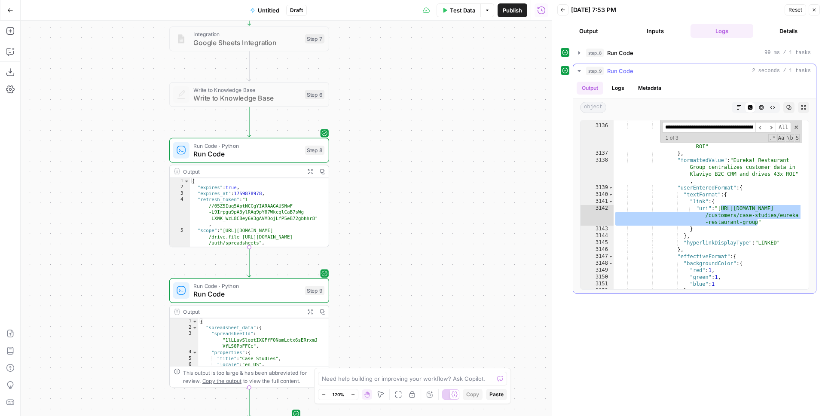
scroll to position [150, 0]
type textarea "**********"
click at [723, 179] on div ""effectiveValue" : { "stringValue" : "Eureka! Restaurant Group centralizes cust…" at bounding box center [708, 207] width 189 height 183
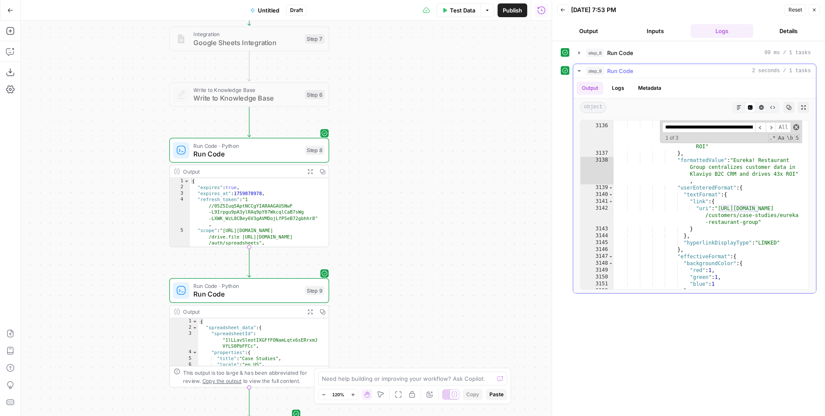
click at [794, 129] on span at bounding box center [796, 127] width 6 height 6
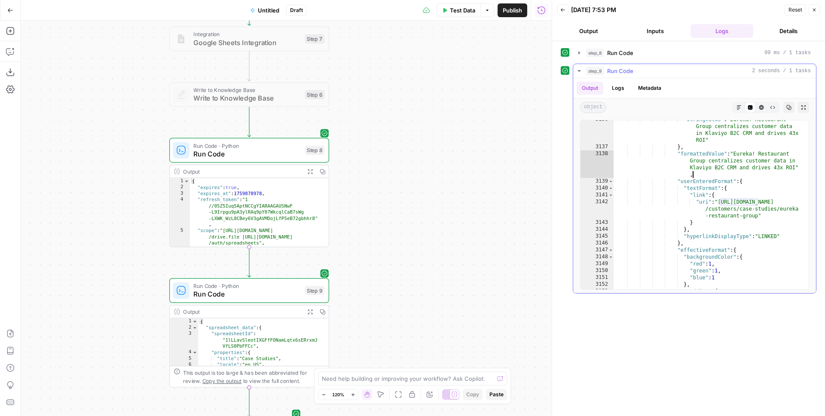
scroll to position [151, 0]
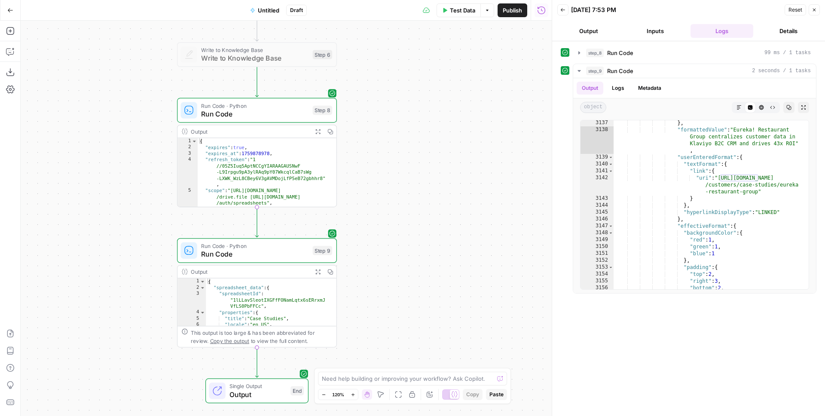
drag, startPoint x: 424, startPoint y: 175, endPoint x: 358, endPoint y: 184, distance: 66.8
click at [433, 116] on div "Workflow Input Settings Inputs Integration Google Sheets Integration Step 7 Wri…" at bounding box center [286, 218] width 531 height 395
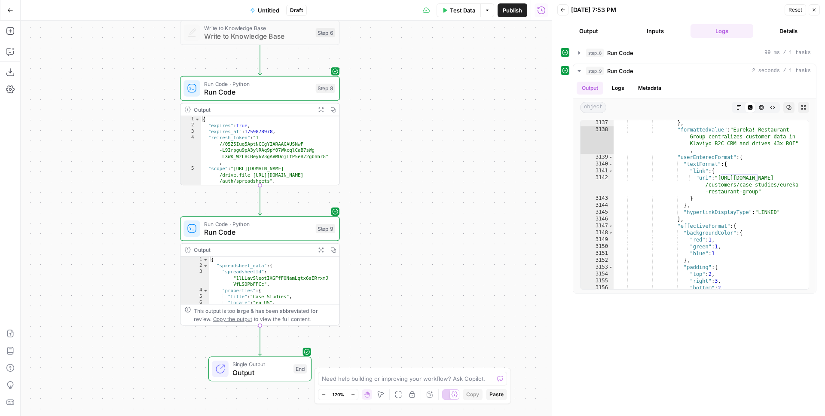
click at [263, 230] on span "Run Code" at bounding box center [257, 232] width 107 height 10
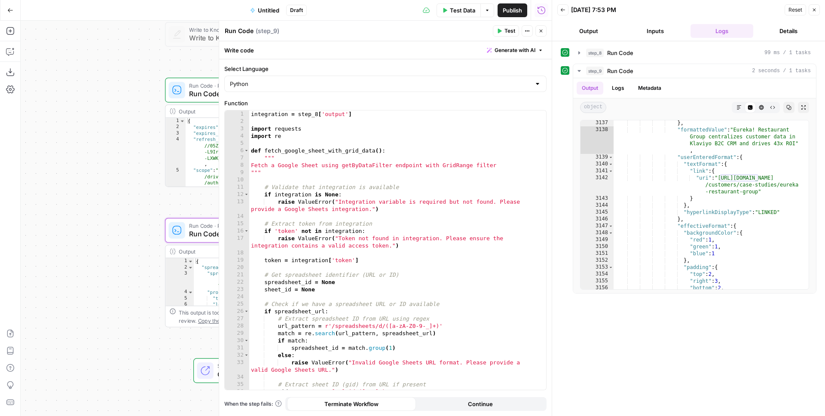
drag, startPoint x: 108, startPoint y: 144, endPoint x: 53, endPoint y: 140, distance: 55.6
click at [53, 140] on div "Workflow Input Settings Inputs Integration Google Sheets Integration Step 7 Wri…" at bounding box center [286, 218] width 531 height 395
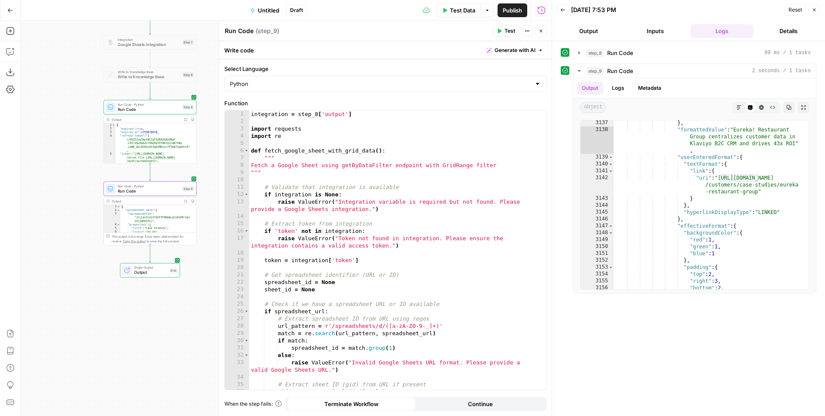
click at [6, 14] on button "Go Back" at bounding box center [10, 10] width 15 height 15
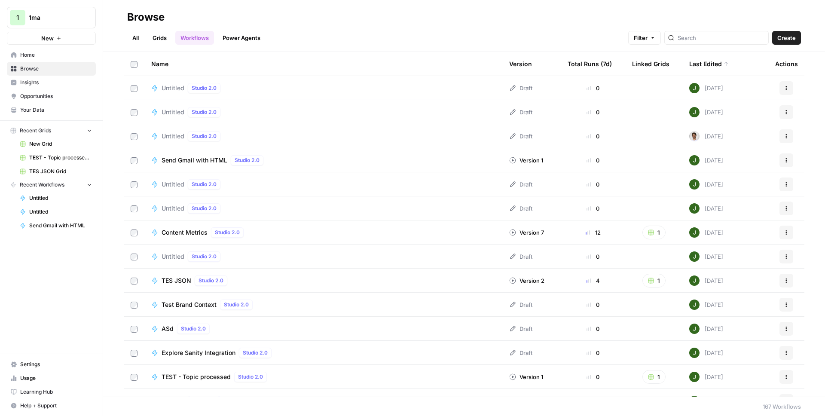
click at [799, 39] on button "Create" at bounding box center [786, 38] width 29 height 14
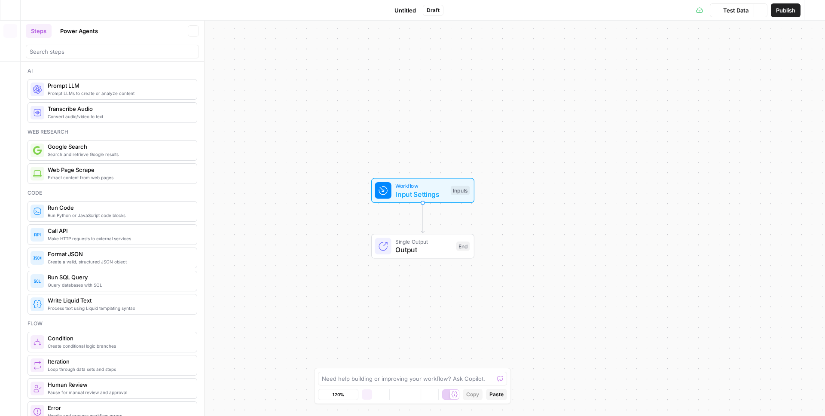
click at [398, 13] on span "Untitled" at bounding box center [405, 10] width 21 height 9
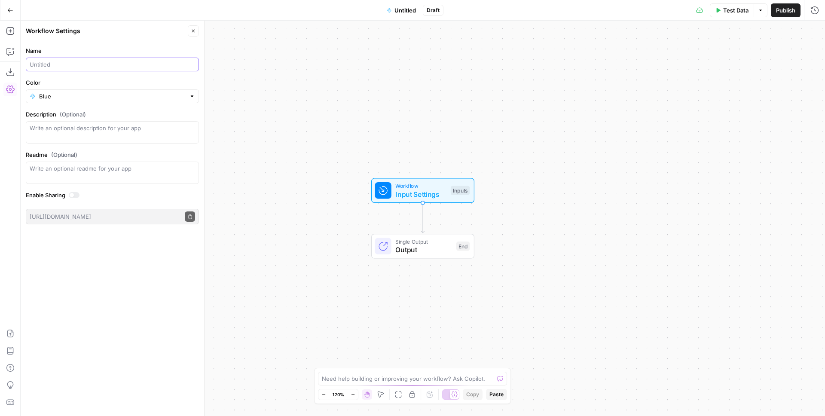
click at [80, 62] on input "Name" at bounding box center [112, 64] width 165 height 9
type input "Test Fetch Document"
click at [245, 125] on div "Workflow Input Settings Inputs Single Output Output End" at bounding box center [423, 218] width 805 height 395
click at [191, 34] on button "Close" at bounding box center [193, 30] width 11 height 11
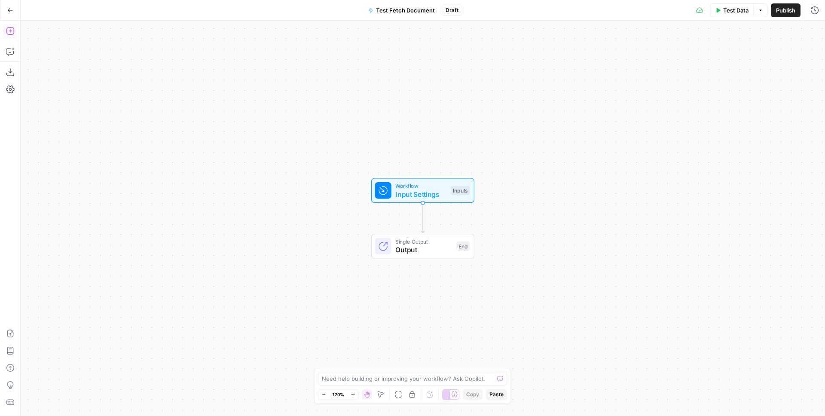
click at [13, 32] on icon "button" at bounding box center [10, 31] width 9 height 9
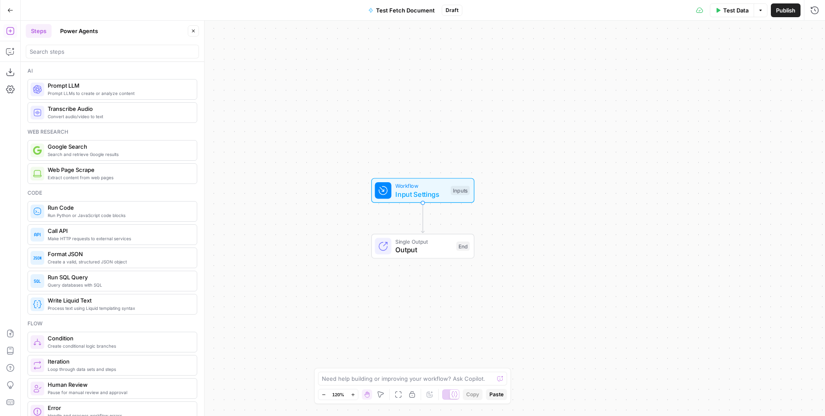
click at [82, 46] on div at bounding box center [112, 52] width 173 height 14
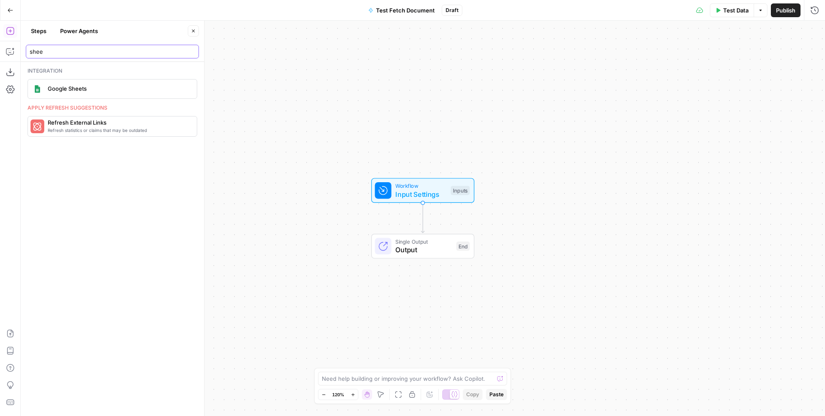
type input "shee"
click at [94, 85] on span "Google Sheets" at bounding box center [119, 88] width 142 height 9
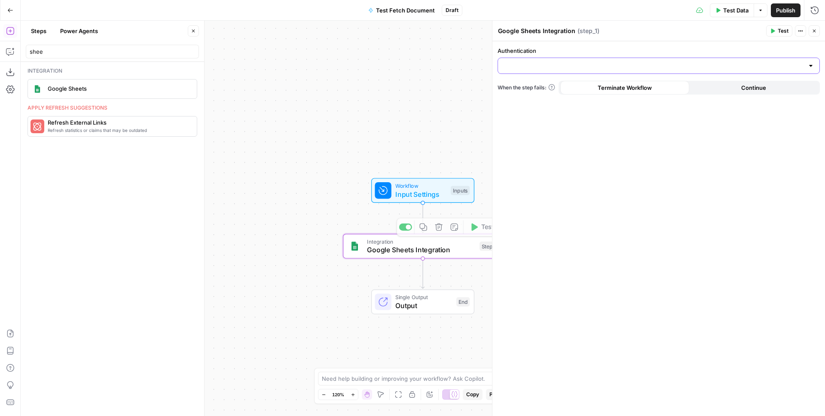
click at [540, 65] on input "Authentication" at bounding box center [653, 65] width 301 height 9
click at [547, 84] on span "Google Sheets 1" at bounding box center [657, 87] width 304 height 9
type input "Google Sheets 1"
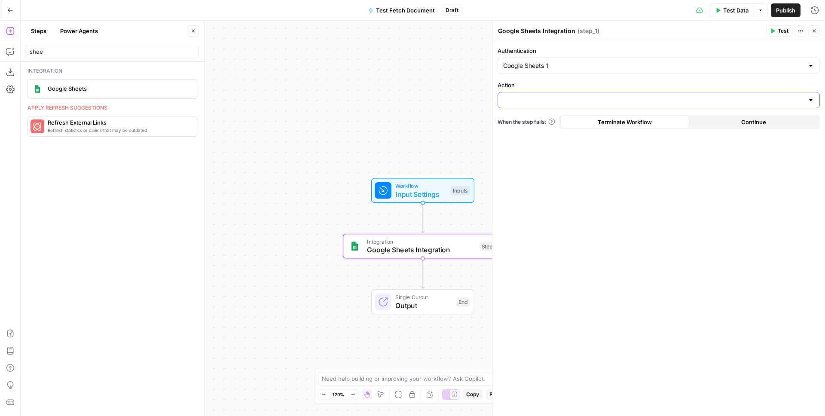
click at [551, 99] on input "Action" at bounding box center [653, 100] width 301 height 9
click at [537, 133] on span "Fetch Spreadsheet" at bounding box center [657, 133] width 304 height 9
type input "Fetch Spreadsheet"
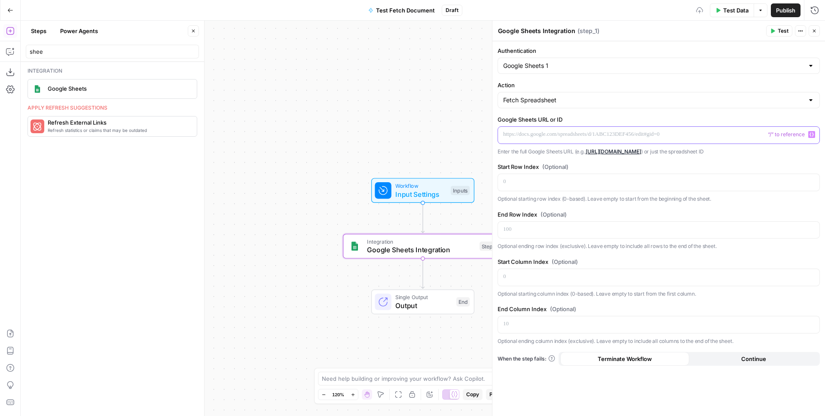
click at [537, 134] on p at bounding box center [658, 134] width 311 height 9
click at [523, 187] on div at bounding box center [658, 182] width 321 height 17
click at [522, 228] on p at bounding box center [658, 229] width 311 height 9
click at [779, 31] on span "Test" at bounding box center [783, 31] width 11 height 8
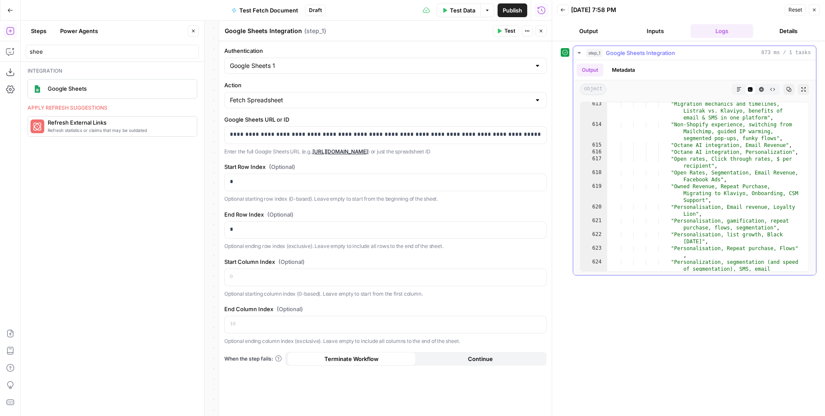
scroll to position [1627, 0]
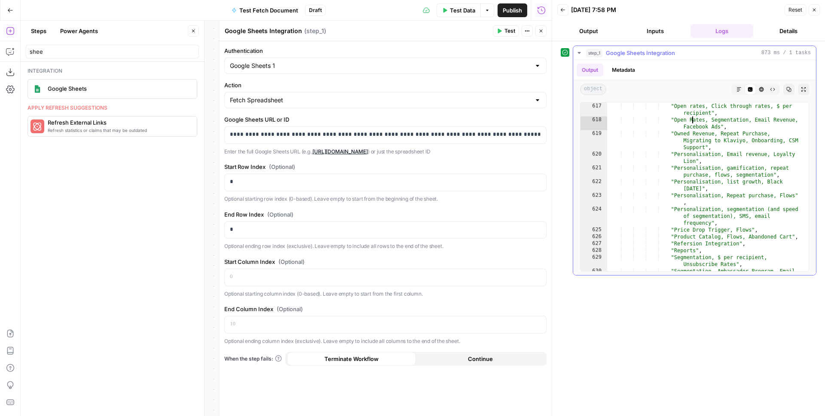
click at [694, 117] on div ""Octane AI integration, Personalization" , "Open rates, Click through rates, $ …" at bounding box center [704, 191] width 195 height 190
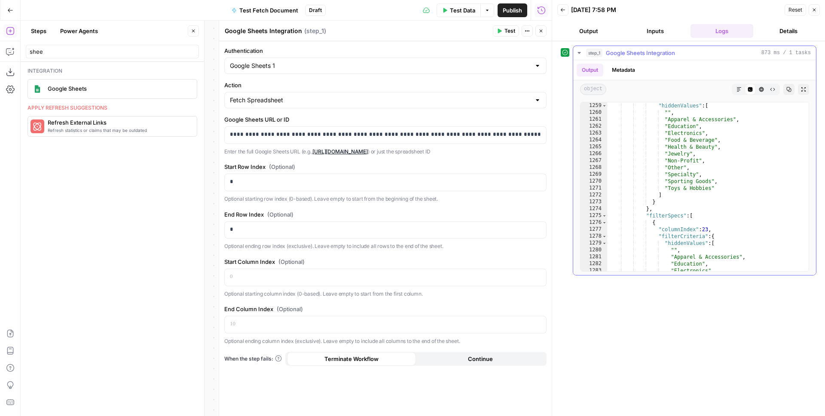
scroll to position [3445, 0]
click at [686, 149] on div ""hiddenValues" : [ "" , "Apparel & Accessories" , "Education" , "Electronics" ,…" at bounding box center [704, 190] width 195 height 183
click at [712, 120] on div ""hiddenValues" : [ "" , "Apparel & Accessories" , "Education" , "Electronics" ,…" at bounding box center [704, 190] width 195 height 183
type textarea "**********"
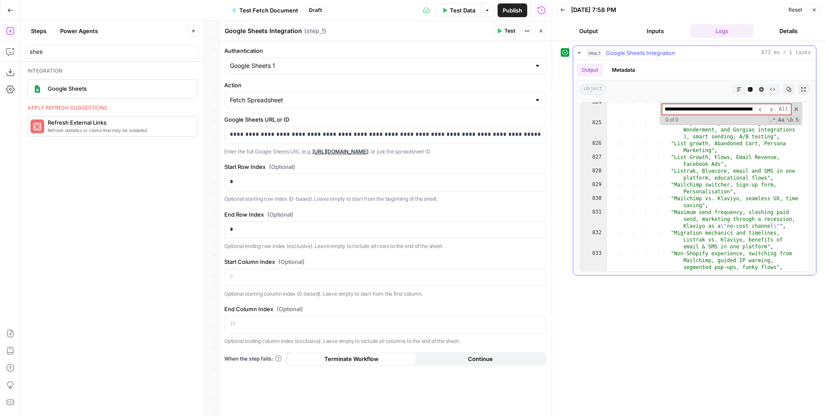
scroll to position [2001, 0]
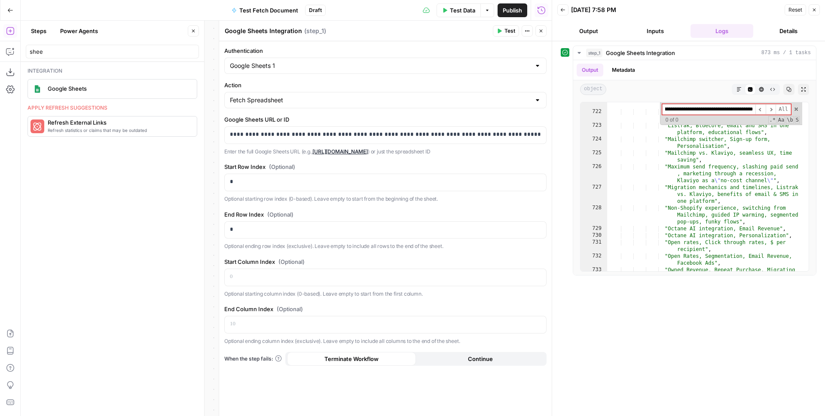
type input "**********"
click at [448, 10] on button "Test Data" at bounding box center [459, 10] width 44 height 14
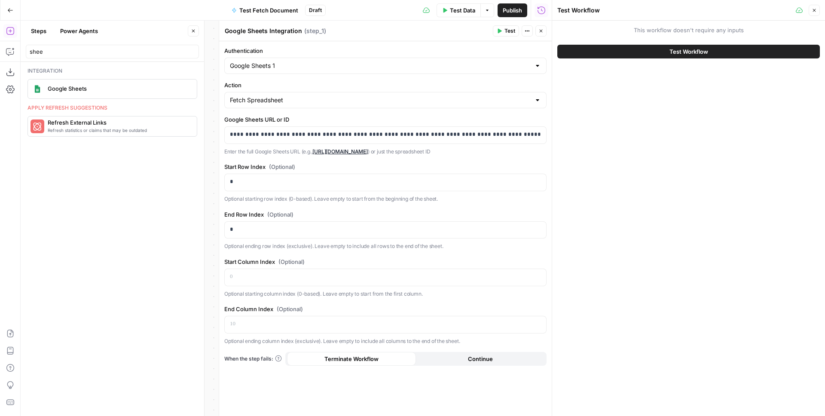
click at [617, 48] on button "Test Workflow" at bounding box center [688, 52] width 263 height 14
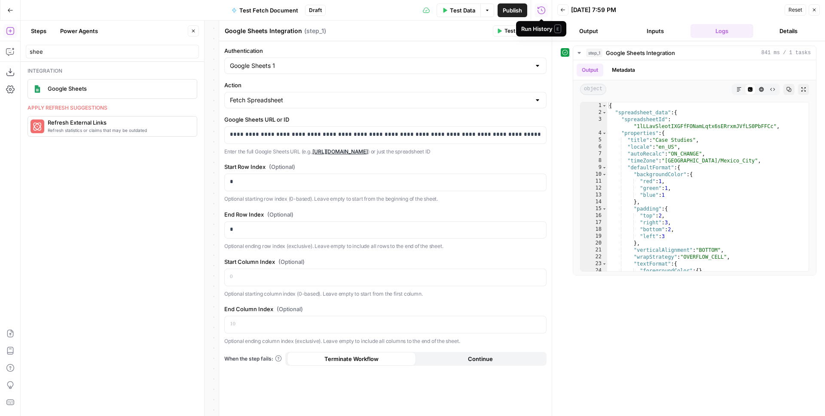
click at [193, 28] on icon "button" at bounding box center [193, 30] width 5 height 5
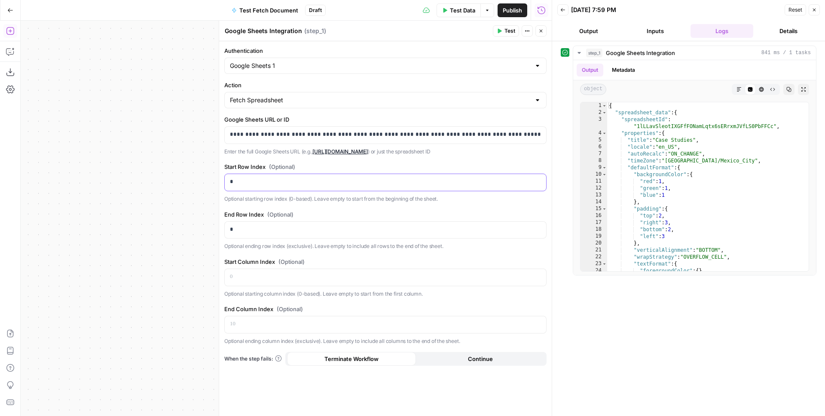
click at [254, 177] on div "*" at bounding box center [385, 182] width 321 height 17
click at [683, 148] on div "{ "spreadsheet_data" : { "spreadsheetId" : "1lLLavSleotIXGFfFONamLqtx6sERrxmJVf…" at bounding box center [704, 193] width 195 height 183
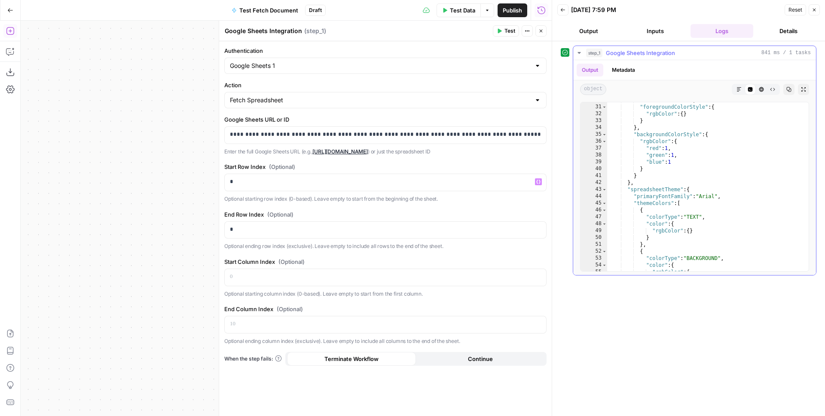
click at [669, 181] on div ""underline" : false , "foregroundColorStyle" : { "rgbColor" : { } } } , "backgr…" at bounding box center [704, 188] width 195 height 183
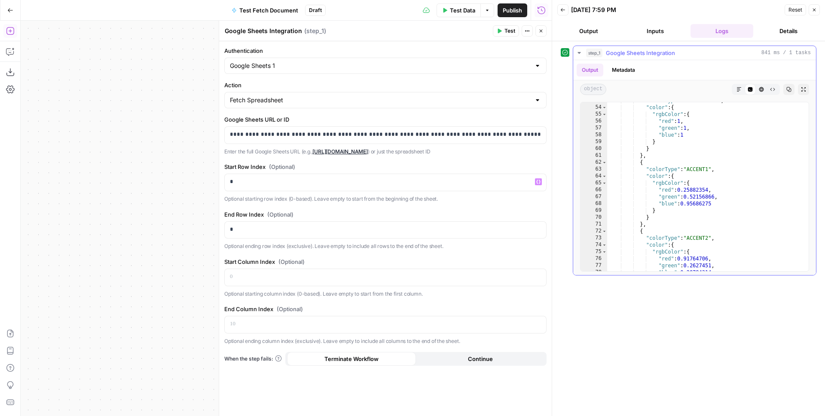
scroll to position [121, 0]
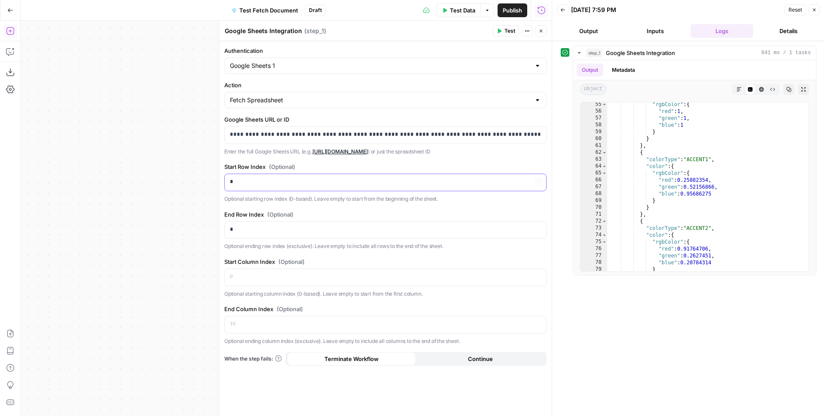
drag, startPoint x: 237, startPoint y: 184, endPoint x: 231, endPoint y: 184, distance: 5.6
click at [231, 184] on p "*" at bounding box center [385, 182] width 311 height 9
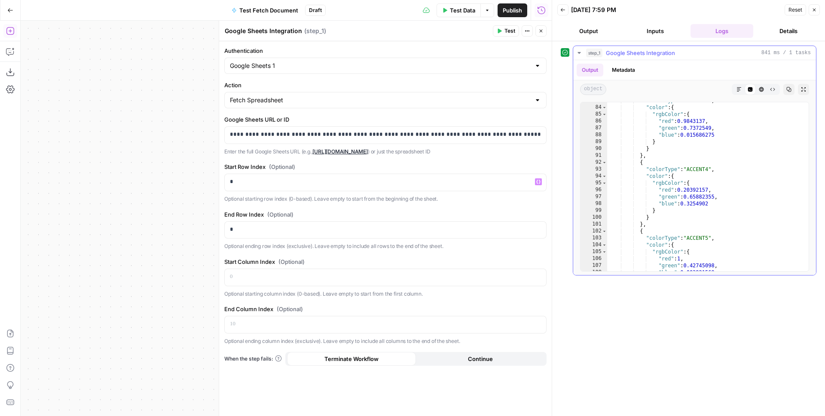
type textarea "**"
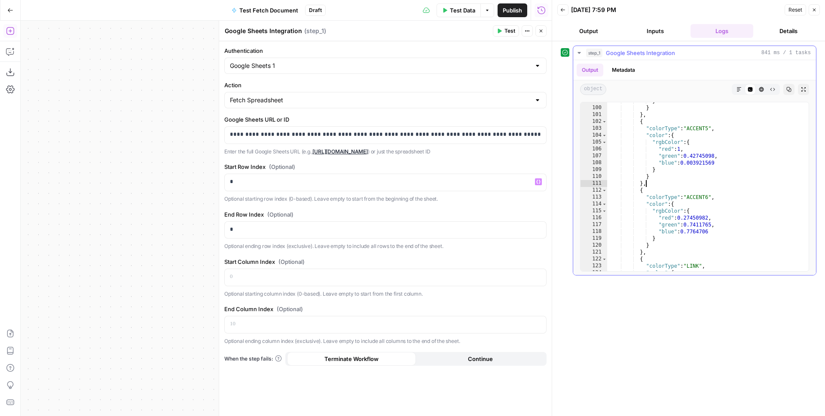
click at [688, 186] on div "} } } , { "colorType" : "ACCENT5" , "color" : { "rgbColor" : { "red" : 1 , "gre…" at bounding box center [704, 189] width 195 height 183
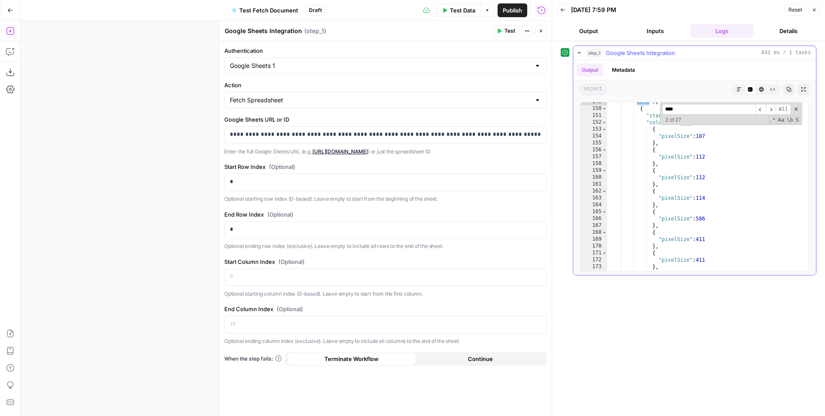
scroll to position [315, 0]
type input "****"
type textarea "**********"
click at [682, 159] on div ""columnCount" : 54 , "frozenRowCount" : 1 , "frozenColumnCount" : 1 } } , "data…" at bounding box center [704, 192] width 195 height 183
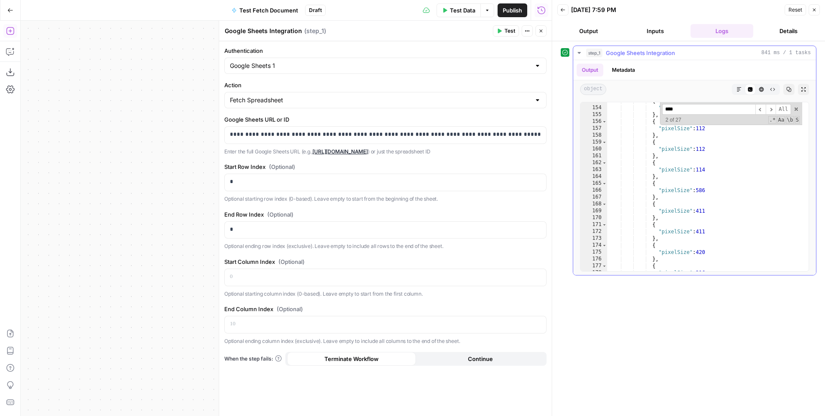
scroll to position [327, 0]
click at [603, 124] on span "Toggle code folding, rows 152 through 315" at bounding box center [604, 122] width 5 height 7
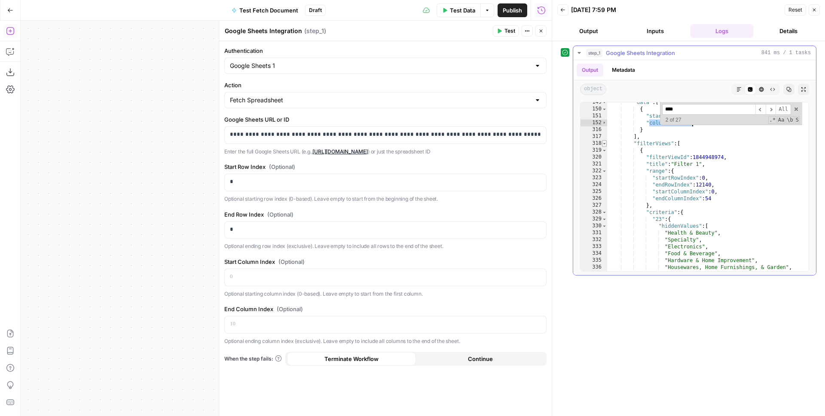
click at [605, 146] on span "Toggle code folding, rows 318 through 5403" at bounding box center [604, 143] width 5 height 7
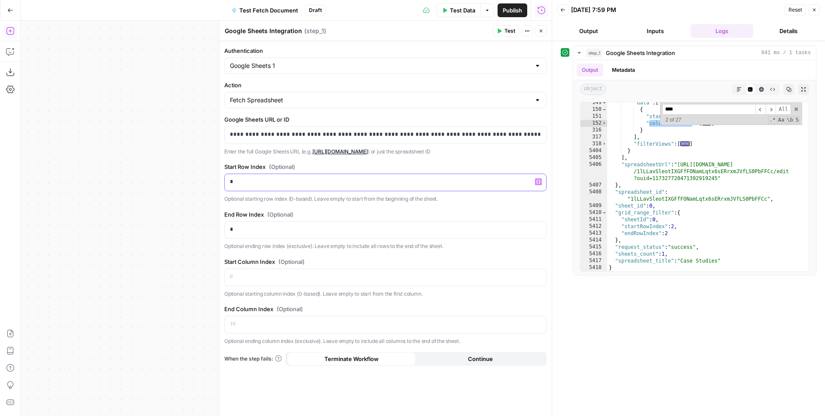
drag, startPoint x: 275, startPoint y: 187, endPoint x: 209, endPoint y: 189, distance: 66.7
click at [199, 187] on body "1 1ma New Home Browse Insights Opportunities Your Data Recent Grids New Grid TE…" at bounding box center [412, 208] width 825 height 416
drag, startPoint x: 245, startPoint y: 226, endPoint x: 196, endPoint y: 225, distance: 48.6
click at [196, 225] on body "1 1ma New Home Browse Insights Opportunities Your Data Recent Grids New Grid TE…" at bounding box center [412, 208] width 825 height 416
click at [512, 30] on span "Test" at bounding box center [510, 31] width 11 height 8
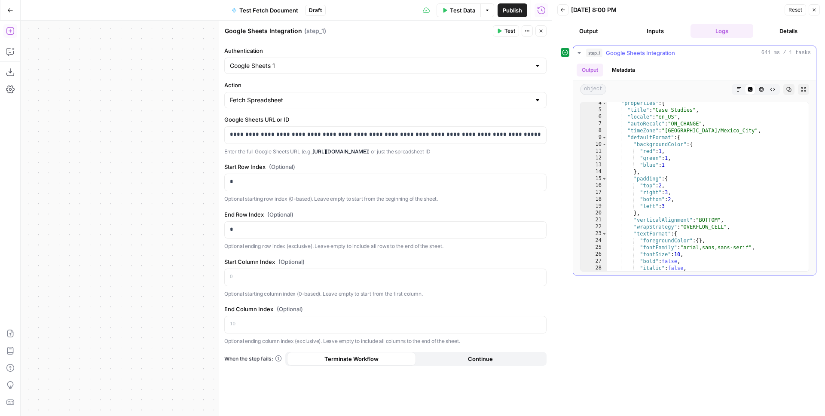
scroll to position [0, 0]
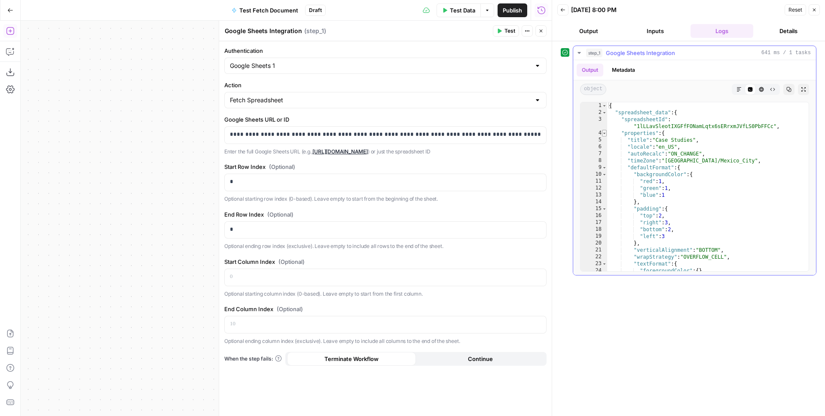
type textarea "*"
click at [605, 133] on span "Toggle code folding, rows 4 through 134" at bounding box center [604, 133] width 5 height 7
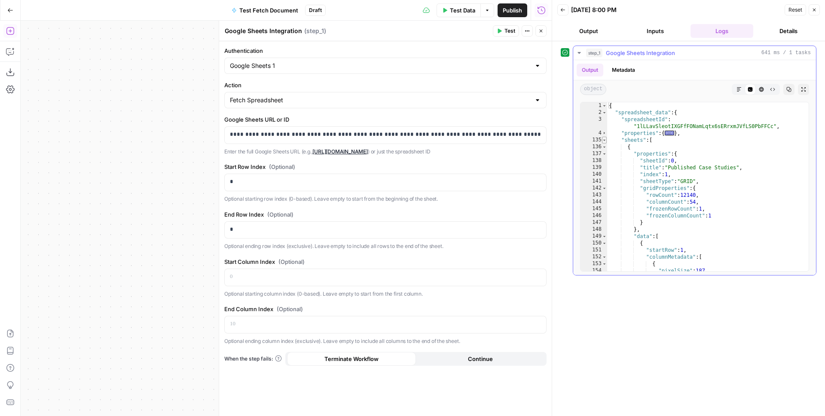
click at [605, 140] on span "Toggle code folding, rows 135 through 5405" at bounding box center [604, 140] width 5 height 7
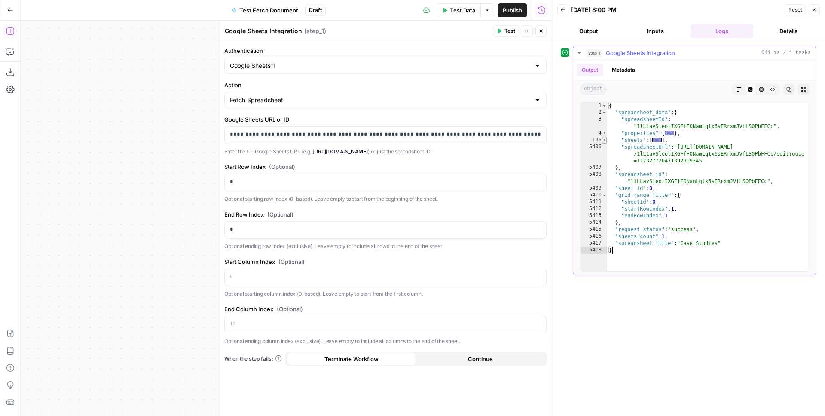
click at [605, 140] on span "Toggle code folding, rows 135 through 5405" at bounding box center [604, 140] width 5 height 7
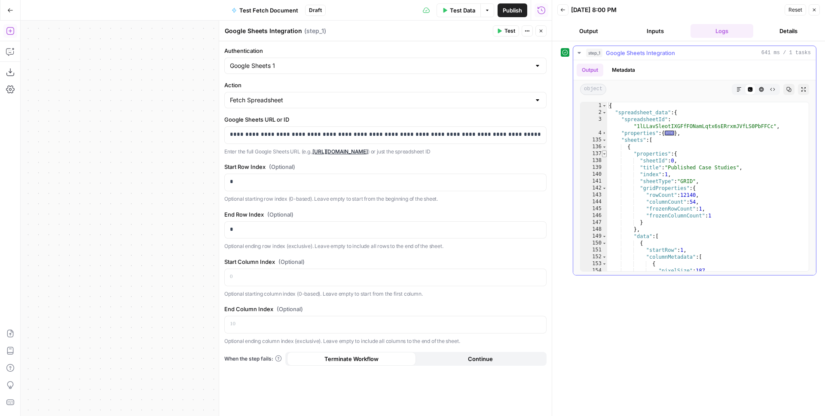
click at [605, 155] on span "Toggle code folding, rows 137 through 148" at bounding box center [604, 153] width 5 height 7
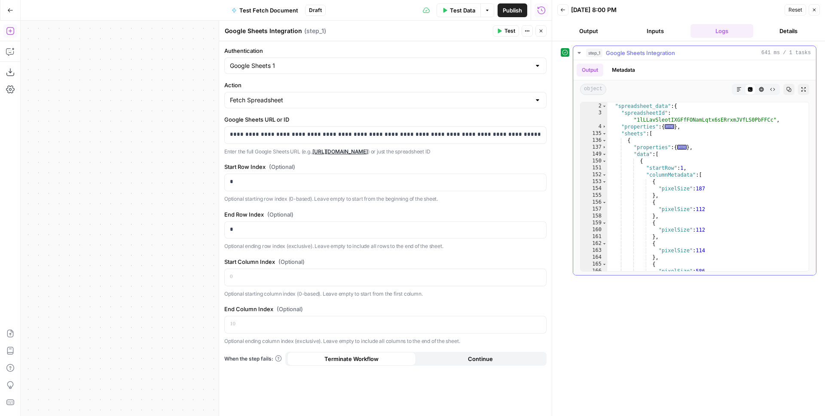
scroll to position [3, 0]
click at [606, 171] on span "Toggle code folding, rows 152 through 315" at bounding box center [604, 171] width 5 height 7
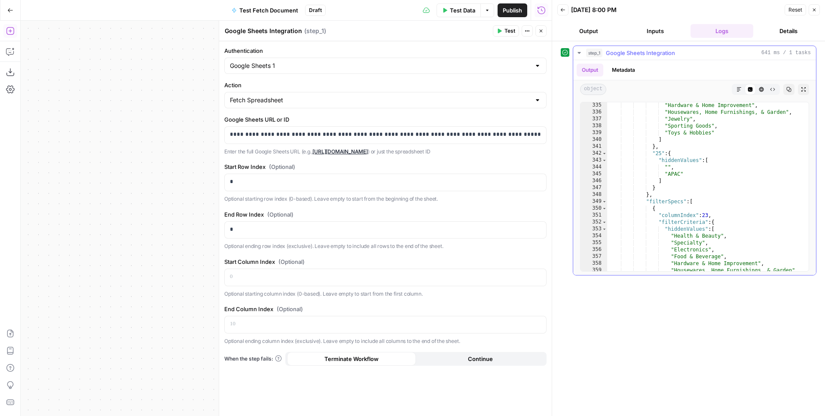
scroll to position [62, 0]
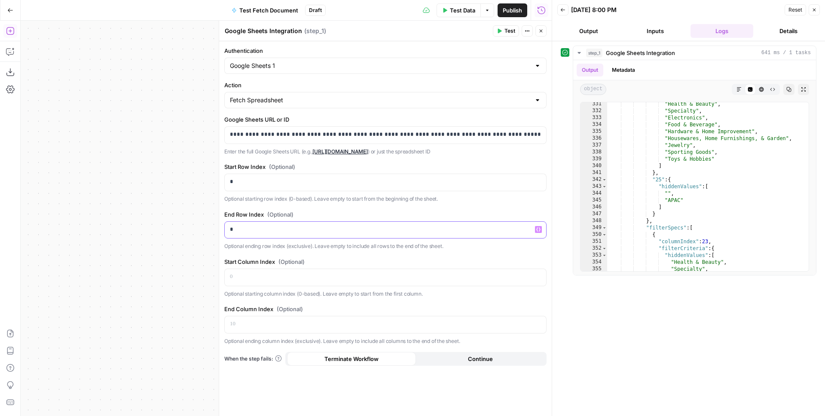
click at [213, 229] on body "1 1ma New Home Browse Insights Opportunities Your Data Recent Grids New Grid TE…" at bounding box center [412, 208] width 825 height 416
drag, startPoint x: 255, startPoint y: 231, endPoint x: 208, endPoint y: 228, distance: 47.8
click at [208, 228] on body "1 1ma New Home Browse Insights Opportunities Your Data Recent Grids New Grid TE…" at bounding box center [412, 208] width 825 height 416
click at [257, 231] on p "*" at bounding box center [385, 229] width 311 height 9
click at [320, 215] on label "End Row Index (Optional)" at bounding box center [385, 214] width 322 height 9
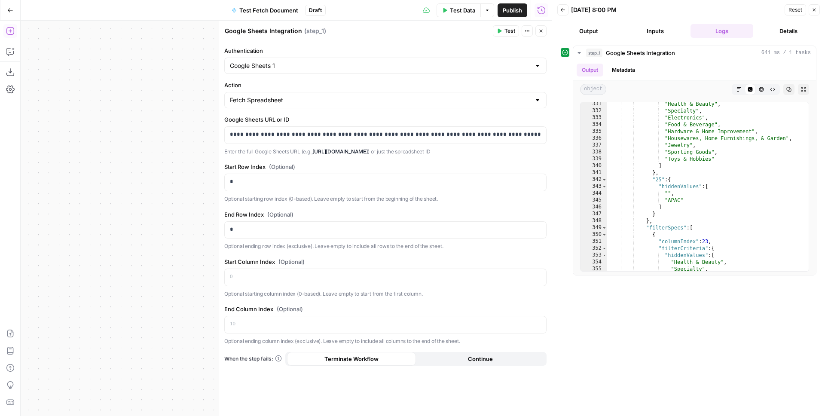
click at [502, 35] on button "Test" at bounding box center [506, 30] width 26 height 11
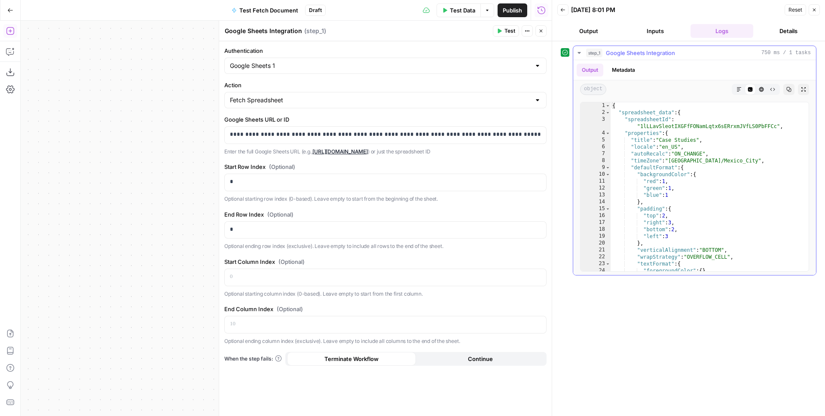
type textarea "**********"
click at [645, 124] on div "{ "spreadsheet_data" : { "spreadsheetId" : "1lLLavSleotIXGFfFONamLqtx6sERrxmJVf…" at bounding box center [707, 193] width 192 height 183
click at [610, 112] on span "Toggle code folding, rows 2 through 10920" at bounding box center [608, 112] width 5 height 7
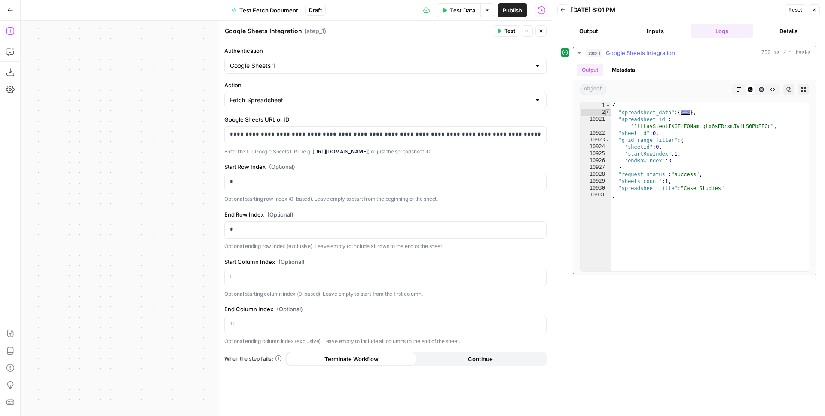
click at [609, 112] on span "Toggle code folding, rows 2 through 10920" at bounding box center [608, 112] width 5 height 7
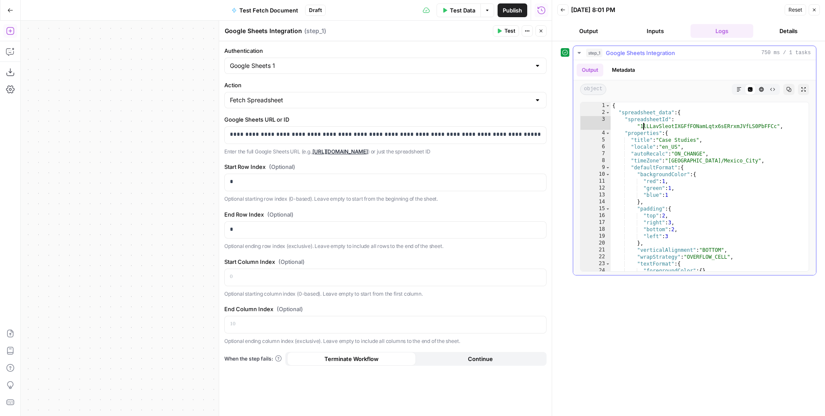
scroll to position [0, 0]
click at [607, 165] on span "Toggle code folding, rows 9 through 42" at bounding box center [608, 164] width 5 height 7
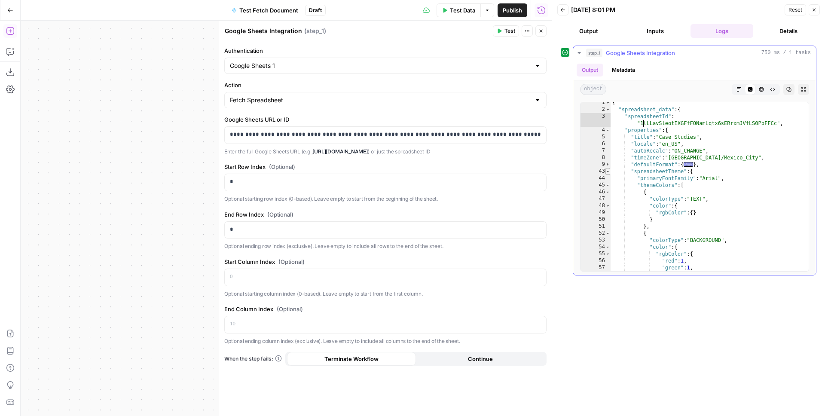
click at [608, 171] on span "Toggle code folding, rows 43 through 133" at bounding box center [608, 171] width 5 height 7
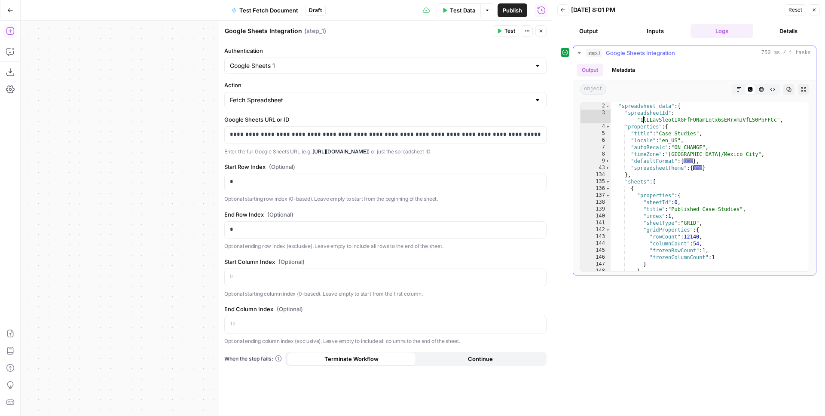
scroll to position [13, 0]
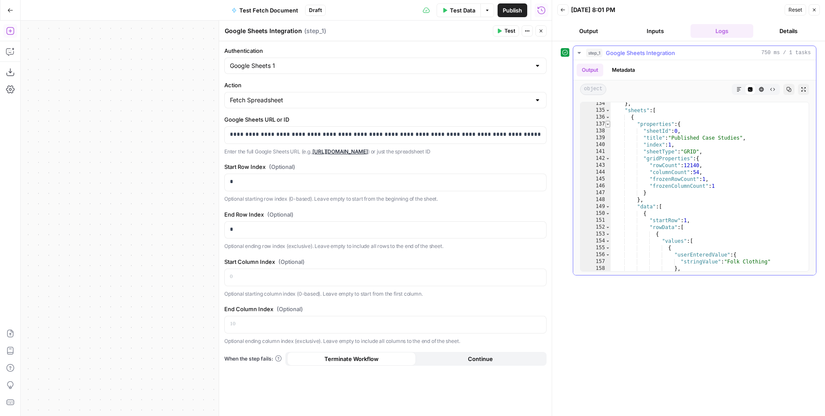
click at [607, 124] on span "Toggle code folding, rows 137 through 148" at bounding box center [608, 124] width 5 height 7
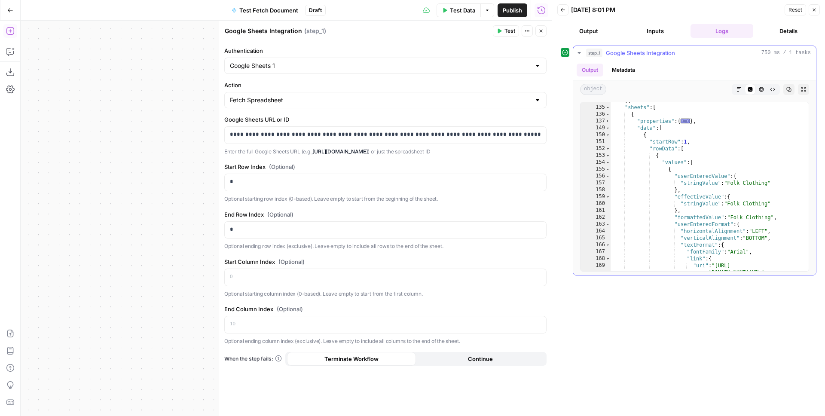
scroll to position [14, 0]
drag, startPoint x: 221, startPoint y: 230, endPoint x: 202, endPoint y: 228, distance: 19.5
click at [202, 228] on body "1 1ma New Home Browse Insights Opportunities Your Data Recent Grids New Grid TE…" at bounding box center [412, 208] width 825 height 416
click at [509, 32] on span "Test" at bounding box center [510, 31] width 11 height 8
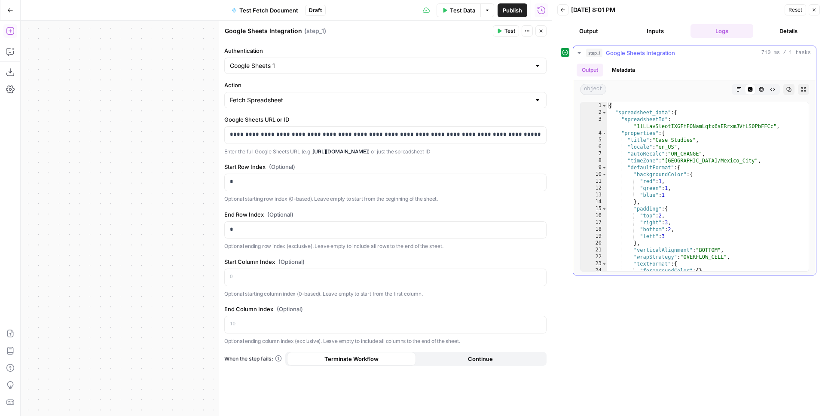
type textarea "**********"
click at [623, 128] on div "{ "spreadsheet_data" : { "spreadsheetId" : "1lLLavSleotIXGFfFONamLqtx6sERrxmJVf…" at bounding box center [704, 193] width 195 height 183
click at [606, 134] on span "Toggle code folding, rows 4 through 134" at bounding box center [604, 133] width 5 height 7
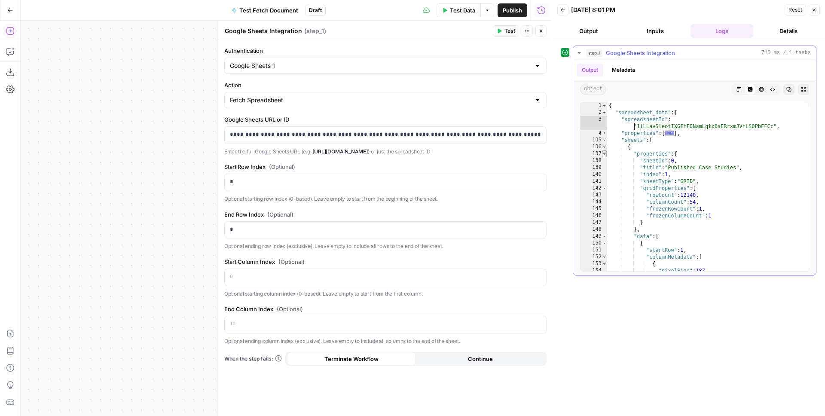
click at [604, 154] on span "Toggle code folding, rows 137 through 148" at bounding box center [604, 153] width 5 height 7
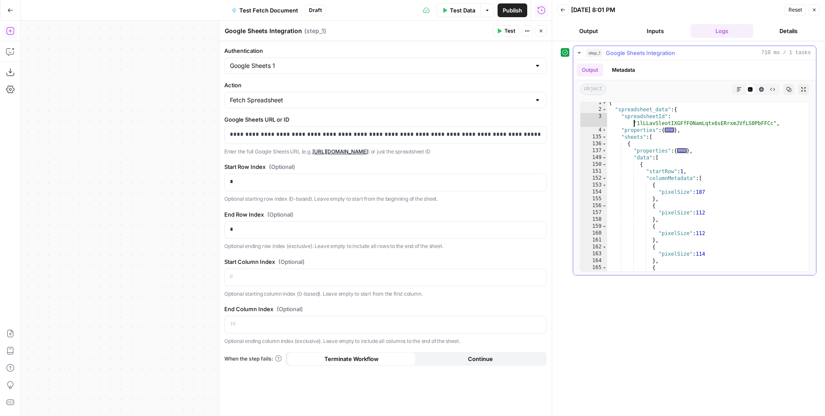
scroll to position [2, 0]
click at [605, 175] on span "Toggle code folding, rows 152 through 315" at bounding box center [604, 174] width 5 height 7
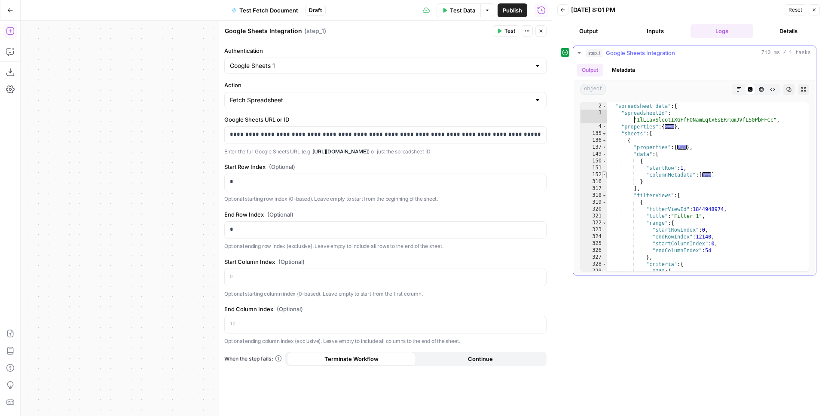
click at [605, 174] on span "Toggle code folding, rows 152 through 315" at bounding box center [604, 174] width 5 height 7
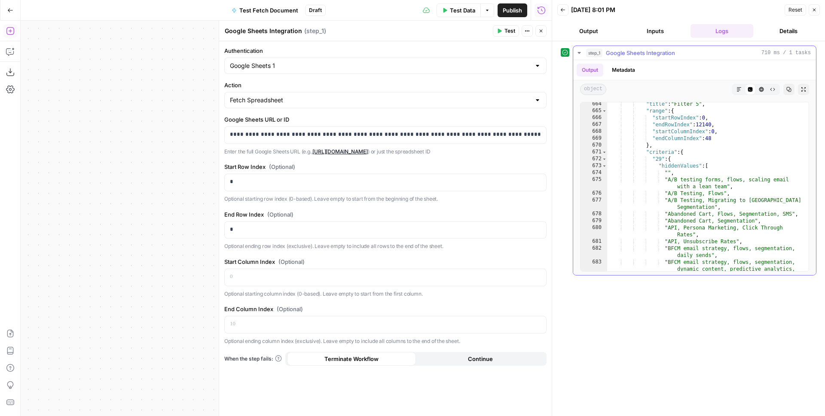
scroll to position [1501, 0]
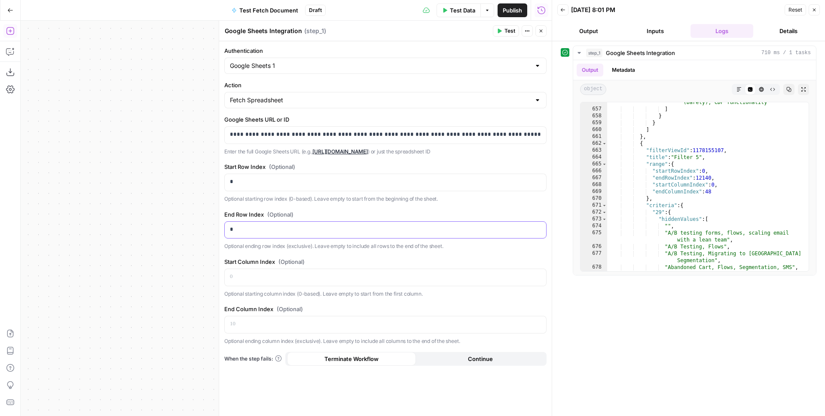
click at [211, 231] on body "1 1ma New Home Browse Insights Opportunities Your Data Recent Grids New Grid TE…" at bounding box center [412, 208] width 825 height 416
click at [503, 33] on button "Test" at bounding box center [506, 30] width 26 height 11
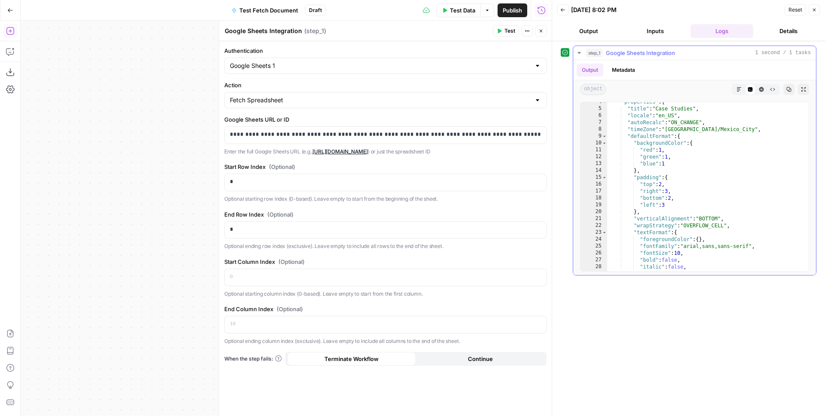
scroll to position [0, 0]
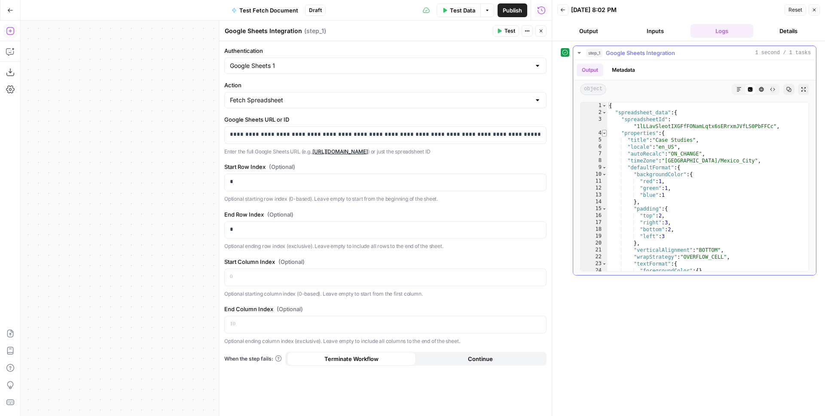
click at [604, 134] on span "Toggle code folding, rows 4 through 134" at bounding box center [604, 133] width 5 height 7
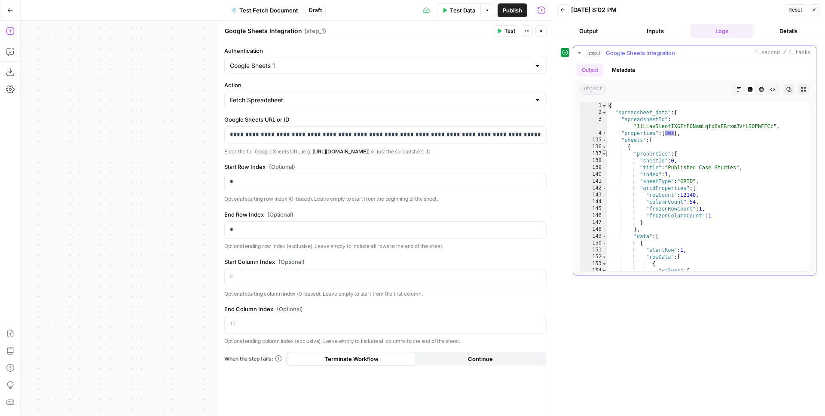
click at [605, 154] on span "Toggle code folding, rows 137 through 148" at bounding box center [604, 153] width 5 height 7
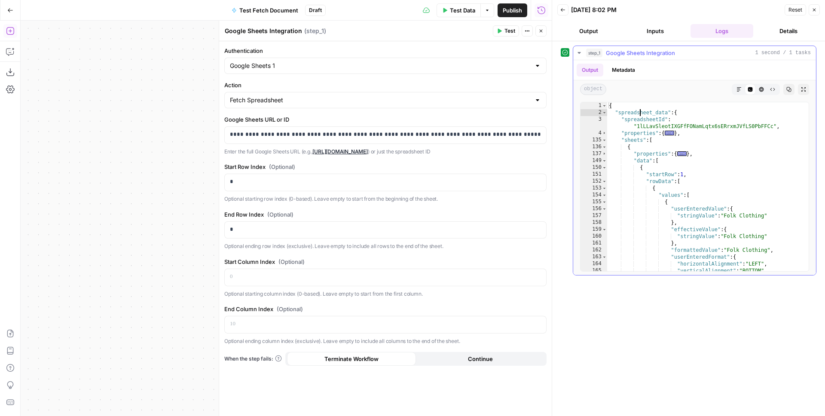
click at [640, 113] on div "{ "spreadsheet_data" : { "spreadsheetId" : "1lLLavSleotIXGFfFONamLqtx6sERrxmJVf…" at bounding box center [704, 193] width 195 height 183
click at [632, 140] on div "{ "spreadsheet_data" : { "spreadsheetId" : "1lLLavSleotIXGFfFONamLqtx6sERrxmJVf…" at bounding box center [704, 193] width 195 height 183
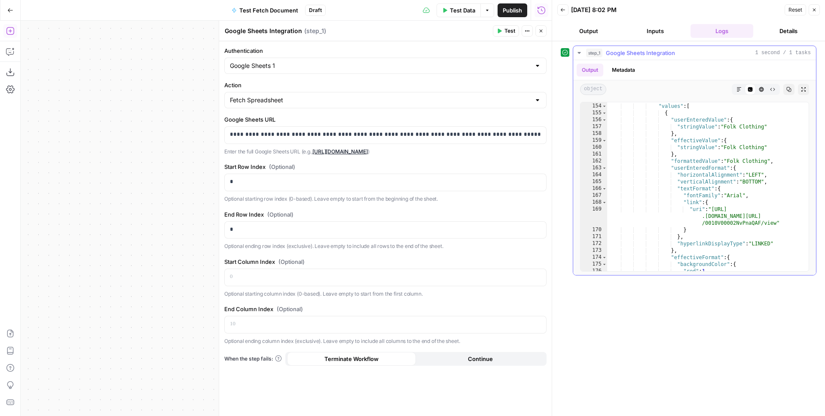
scroll to position [26, 0]
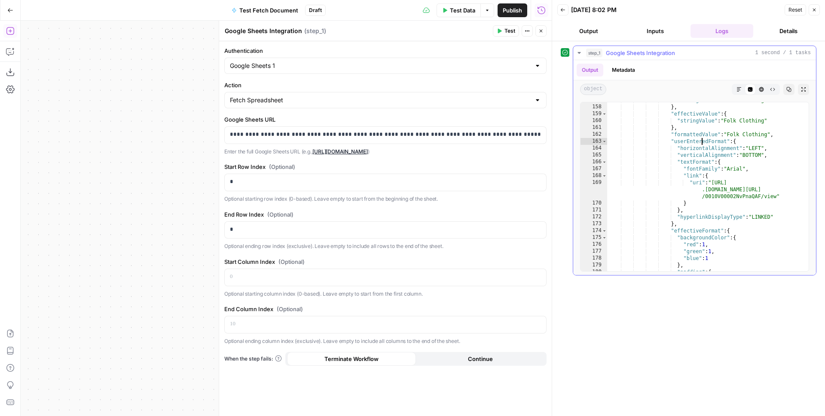
click at [703, 141] on div ""stringValue" : "Folk Clothing" } , "effectiveValue" : { "stringValue" : "Folk …" at bounding box center [704, 188] width 195 height 183
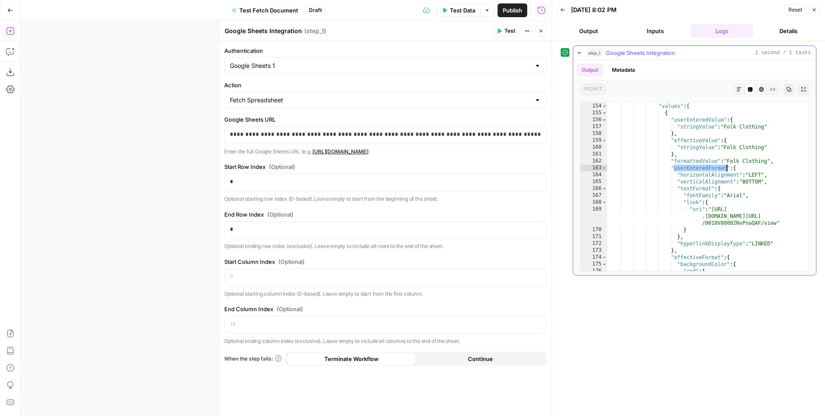
scroll to position [19, 0]
click at [668, 119] on div "{ "values" : [ { "userEnteredValue" : { "stringValue" : "Folk Clothing" } , "ef…" at bounding box center [704, 190] width 195 height 183
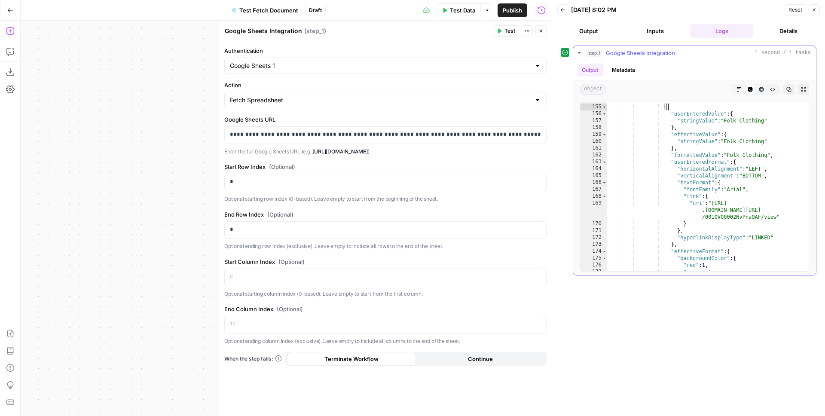
scroll to position [17, 0]
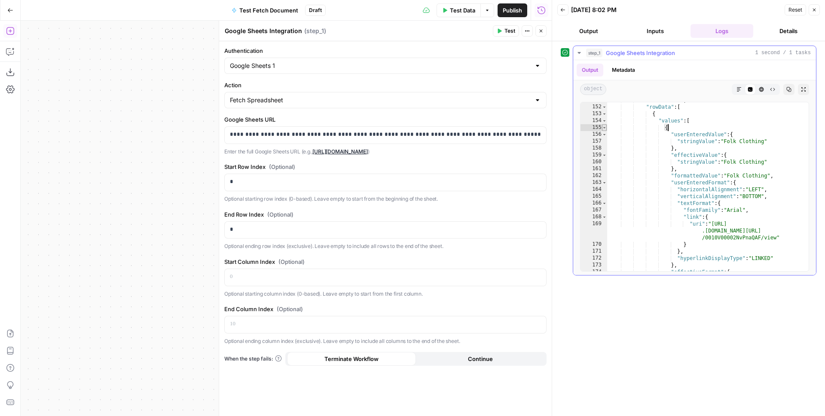
click at [605, 127] on span "Toggle code folding, rows 155 through 222" at bounding box center [604, 127] width 5 height 7
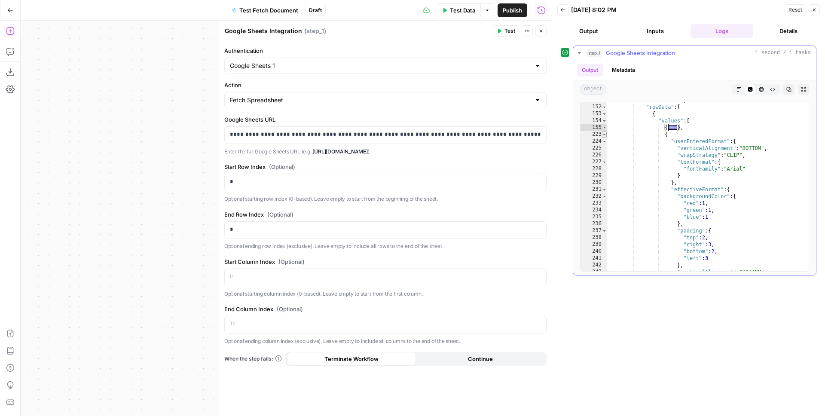
click at [606, 135] on span "Toggle code folding, rows 223 through 265" at bounding box center [604, 134] width 5 height 7
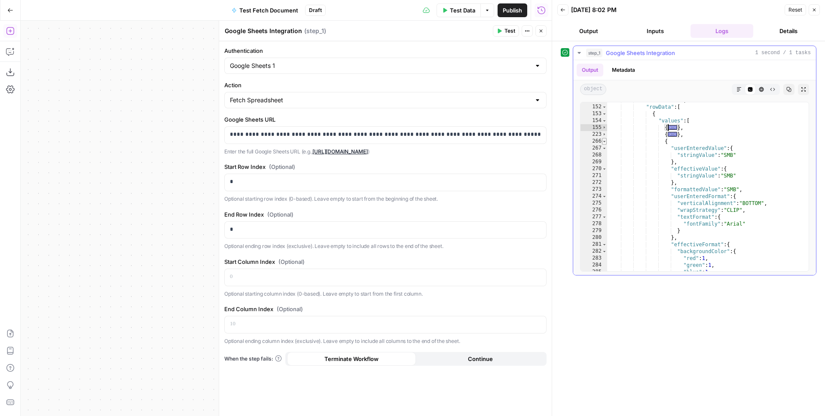
click at [604, 142] on span "Toggle code folding, rows 266 through 344" at bounding box center [604, 141] width 5 height 7
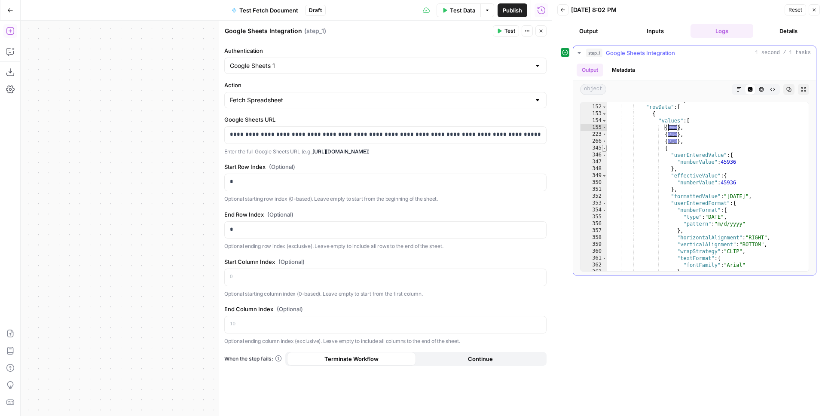
click at [604, 146] on span "Toggle code folding, rows 345 through 405" at bounding box center [604, 148] width 5 height 7
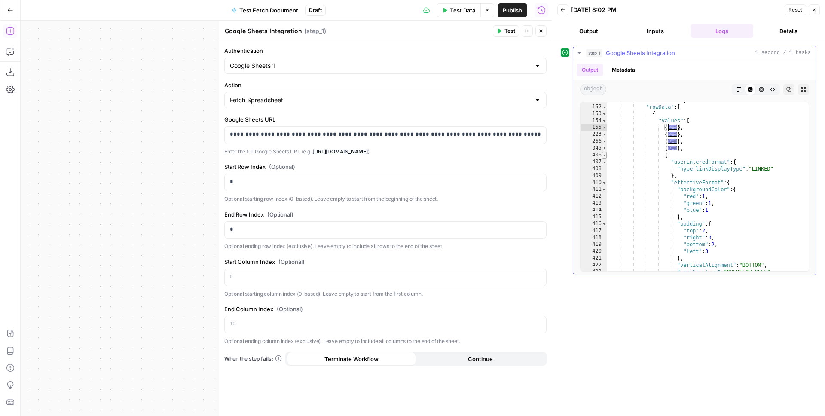
click at [604, 153] on span "Toggle code folding, rows 406 through 445" at bounding box center [604, 155] width 5 height 7
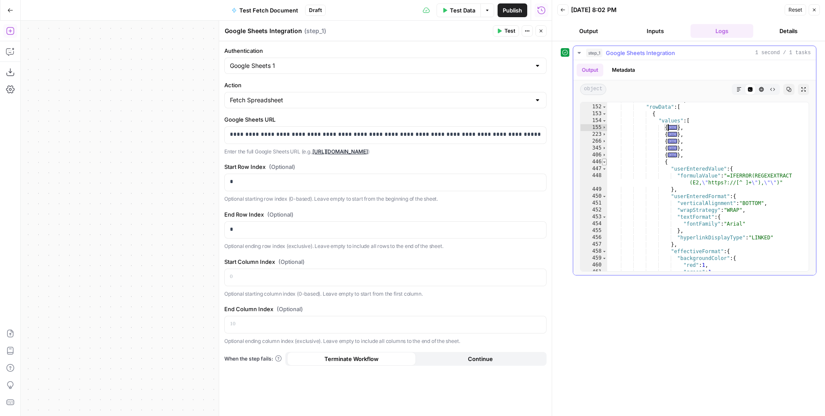
click at [604, 160] on span "Toggle code folding, rows 446 through 494" at bounding box center [604, 162] width 5 height 7
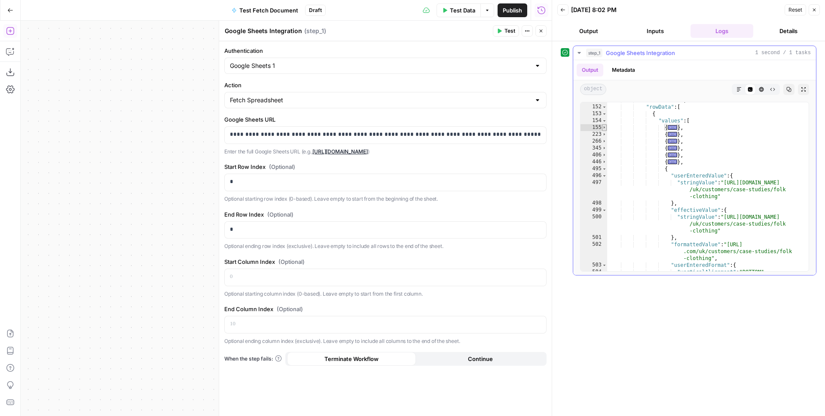
click at [605, 128] on span "Toggle code folding, rows 155 through 222" at bounding box center [604, 127] width 5 height 7
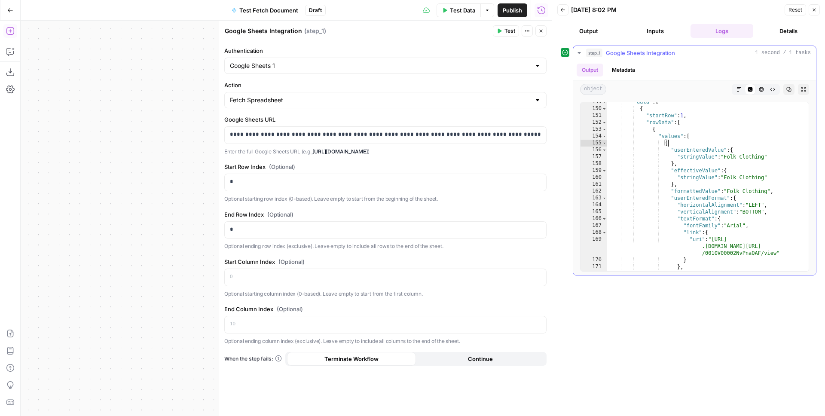
scroll to position [15, 0]
click at [698, 198] on div "{ "startRow" : 1 , "rowData" : [ { "values" : [ { "userEnteredValue" : { "strin…" at bounding box center [704, 193] width 195 height 183
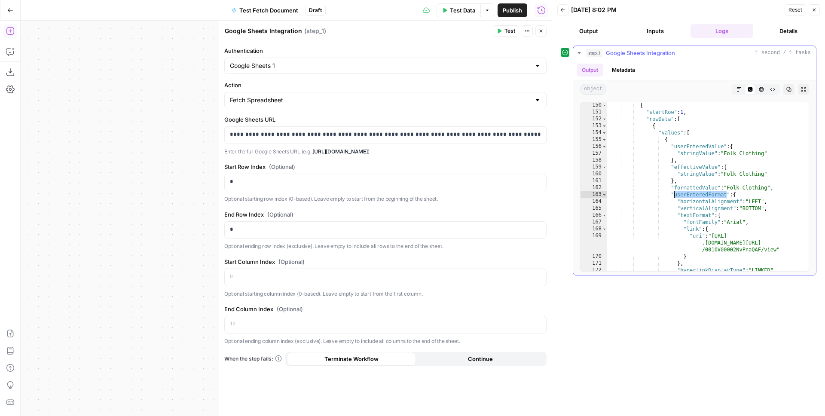
scroll to position [13, 0]
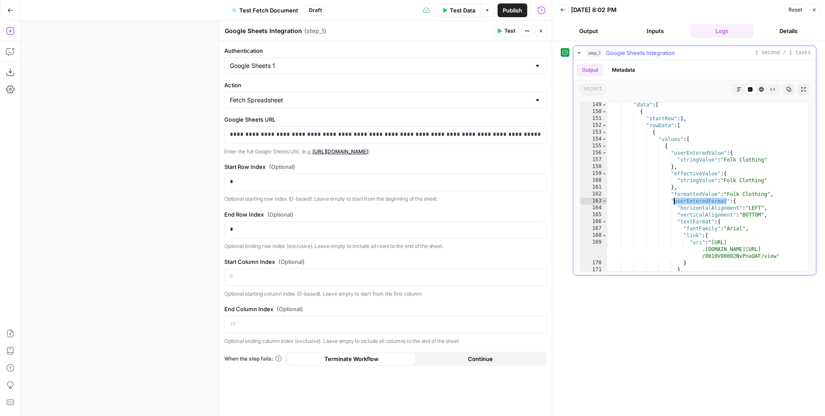
click at [656, 124] on div ""data" : [ { "startRow" : 1 , "rowData" : [ { "values" : [ { "userEnteredValue"…" at bounding box center [704, 192] width 195 height 183
type textarea "**********"
click at [606, 133] on span "Toggle code folding, rows 153 through 2877" at bounding box center [604, 132] width 5 height 7
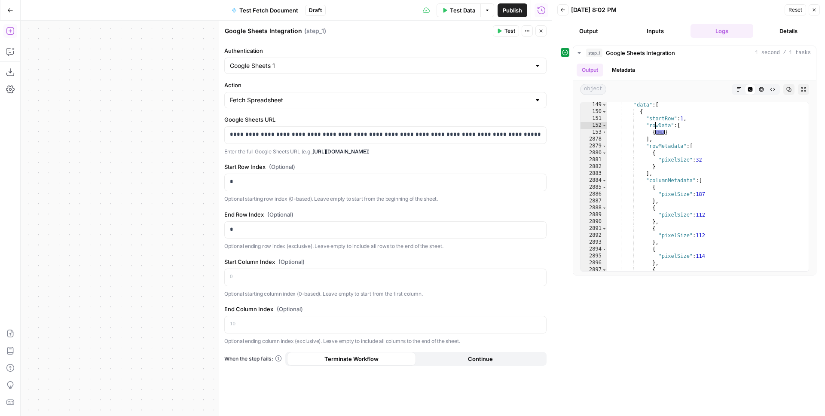
click at [139, 117] on div "Workflow Input Settings Inputs Integration Google Sheets Integration Step 1 Out…" at bounding box center [286, 218] width 531 height 395
click at [313, 104] on div "Fetch Spreadsheet" at bounding box center [385, 100] width 322 height 16
